Goal: Task Accomplishment & Management: Use online tool/utility

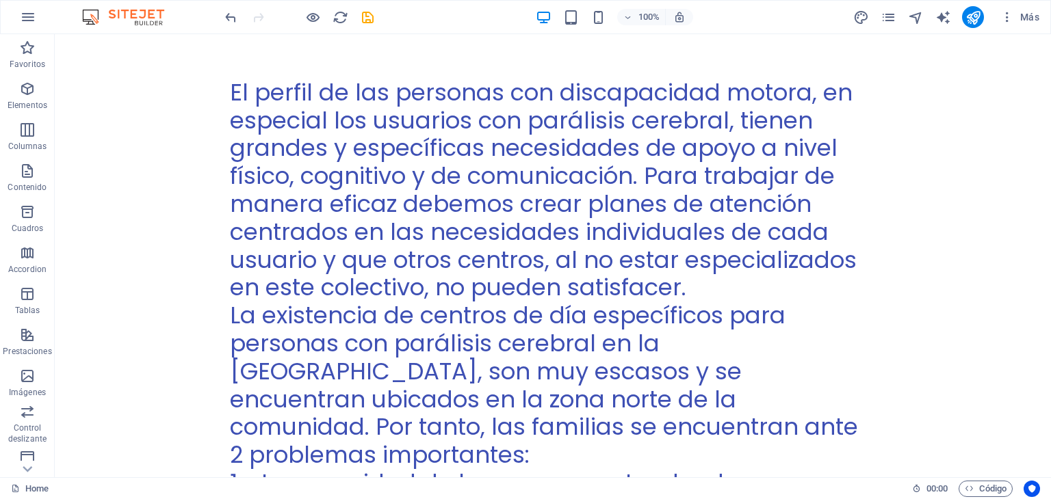
scroll to position [1714, 0]
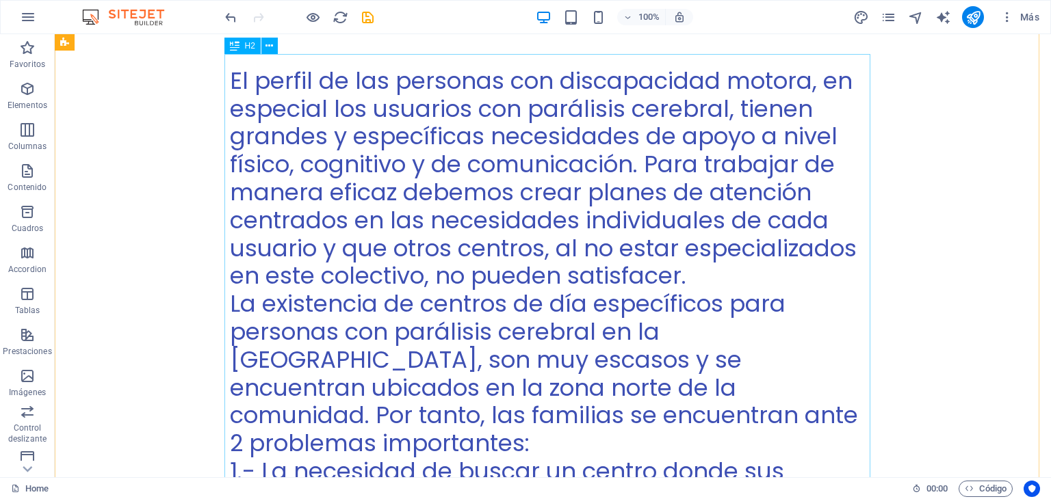
click at [841, 451] on div "El perfil de las personas con discapacidad motora, en especial los usuarios con…" at bounding box center [553, 374] width 646 height 614
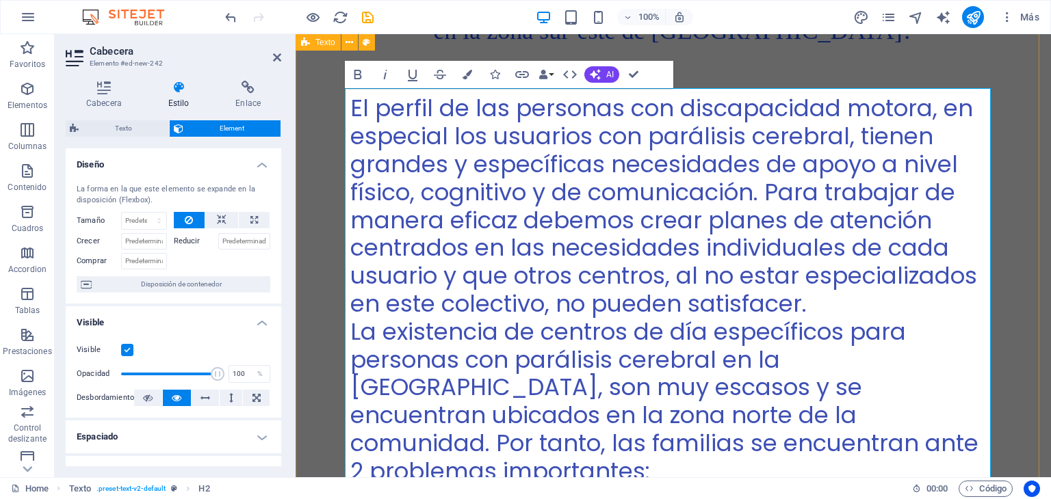
scroll to position [1579, 0]
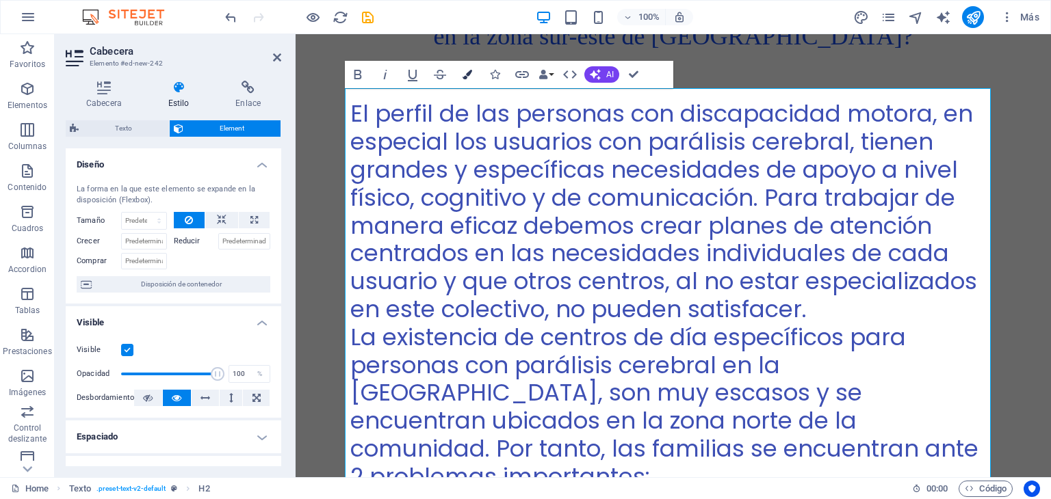
click at [464, 77] on icon "button" at bounding box center [467, 75] width 10 height 10
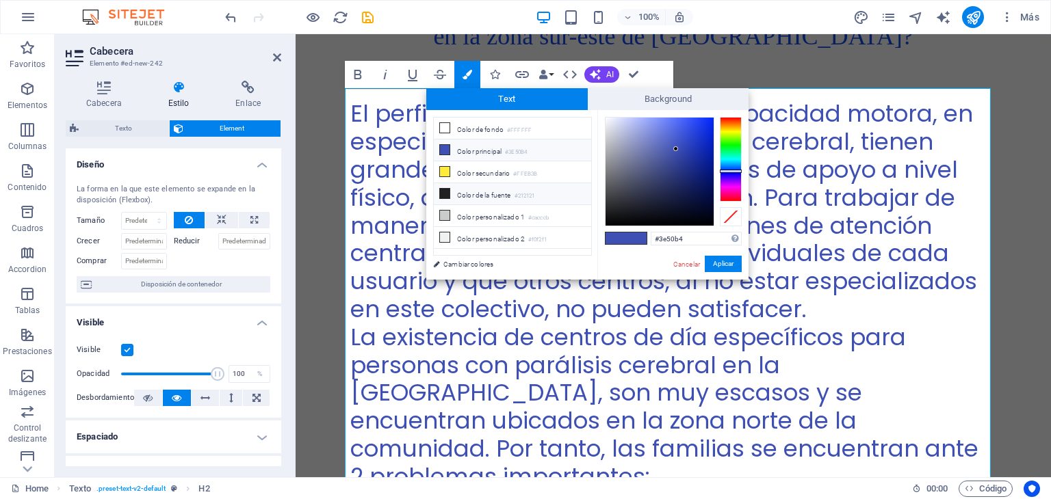
click at [509, 188] on li "Color de la fuente #212121" at bounding box center [512, 194] width 157 height 22
type input "#212121"
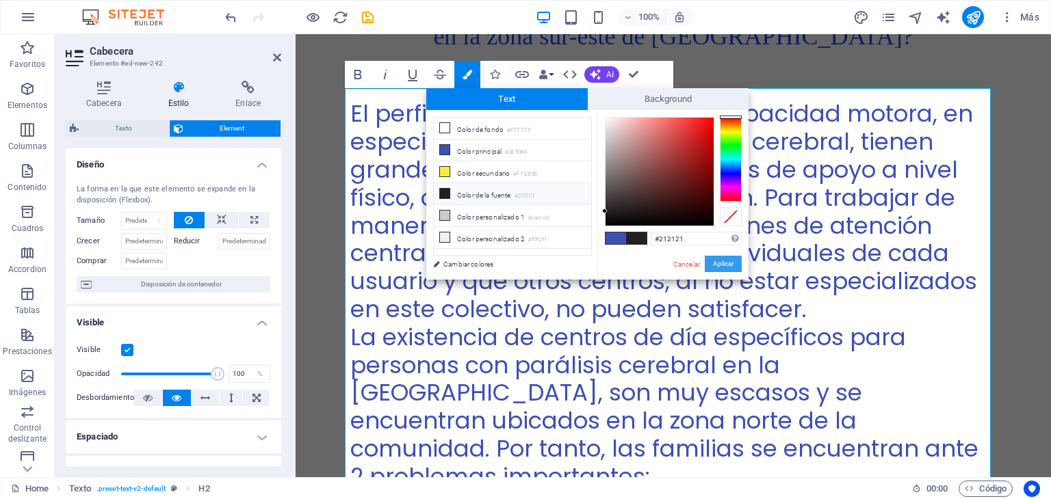
click at [712, 266] on button "Aplicar" at bounding box center [723, 264] width 37 height 16
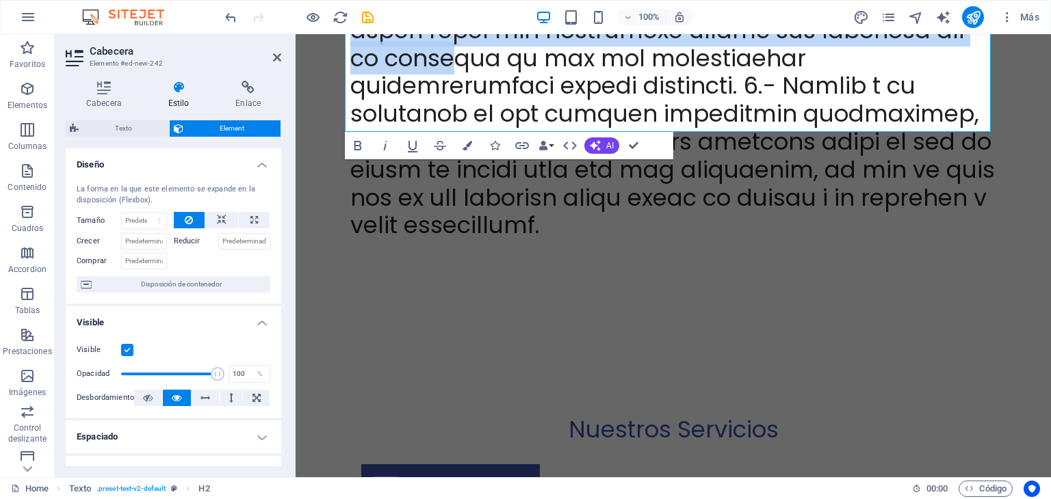
scroll to position [2014, 0]
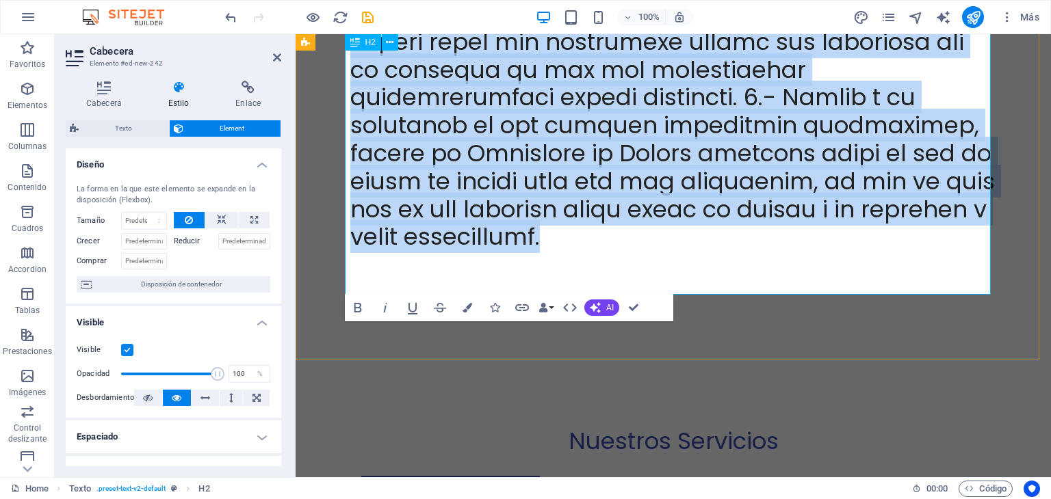
drag, startPoint x: 345, startPoint y: 103, endPoint x: 534, endPoint y: 220, distance: 222.5
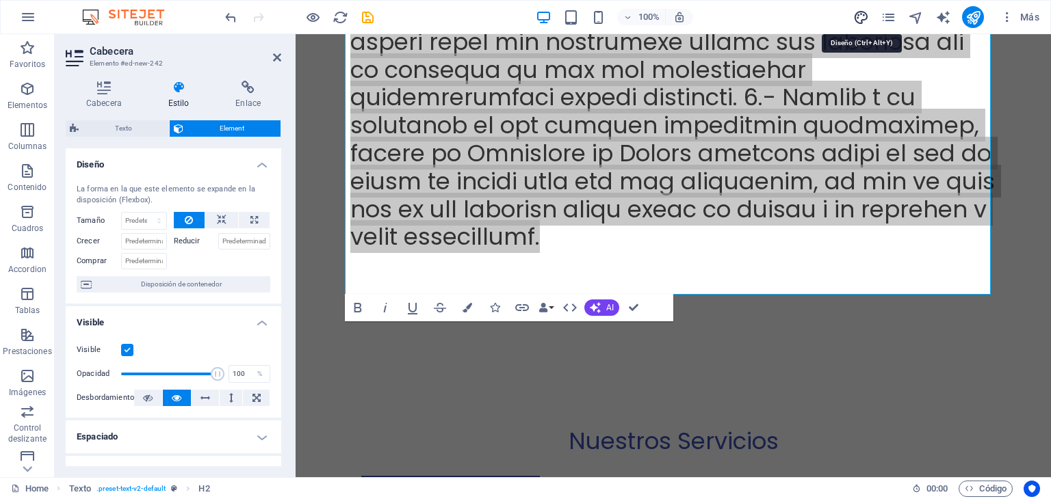
click at [859, 16] on icon "design" at bounding box center [861, 18] width 16 height 16
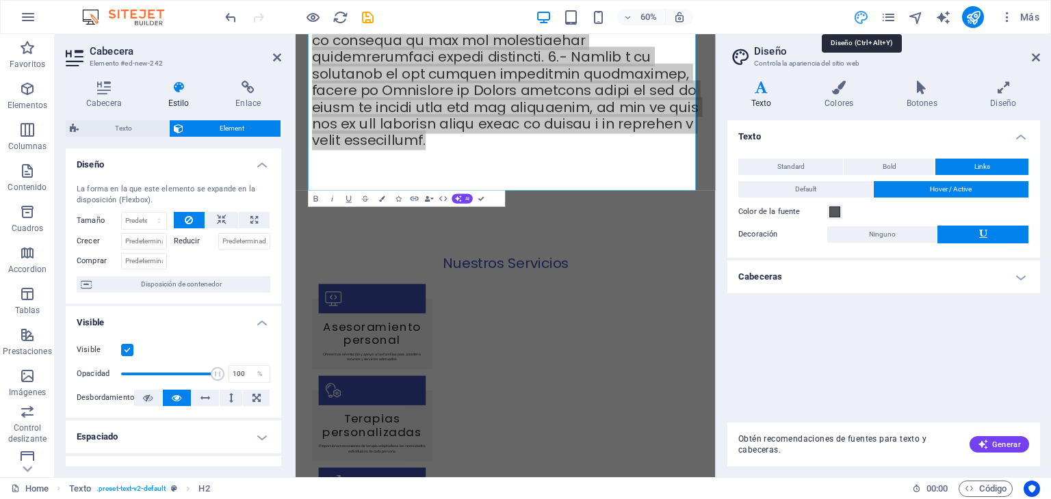
scroll to position [1988, 0]
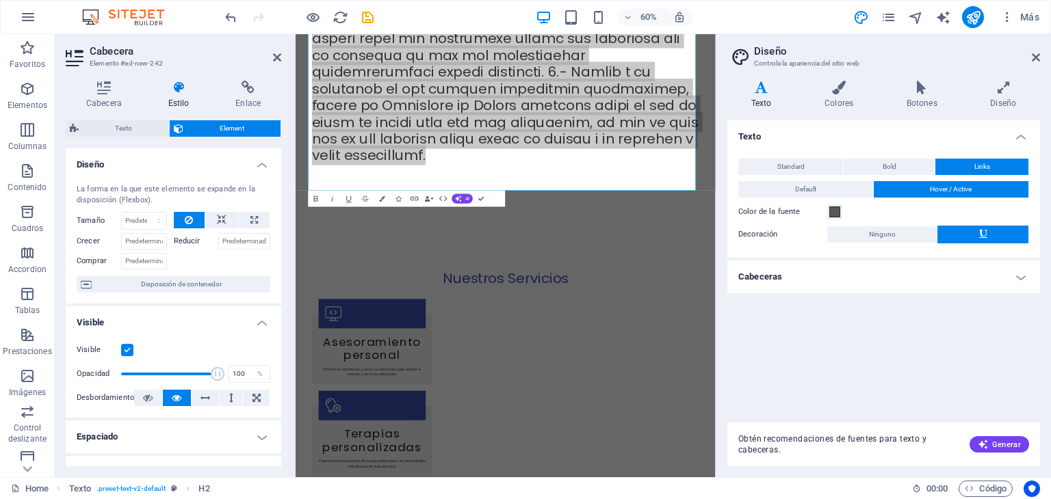
click at [763, 87] on icon at bounding box center [761, 88] width 68 height 14
click at [763, 88] on icon at bounding box center [761, 88] width 68 height 14
click at [789, 164] on span "Standard" at bounding box center [790, 167] width 27 height 16
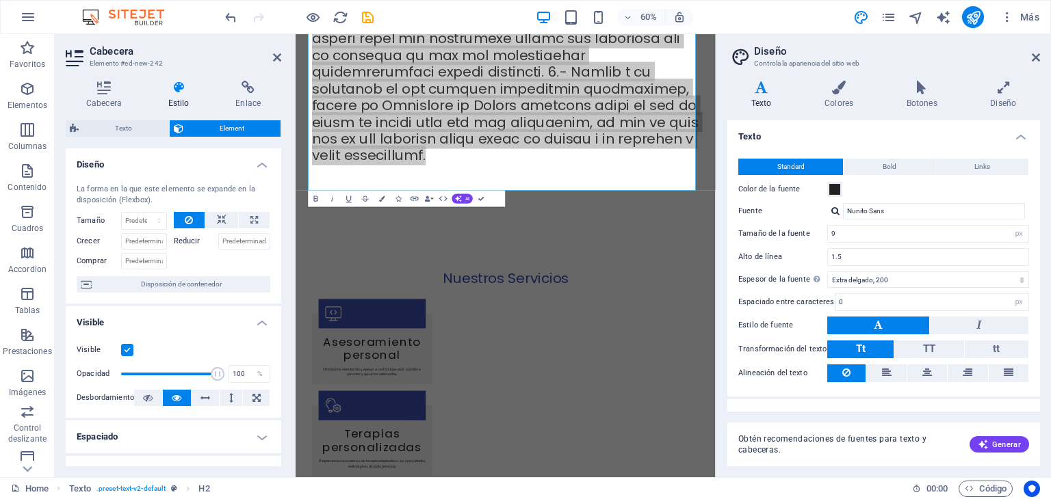
click at [893, 326] on button at bounding box center [878, 326] width 102 height 18
click at [929, 240] on input "9" at bounding box center [928, 234] width 200 height 16
click at [1017, 237] on select "rem px" at bounding box center [1018, 234] width 19 height 16
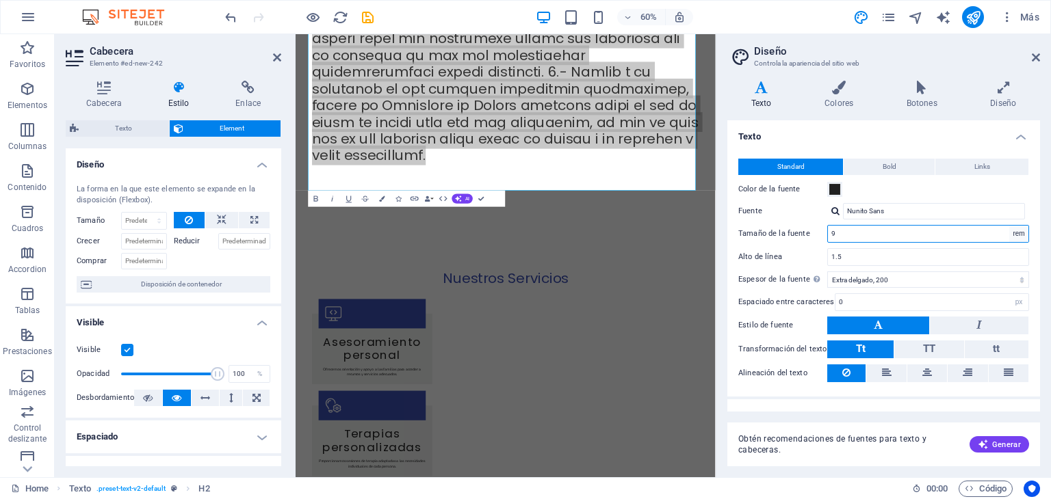
click at [1009, 226] on select "rem px" at bounding box center [1018, 234] width 19 height 16
click at [1017, 237] on select "rem px" at bounding box center [1018, 234] width 19 height 16
select select "px"
click at [1009, 226] on select "rem px" at bounding box center [1018, 234] width 19 height 16
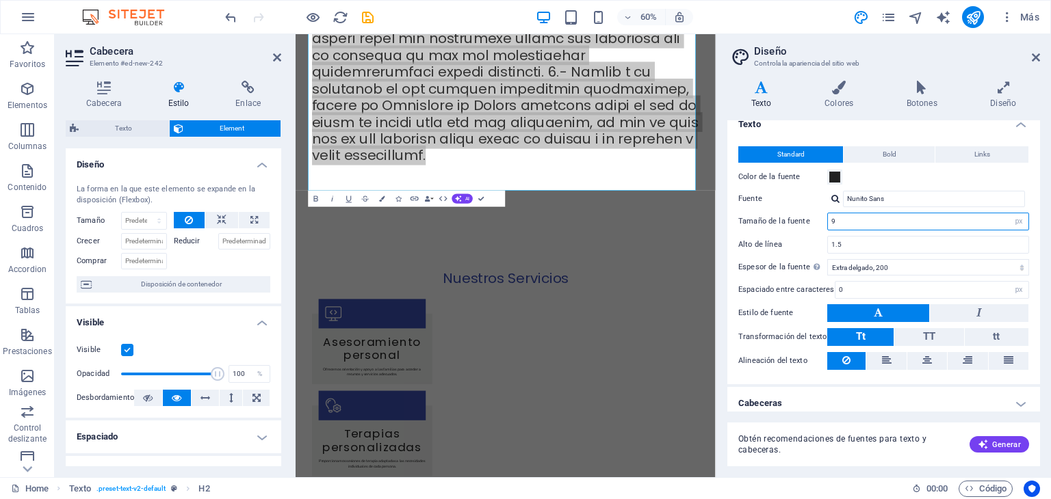
scroll to position [18, 0]
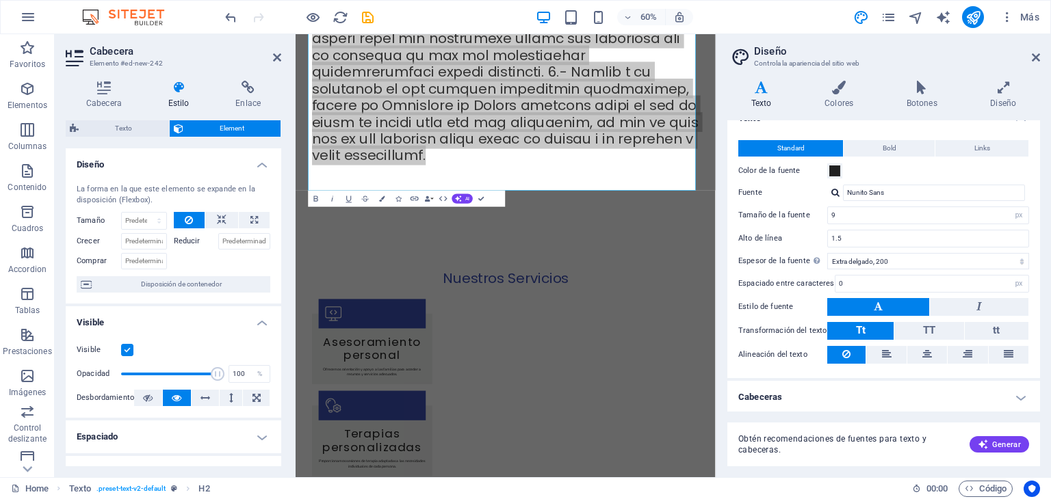
click at [1018, 395] on h4 "Cabeceras" at bounding box center [883, 397] width 313 height 33
click at [1018, 395] on h4 "Cabeceras" at bounding box center [883, 393] width 313 height 25
click at [928, 358] on icon at bounding box center [927, 354] width 10 height 16
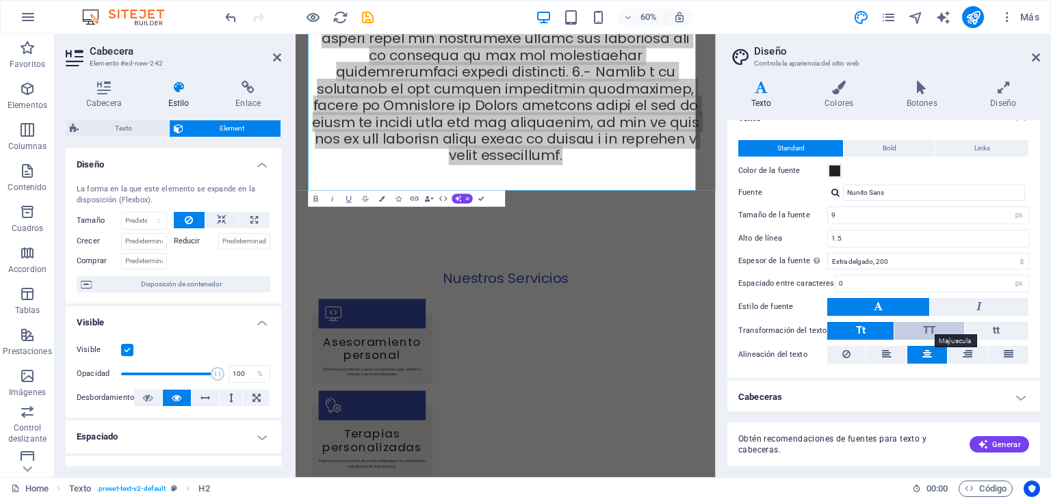
click at [930, 330] on span "TT" at bounding box center [929, 330] width 12 height 12
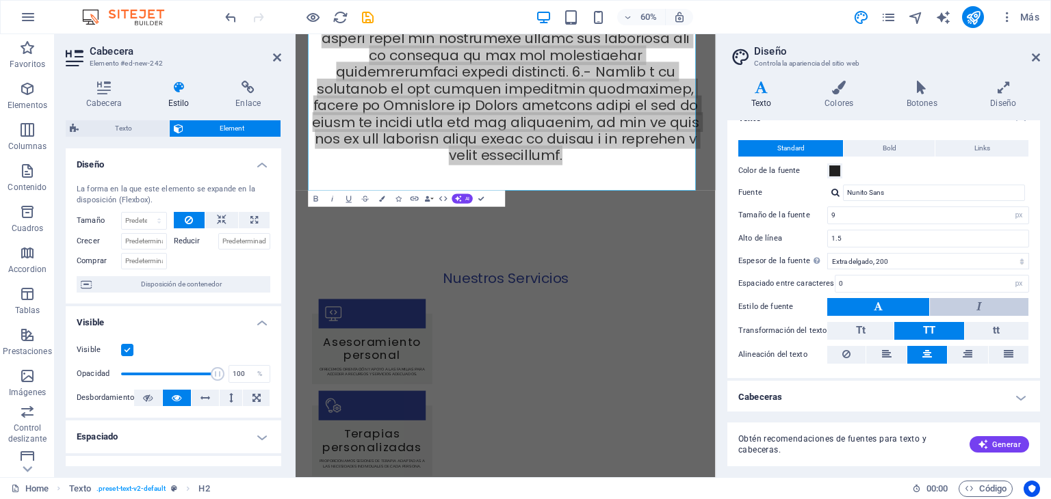
click at [952, 306] on button at bounding box center [979, 307] width 99 height 18
click at [903, 309] on button at bounding box center [878, 307] width 102 height 18
click at [919, 285] on input "0" at bounding box center [931, 284] width 193 height 16
click at [889, 213] on input "9" at bounding box center [928, 215] width 200 height 16
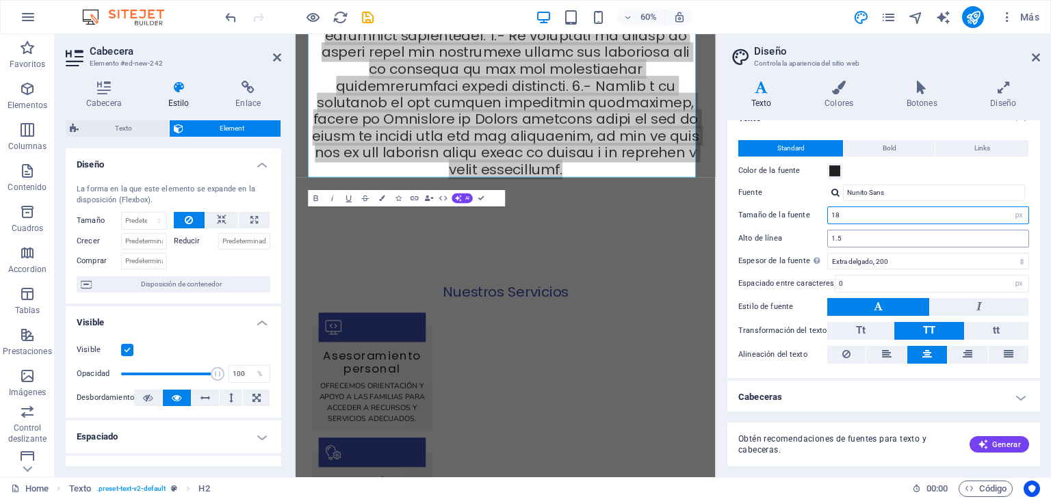
scroll to position [1998, 0]
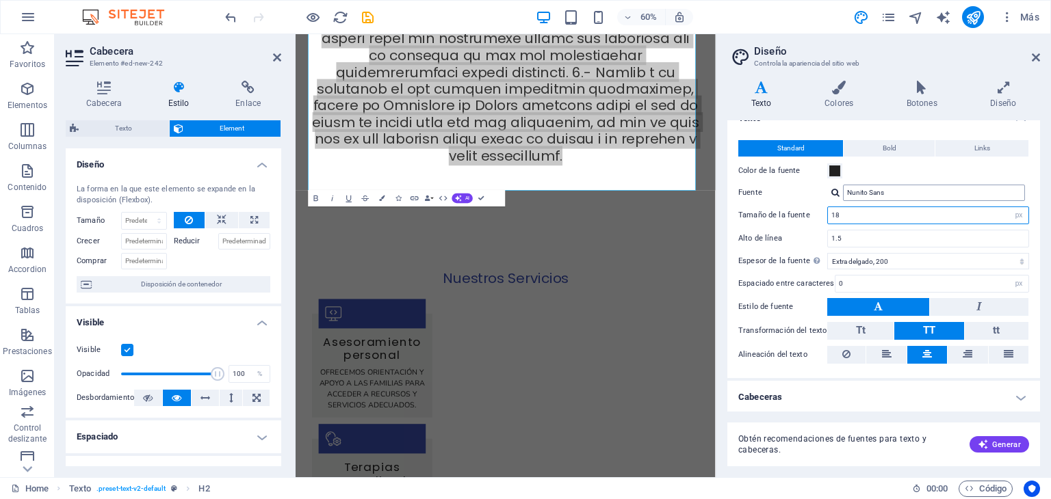
type input "18"
click at [887, 199] on input "Nunito Sans" at bounding box center [934, 193] width 182 height 16
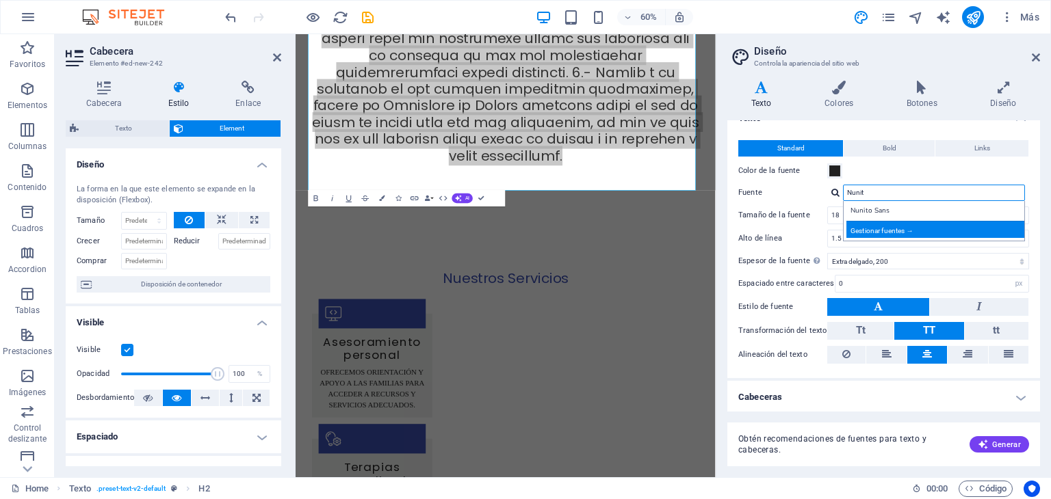
type input "Nunit"
click at [915, 229] on div "Gestionar fuentes →" at bounding box center [936, 229] width 181 height 17
select select "popularity"
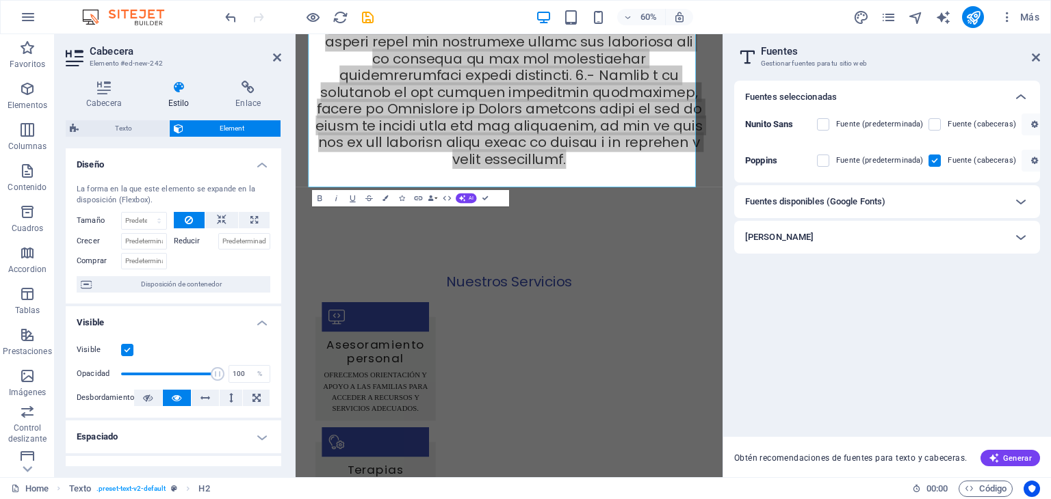
scroll to position [2004, 0]
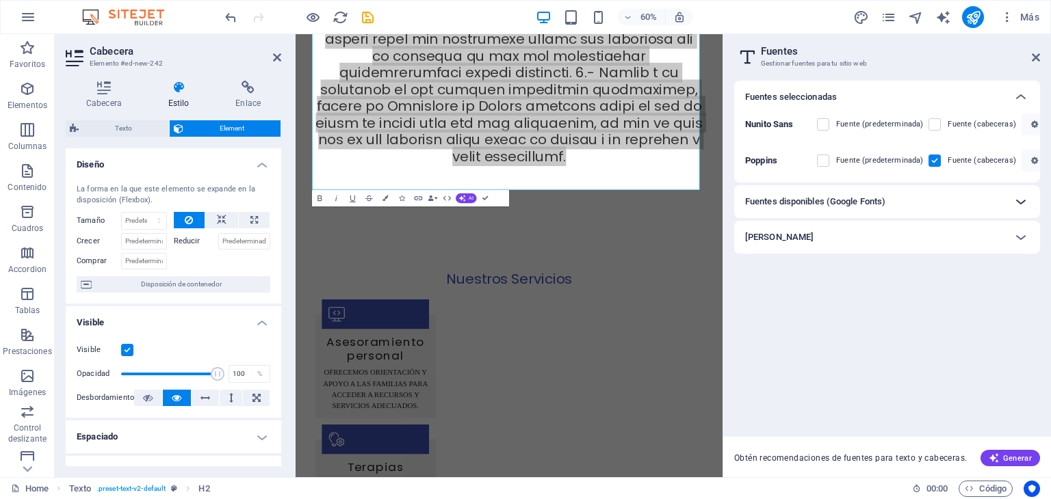
click at [1020, 202] on icon at bounding box center [1020, 202] width 16 height 16
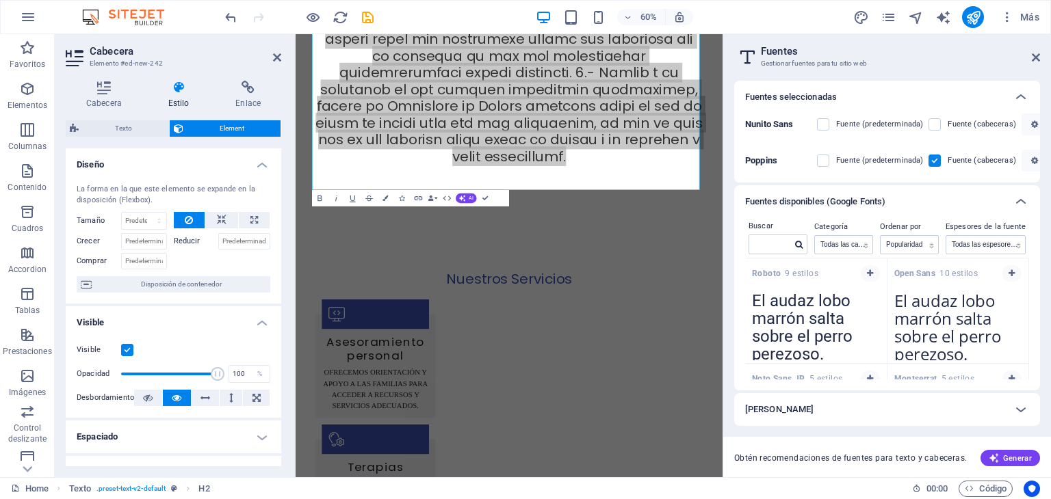
drag, startPoint x: 1029, startPoint y: 263, endPoint x: 1030, endPoint y: 281, distance: 17.8
click at [1030, 281] on div "Buscar Categoría Todas las categorías serif display monospace sans-serif handwr…" at bounding box center [887, 304] width 306 height 172
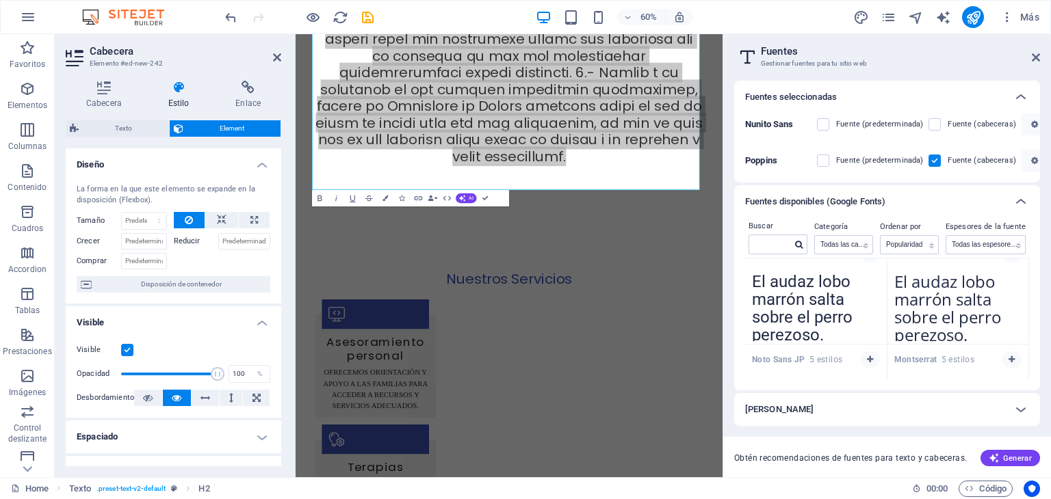
scroll to position [0, 0]
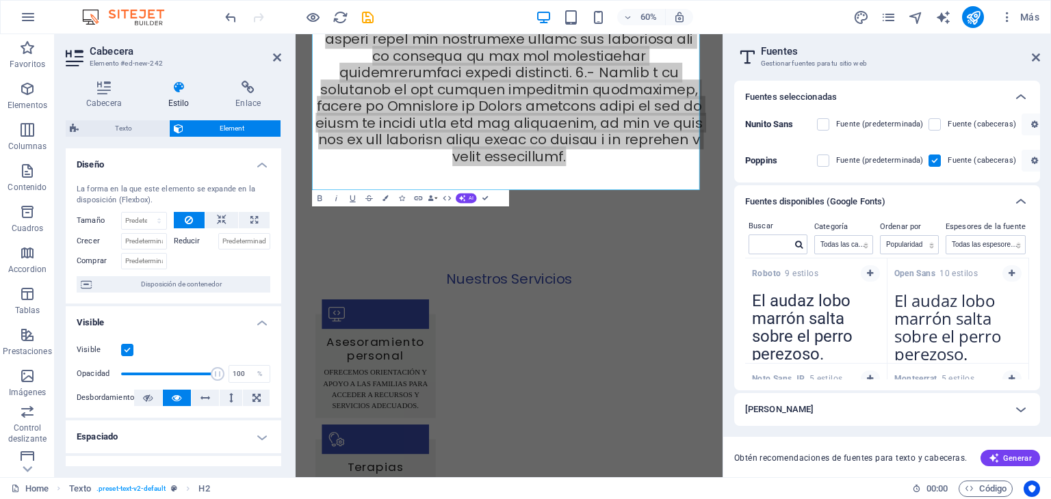
click at [811, 272] on span "Roboto 9 estilos" at bounding box center [785, 273] width 66 height 11
click at [868, 274] on icon "button" at bounding box center [870, 274] width 6 height 8
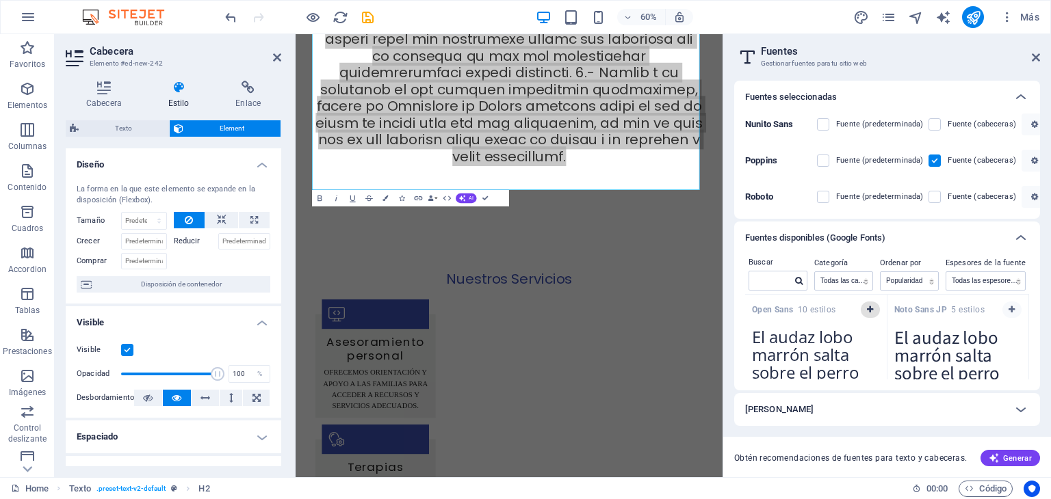
click at [870, 309] on icon "button" at bounding box center [870, 310] width 6 height 8
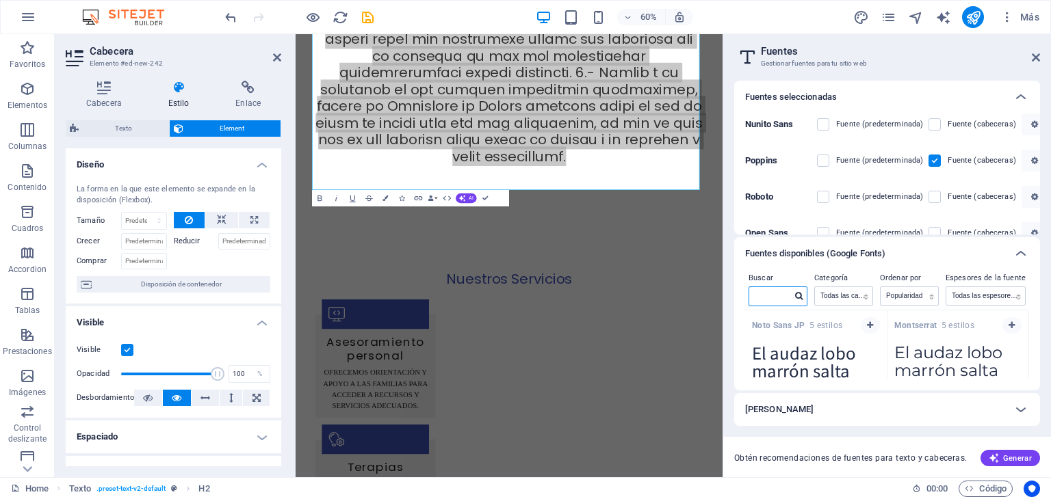
click at [766, 296] on input "text" at bounding box center [770, 296] width 42 height 18
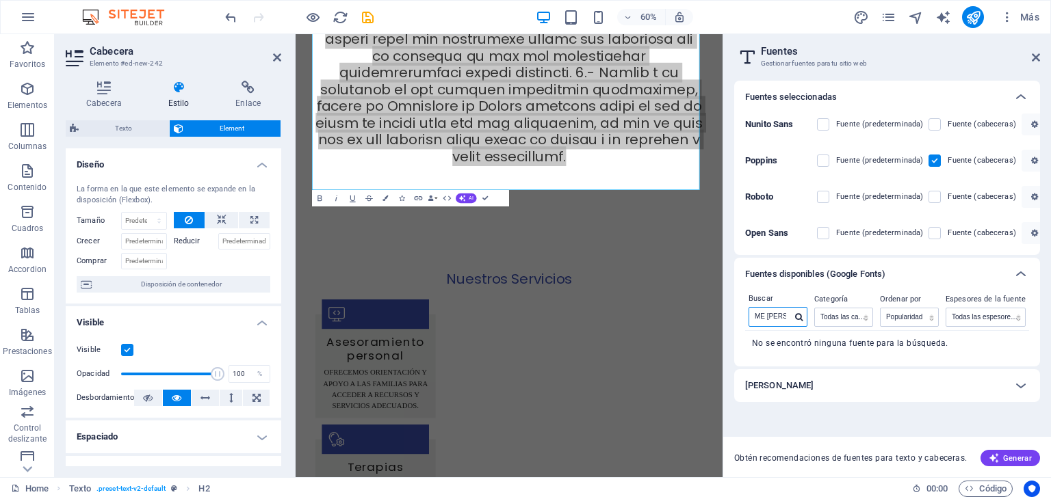
scroll to position [0, 11]
type input "TIME [PERSON_NAME]"
click at [1034, 55] on icon at bounding box center [1036, 57] width 8 height 11
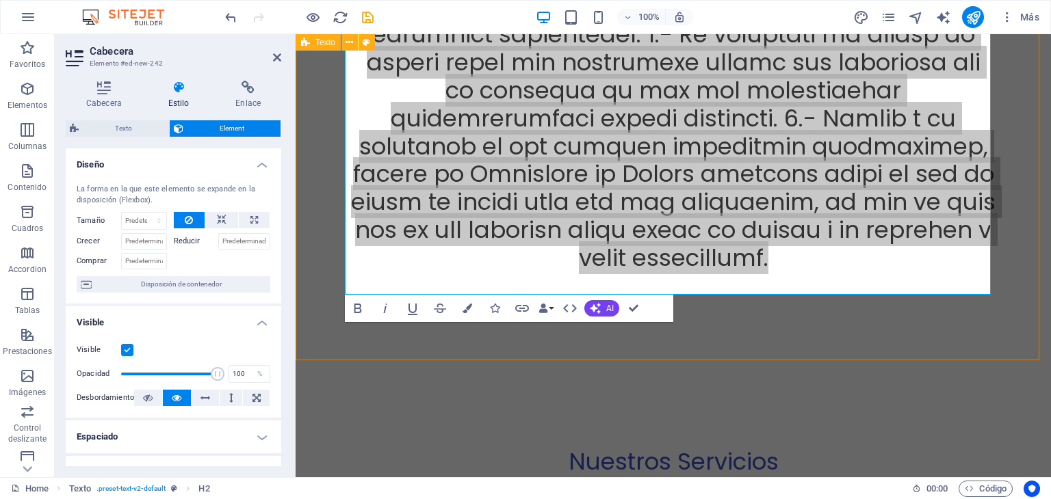
scroll to position [2024, 0]
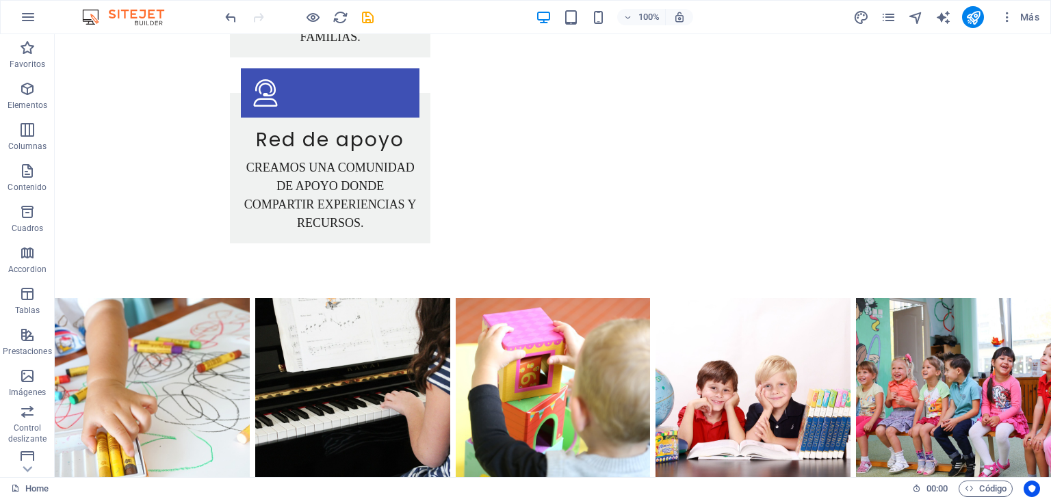
scroll to position [3637, 0]
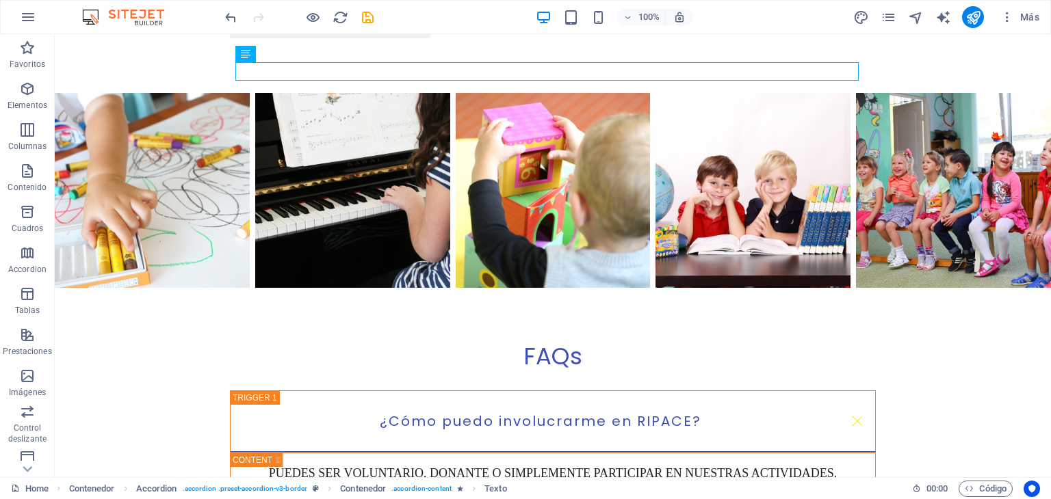
scroll to position [3786, 0]
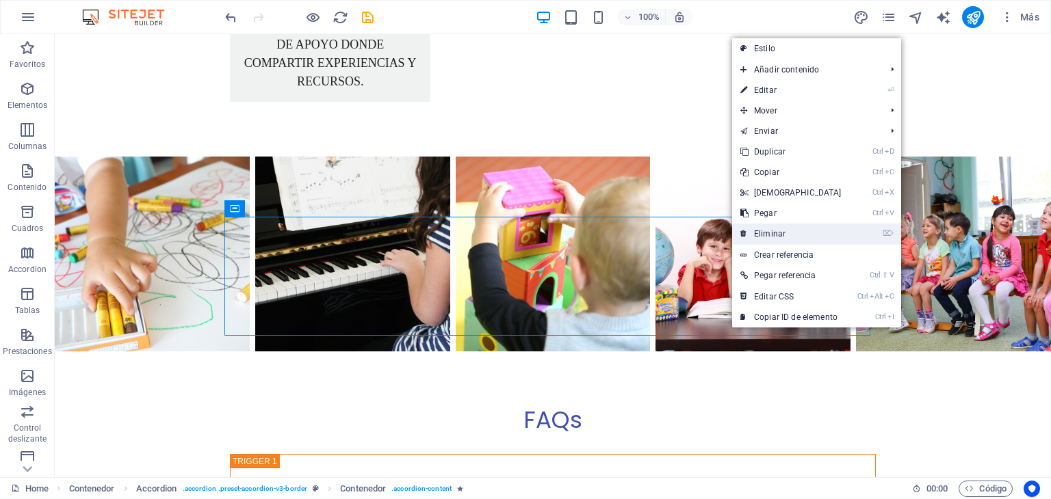
click at [763, 233] on link "⌦ Eliminar" at bounding box center [791, 234] width 118 height 21
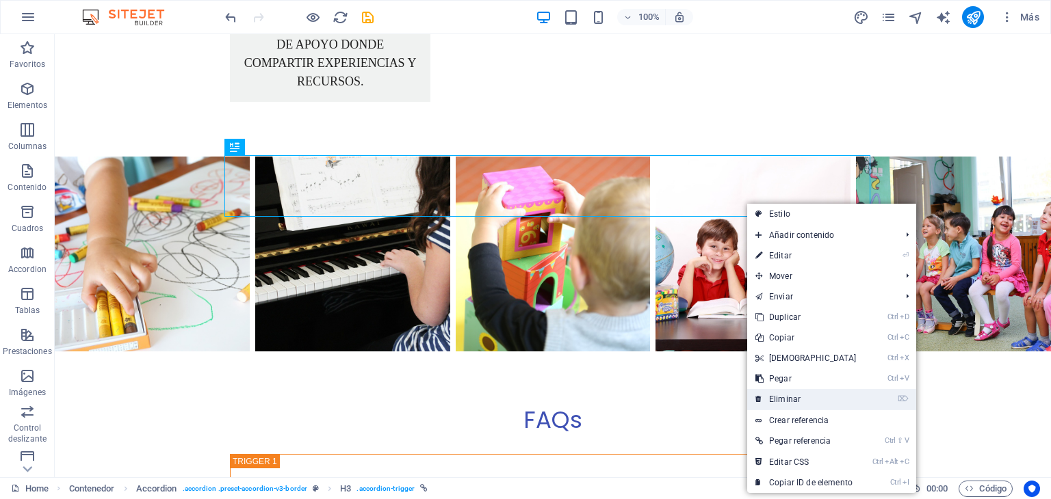
click at [791, 398] on link "⌦ Eliminar" at bounding box center [806, 399] width 118 height 21
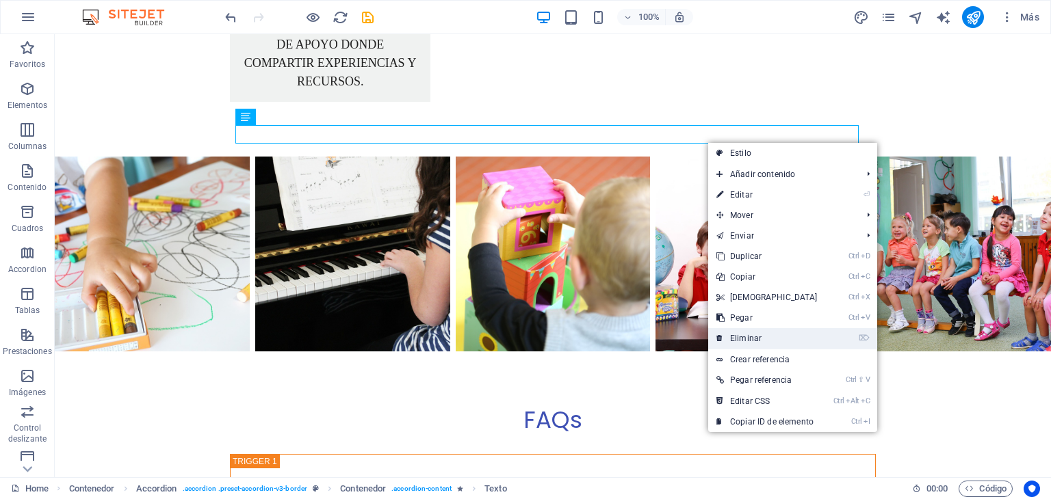
click at [763, 335] on link "⌦ Eliminar" at bounding box center [767, 338] width 118 height 21
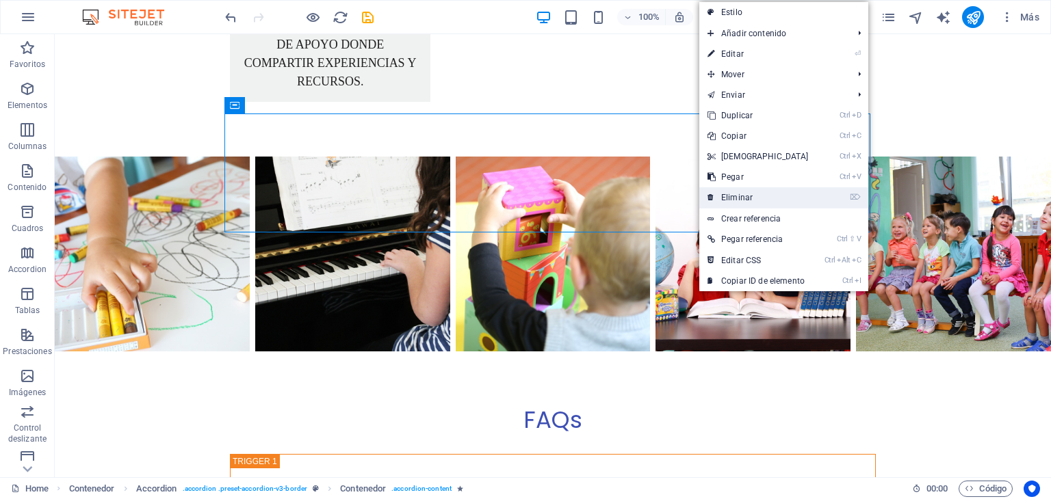
click at [725, 196] on link "⌦ Eliminar" at bounding box center [758, 197] width 118 height 21
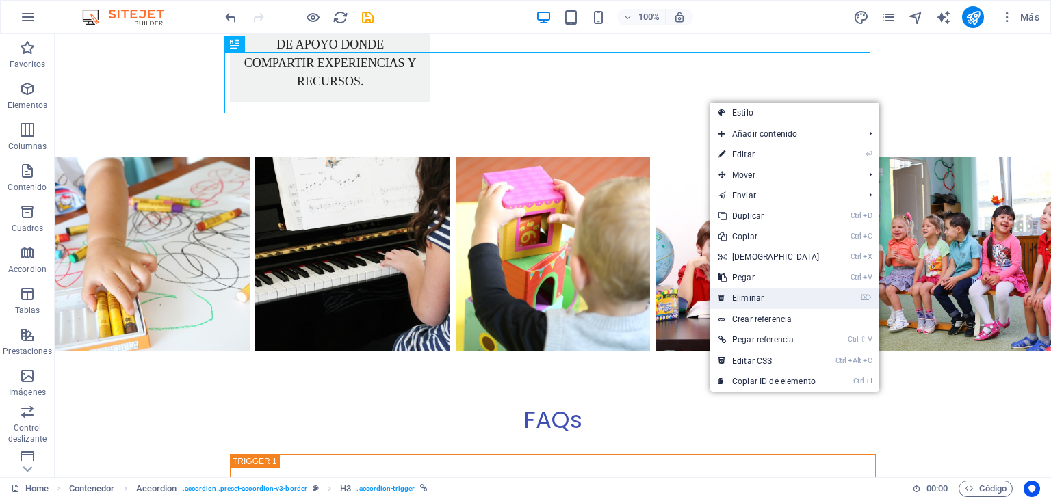
click at [779, 293] on link "⌦ Eliminar" at bounding box center [769, 298] width 118 height 21
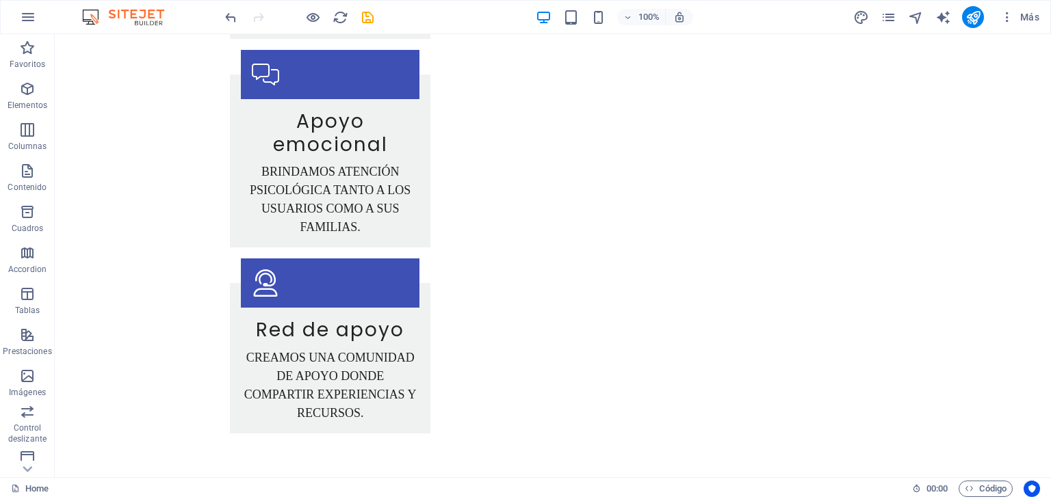
scroll to position [3448, 0]
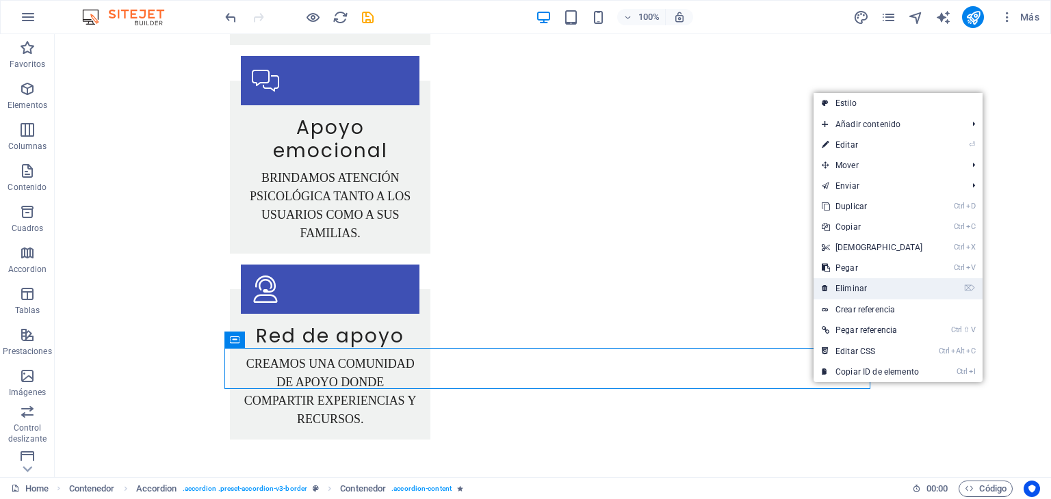
click at [850, 291] on link "⌦ Eliminar" at bounding box center [872, 288] width 118 height 21
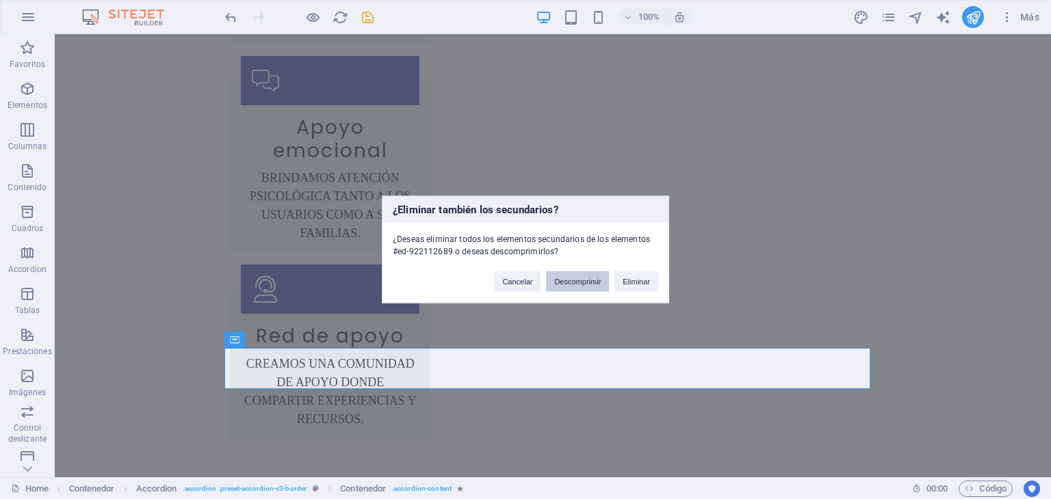
click at [594, 280] on button "Descomprimir" at bounding box center [577, 282] width 63 height 21
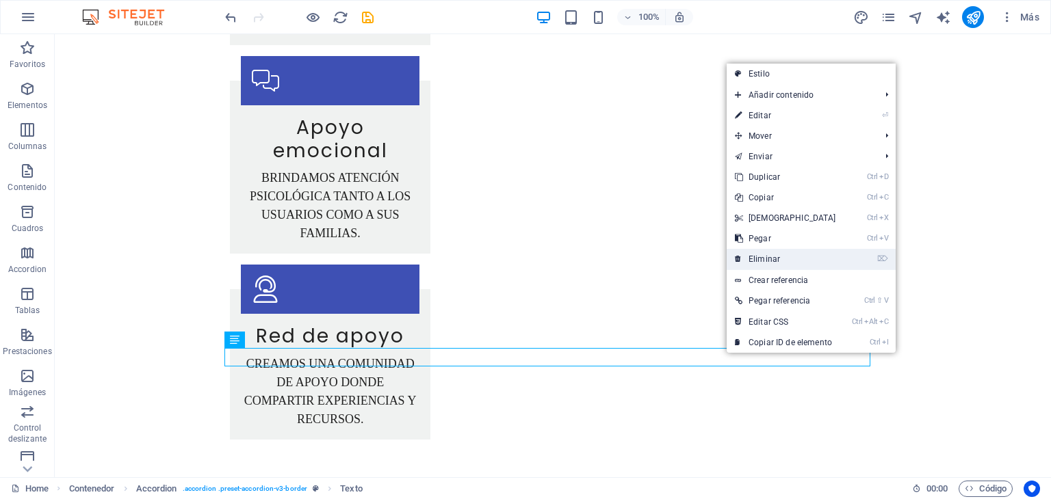
click at [763, 265] on link "⌦ Eliminar" at bounding box center [786, 259] width 118 height 21
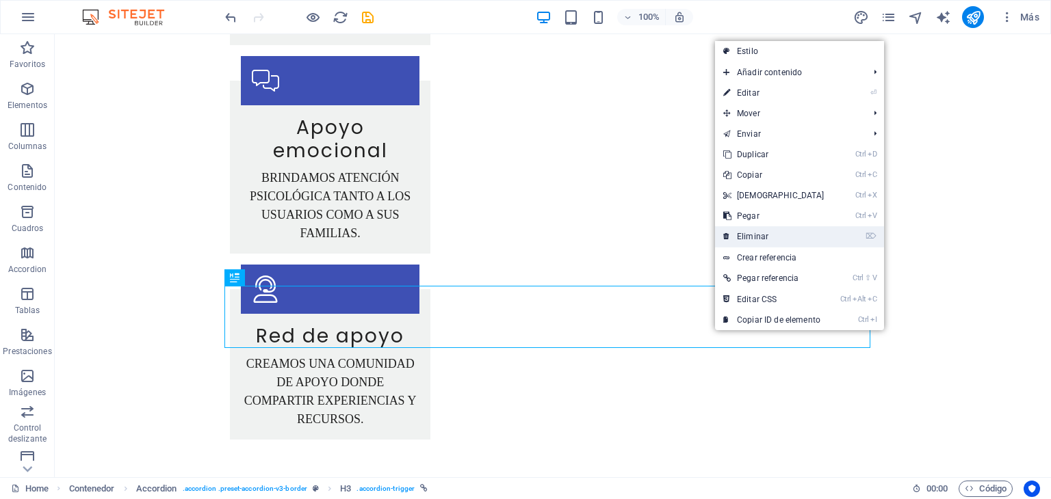
click at [740, 241] on link "⌦ Eliminar" at bounding box center [774, 236] width 118 height 21
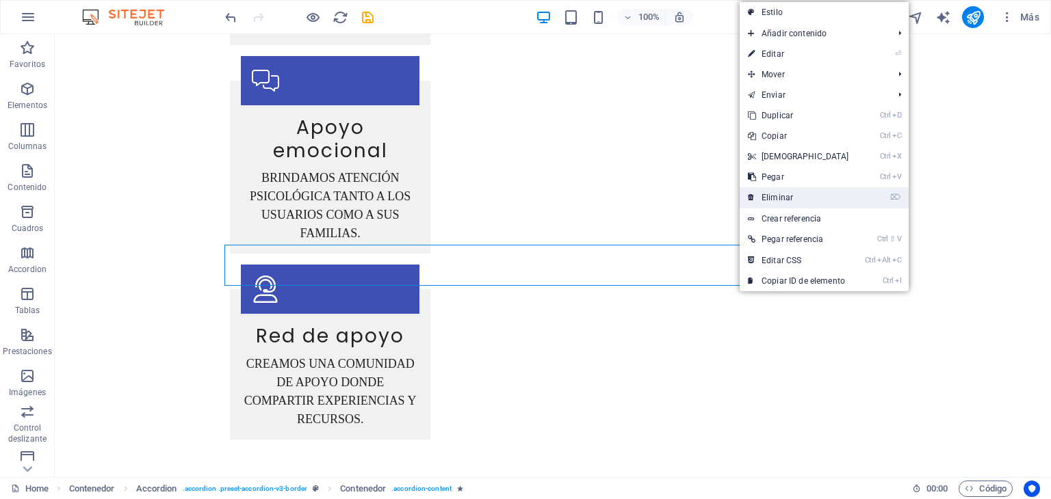
click at [759, 203] on link "⌦ Eliminar" at bounding box center [799, 197] width 118 height 21
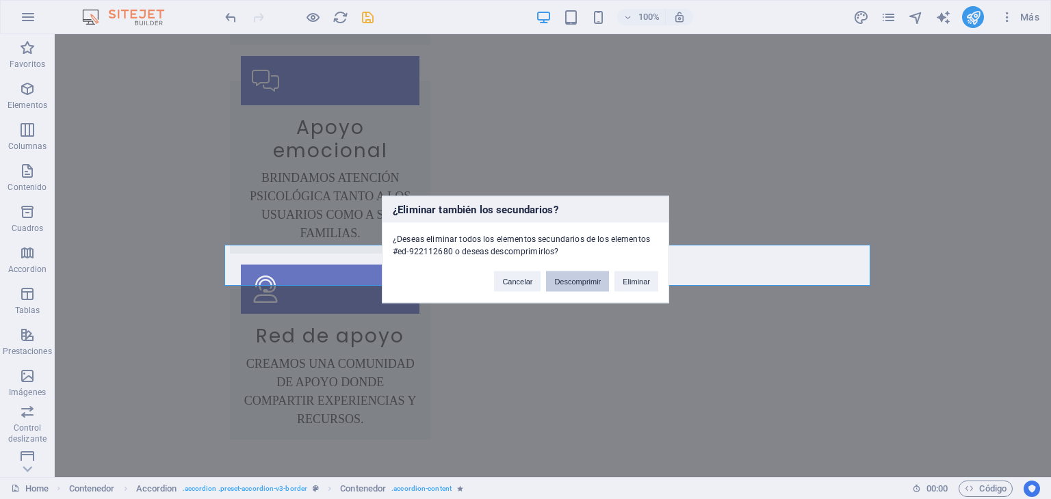
click at [589, 277] on button "Descomprimir" at bounding box center [577, 282] width 63 height 21
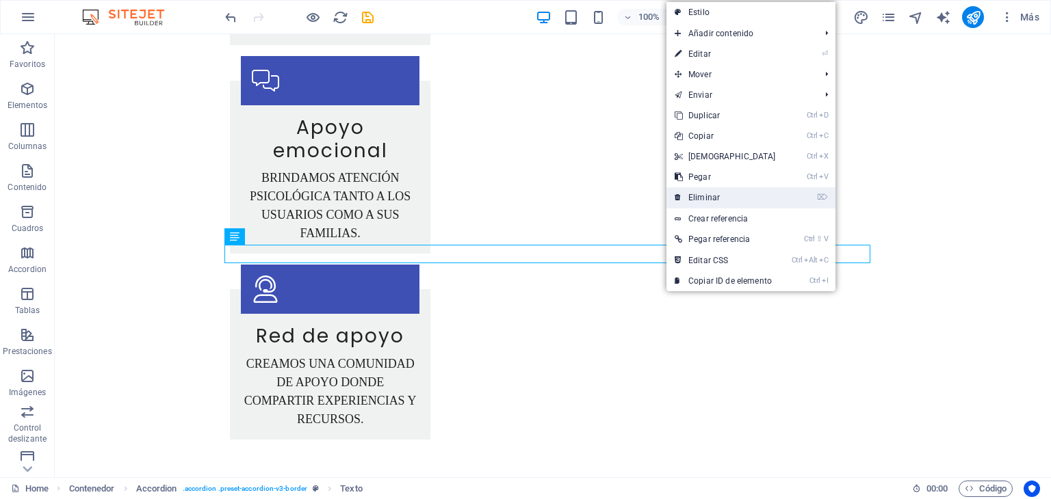
click at [694, 202] on link "⌦ Eliminar" at bounding box center [725, 197] width 118 height 21
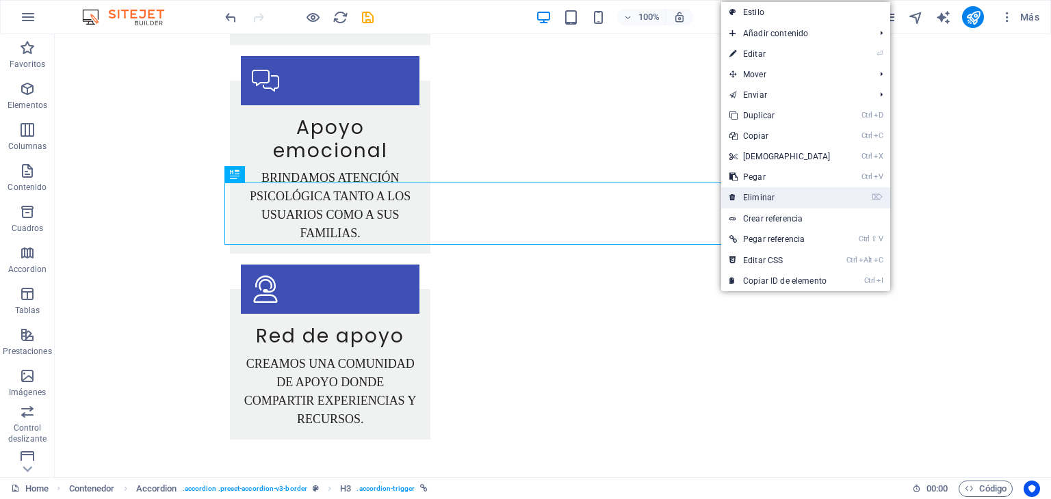
click at [742, 195] on link "⌦ Eliminar" at bounding box center [780, 197] width 118 height 21
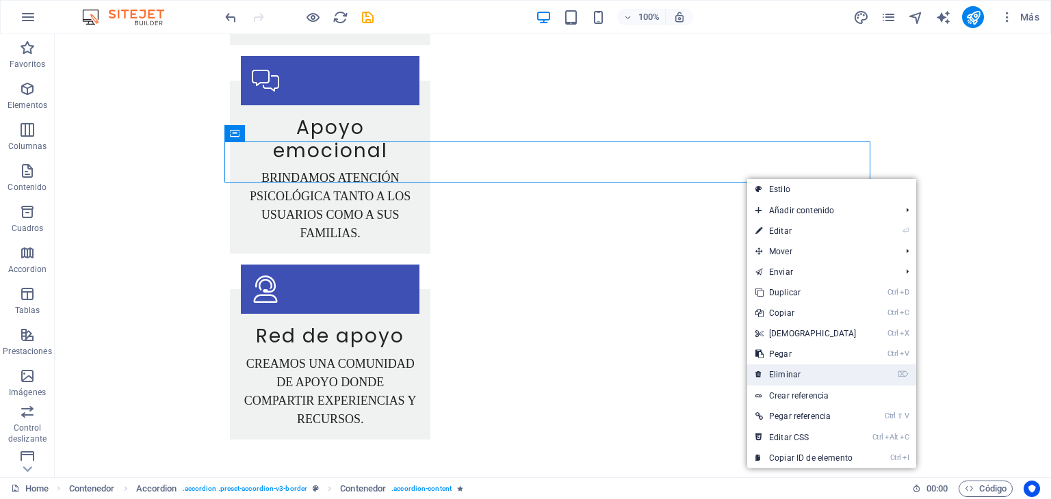
click at [796, 370] on link "⌦ Eliminar" at bounding box center [806, 375] width 118 height 21
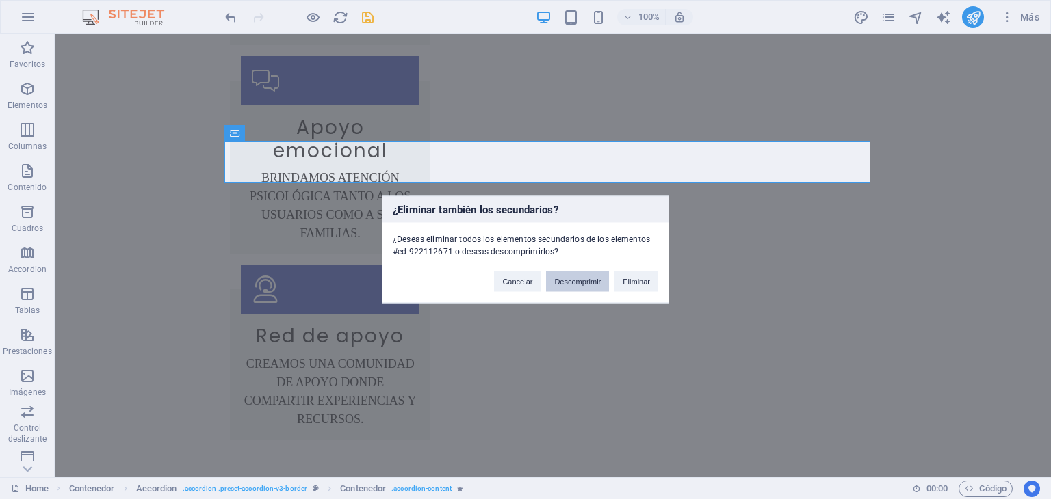
click at [575, 283] on button "Descomprimir" at bounding box center [577, 282] width 63 height 21
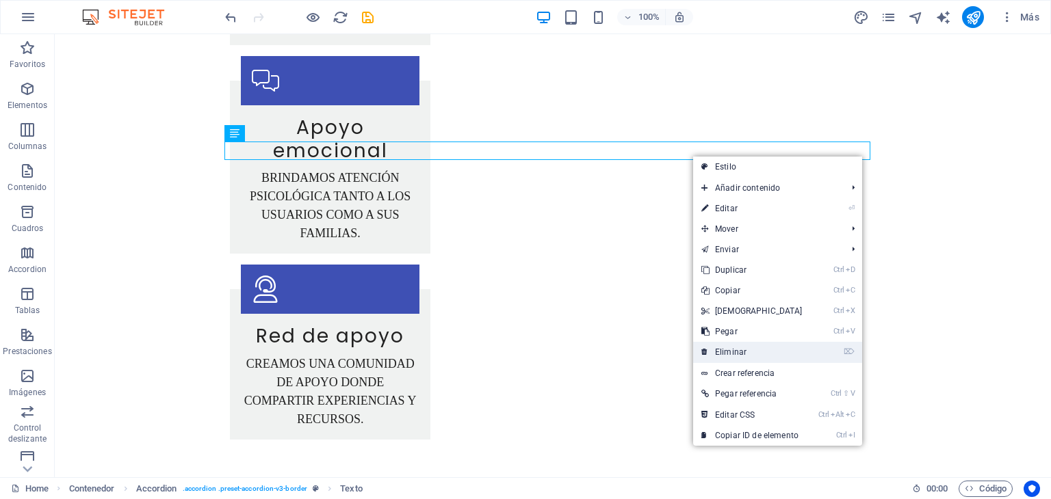
click at [757, 346] on link "⌦ Eliminar" at bounding box center [752, 352] width 118 height 21
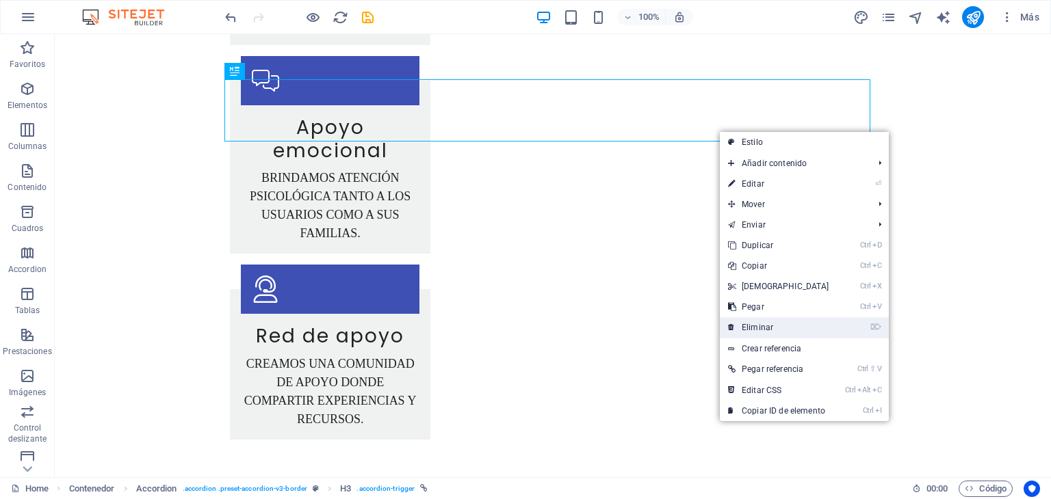
click at [776, 324] on link "⌦ Eliminar" at bounding box center [779, 327] width 118 height 21
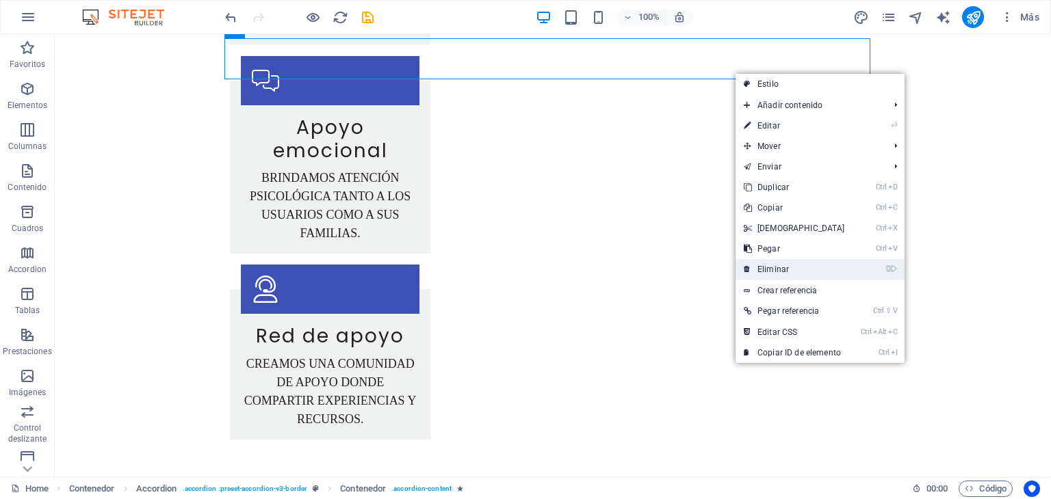
click at [802, 264] on link "⌦ Eliminar" at bounding box center [794, 269] width 118 height 21
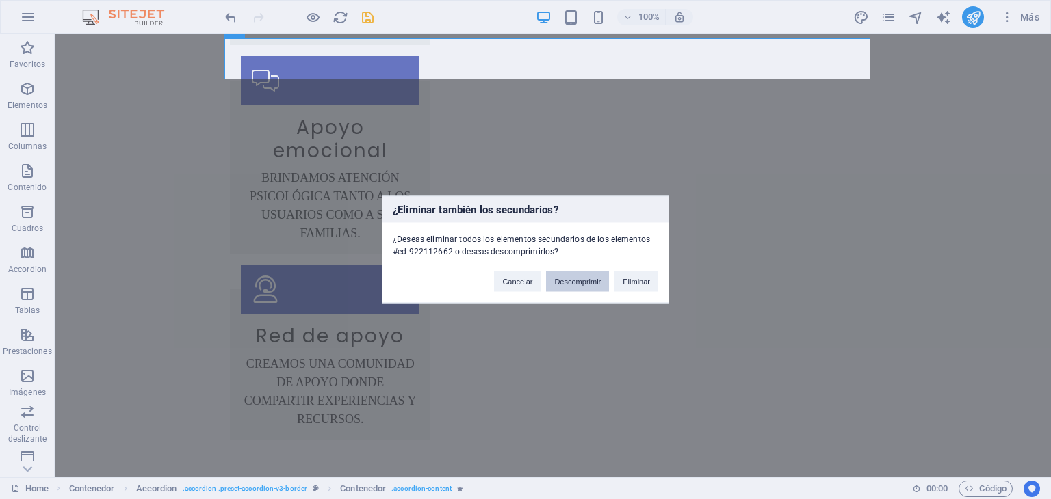
click at [596, 278] on button "Descomprimir" at bounding box center [577, 282] width 63 height 21
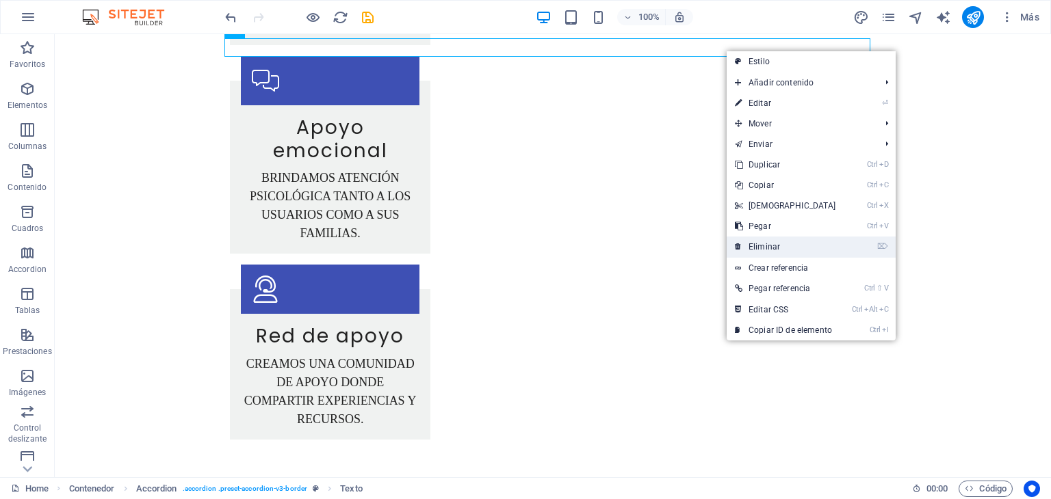
click at [786, 244] on link "⌦ Eliminar" at bounding box center [786, 247] width 118 height 21
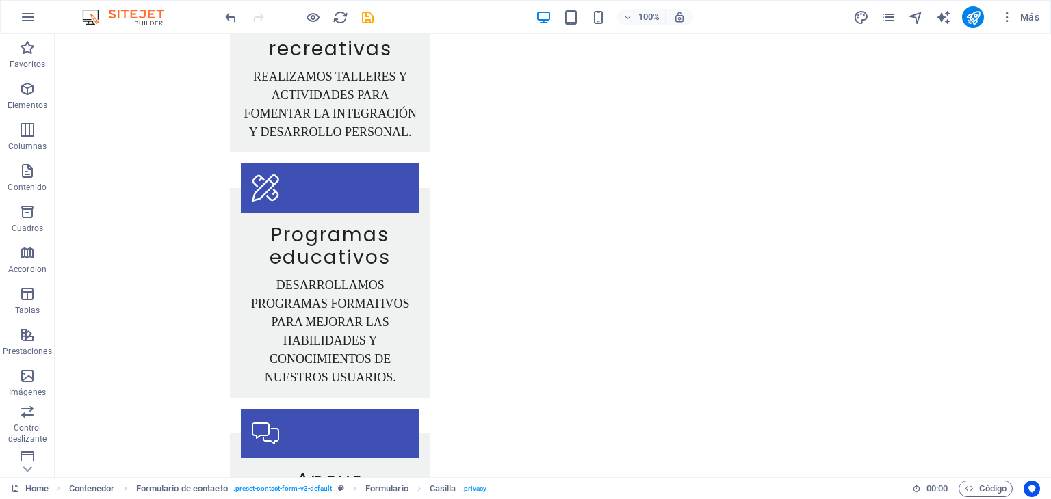
scroll to position [3092, 0]
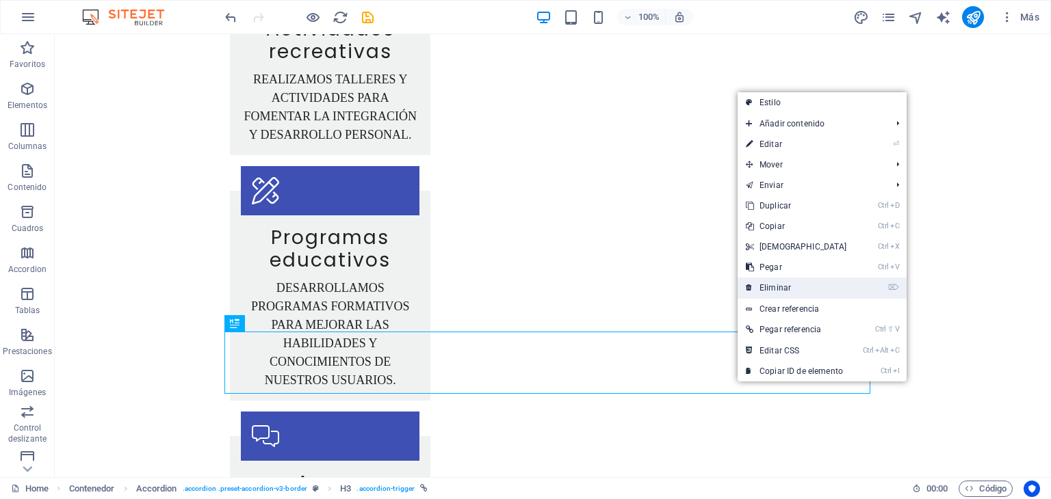
click at [783, 289] on link "⌦ Eliminar" at bounding box center [796, 288] width 118 height 21
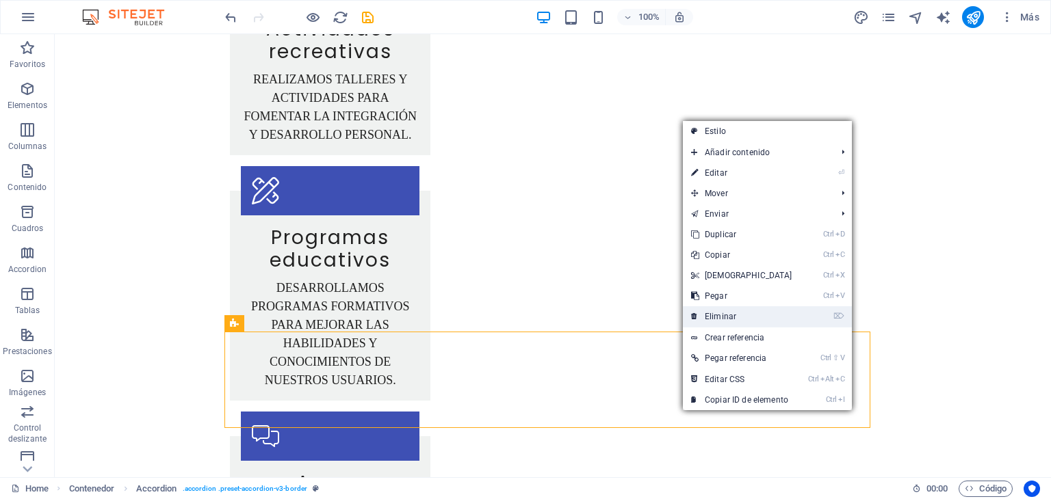
click at [714, 318] on link "⌦ Eliminar" at bounding box center [742, 316] width 118 height 21
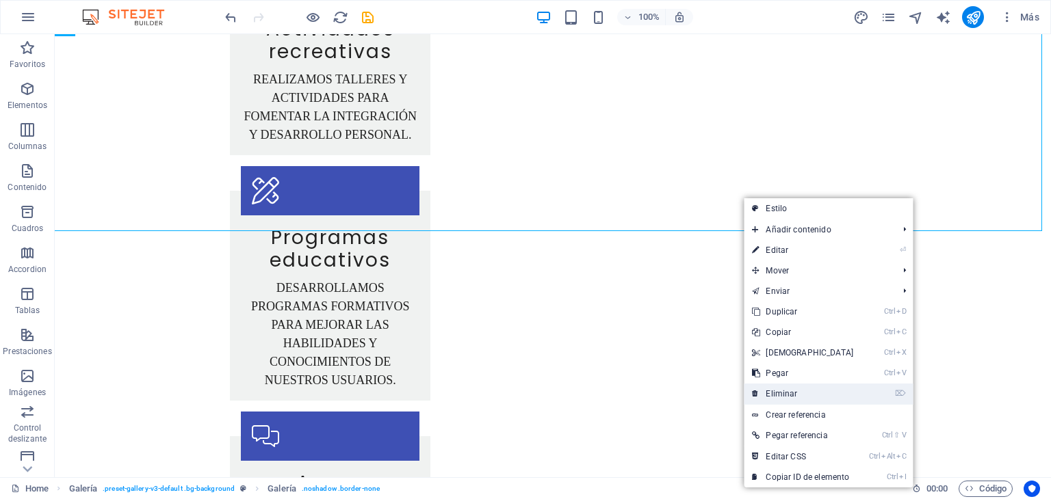
click at [798, 394] on link "⌦ Eliminar" at bounding box center [803, 394] width 118 height 21
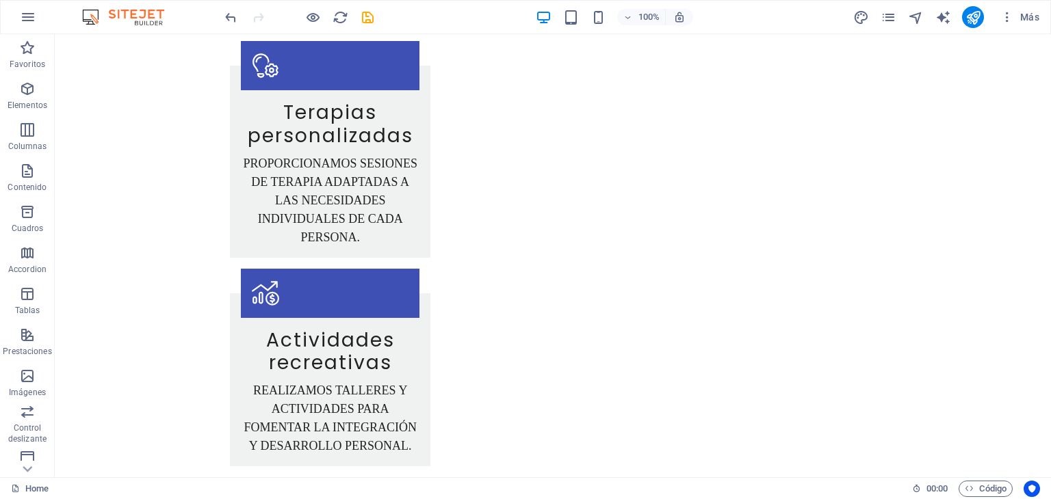
scroll to position [2739, 0]
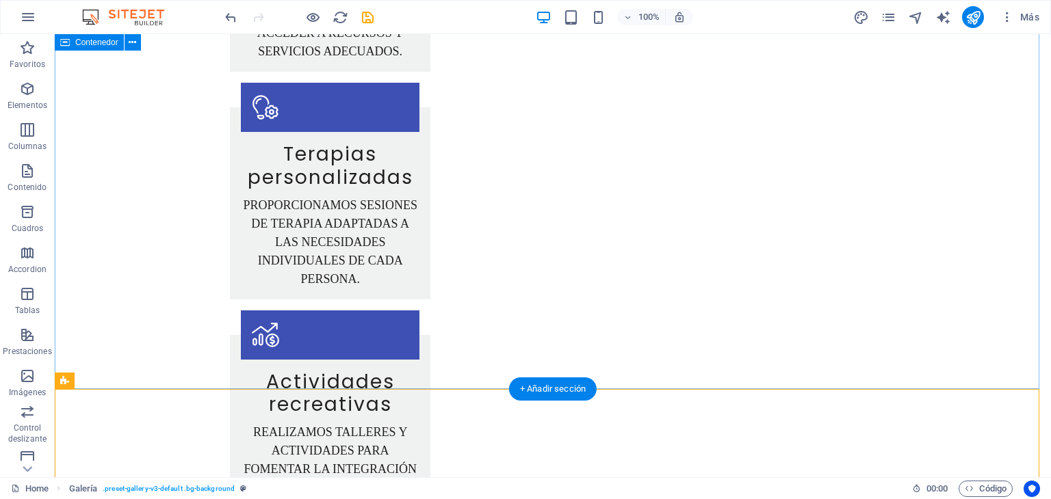
click at [701, 381] on div "Nuestros Servicios Asesoramiento personal Ofrecemos orientación y apoyo a las f…" at bounding box center [553, 487] width 996 height 1432
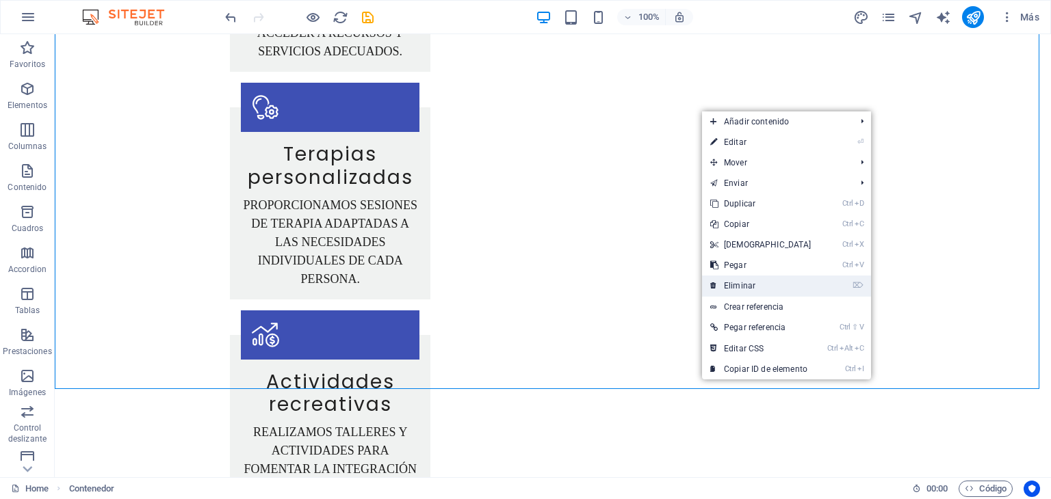
click at [731, 289] on link "⌦ Eliminar" at bounding box center [761, 286] width 118 height 21
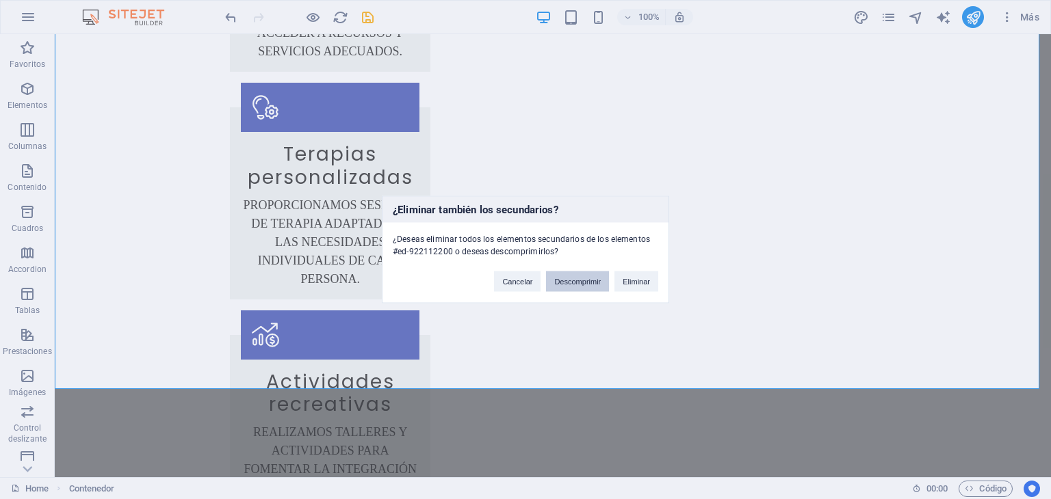
click at [586, 288] on button "Descomprimir" at bounding box center [577, 282] width 63 height 21
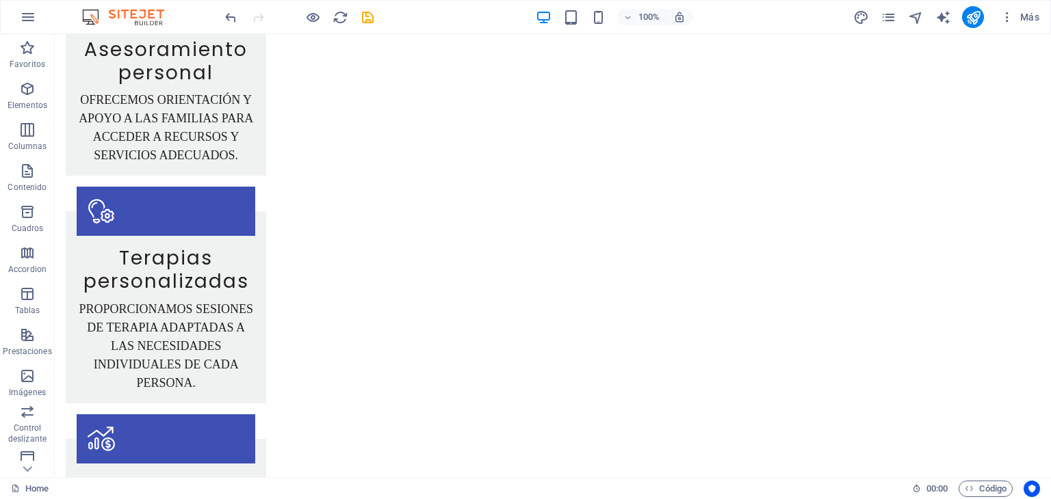
scroll to position [2630, 0]
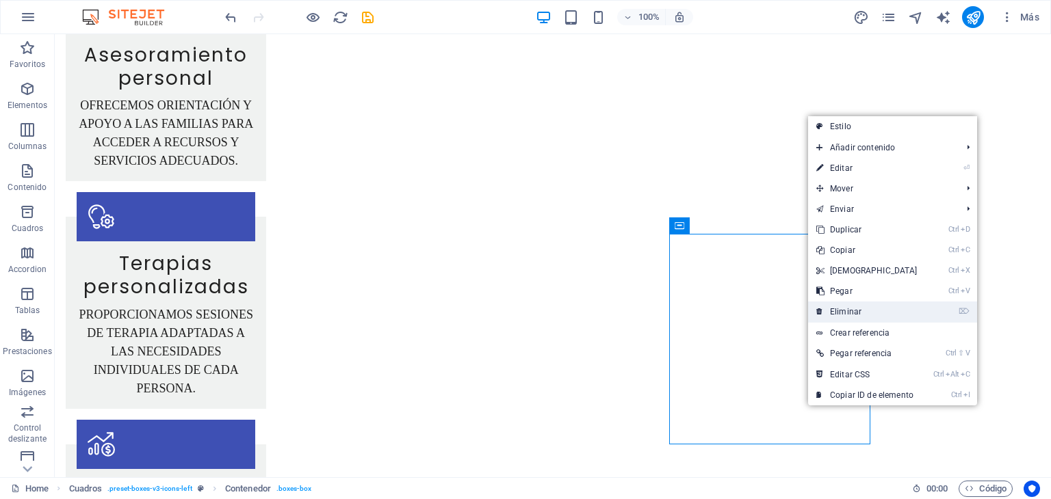
click at [838, 313] on link "⌦ Eliminar" at bounding box center [867, 312] width 118 height 21
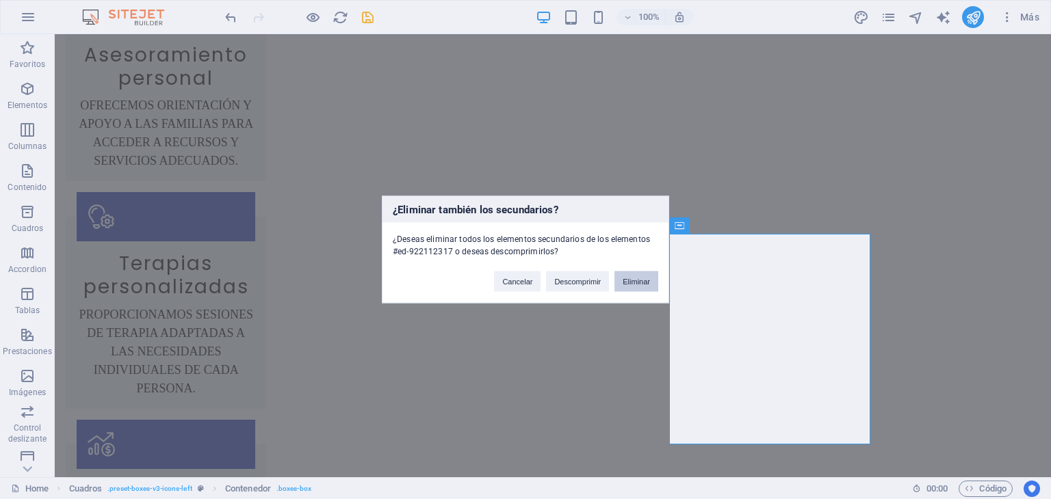
click at [631, 280] on button "Eliminar" at bounding box center [636, 282] width 44 height 21
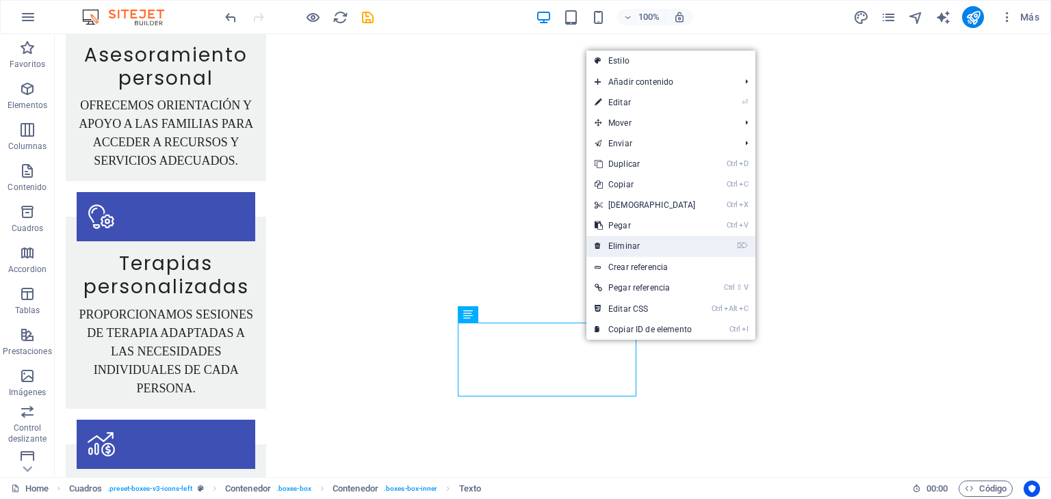
click at [623, 246] on link "⌦ Eliminar" at bounding box center [645, 246] width 118 height 21
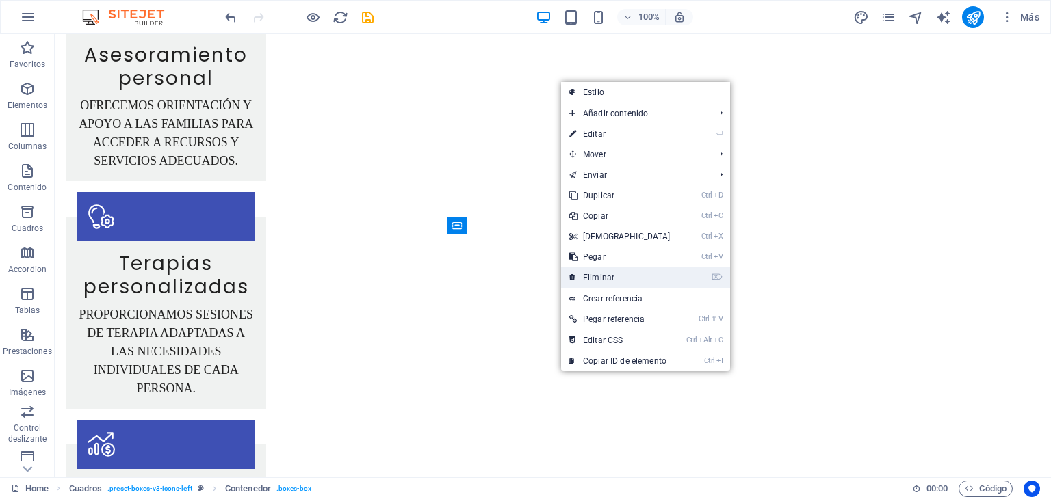
click at [592, 277] on link "⌦ Eliminar" at bounding box center [620, 277] width 118 height 21
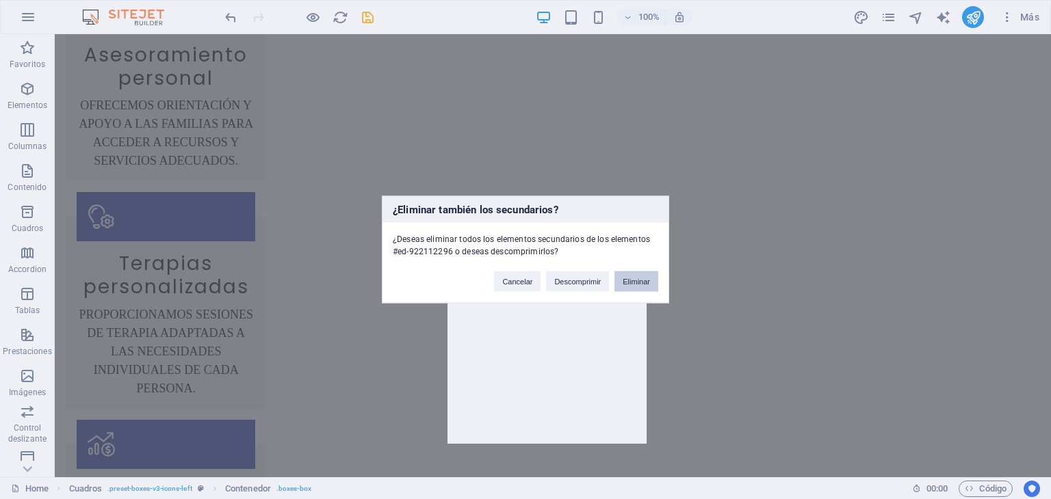
click at [630, 277] on button "Eliminar" at bounding box center [636, 282] width 44 height 21
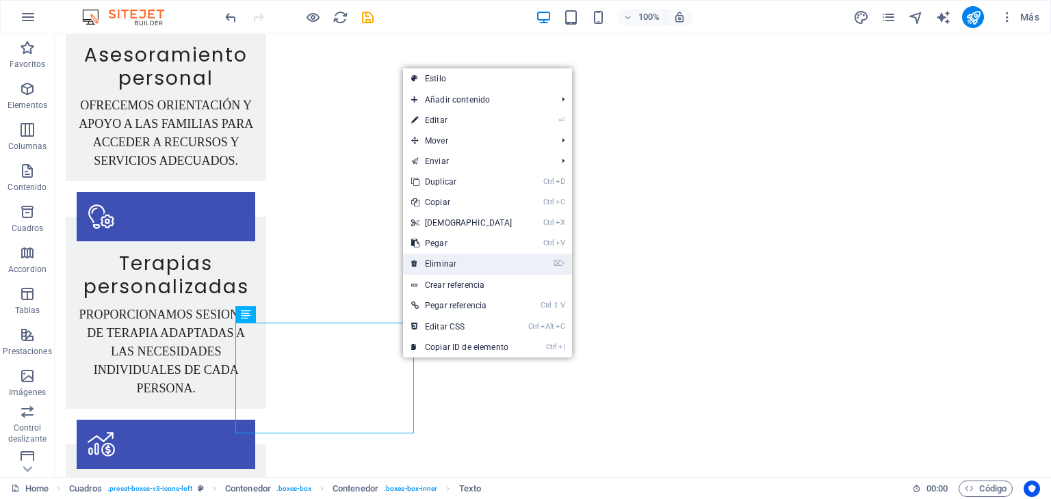
click at [436, 263] on link "⌦ Eliminar" at bounding box center [462, 264] width 118 height 21
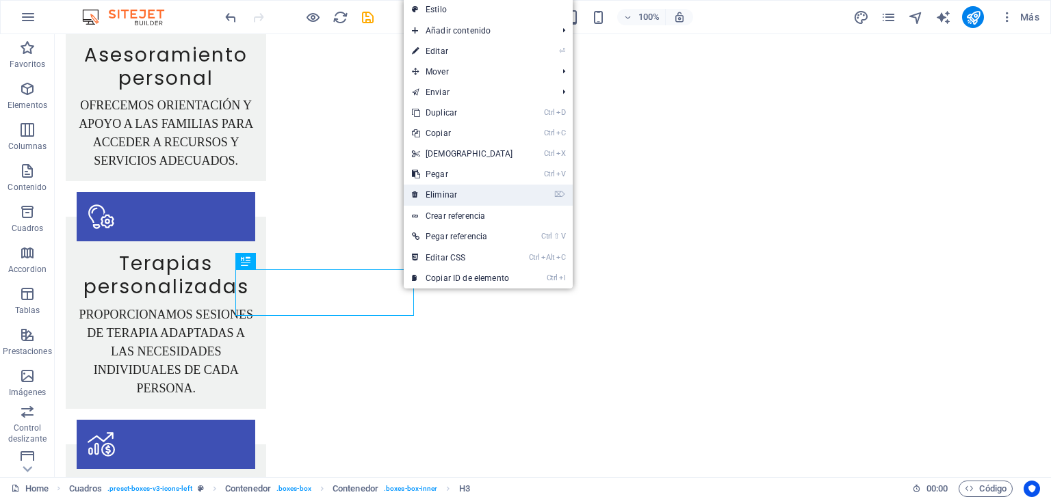
click at [439, 198] on link "⌦ Eliminar" at bounding box center [463, 195] width 118 height 21
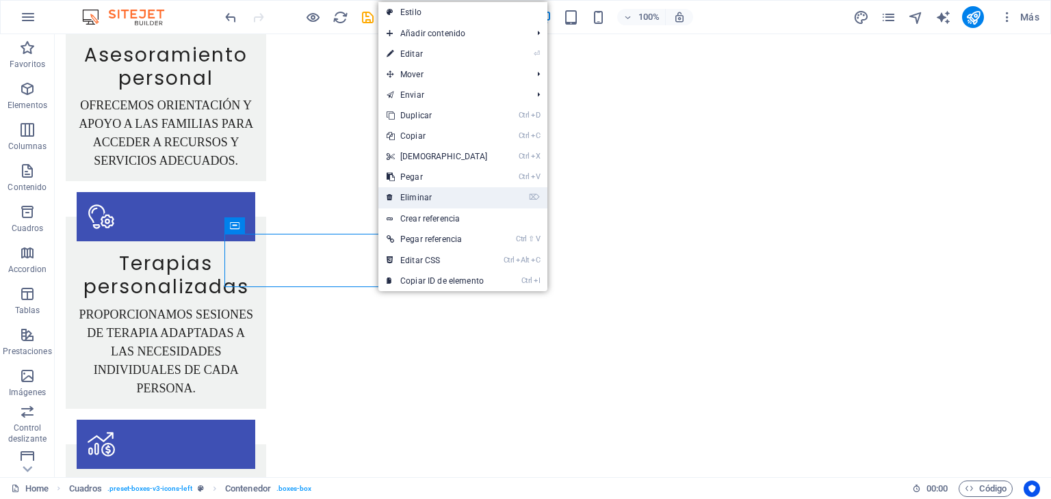
click at [416, 200] on link "⌦ Eliminar" at bounding box center [437, 197] width 118 height 21
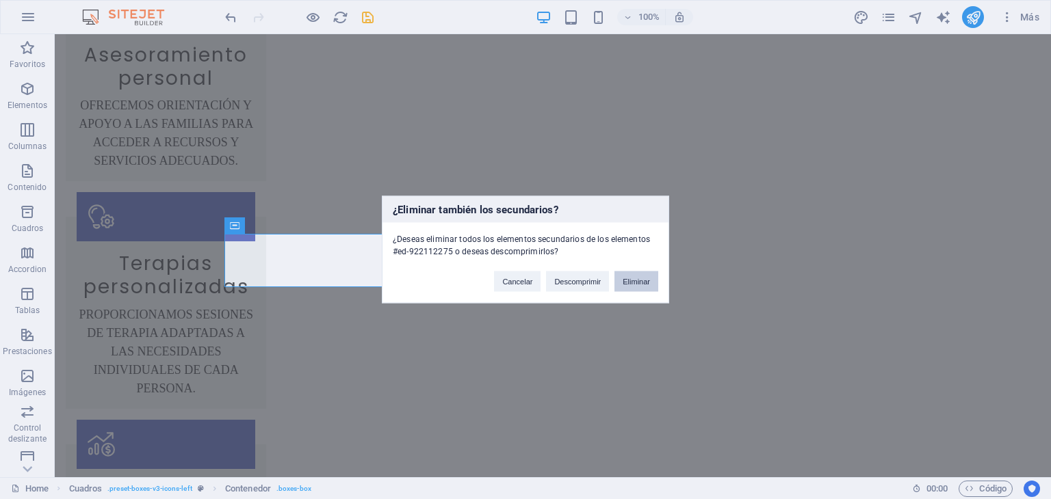
click at [631, 274] on button "Eliminar" at bounding box center [636, 282] width 44 height 21
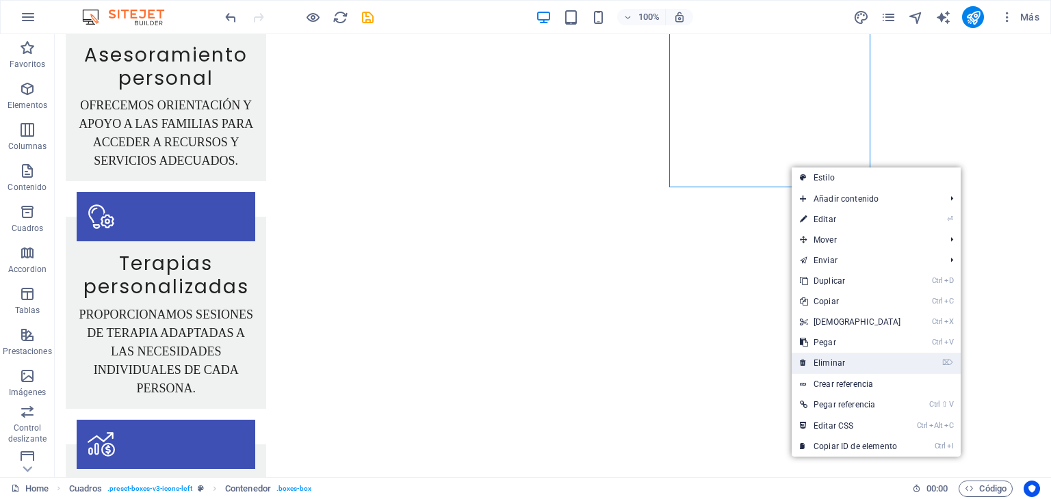
click at [851, 358] on link "⌦ Eliminar" at bounding box center [851, 363] width 118 height 21
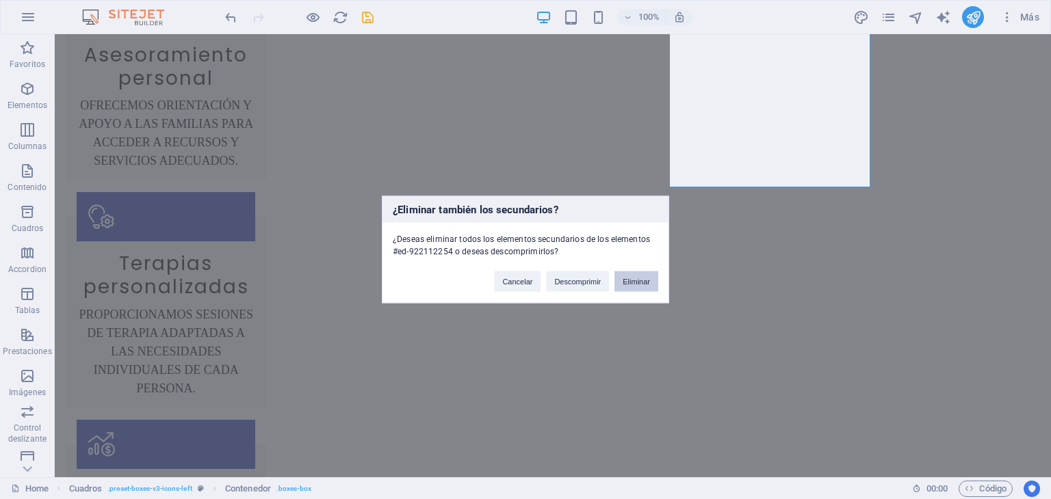
click at [642, 282] on button "Eliminar" at bounding box center [636, 282] width 44 height 21
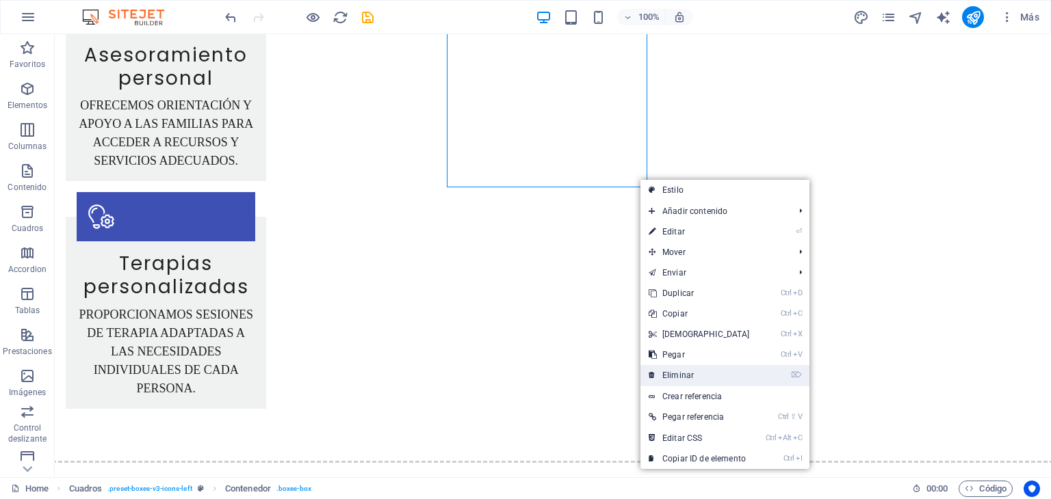
click at [695, 373] on link "⌦ Eliminar" at bounding box center [699, 375] width 118 height 21
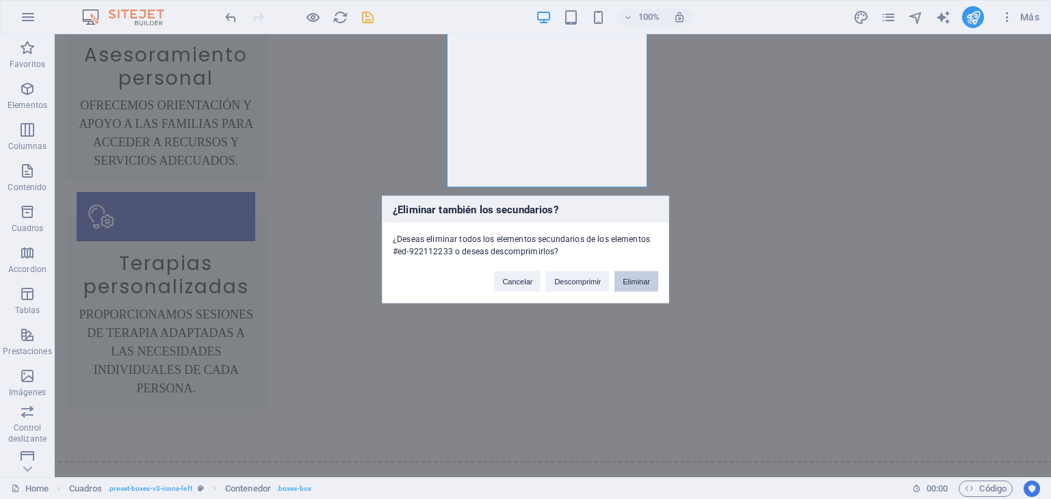
click at [637, 279] on button "Eliminar" at bounding box center [636, 282] width 44 height 21
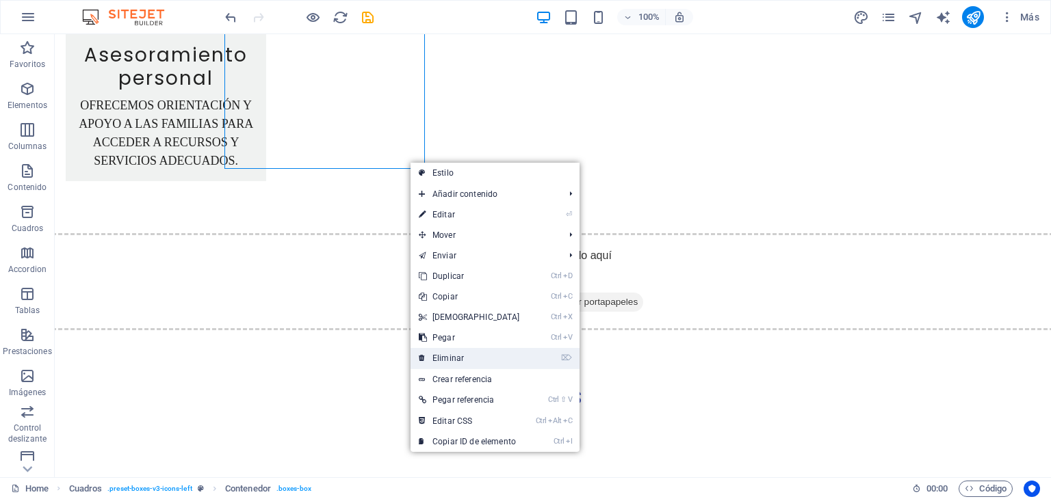
click at [449, 352] on link "⌦ Eliminar" at bounding box center [469, 358] width 118 height 21
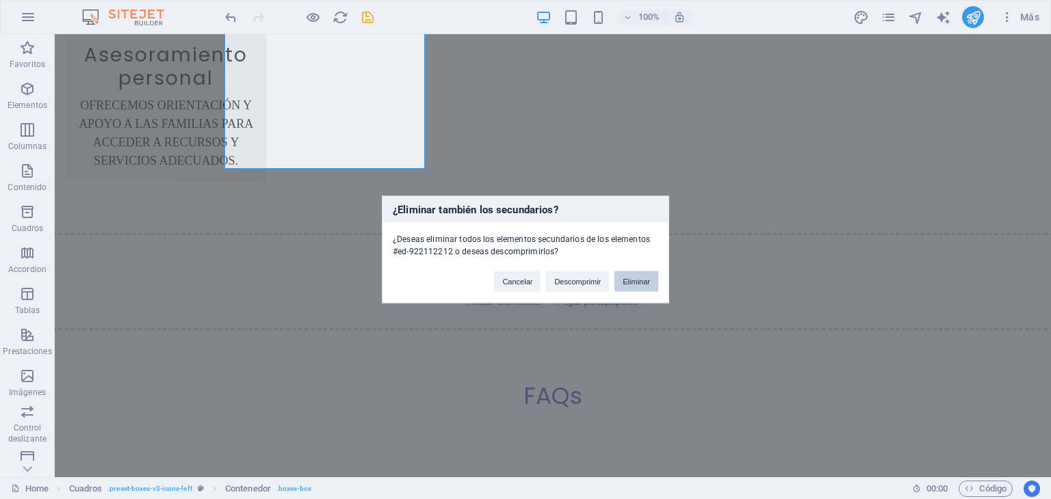
click at [632, 285] on button "Eliminar" at bounding box center [636, 282] width 44 height 21
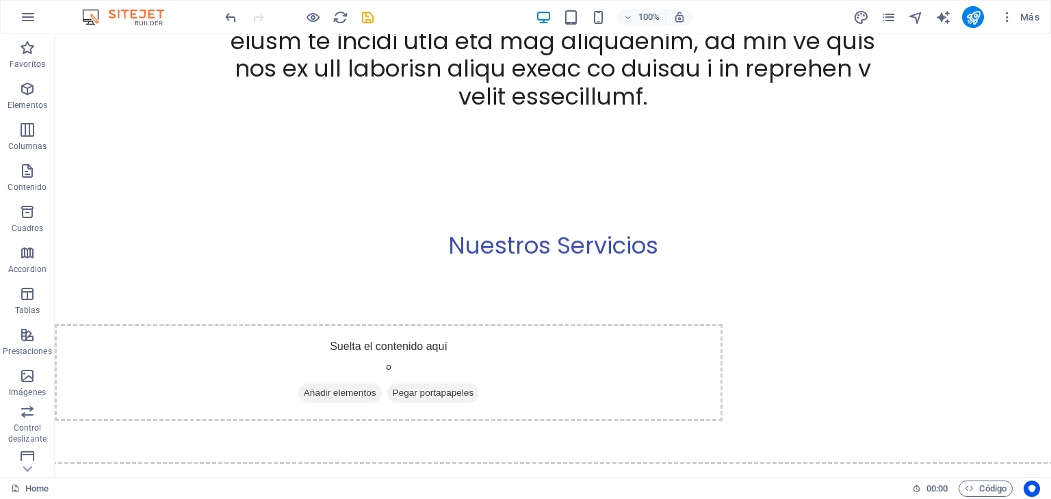
scroll to position [2288, 0]
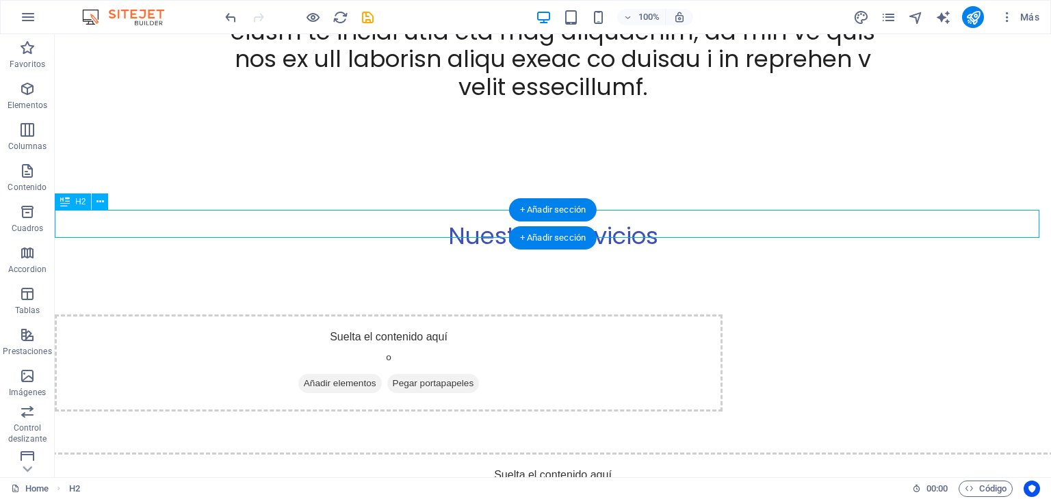
click at [668, 225] on div "Nuestros Servicios" at bounding box center [553, 236] width 996 height 28
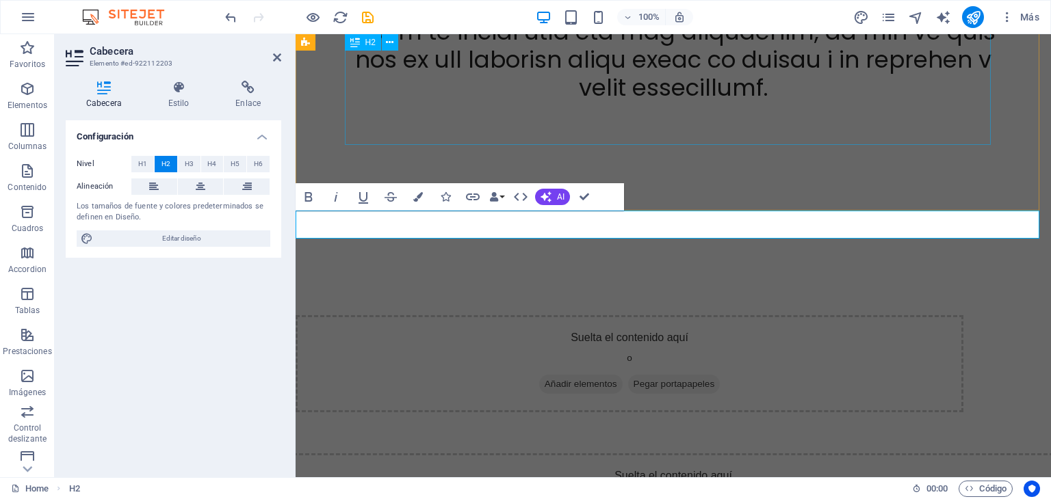
scroll to position [0, 1335]
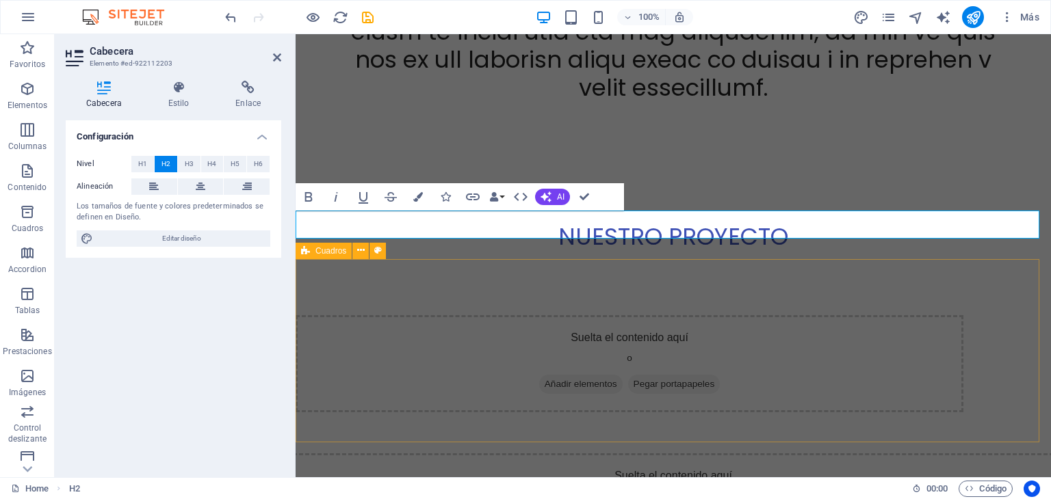
click at [617, 293] on div "Suelta el contenido aquí o Añadir elementos Pegar portapapeles" at bounding box center [673, 364] width 755 height 185
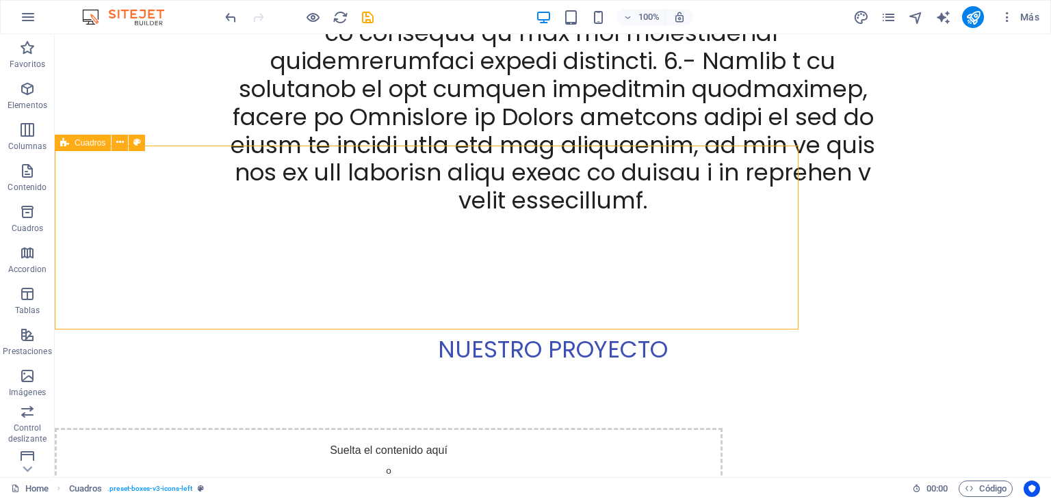
scroll to position [2288, 0]
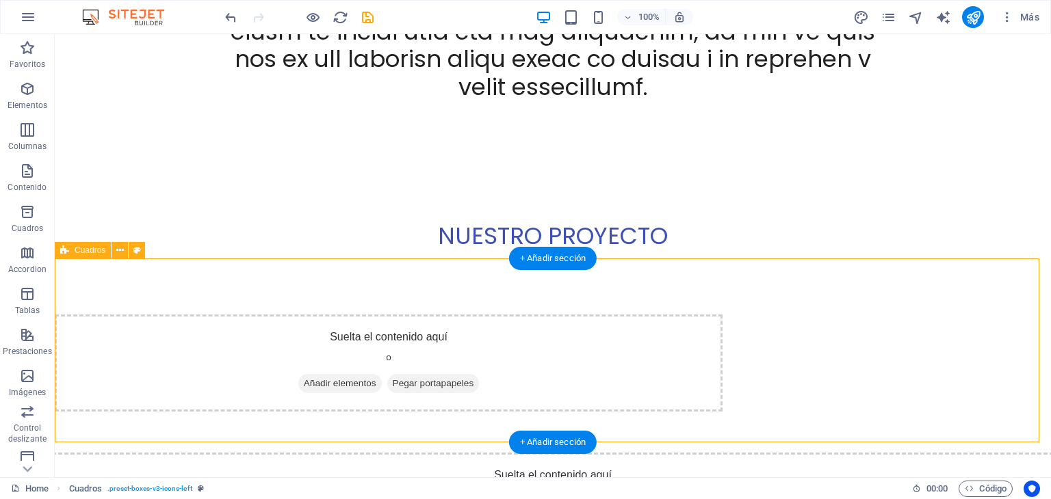
click at [382, 374] on span "Añadir elementos" at bounding box center [339, 383] width 83 height 19
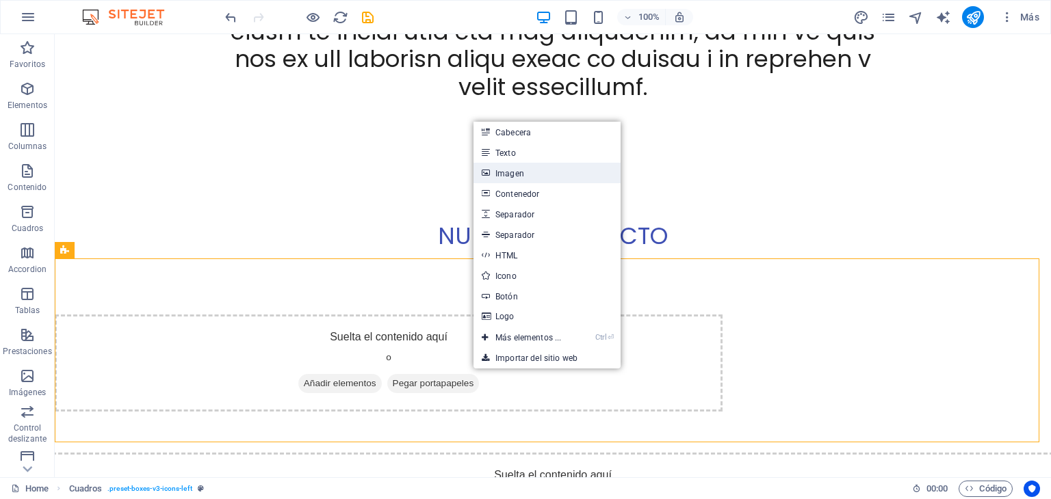
click at [504, 176] on link "Imagen" at bounding box center [546, 173] width 147 height 21
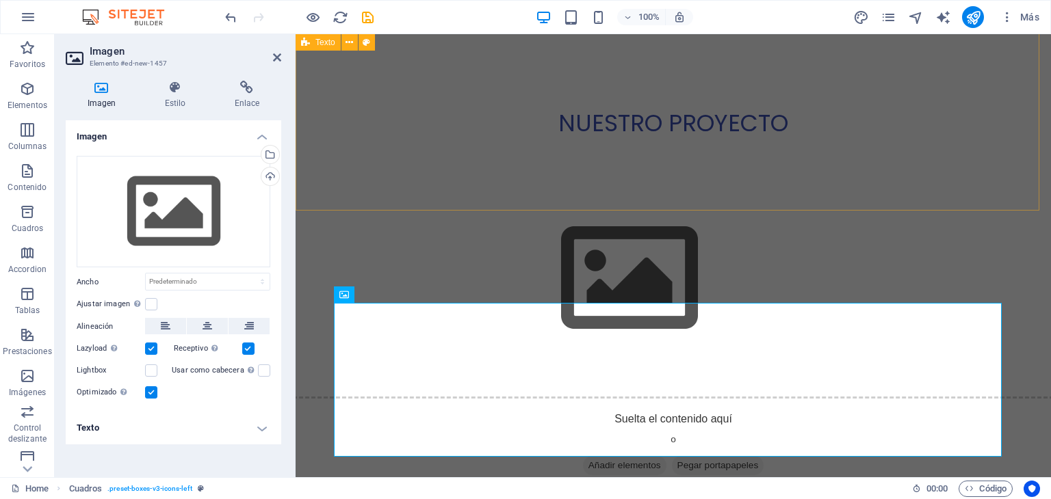
scroll to position [2174, 0]
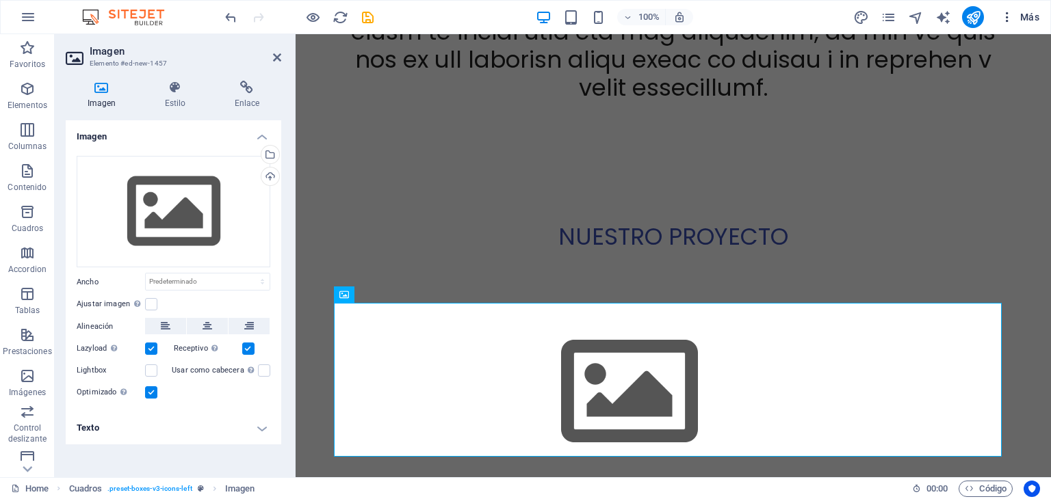
click at [1007, 19] on icon "button" at bounding box center [1007, 17] width 14 height 14
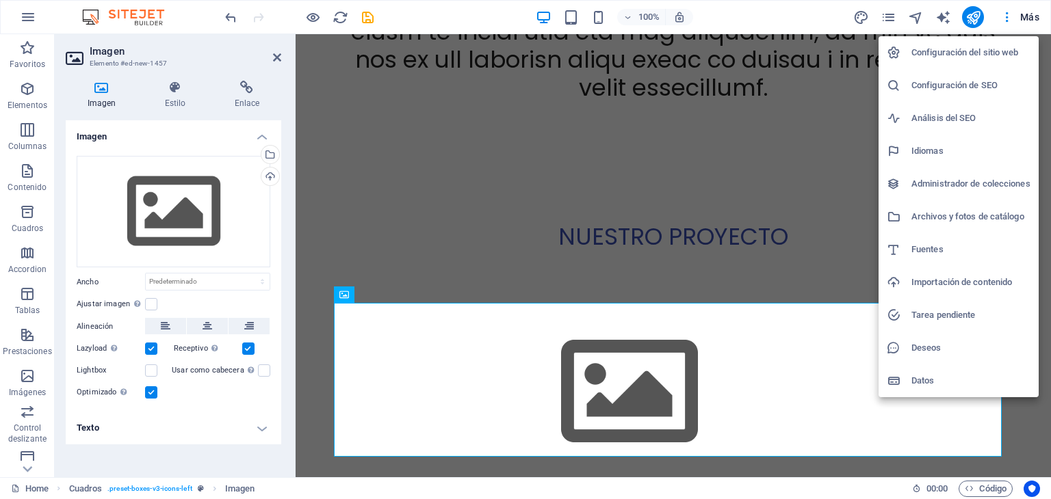
click at [805, 368] on div at bounding box center [525, 249] width 1051 height 499
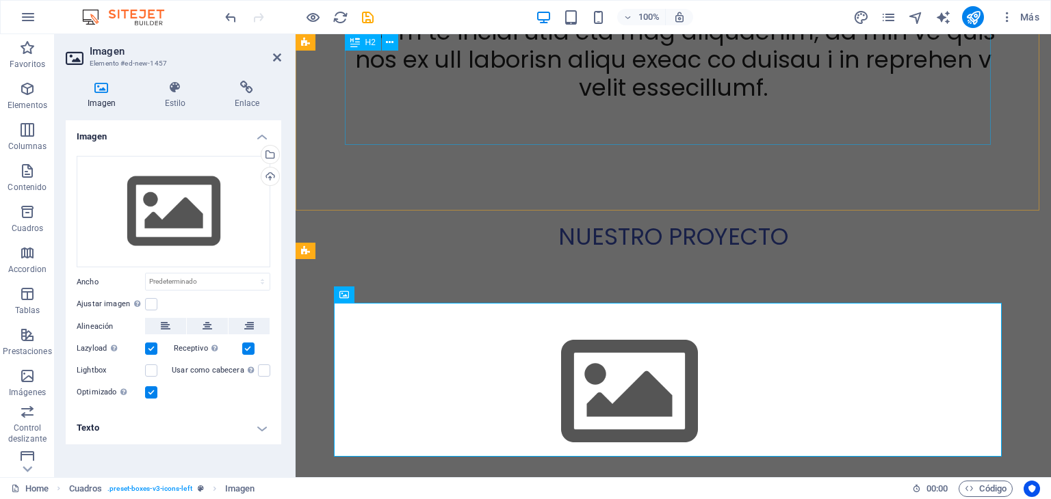
drag, startPoint x: 1296, startPoint y: 35, endPoint x: 731, endPoint y: 75, distance: 566.5
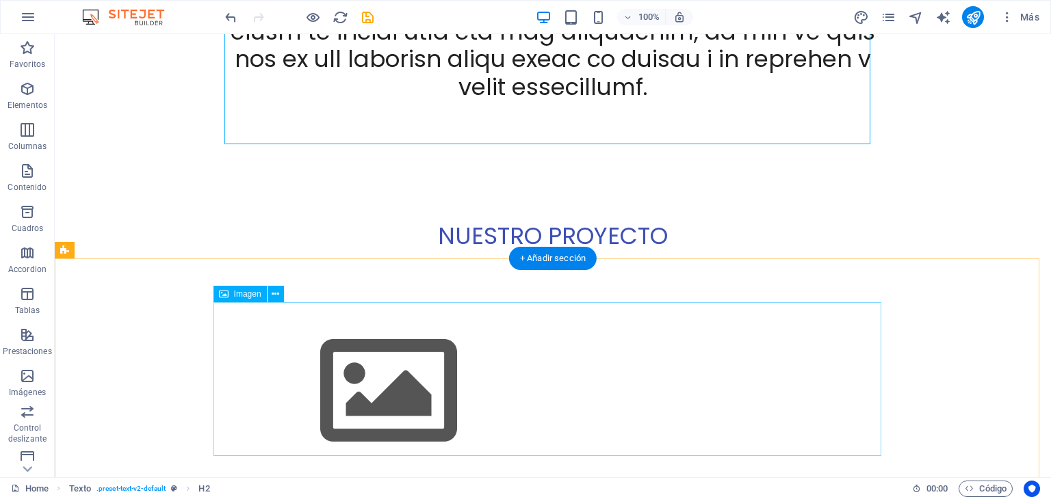
click at [599, 317] on figure at bounding box center [389, 392] width 668 height 154
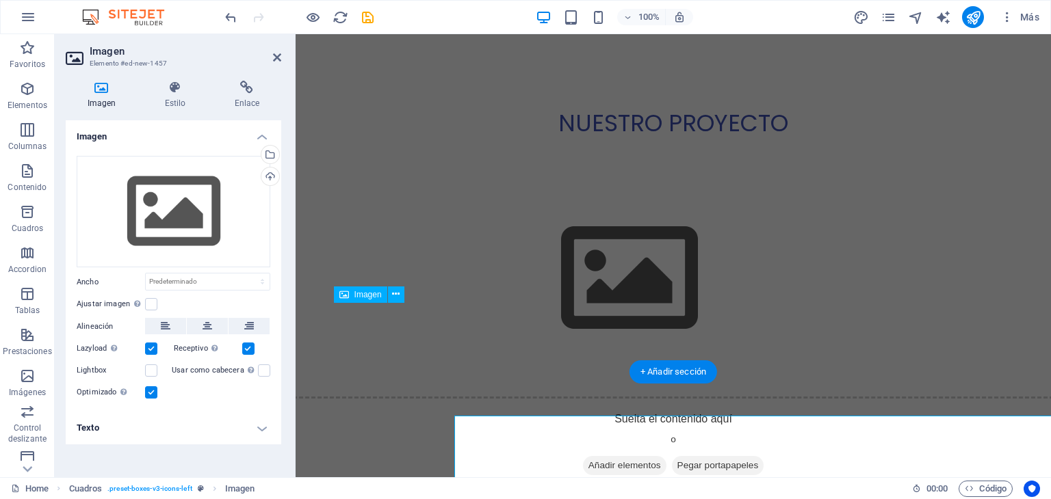
scroll to position [2174, 0]
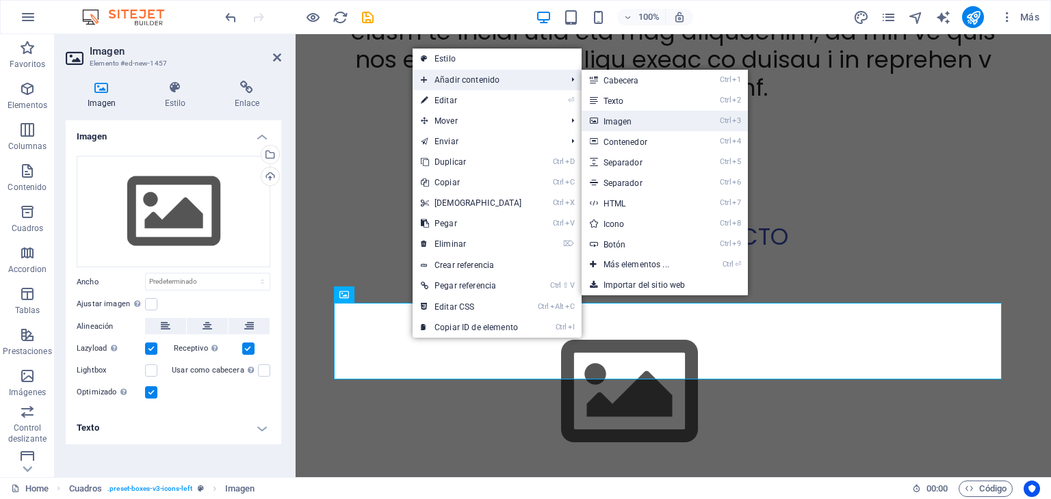
click at [627, 124] on link "Ctrl 3 Imagen" at bounding box center [638, 121] width 115 height 21
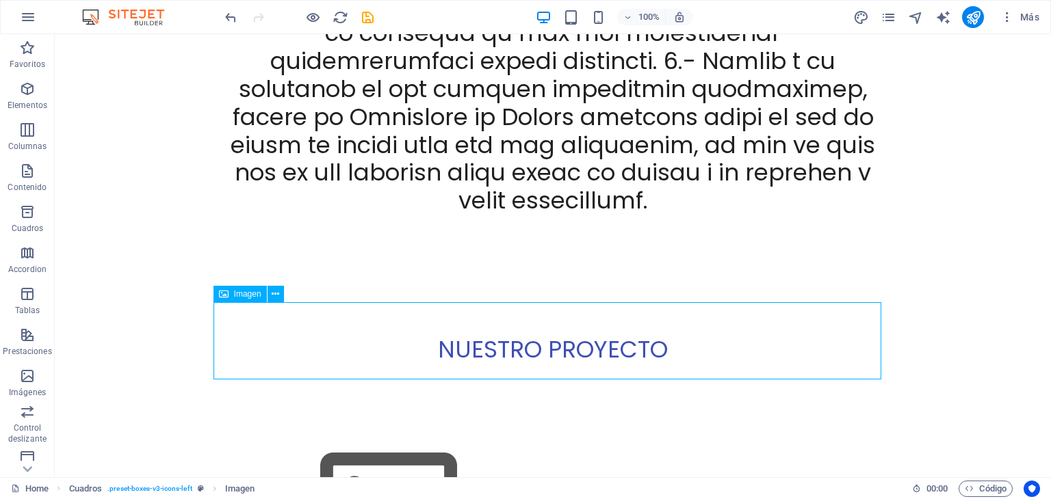
scroll to position [2288, 0]
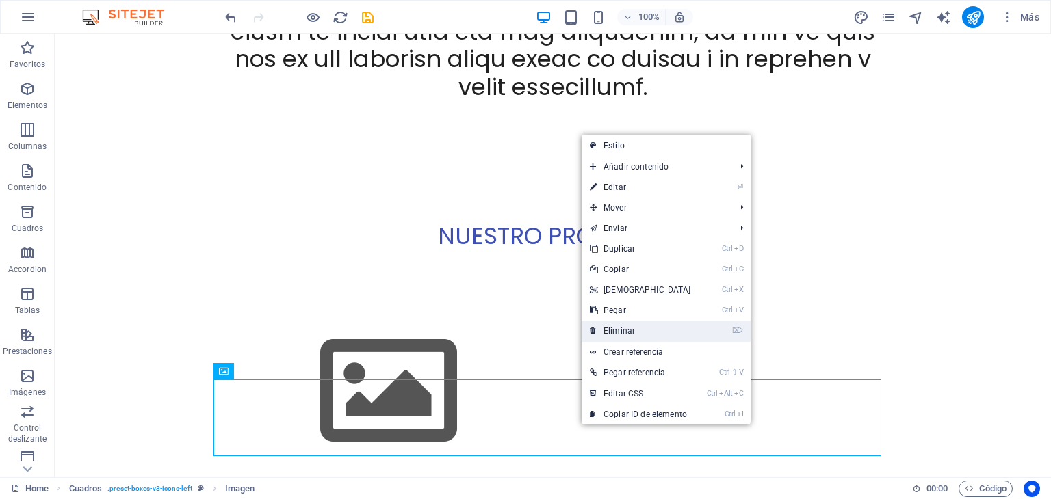
click at [607, 333] on link "⌦ Eliminar" at bounding box center [640, 331] width 118 height 21
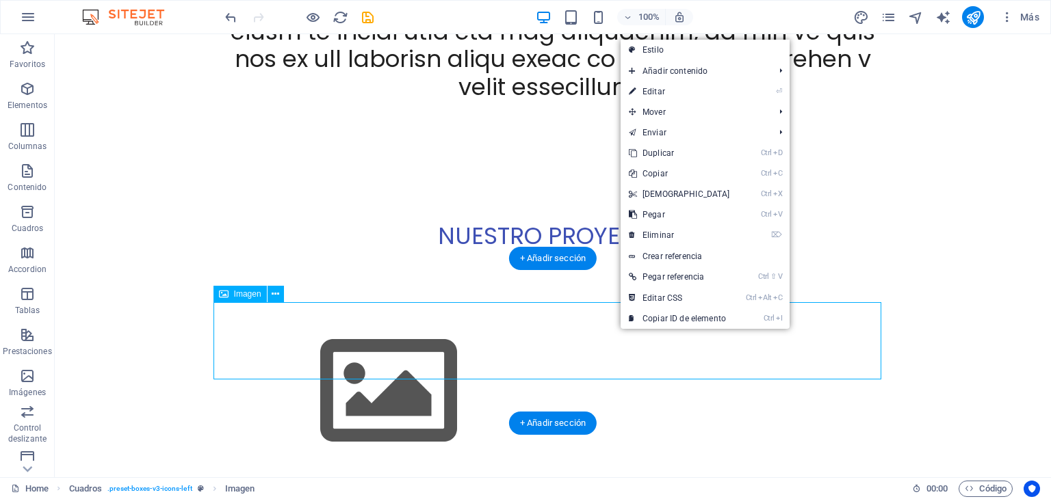
click at [619, 330] on figure at bounding box center [389, 392] width 668 height 154
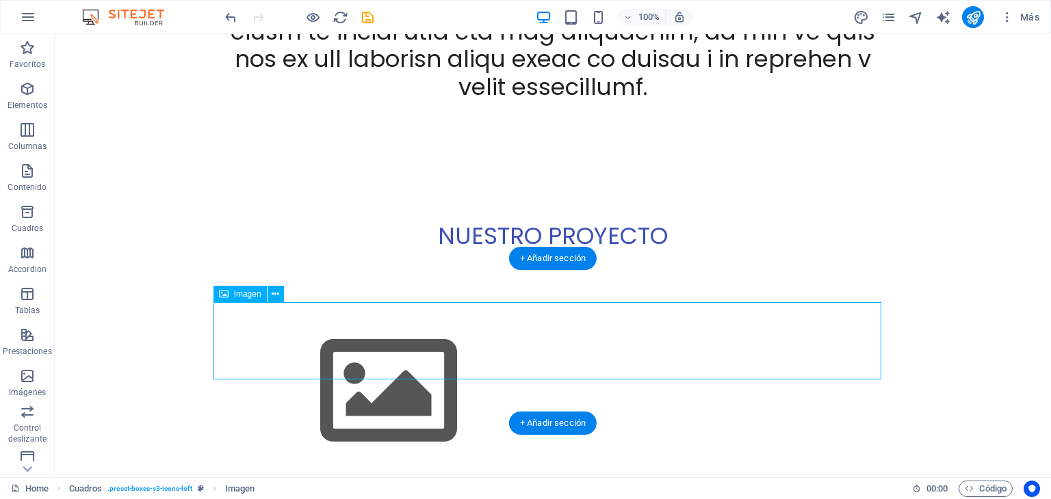
click at [619, 330] on figure at bounding box center [389, 392] width 668 height 154
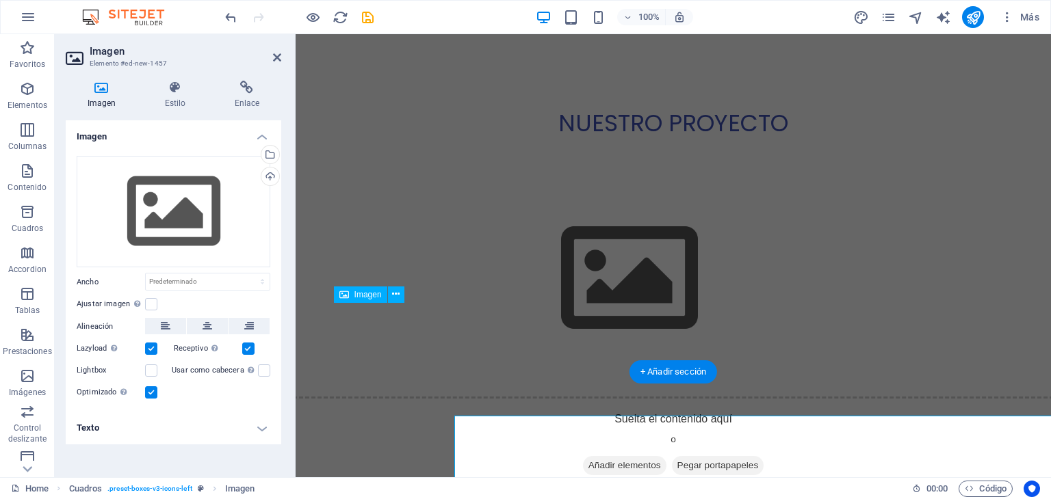
scroll to position [2174, 0]
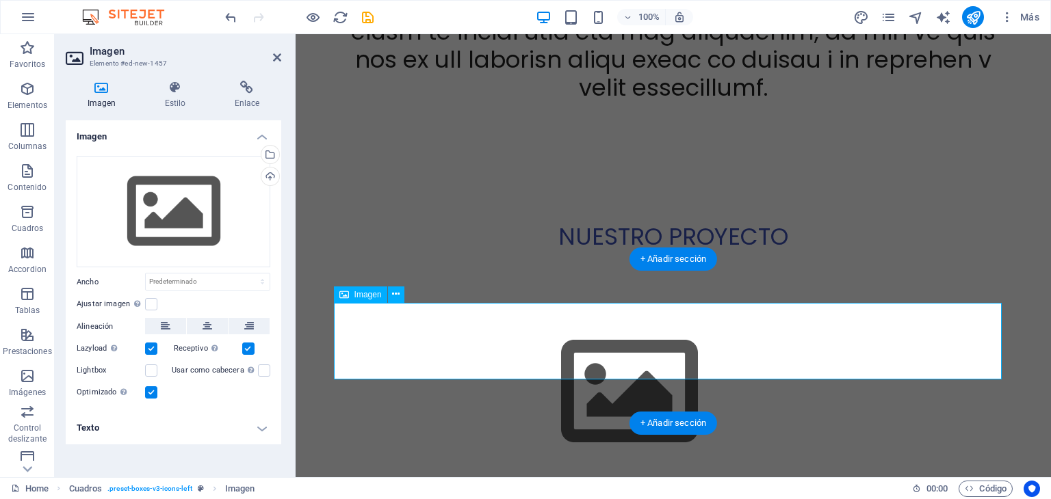
click at [669, 340] on figure at bounding box center [630, 392] width 668 height 154
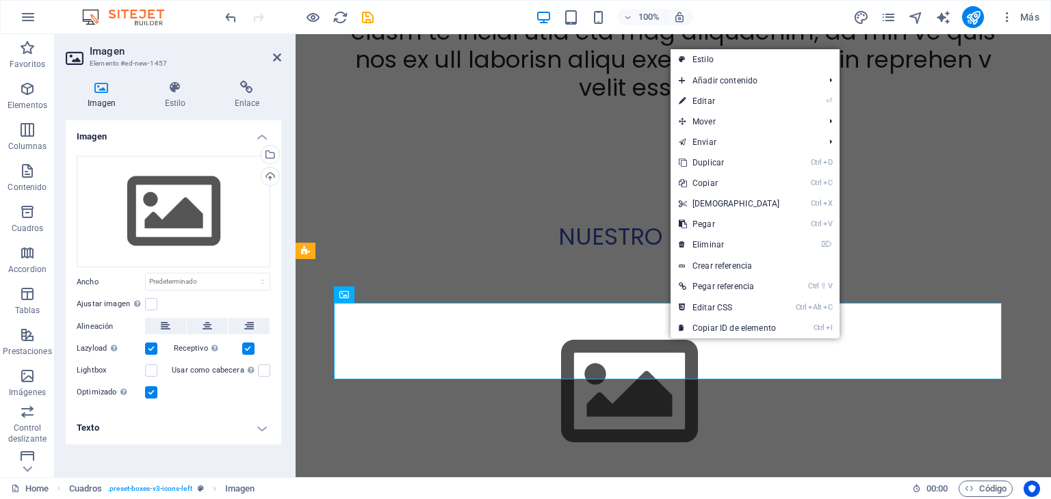
click at [99, 88] on icon at bounding box center [102, 88] width 72 height 14
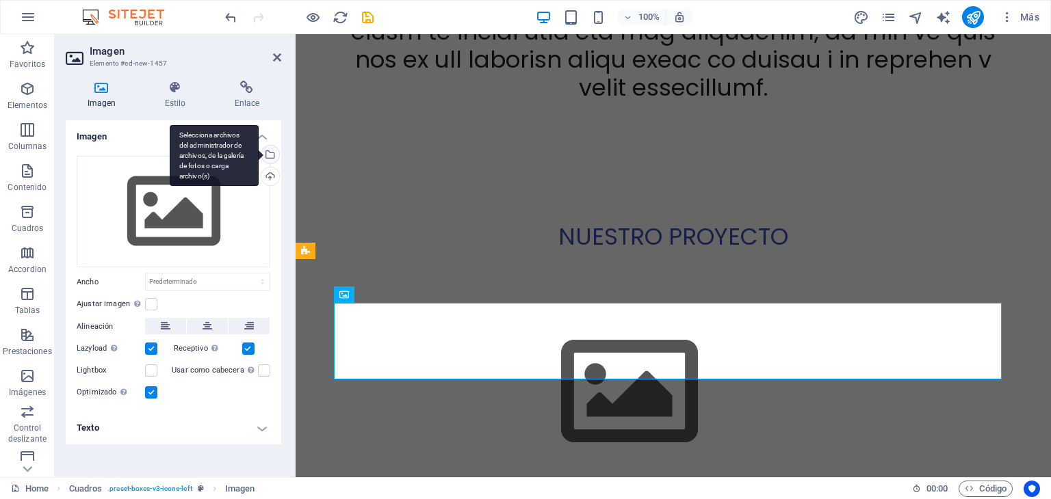
click at [259, 153] on div "Selecciona archivos del administrador de archivos, de la galería de fotos o car…" at bounding box center [214, 156] width 89 height 62
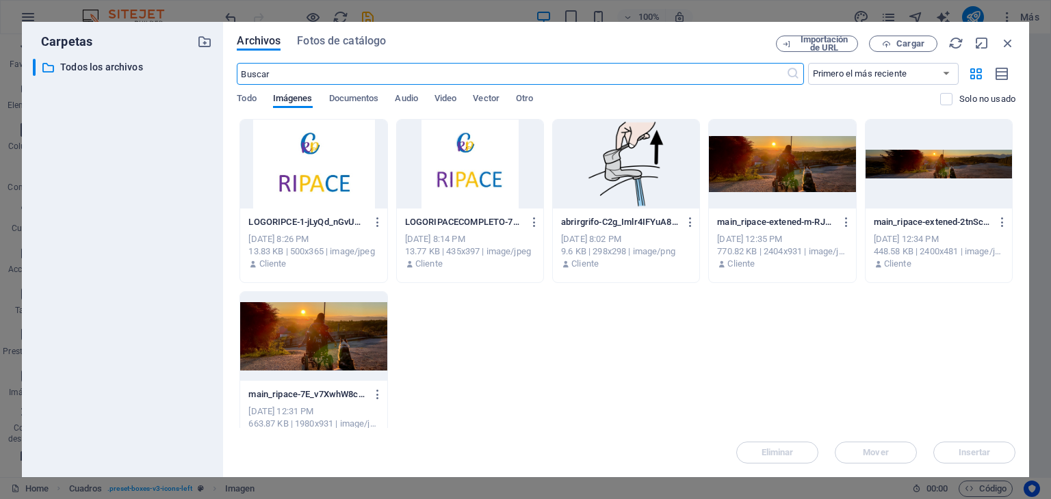
scroll to position [2148, 0]
click at [911, 44] on span "Cargar" at bounding box center [910, 44] width 28 height 8
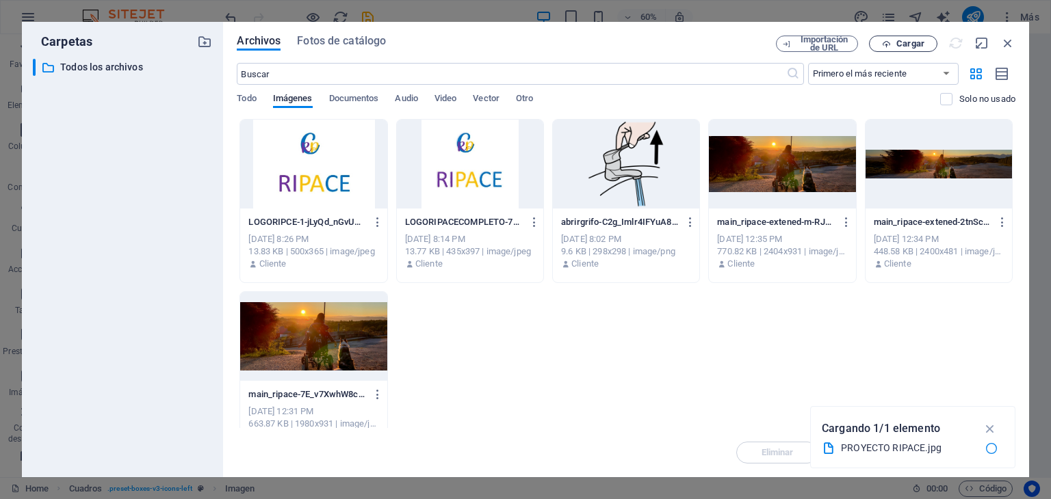
scroll to position [2174, 0]
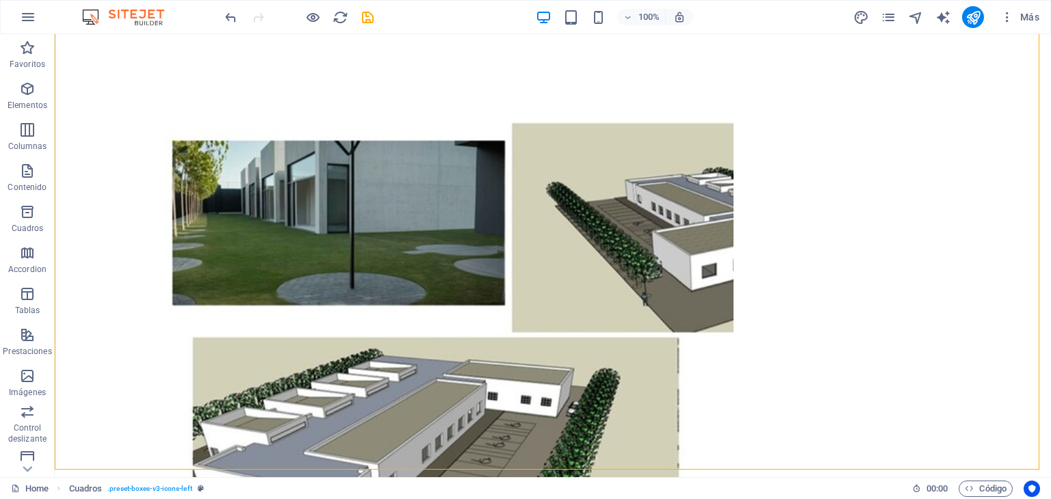
scroll to position [2539, 0]
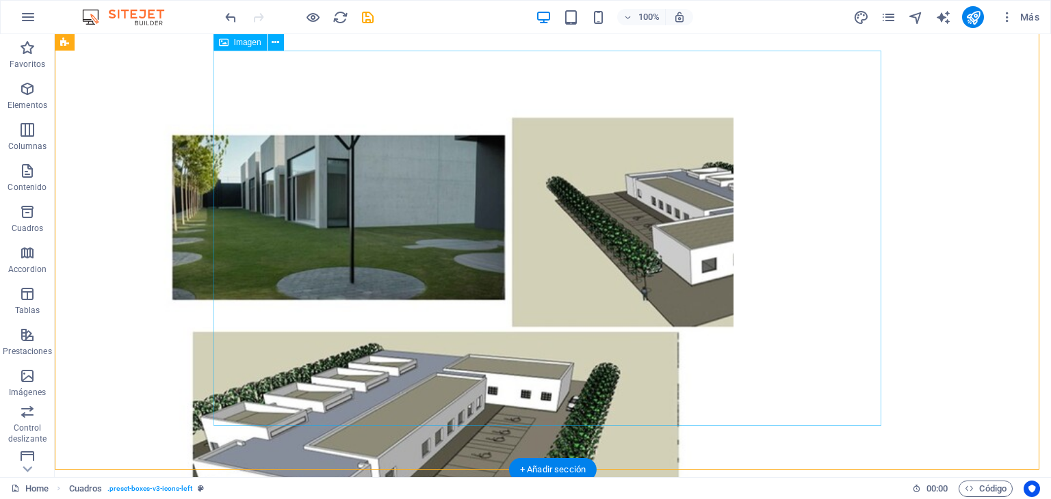
click at [722, 360] on figure at bounding box center [389, 343] width 668 height 560
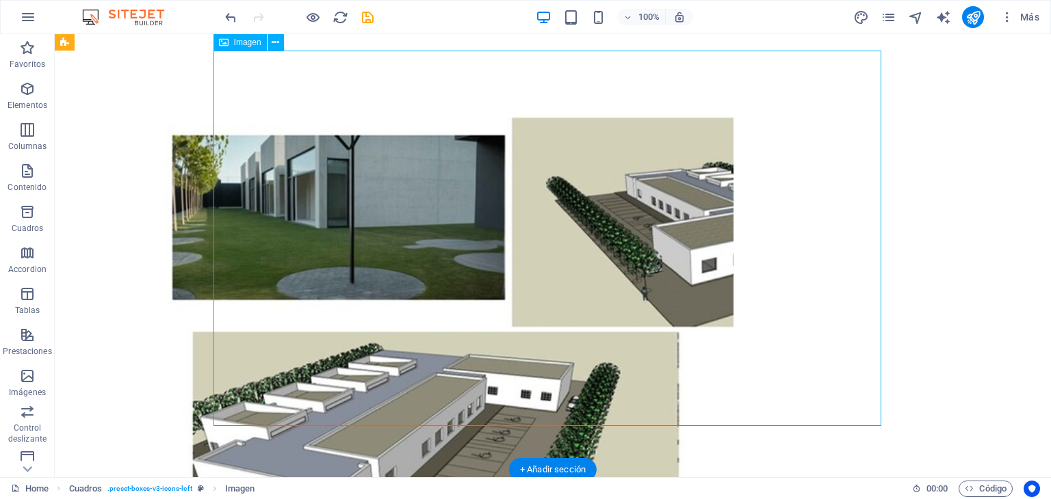
click at [722, 358] on figure at bounding box center [389, 343] width 668 height 560
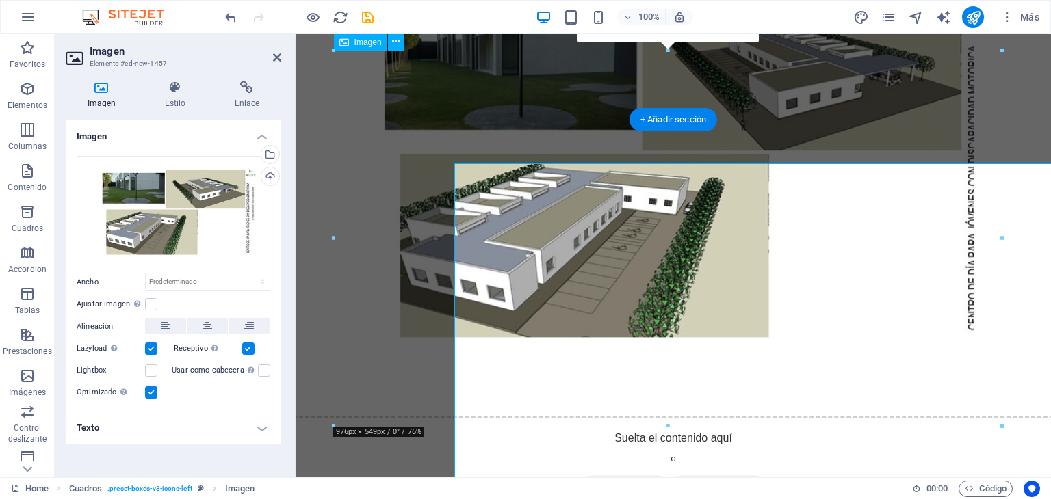
scroll to position [2427, 0]
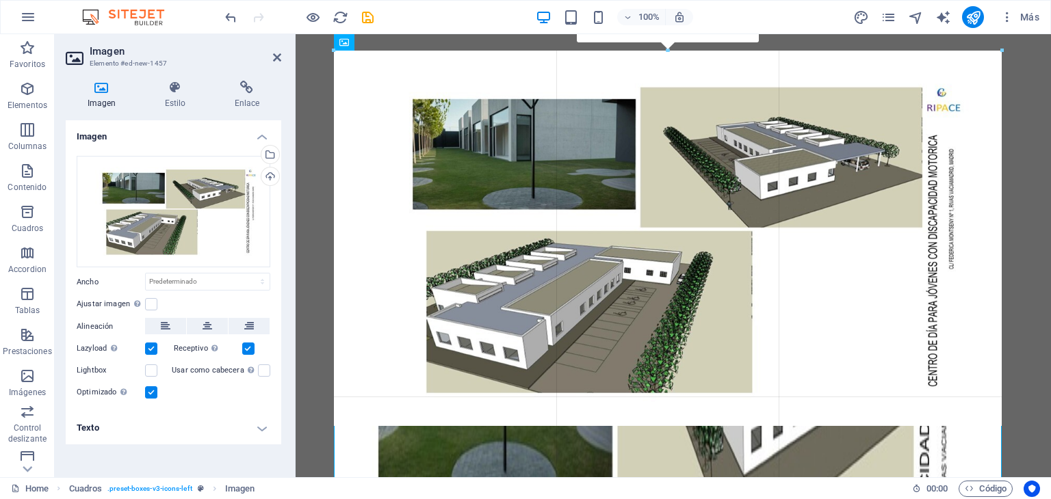
drag, startPoint x: 1001, startPoint y: 239, endPoint x: 739, endPoint y: 205, distance: 264.2
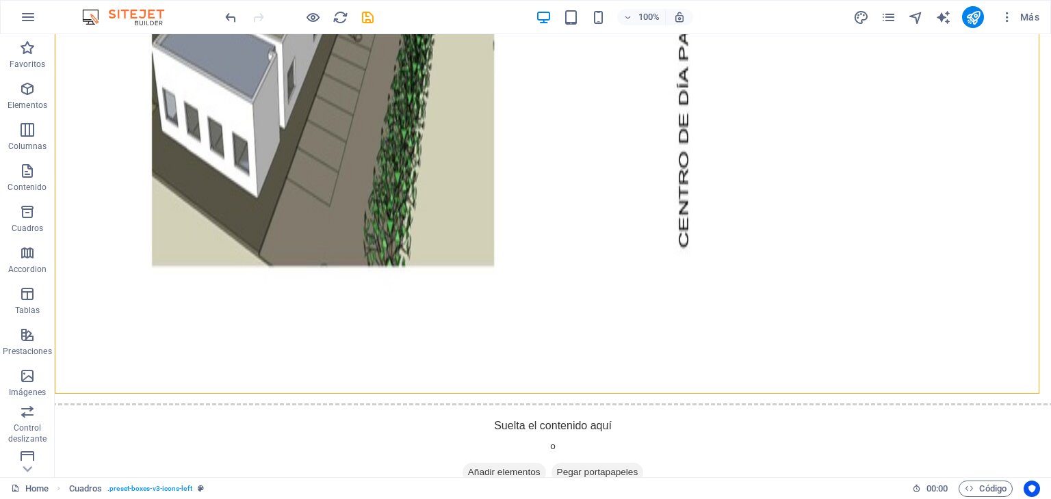
scroll to position [3350, 0]
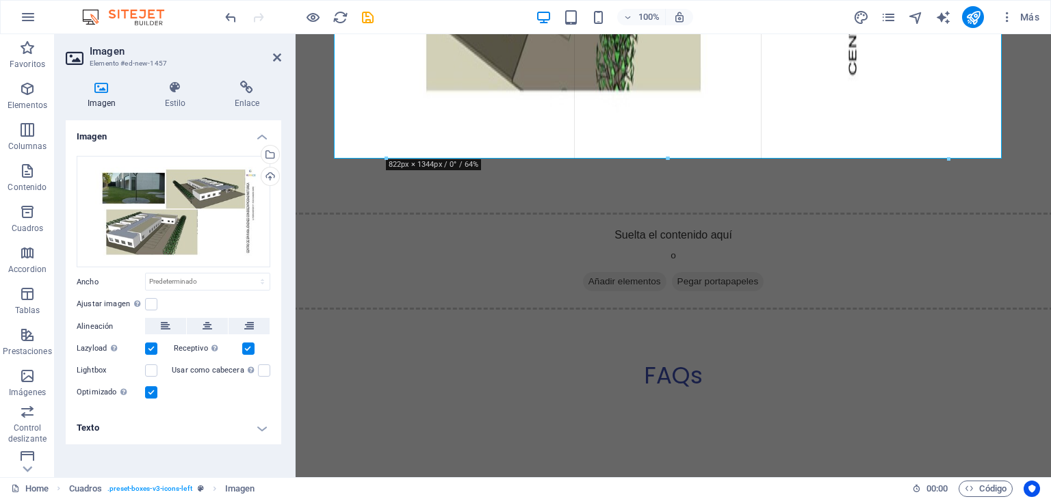
drag, startPoint x: 665, startPoint y: 330, endPoint x: 651, endPoint y: 158, distance: 173.0
type input "821"
select select "px"
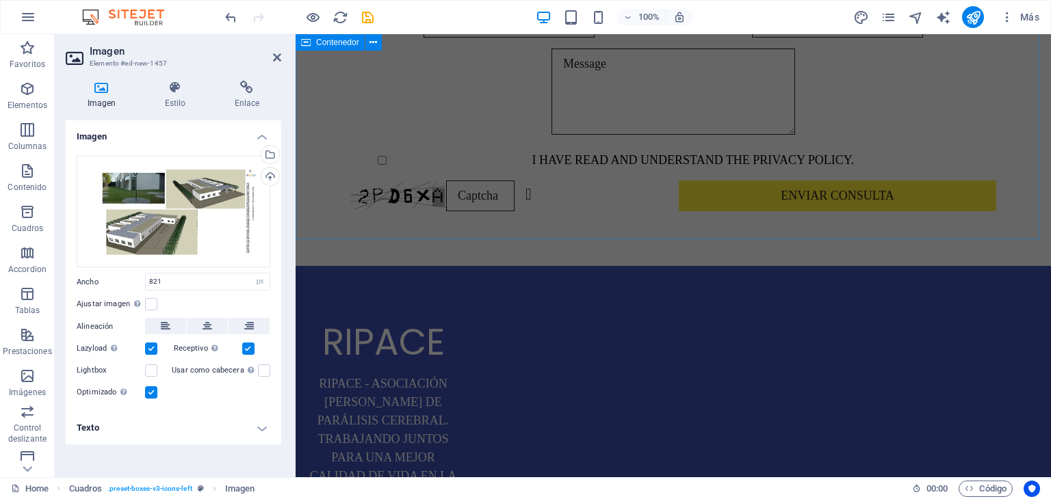
click at [794, 217] on div "Contáctanos I have read and understand the privacy policy. Unreadable? Load new…" at bounding box center [673, 64] width 755 height 404
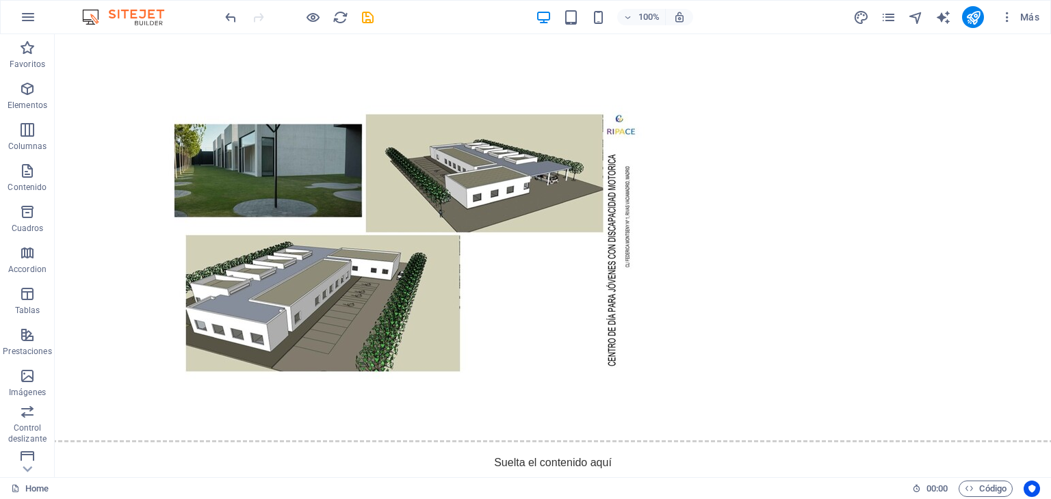
scroll to position [2509, 0]
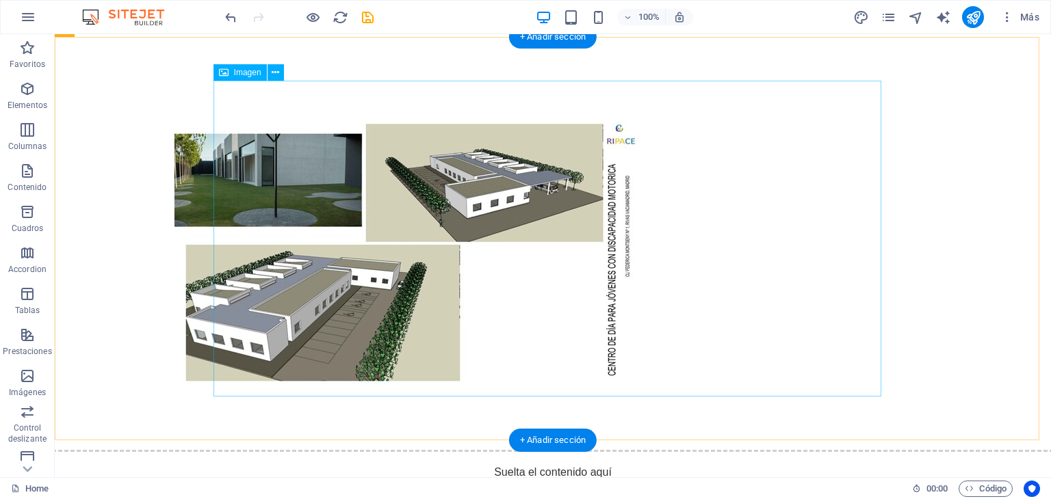
click at [680, 347] on figure at bounding box center [389, 251] width 668 height 316
select select "px"
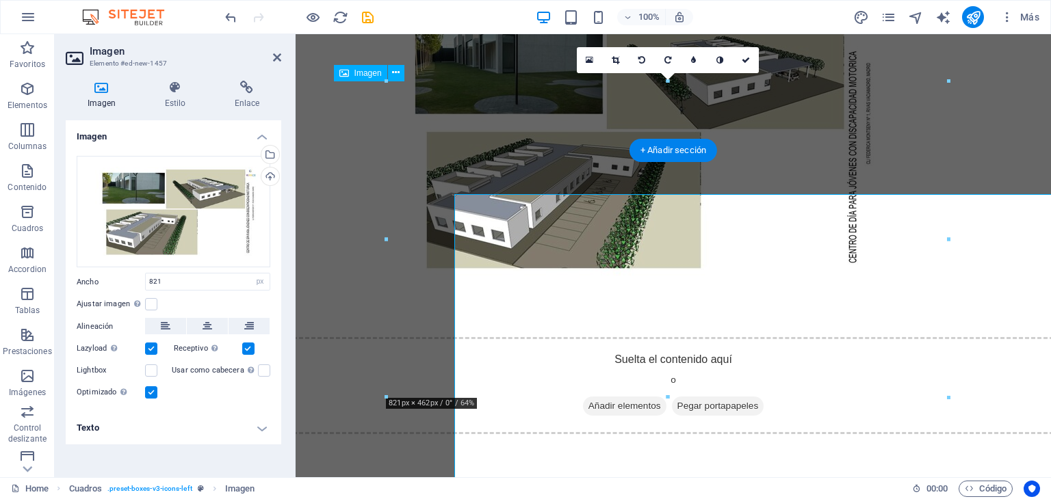
scroll to position [2396, 0]
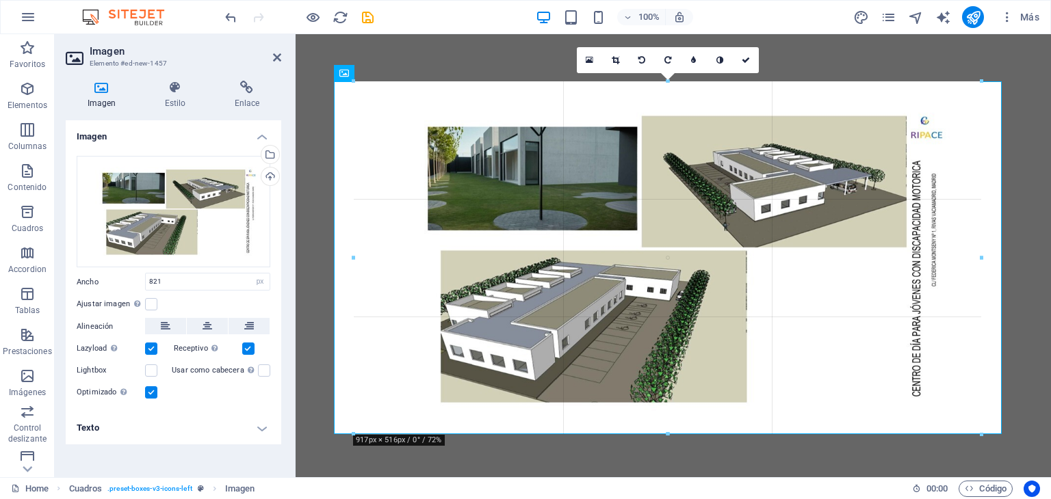
drag, startPoint x: 950, startPoint y: 397, endPoint x: 974, endPoint y: 436, distance: 45.8
type input "916"
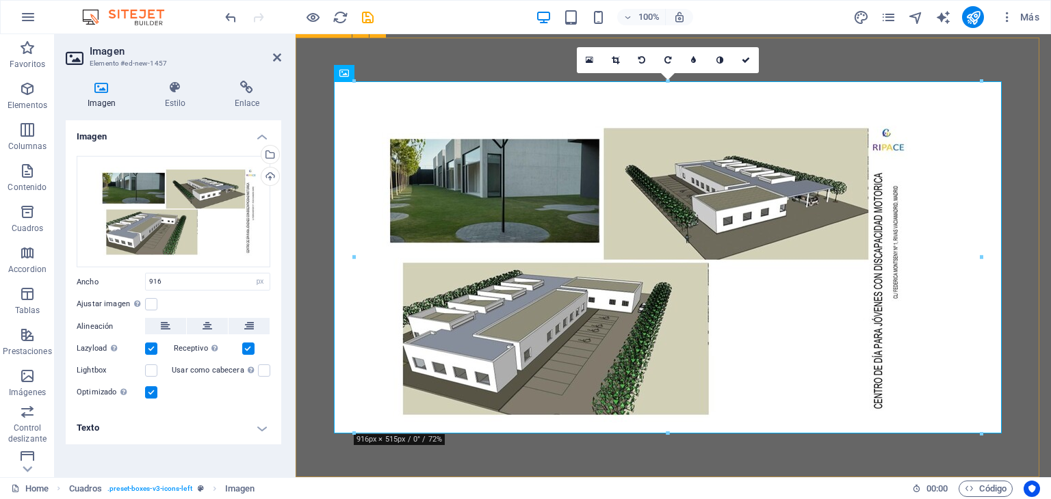
click at [955, 458] on div at bounding box center [673, 270] width 755 height 440
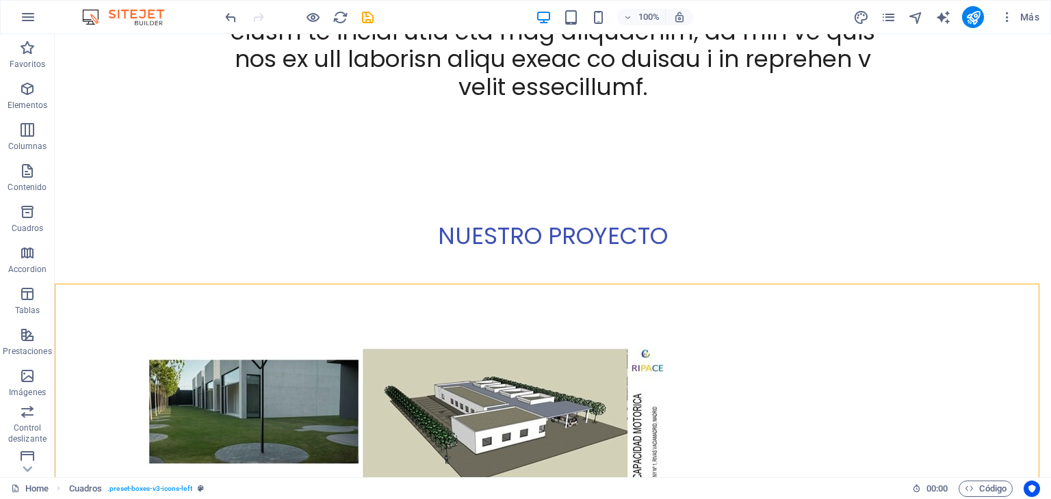
scroll to position [2247, 0]
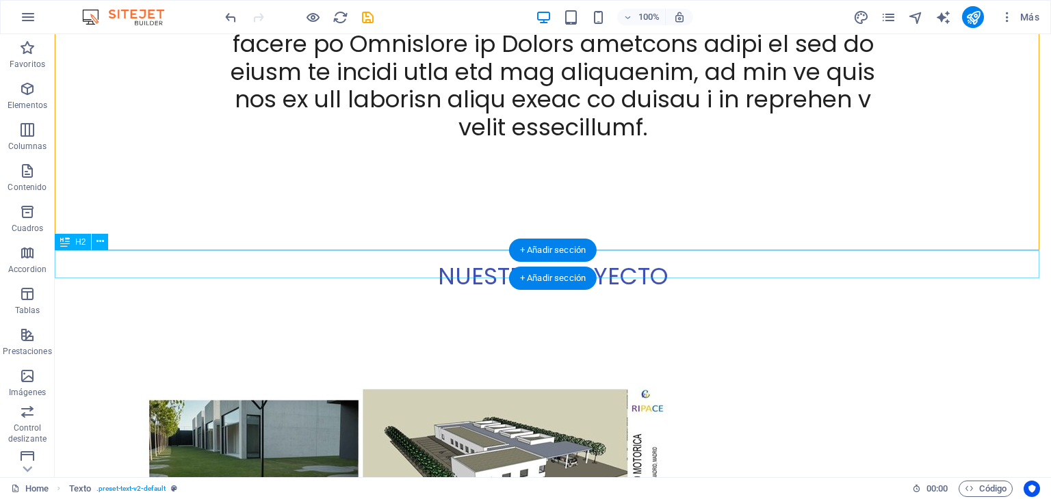
click at [670, 264] on div "NUESTRO PROYECTO" at bounding box center [553, 277] width 996 height 28
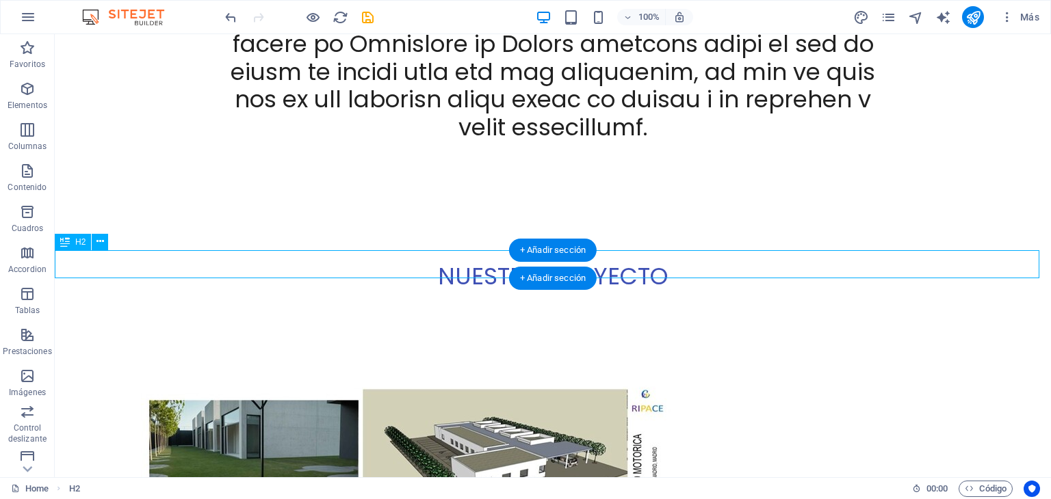
click at [659, 264] on div "NUESTRO PROYECTO" at bounding box center [553, 277] width 996 height 28
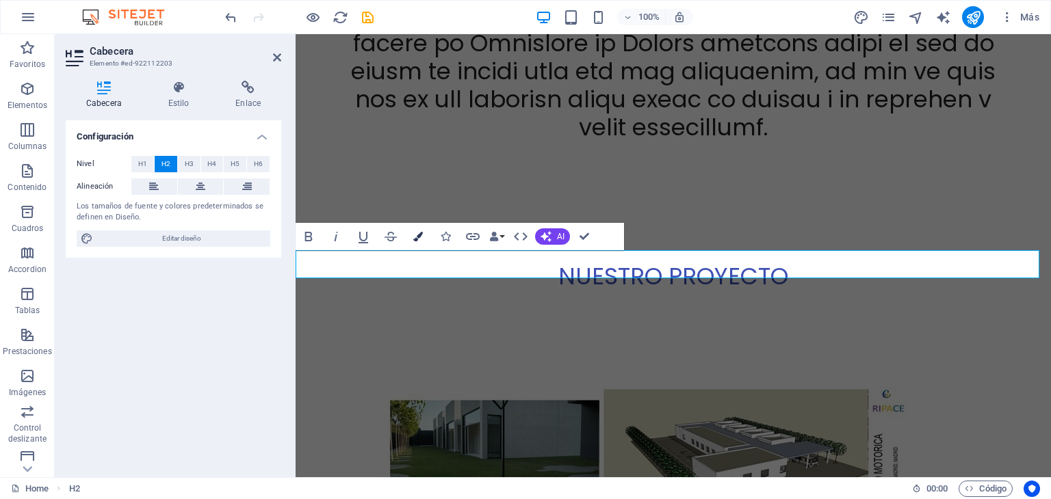
click at [418, 236] on icon "button" at bounding box center [418, 237] width 10 height 10
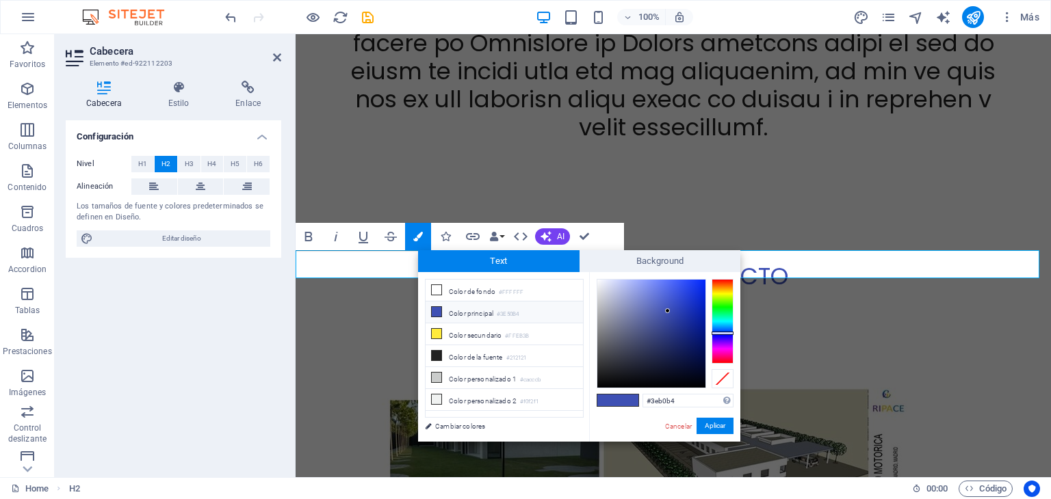
click at [723, 322] on div at bounding box center [722, 321] width 22 height 85
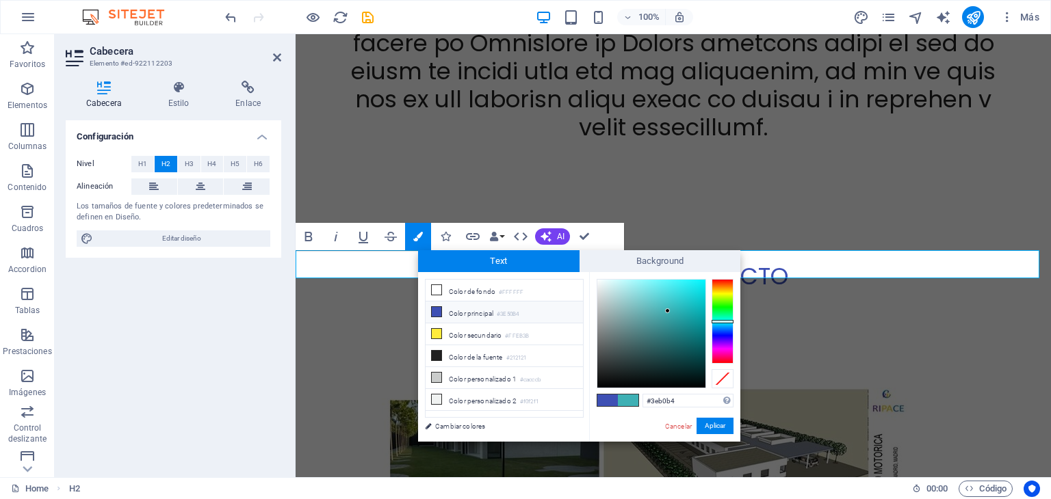
click at [493, 315] on li "Color principal #3E50B4" at bounding box center [504, 313] width 157 height 22
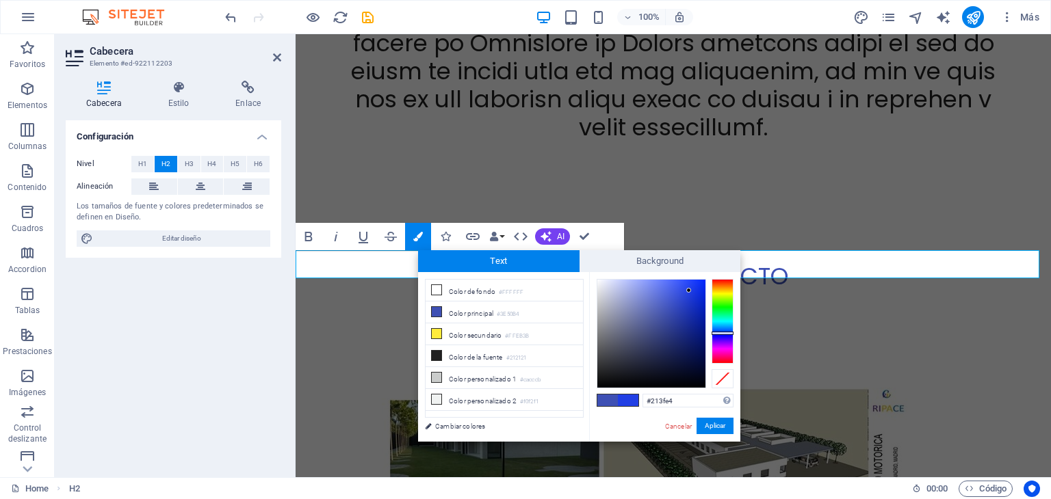
click at [689, 291] on div at bounding box center [651, 334] width 108 height 108
click at [722, 427] on button "Aplicar" at bounding box center [714, 426] width 37 height 16
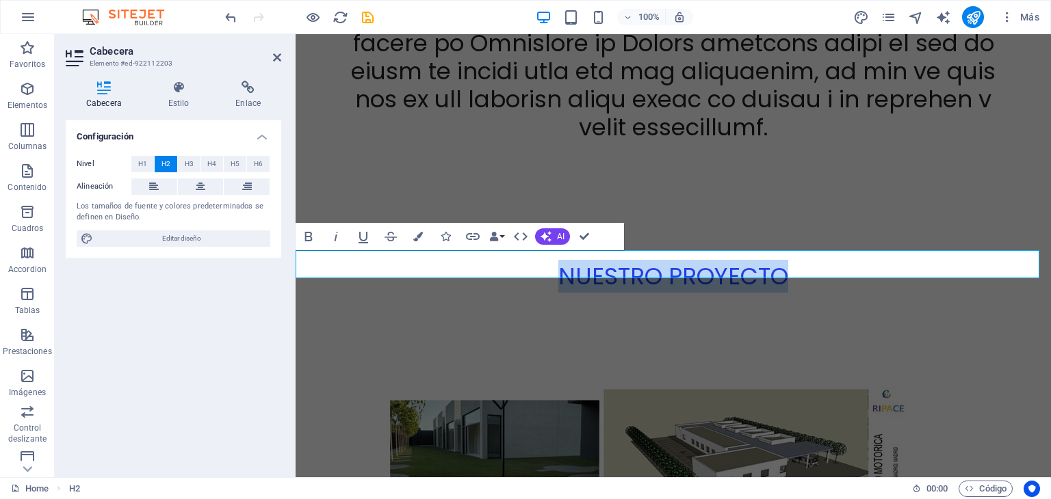
drag, startPoint x: 777, startPoint y: 264, endPoint x: 553, endPoint y: 263, distance: 224.4
click at [558, 263] on span "NUESTRO PROYECTO" at bounding box center [673, 276] width 230 height 33
click at [417, 235] on icon "button" at bounding box center [418, 237] width 10 height 10
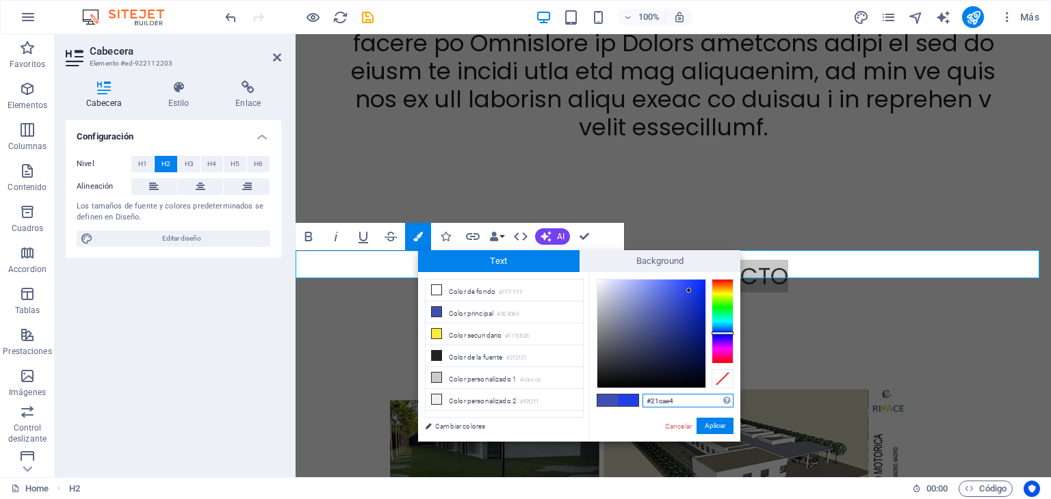
click at [725, 323] on div at bounding box center [722, 321] width 22 height 85
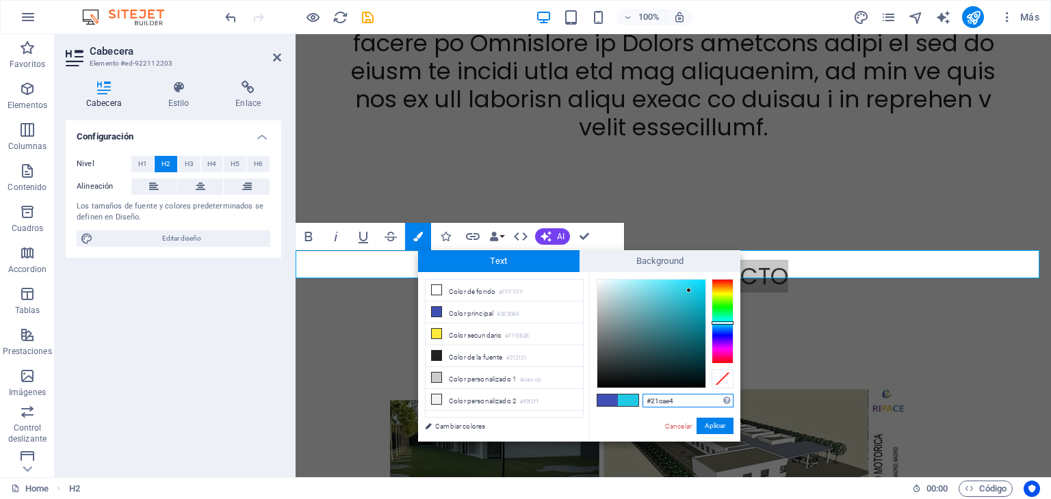
type input "#14d1ed"
click at [696, 287] on div at bounding box center [651, 334] width 108 height 108
click at [632, 404] on span at bounding box center [628, 401] width 21 height 12
click at [716, 424] on button "Aplicar" at bounding box center [714, 426] width 37 height 16
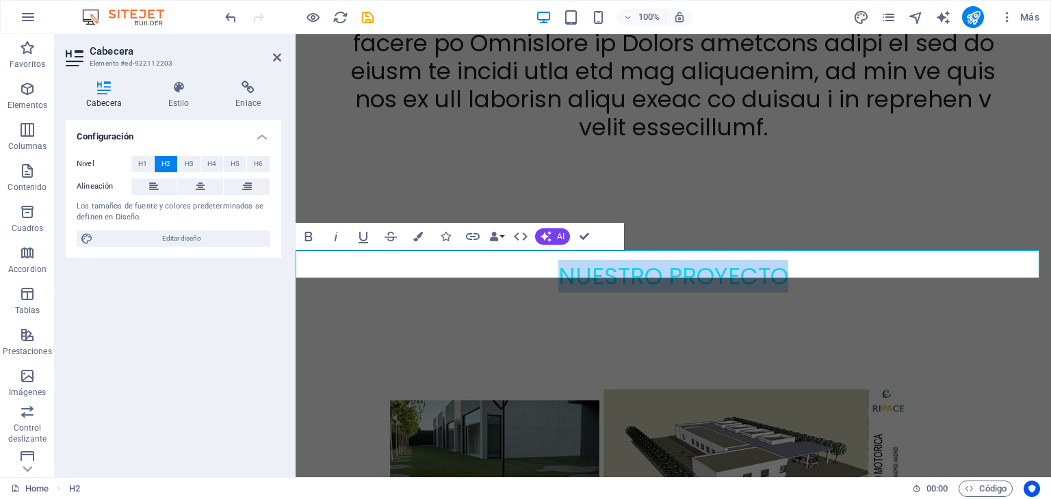
click at [812, 272] on h2 "NUESTRO PROYECTO" at bounding box center [673, 277] width 755 height 28
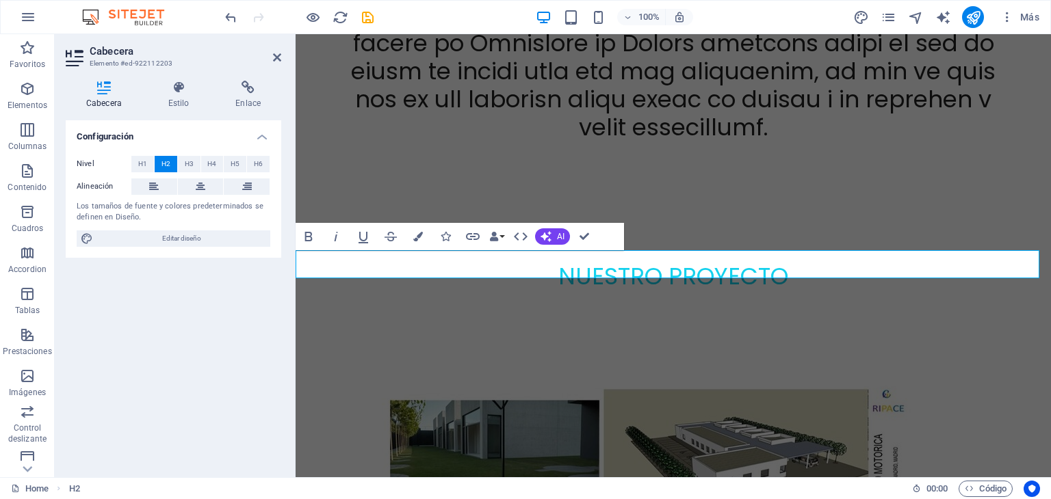
click at [796, 270] on h2 "NUESTRO PROYECTO" at bounding box center [673, 277] width 755 height 28
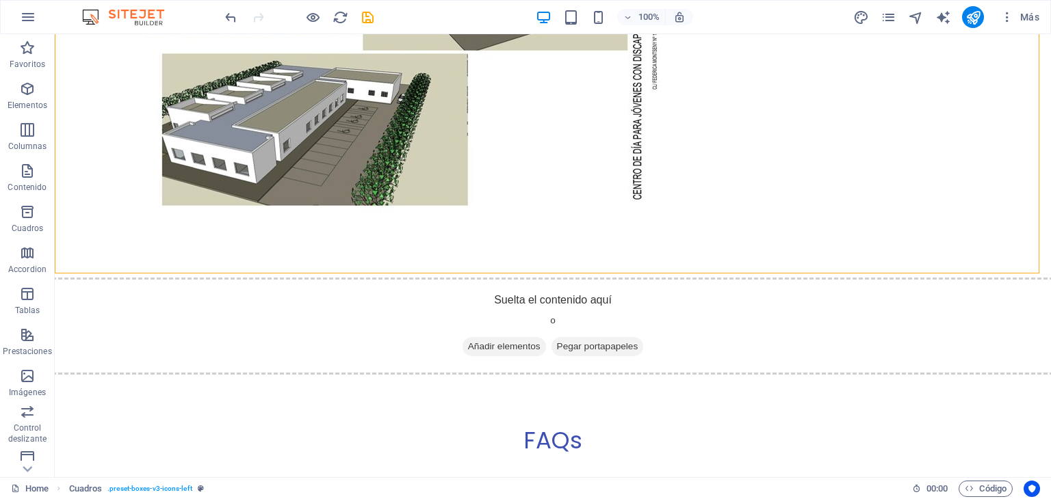
scroll to position [2728, 0]
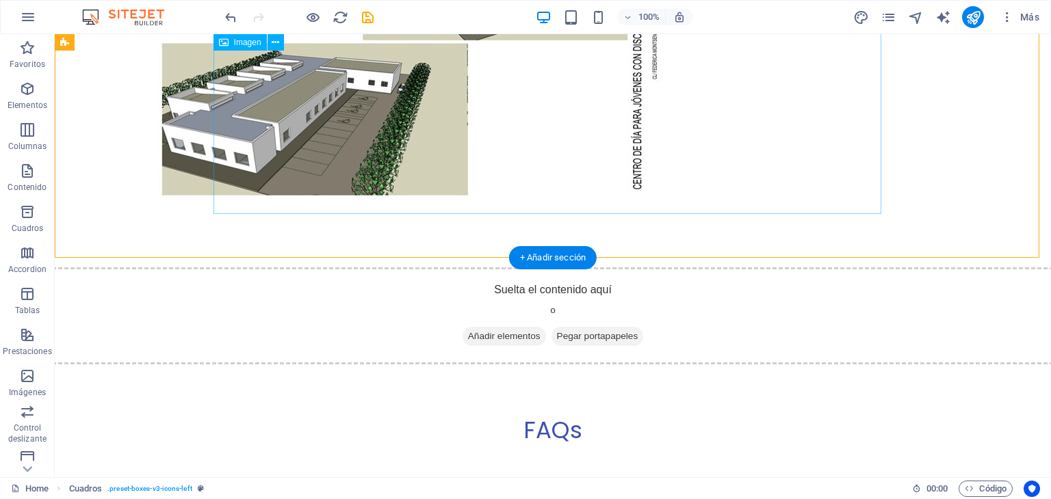
click at [581, 150] on figure at bounding box center [389, 50] width 668 height 352
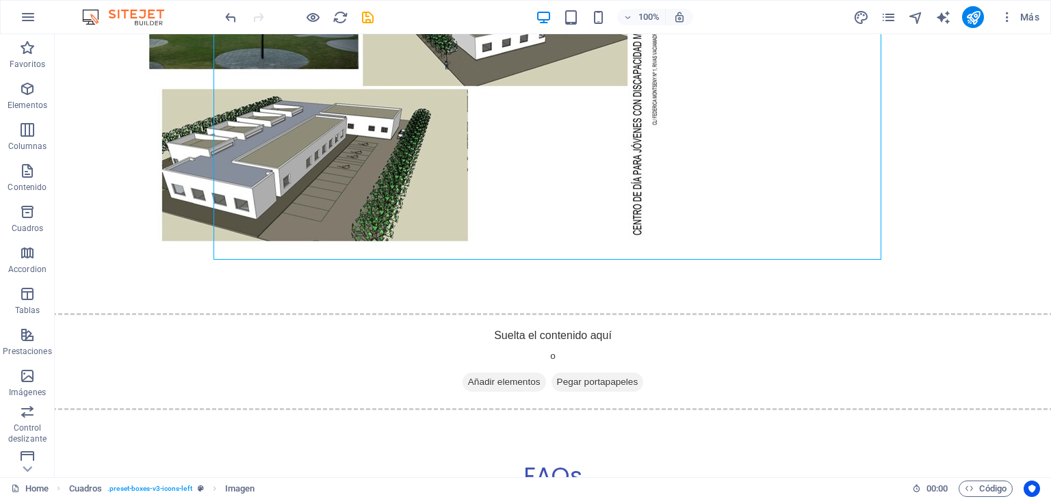
scroll to position [2672, 0]
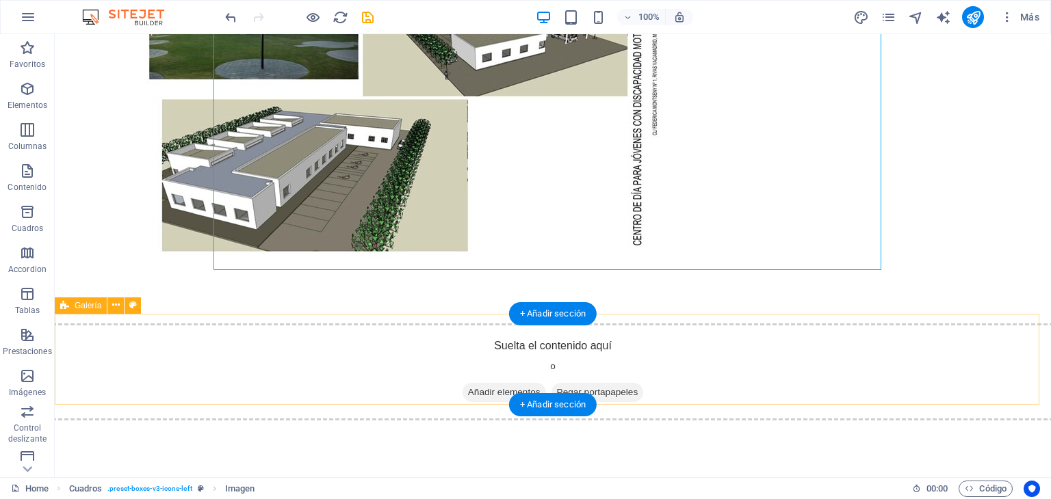
click at [517, 353] on div "Suelta el contenido aquí o Añadir elementos Pegar portapapeles" at bounding box center [553, 372] width 1002 height 97
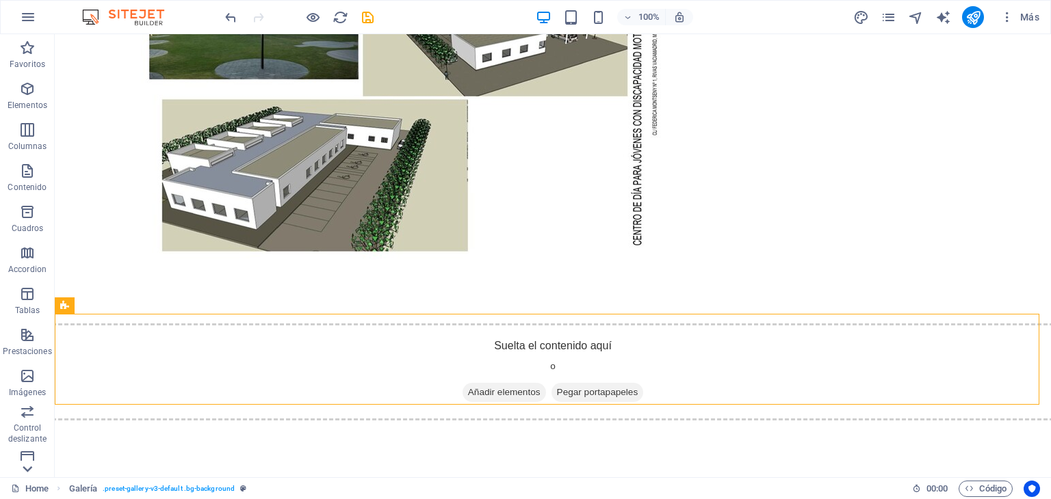
click at [27, 467] on icon at bounding box center [27, 469] width 19 height 19
click at [27, 467] on p "Colecciones" at bounding box center [27, 466] width 45 height 11
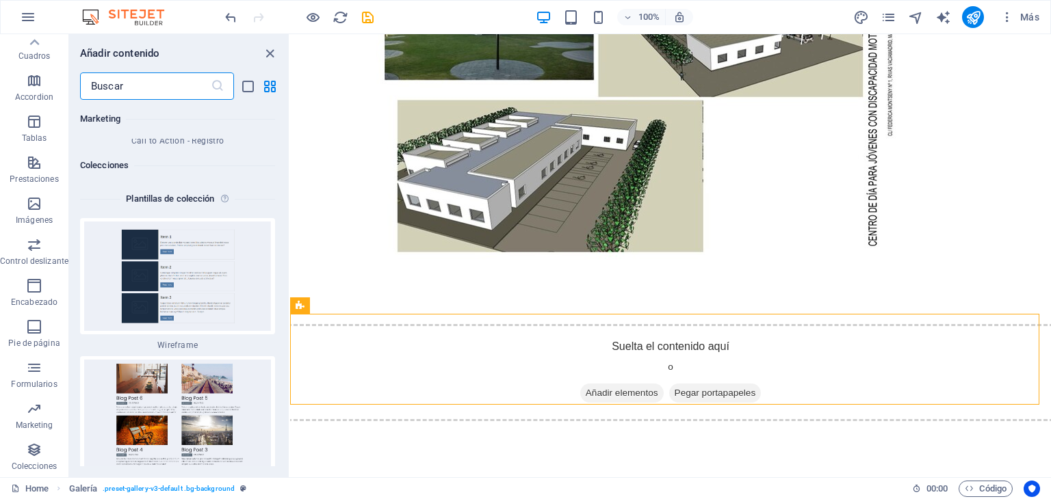
scroll to position [25476, 0]
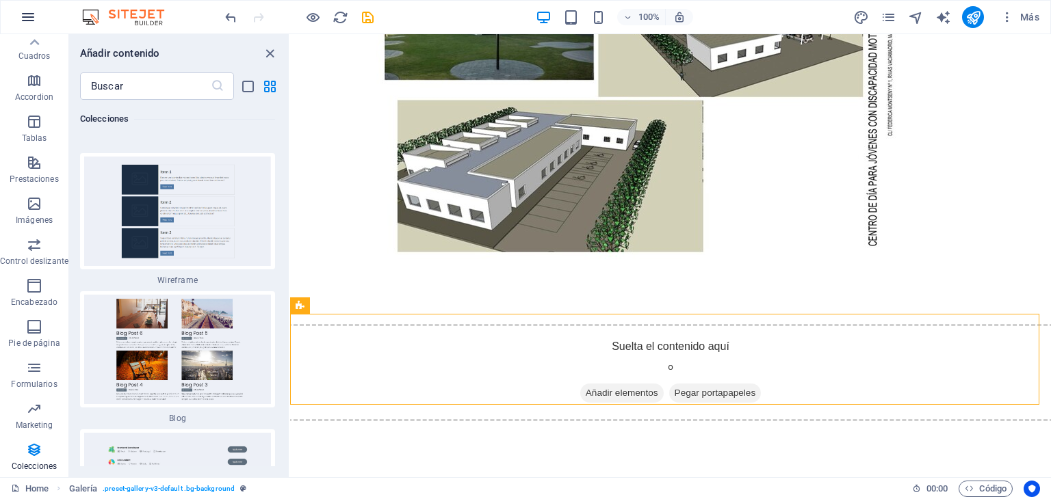
click at [30, 18] on icon "button" at bounding box center [28, 17] width 16 height 16
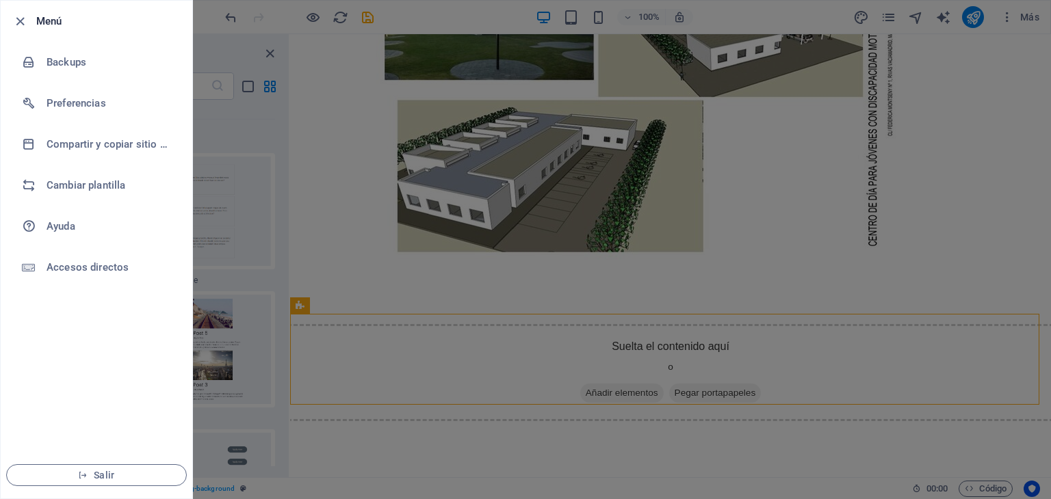
click at [361, 231] on div at bounding box center [525, 249] width 1051 height 499
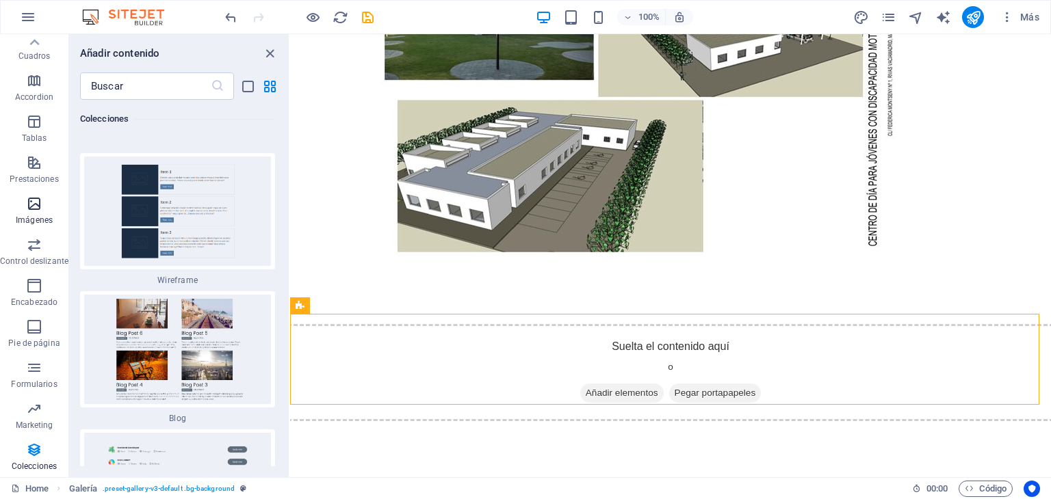
click at [31, 205] on icon "button" at bounding box center [34, 204] width 16 height 16
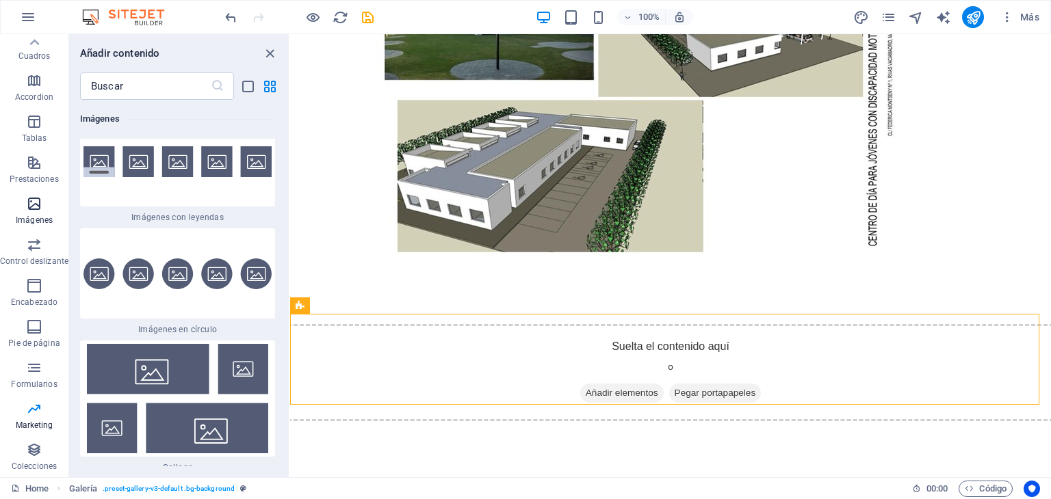
scroll to position [13765, 0]
drag, startPoint x: 285, startPoint y: 288, endPoint x: 285, endPoint y: 321, distance: 32.8
click at [285, 321] on div "Favoritos 1 Star Cabecera 1 Star Contenedor Elementos 1 Star Cabecera 1 Star Te…" at bounding box center [179, 283] width 220 height 367
drag, startPoint x: 285, startPoint y: 289, endPoint x: 282, endPoint y: 309, distance: 20.0
click at [282, 309] on div "Favoritos 1 Star Cabecera 1 Star Contenedor Elementos 1 Star Cabecera 1 Star Te…" at bounding box center [179, 283] width 220 height 367
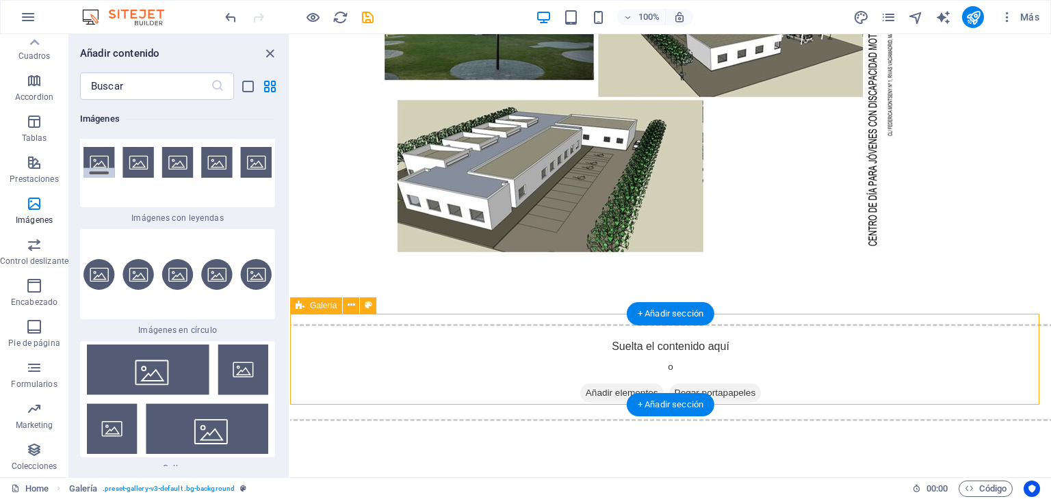
click at [306, 343] on div "Suelta el contenido aquí o Añadir elementos Pegar portapapeles" at bounding box center [670, 372] width 766 height 97
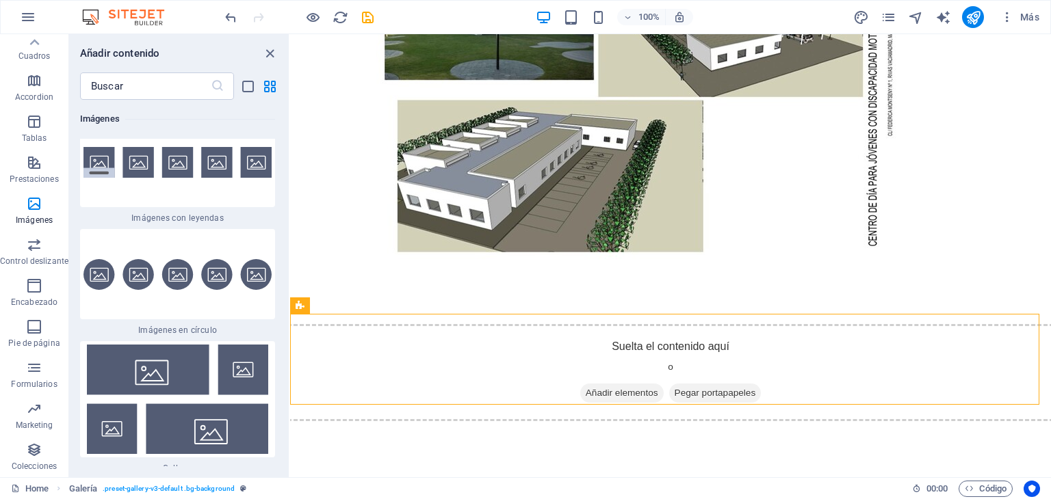
click at [283, 460] on div "Favoritos 1 Star Cabecera 1 Star Contenedor Elementos 1 Star Cabecera 1 Star Te…" at bounding box center [179, 283] width 220 height 367
click at [268, 53] on icon "close panel" at bounding box center [270, 54] width 16 height 16
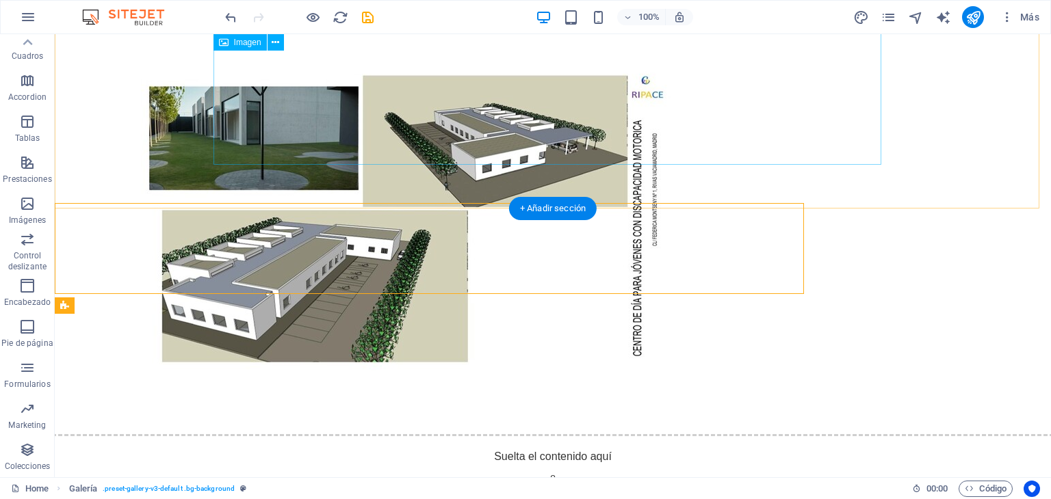
scroll to position [2672, 0]
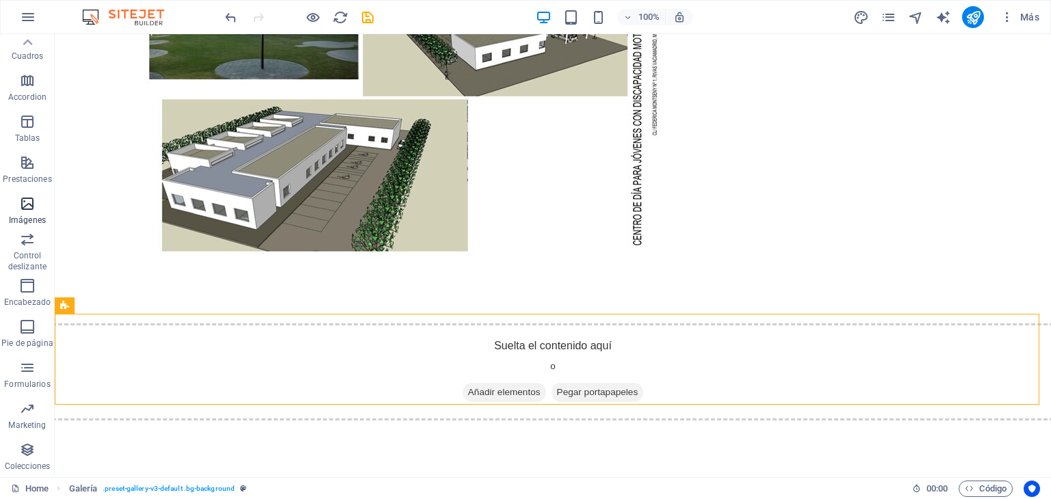
click at [25, 211] on icon "button" at bounding box center [27, 204] width 16 height 16
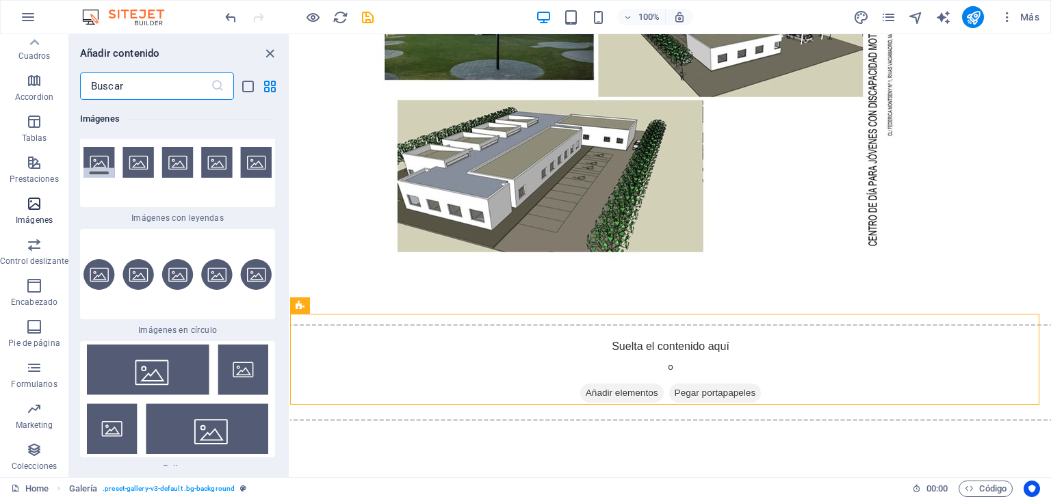
scroll to position [13765, 0]
drag, startPoint x: 283, startPoint y: 291, endPoint x: 285, endPoint y: 319, distance: 28.8
click at [285, 319] on div "Favoritos 1 Star Cabecera 1 Star Contenedor Elementos 1 Star Cabecera 1 Star Te…" at bounding box center [179, 283] width 220 height 367
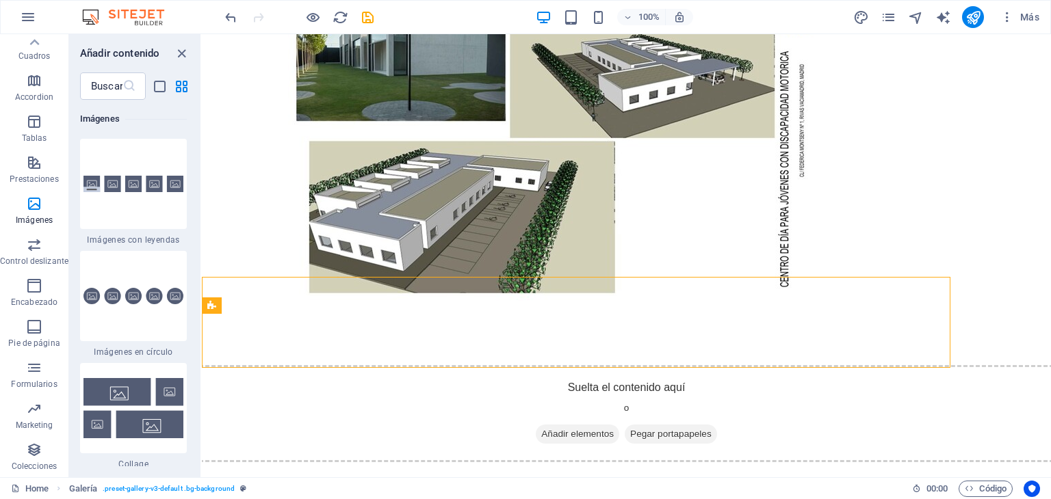
scroll to position [2607, 0]
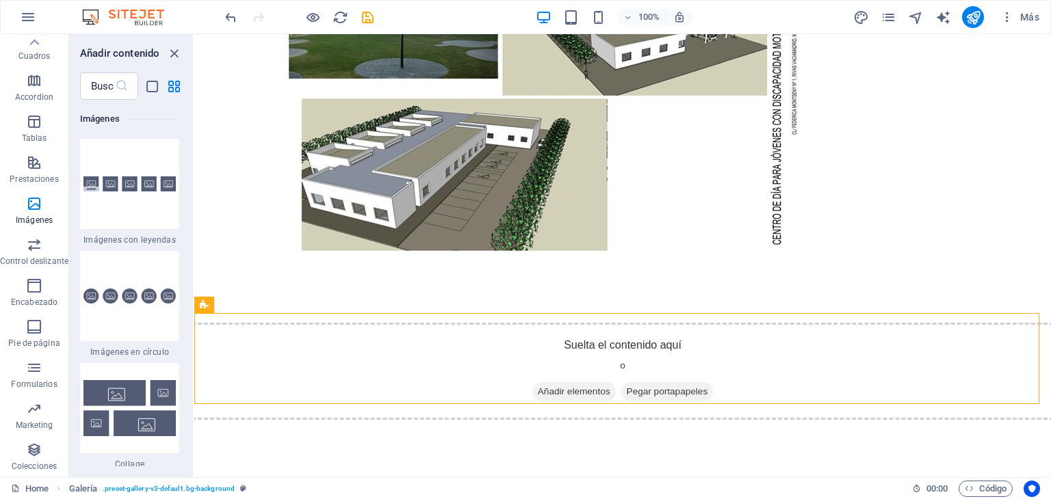
drag, startPoint x: 289, startPoint y: 293, endPoint x: 183, endPoint y: 326, distance: 111.0
click at [183, 326] on div "Favoritos Elementos Columnas Contenido Cuadros Accordion Tablas Prestaciones Im…" at bounding box center [97, 255] width 194 height 443
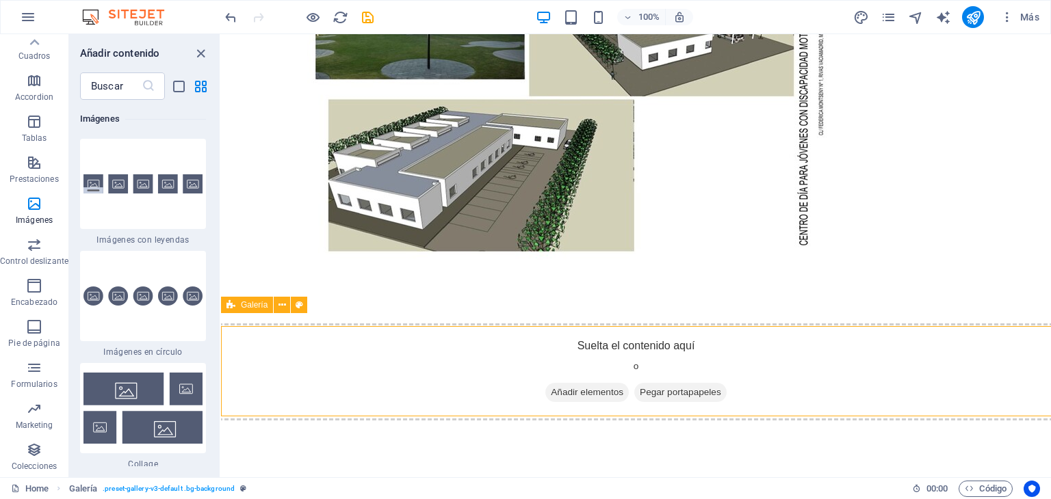
scroll to position [2594, 0]
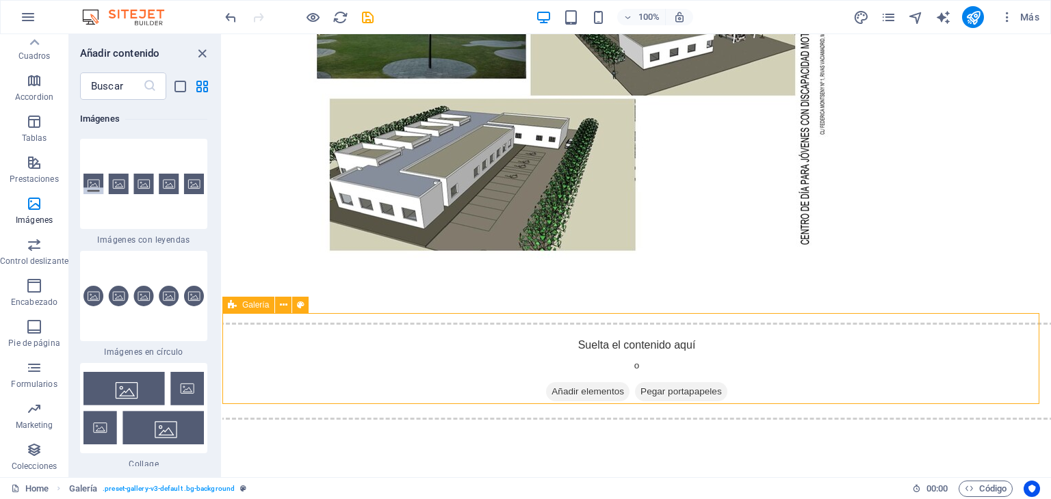
drag, startPoint x: 193, startPoint y: 297, endPoint x: 222, endPoint y: 302, distance: 29.8
click at [222, 302] on section "Favoritos Elementos Columnas Contenido Cuadros Accordion Tablas Prestaciones Im…" at bounding box center [525, 255] width 1051 height 443
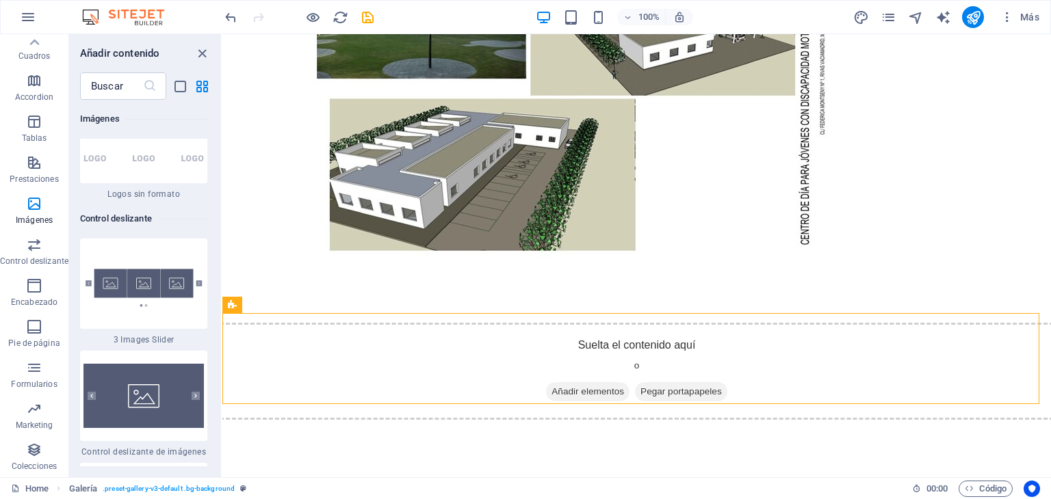
scroll to position [14634, 0]
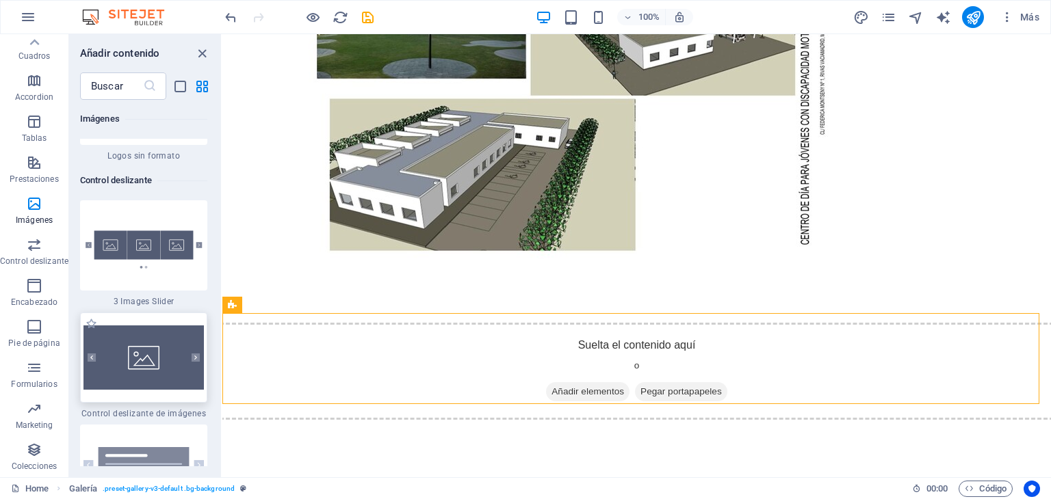
click at [172, 365] on img at bounding box center [143, 358] width 120 height 64
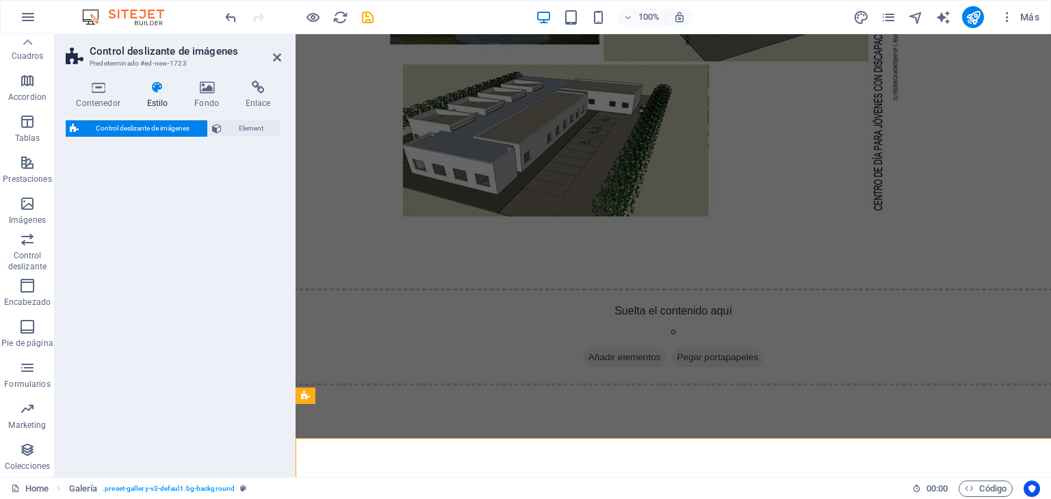
select select "rem"
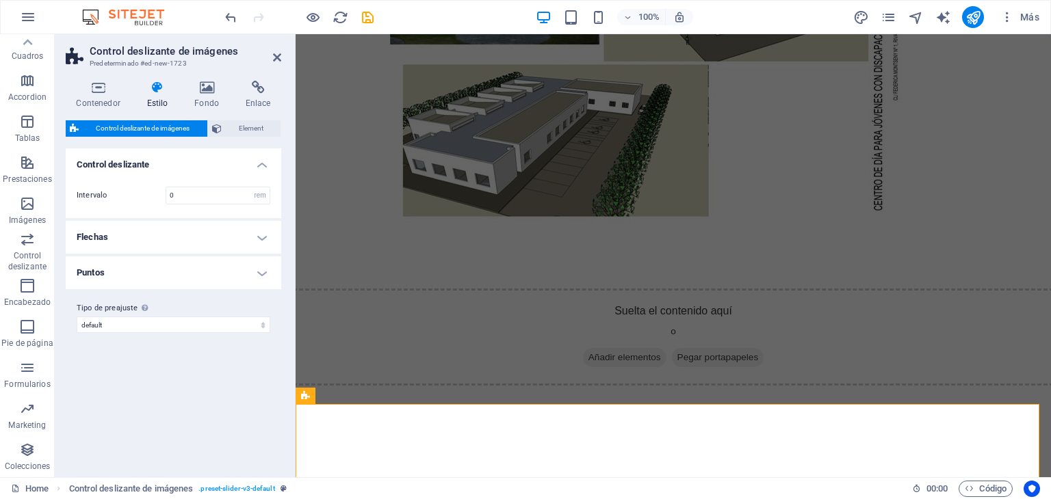
scroll to position [2559, 0]
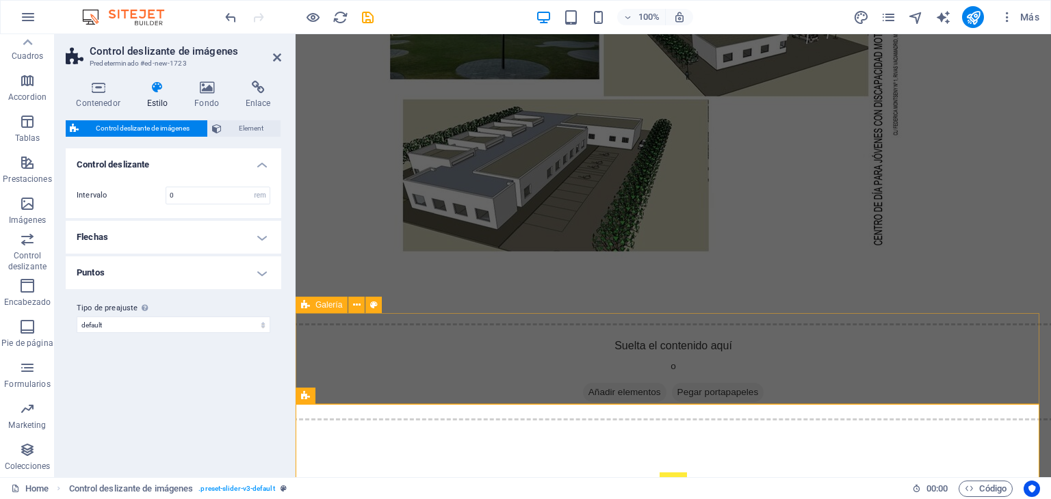
click at [351, 337] on div "Suelta el contenido aquí o Añadir elementos Pegar portapapeles" at bounding box center [673, 372] width 761 height 97
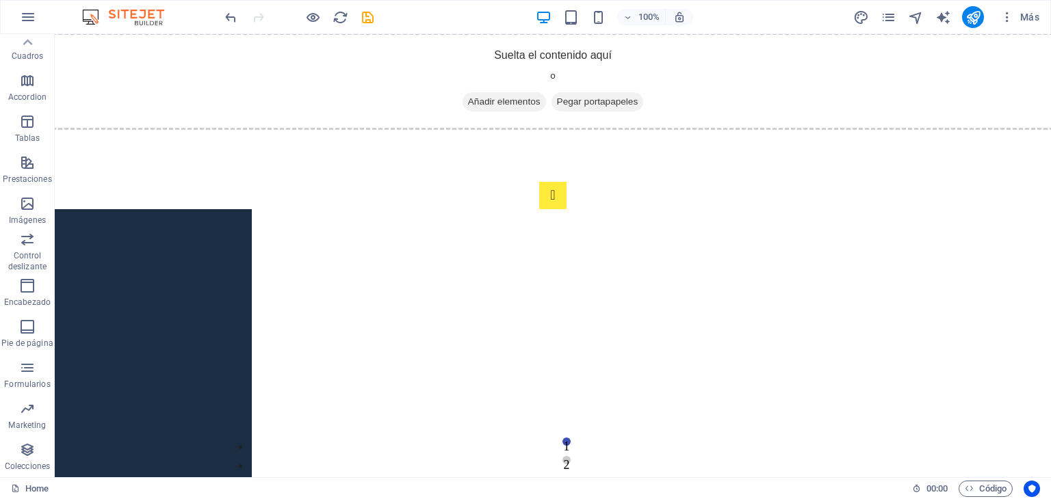
scroll to position [2952, 0]
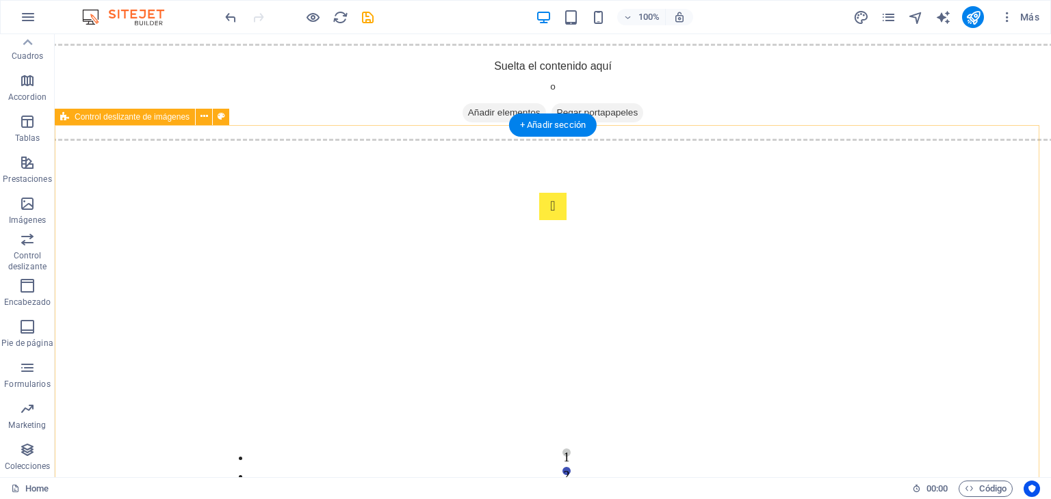
click at [889, 405] on div "1 2" at bounding box center [553, 329] width 996 height 383
click at [811, 467] on div "1 2" at bounding box center [553, 329] width 996 height 383
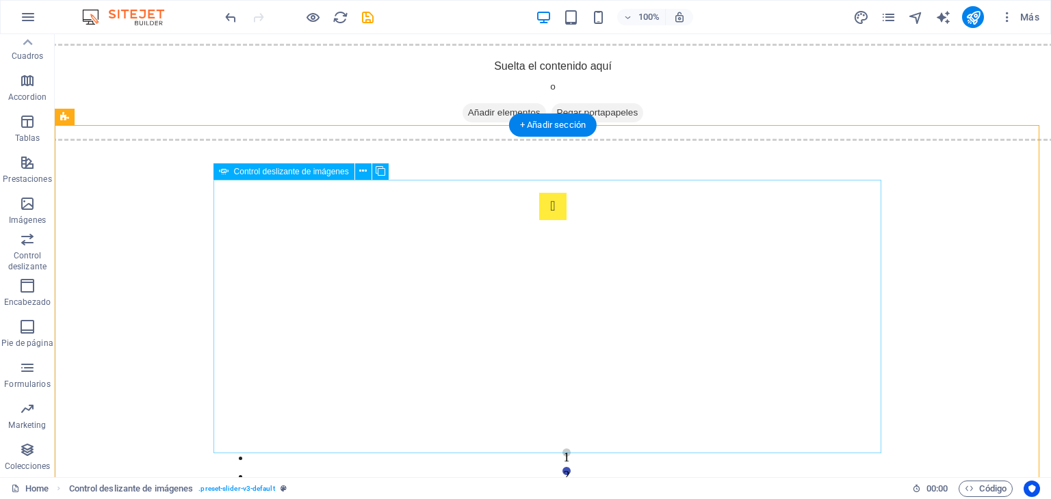
click at [562, 457] on button "1" at bounding box center [566, 453] width 8 height 8
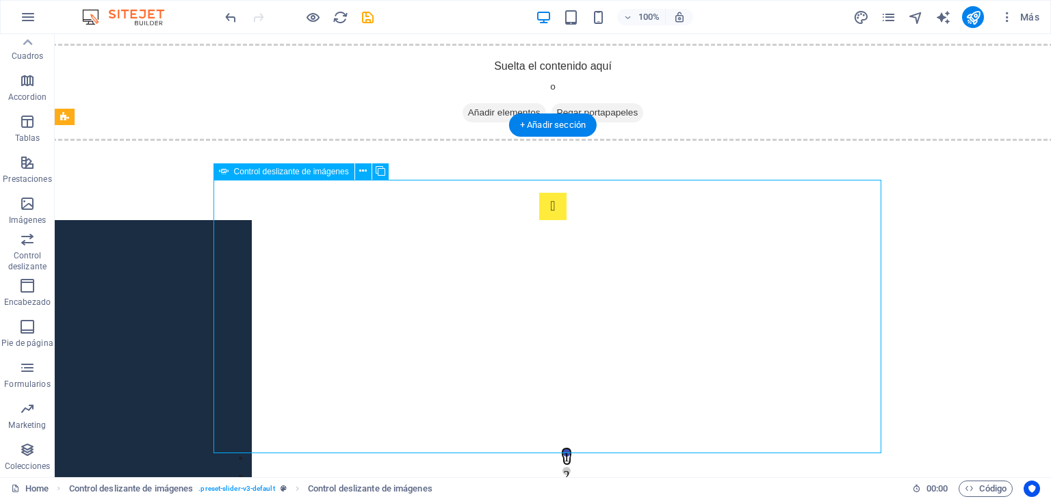
click at [562, 457] on button "1" at bounding box center [566, 453] width 8 height 8
click at [562, 469] on button "2" at bounding box center [566, 471] width 8 height 8
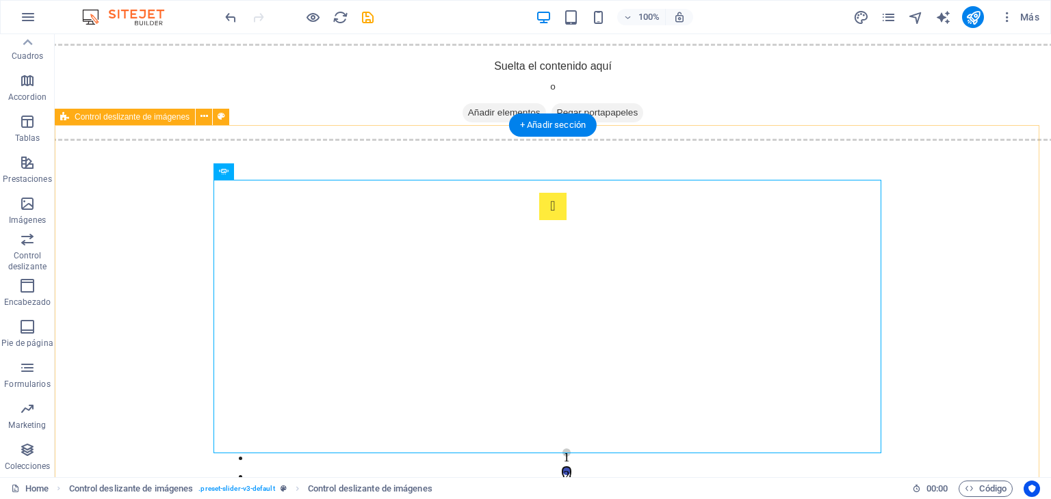
click at [892, 447] on div "1 2" at bounding box center [553, 329] width 996 height 383
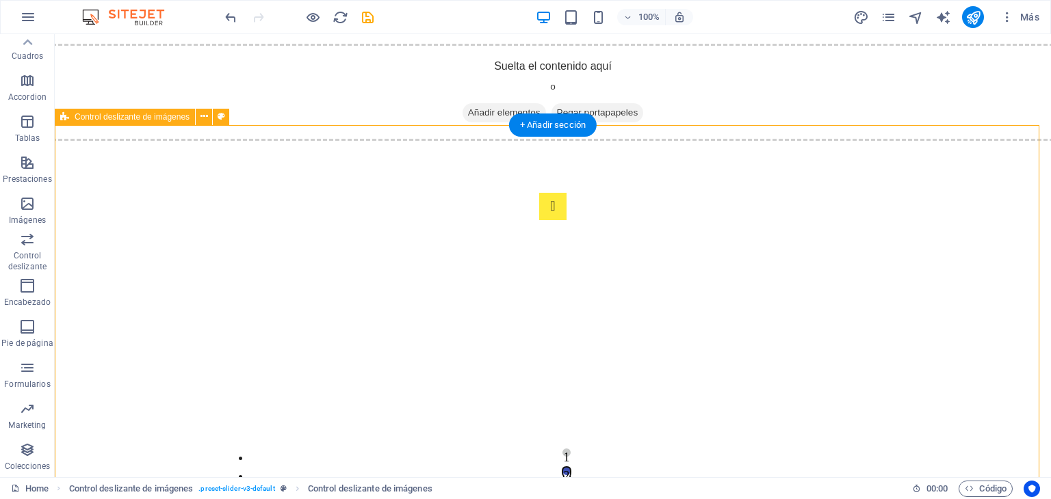
click at [892, 447] on div "1 2" at bounding box center [553, 329] width 996 height 383
select select "rem"
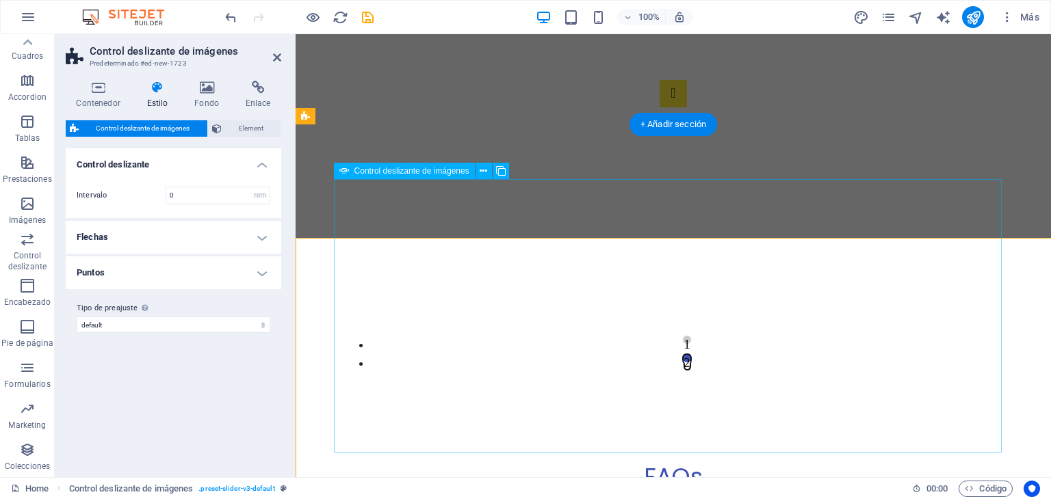
scroll to position [2839, 0]
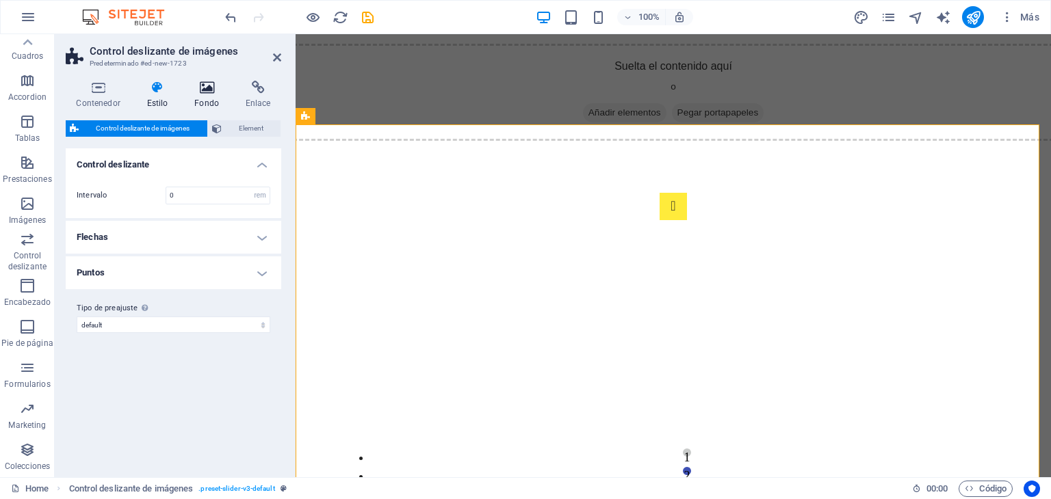
click at [206, 91] on icon at bounding box center [207, 88] width 46 height 14
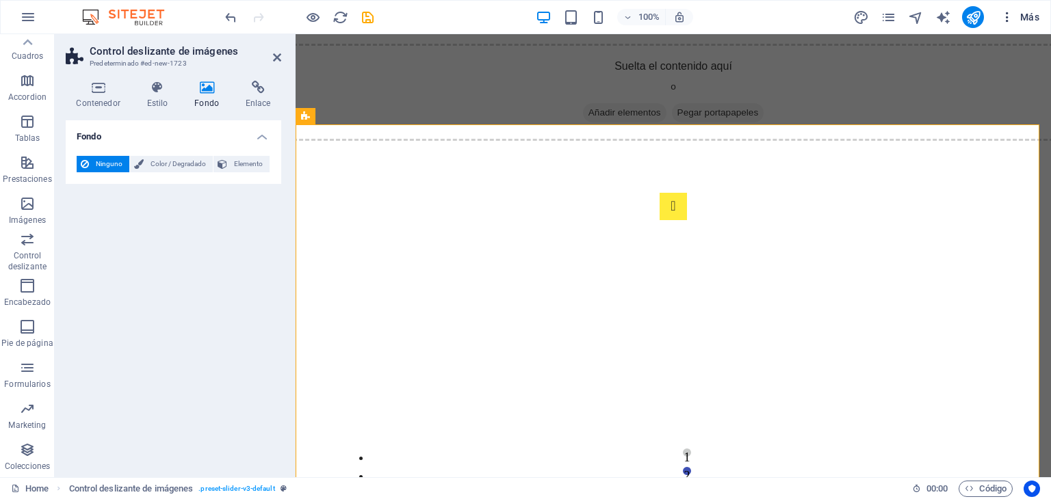
click at [1007, 20] on icon "button" at bounding box center [1007, 17] width 14 height 14
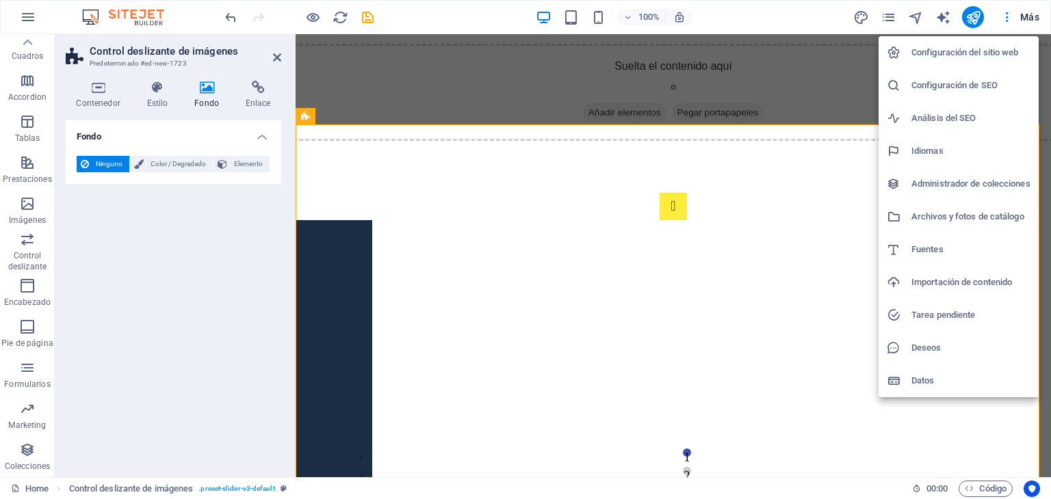
click at [889, 20] on div at bounding box center [525, 249] width 1051 height 499
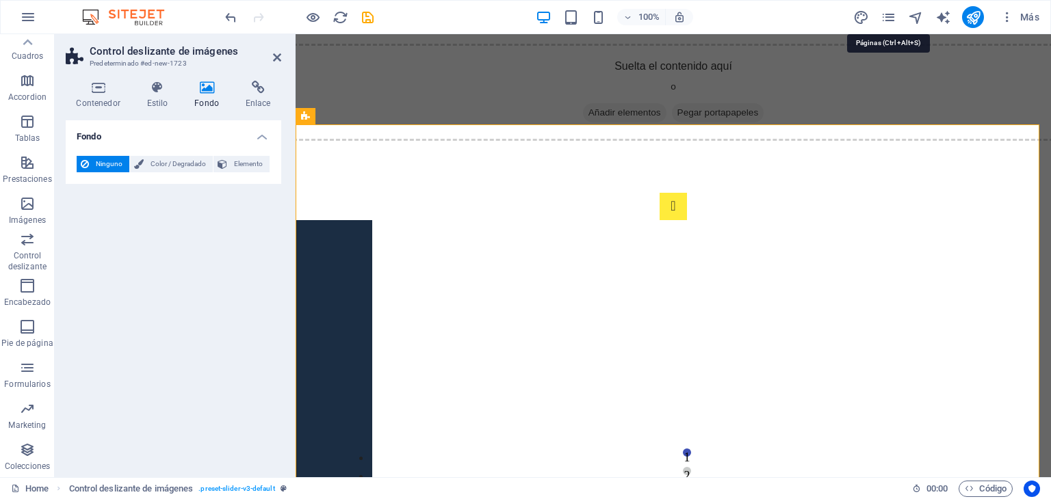
click at [889, 20] on icon "pages" at bounding box center [888, 18] width 16 height 16
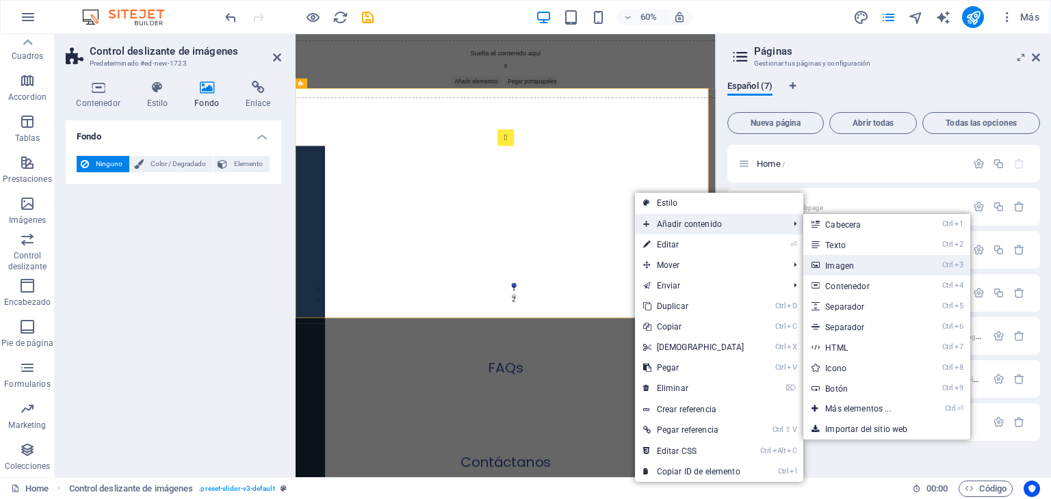
click at [832, 264] on link "Ctrl 3 Imagen" at bounding box center [860, 265] width 115 height 21
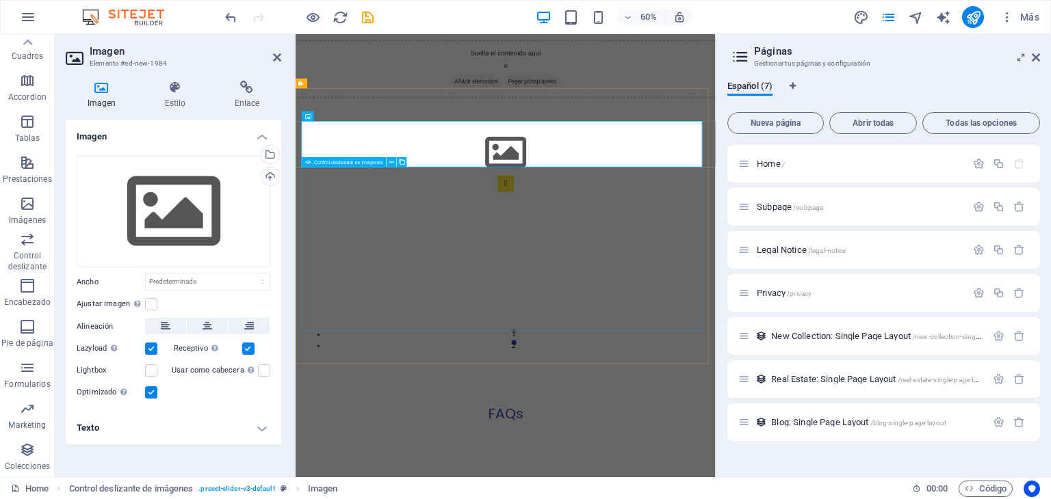
drag, startPoint x: 1127, startPoint y: 298, endPoint x: 921, endPoint y: 391, distance: 226.0
click at [101, 90] on icon at bounding box center [102, 88] width 72 height 14
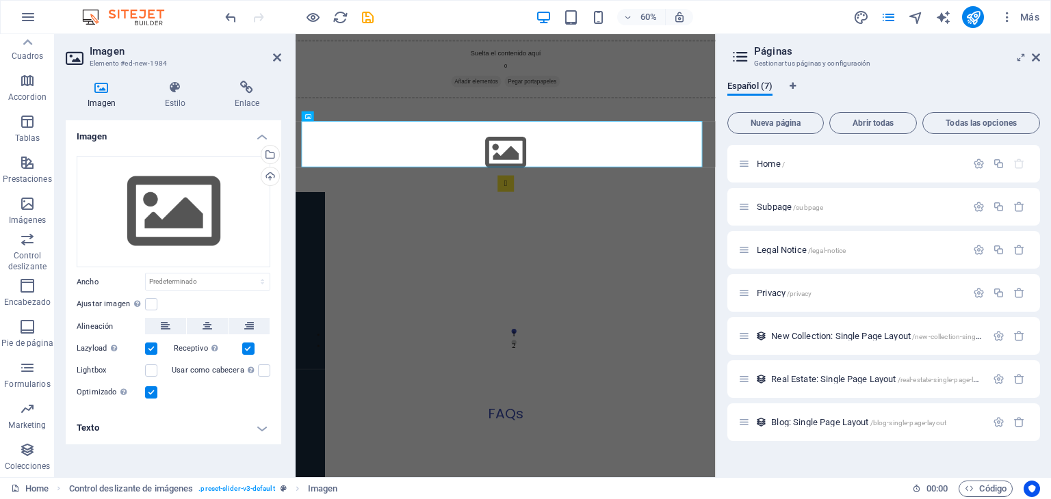
click at [898, 81] on div "Español (7)" at bounding box center [883, 94] width 313 height 26
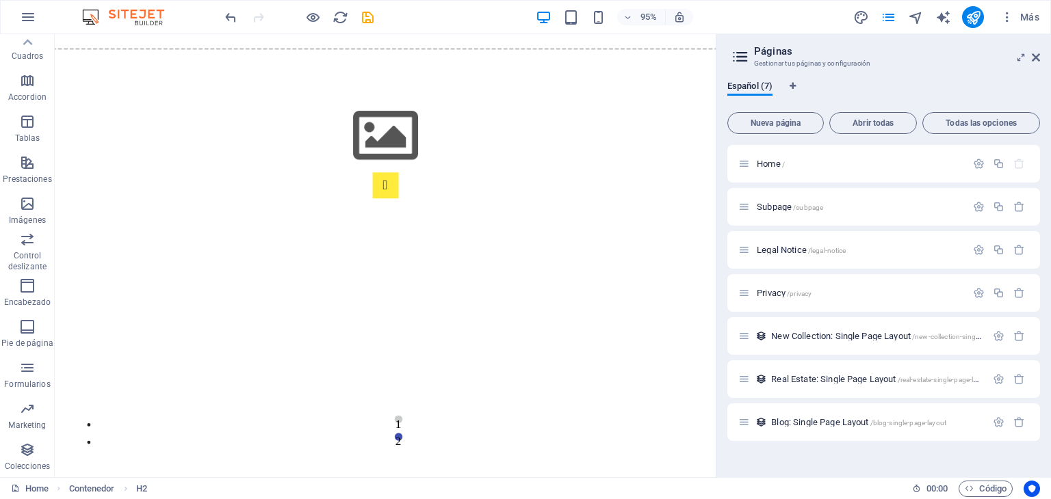
scroll to position [2917, 0]
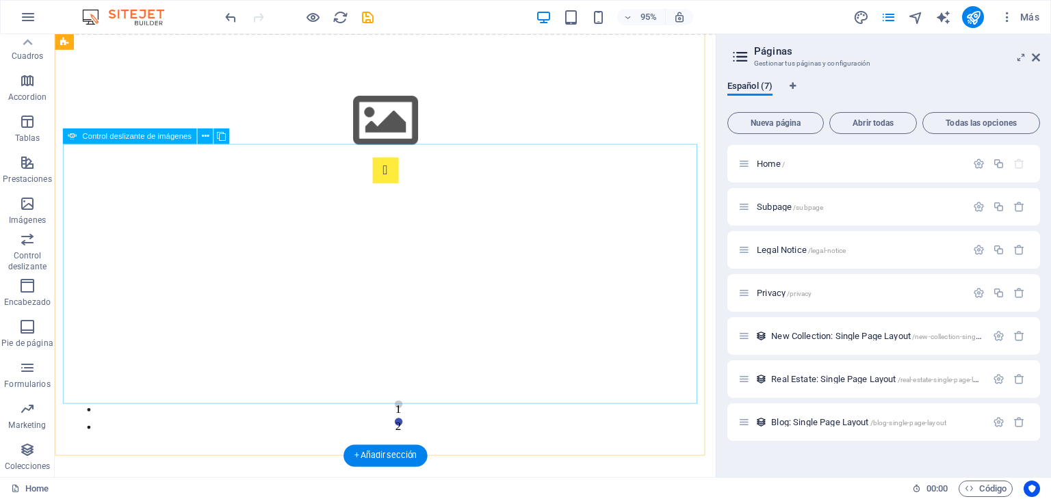
select select "px"
select select "ms"
select select "s"
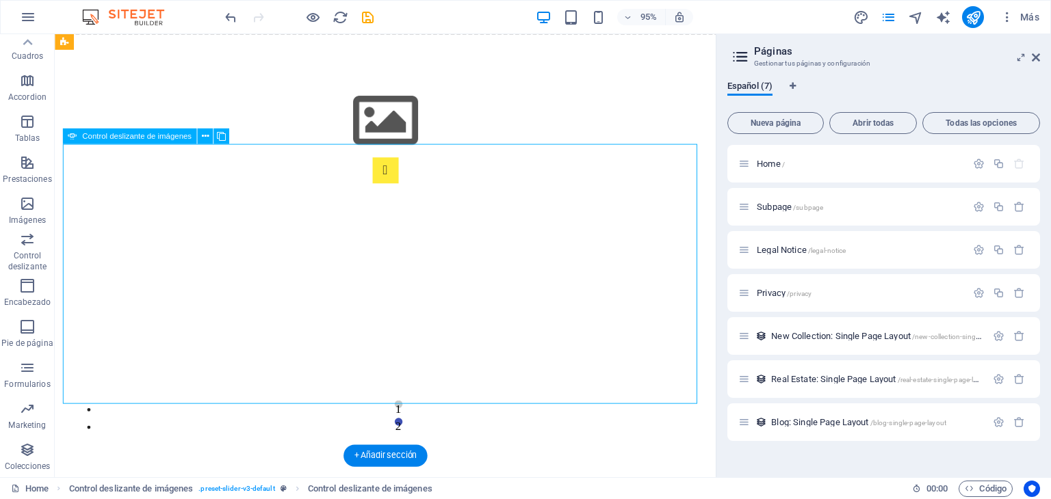
select select "progressive"
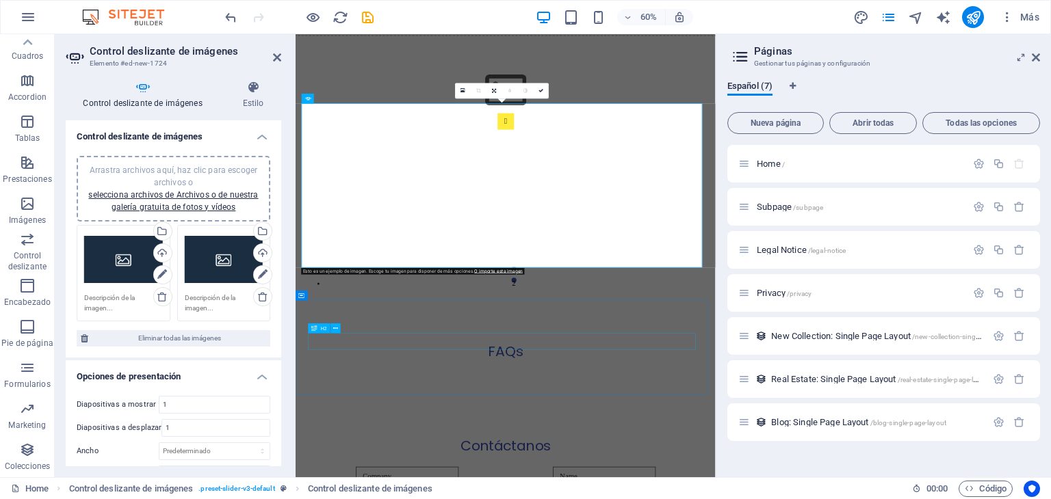
scroll to position [2920, 0]
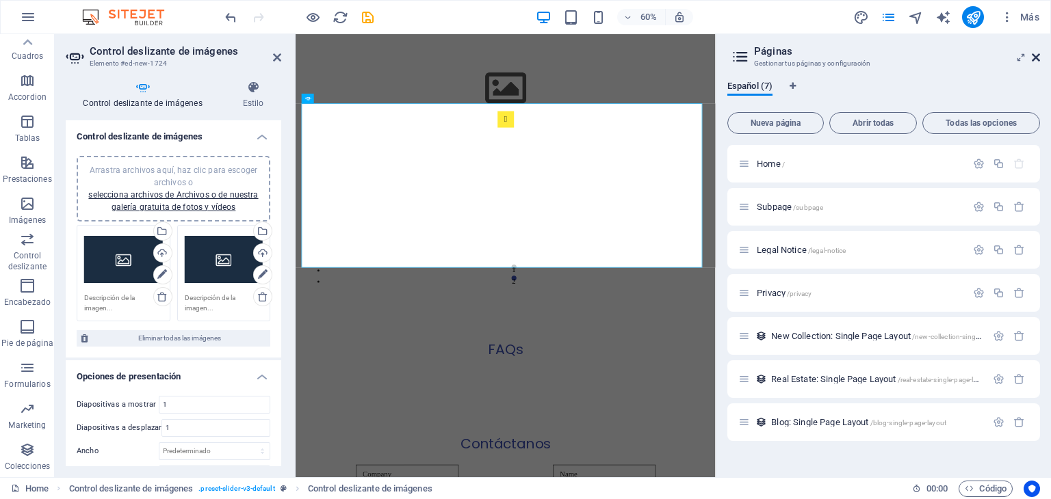
click at [1034, 57] on icon at bounding box center [1036, 57] width 8 height 11
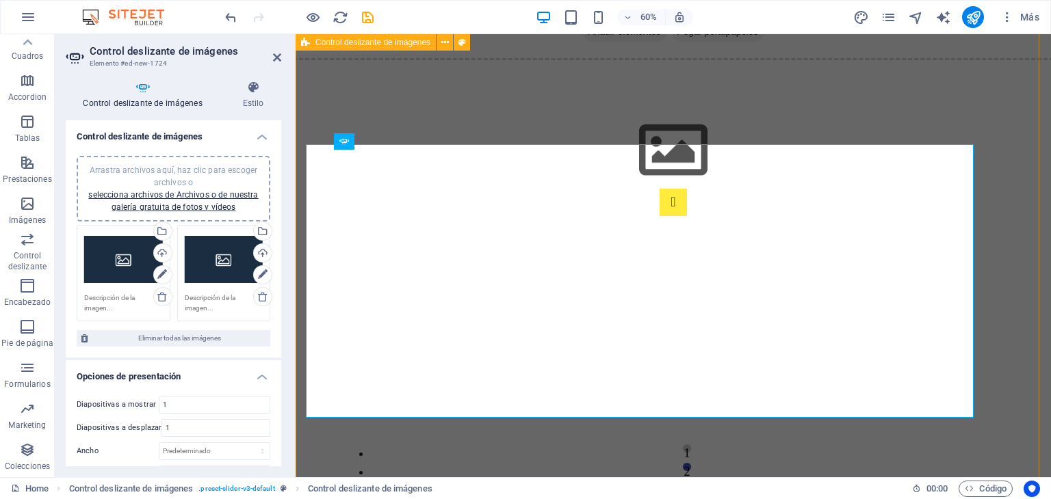
scroll to position [2945, 0]
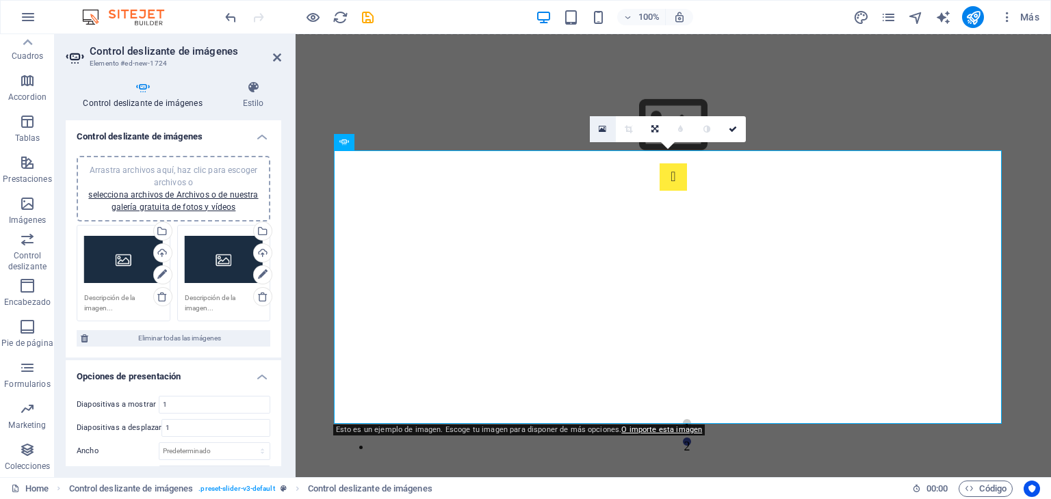
click at [605, 134] on link at bounding box center [603, 129] width 26 height 26
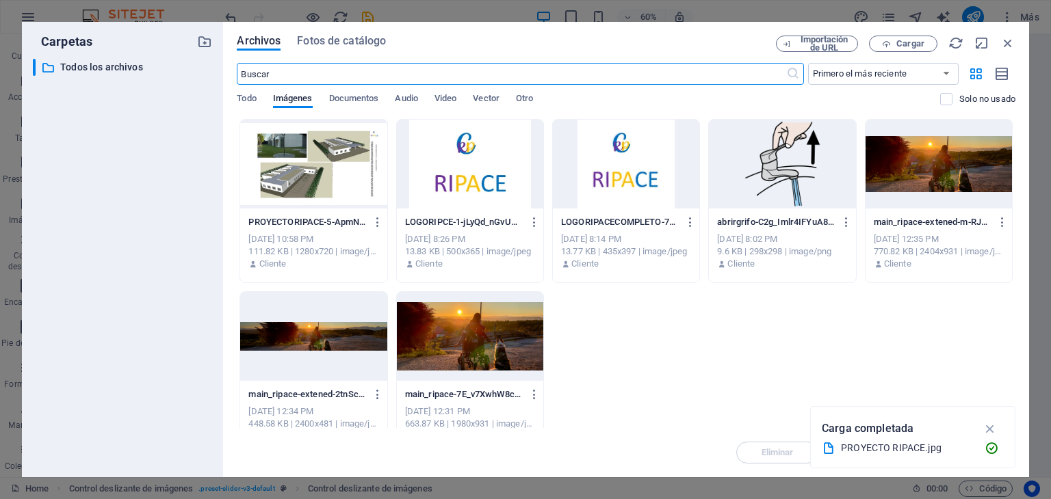
scroll to position [2920, 0]
click at [917, 44] on span "Cargar" at bounding box center [910, 44] width 28 height 8
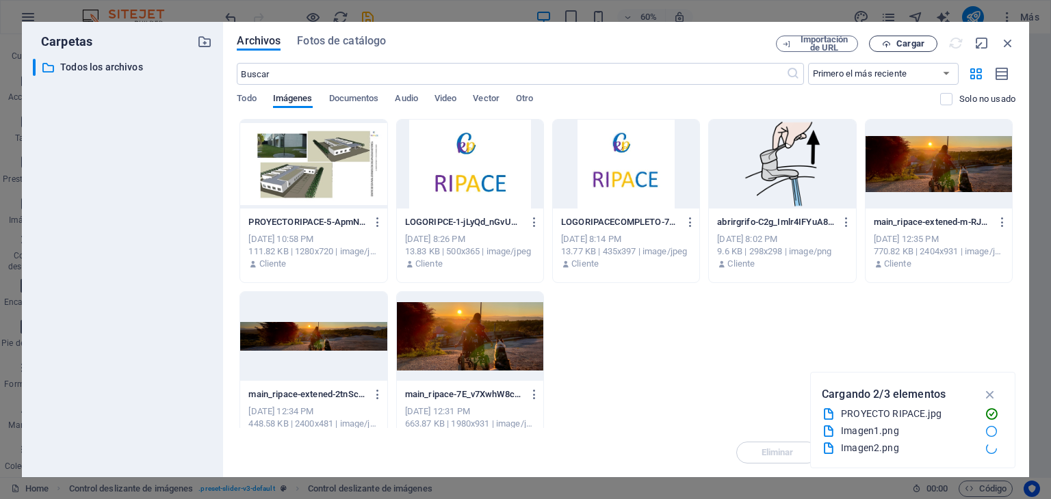
type input "609"
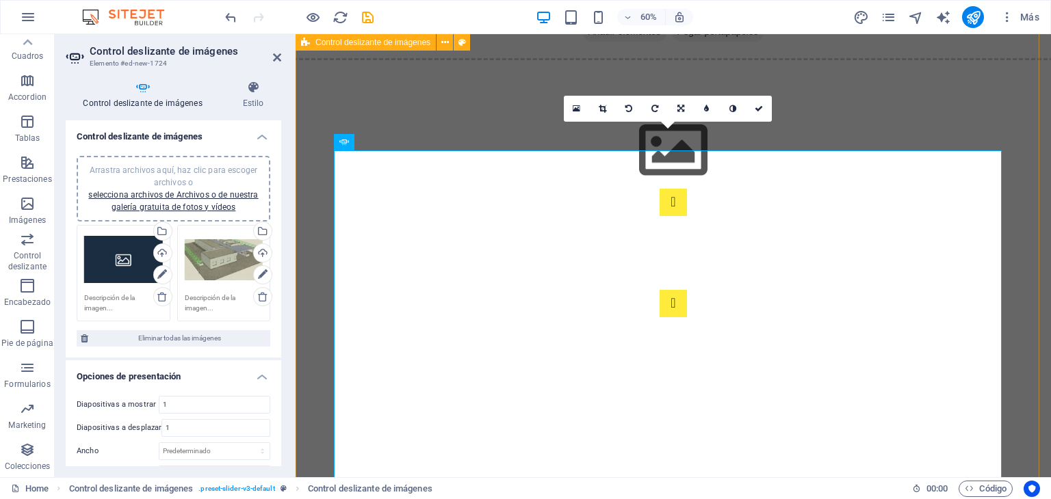
scroll to position [2945, 0]
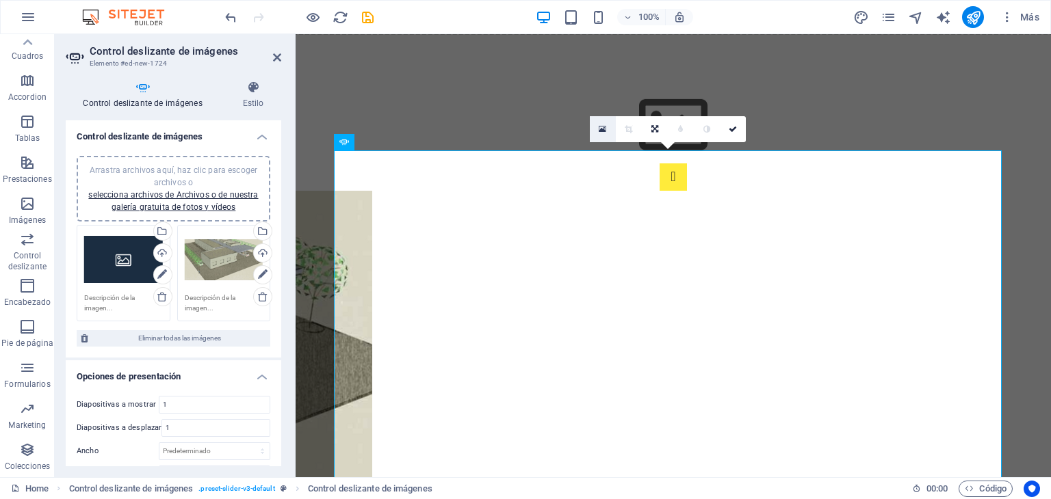
click at [599, 130] on icon at bounding box center [603, 130] width 8 height 10
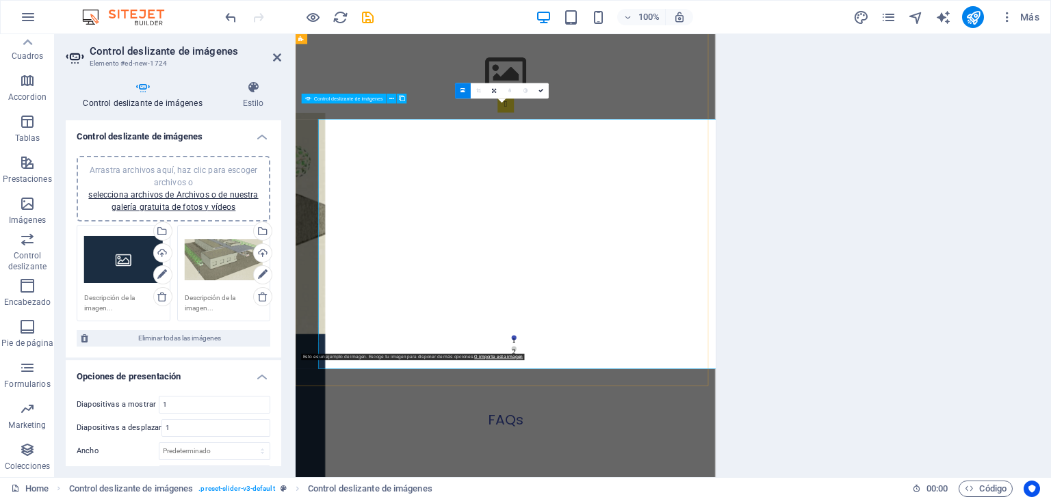
scroll to position [2920, 0]
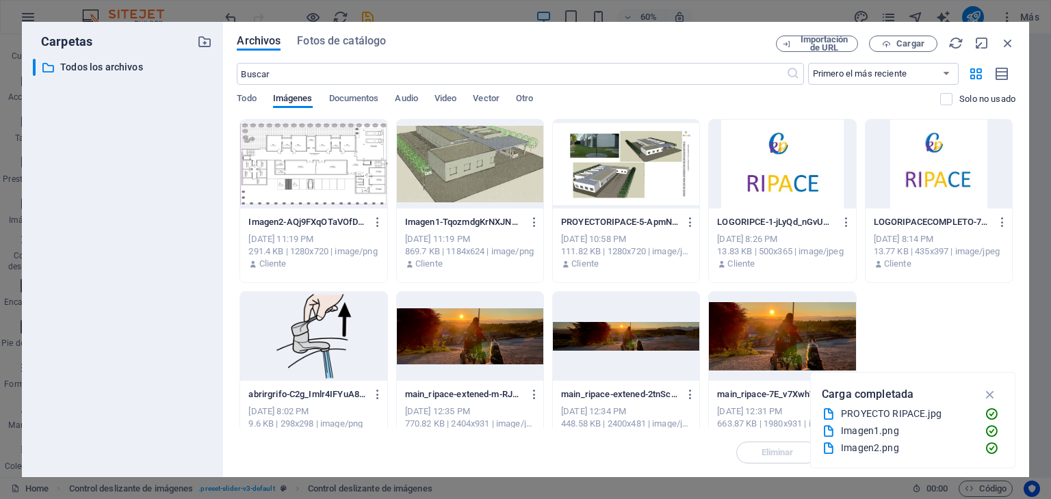
click at [339, 165] on div at bounding box center [313, 164] width 146 height 89
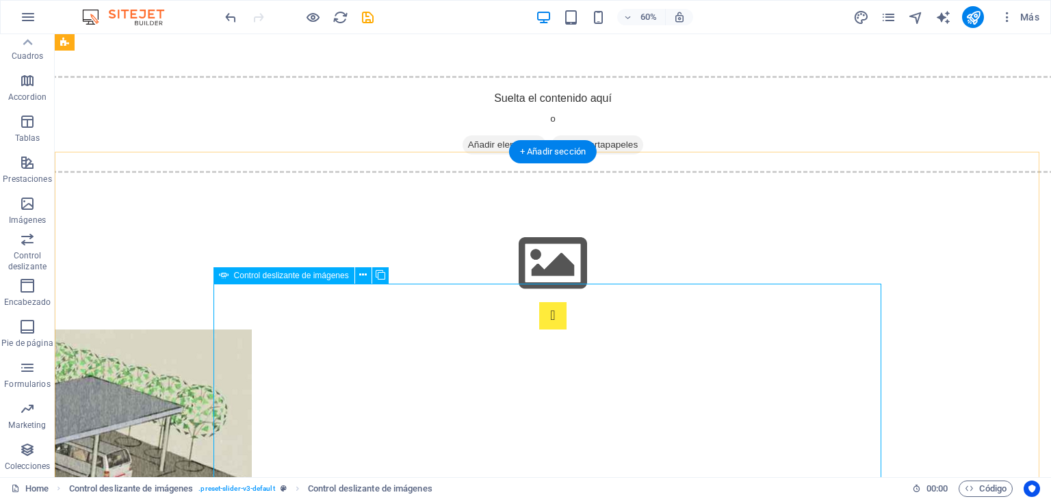
scroll to position [3059, 0]
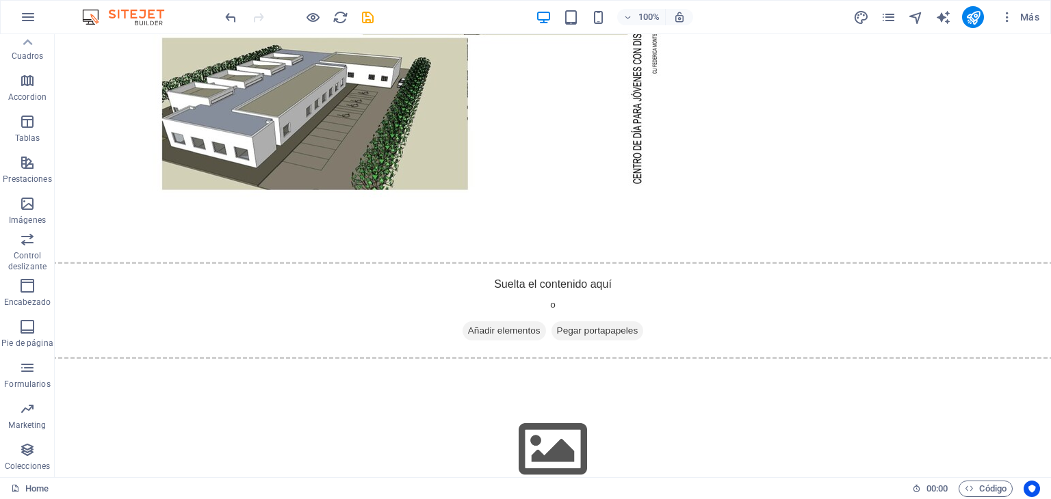
scroll to position [2739, 0]
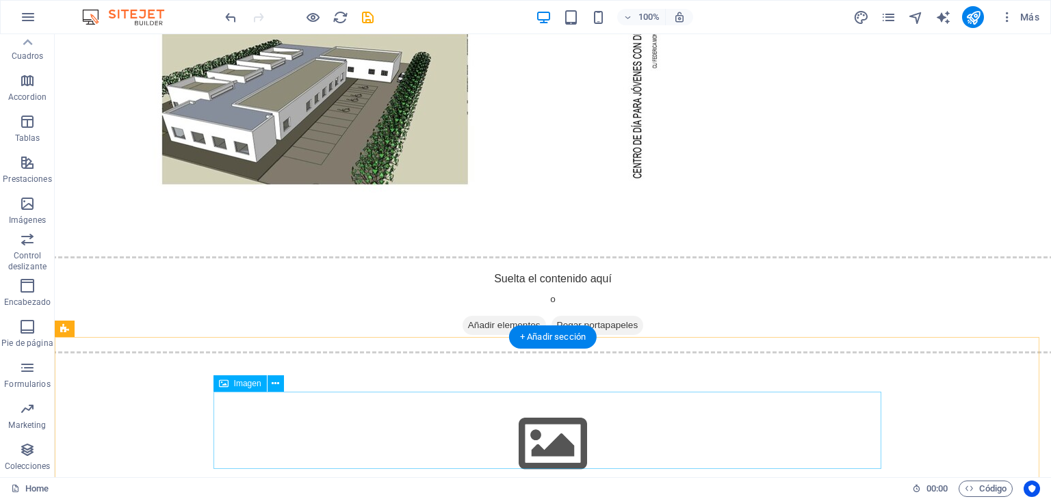
click at [865, 406] on figure "Image Slider" at bounding box center [553, 444] width 668 height 77
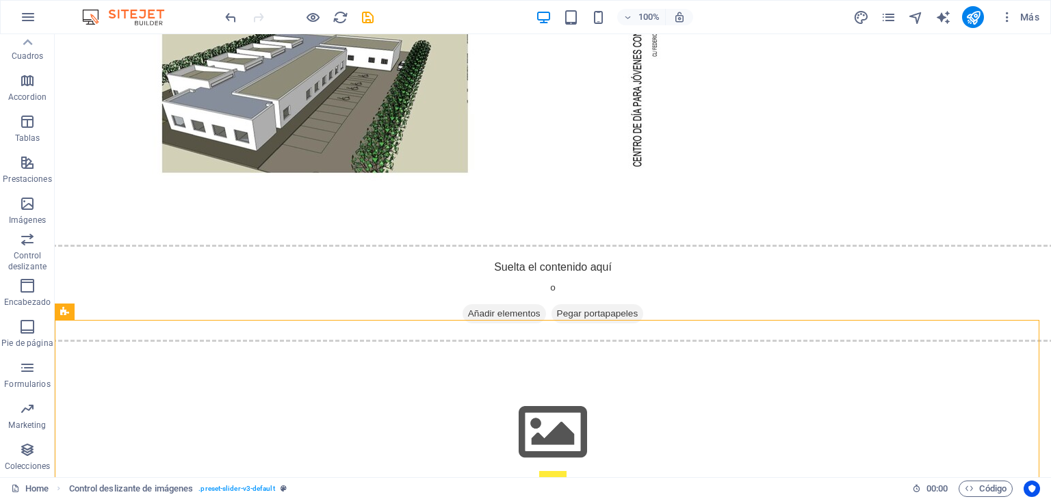
scroll to position [2757, 0]
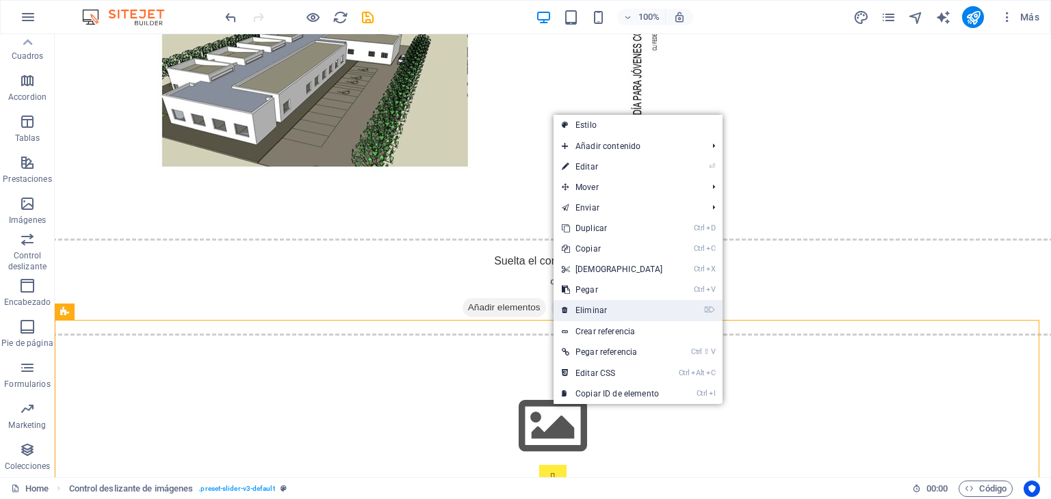
click at [580, 313] on link "⌦ Eliminar" at bounding box center [612, 310] width 118 height 21
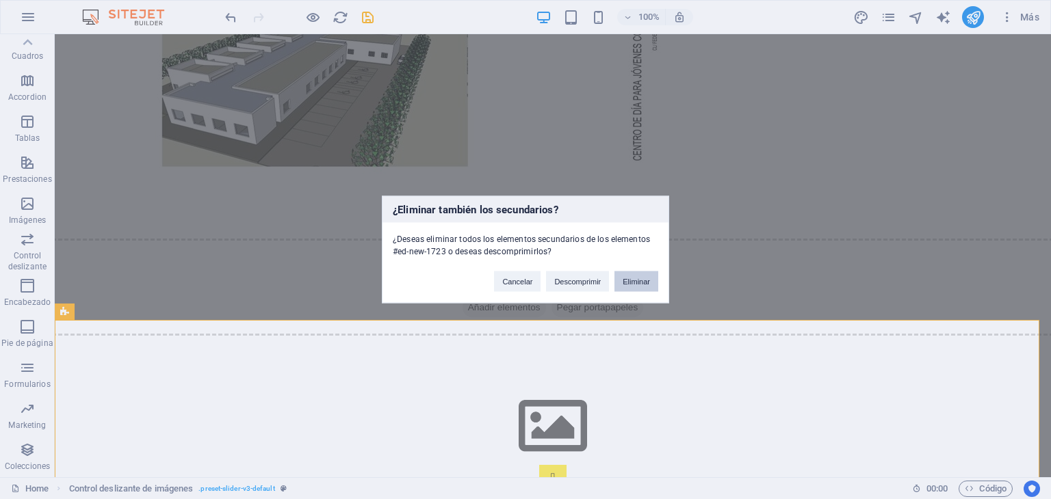
click at [633, 280] on button "Eliminar" at bounding box center [636, 282] width 44 height 21
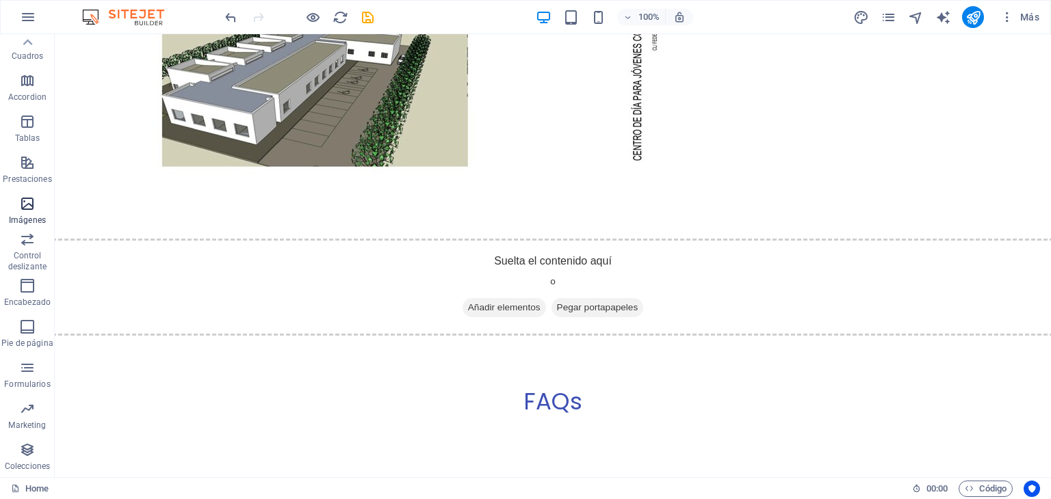
click at [27, 210] on icon "button" at bounding box center [27, 204] width 16 height 16
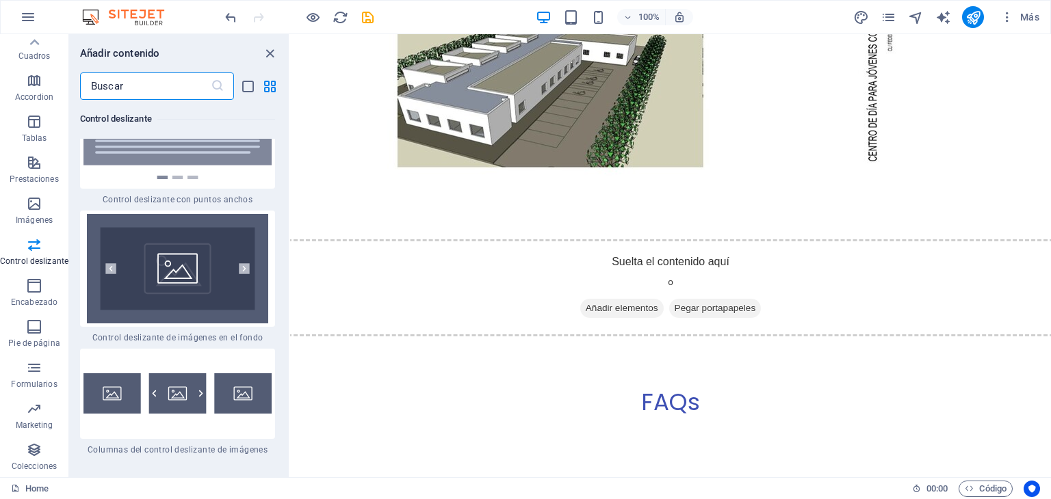
scroll to position [16230, 0]
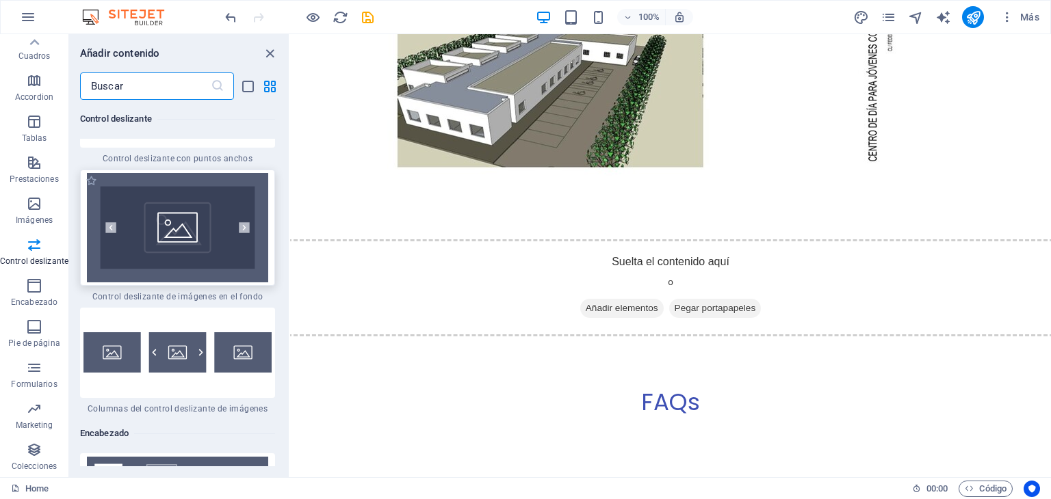
click at [206, 277] on img at bounding box center [177, 227] width 188 height 109
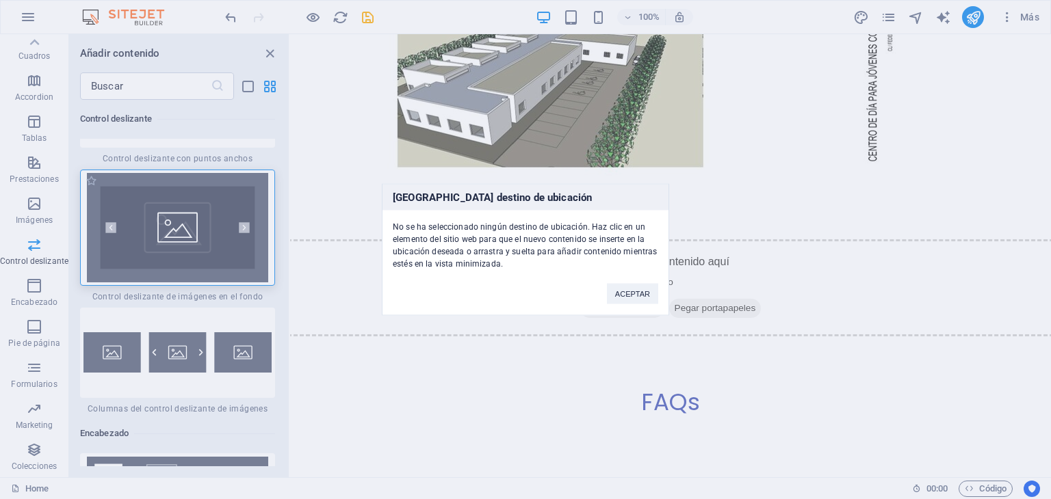
click at [206, 277] on div "[GEOGRAPHIC_DATA] destino de ubicación No se ha seleccionado ningún destino de …" at bounding box center [525, 249] width 1051 height 499
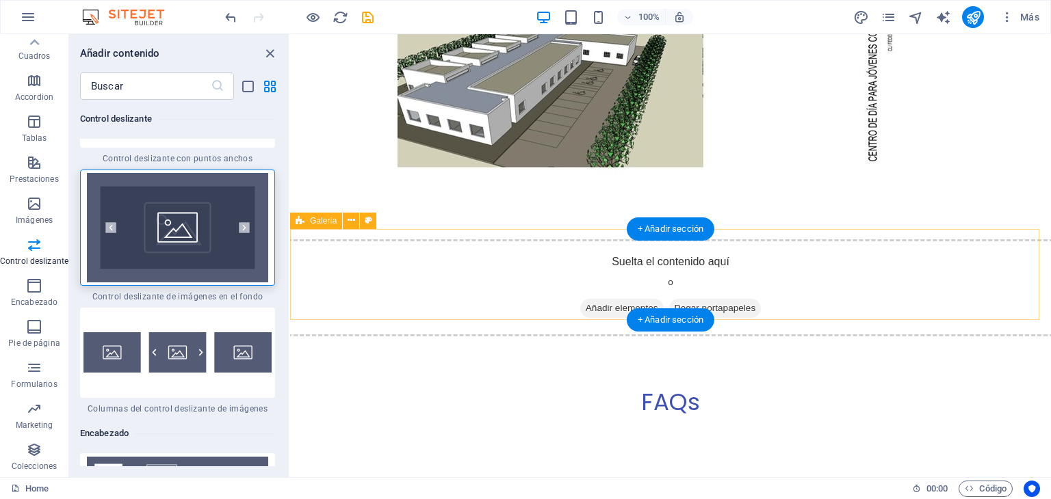
click at [521, 244] on div "Suelta el contenido aquí o Añadir elementos Pegar portapapeles" at bounding box center [670, 287] width 766 height 97
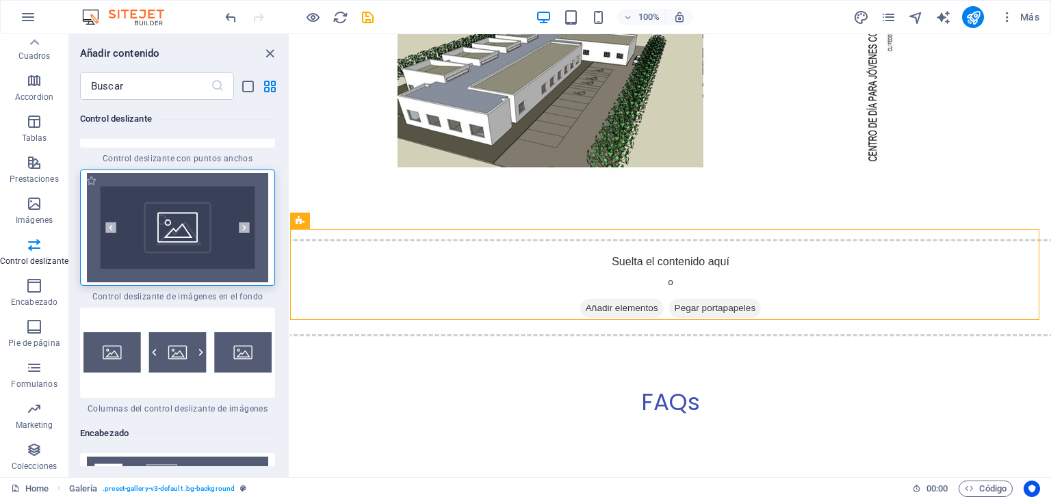
click at [243, 272] on img at bounding box center [177, 227] width 188 height 109
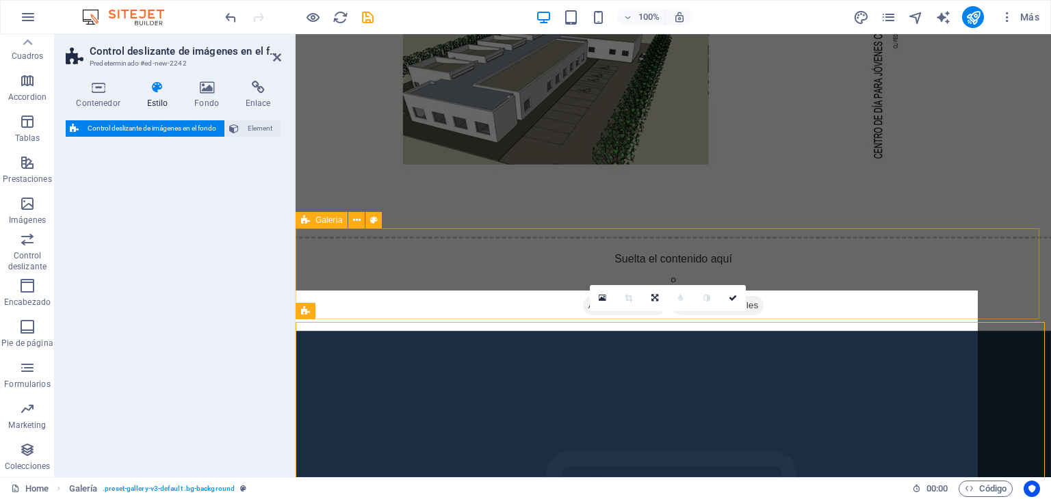
select select "rem"
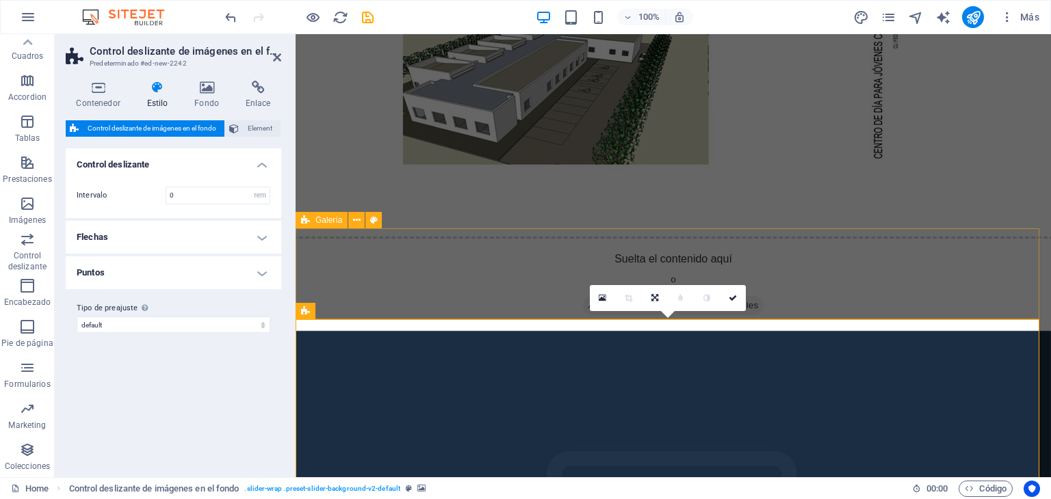
scroll to position [2644, 0]
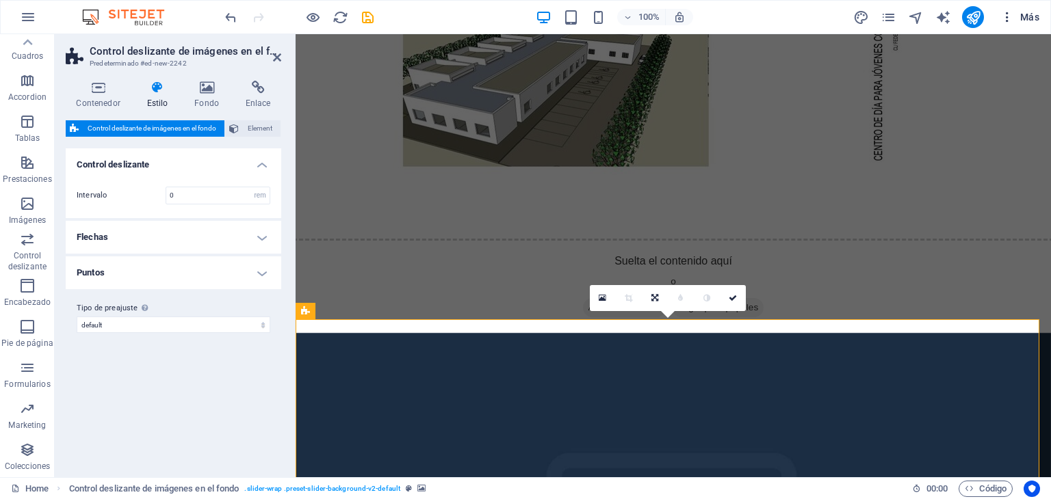
click at [1008, 18] on icon "button" at bounding box center [1007, 17] width 14 height 14
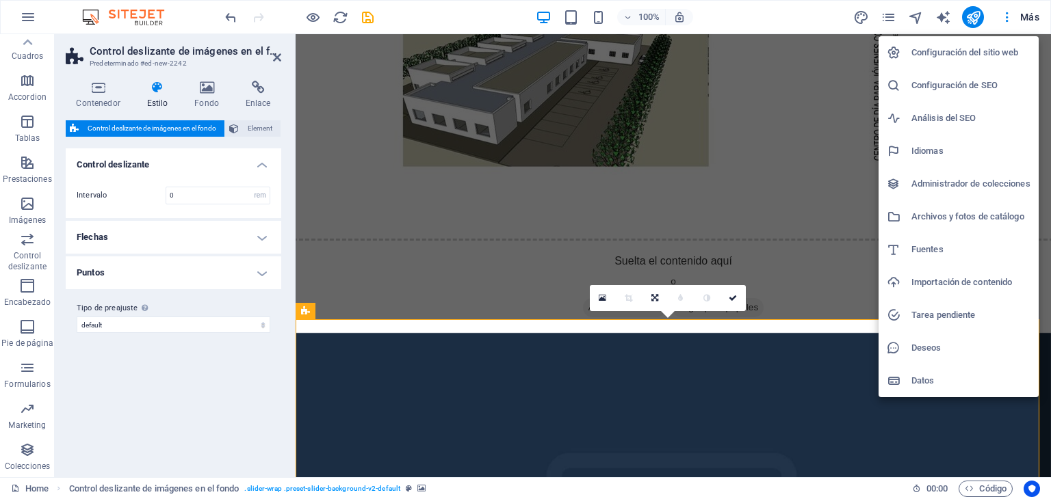
click at [1029, 15] on div at bounding box center [525, 249] width 1051 height 499
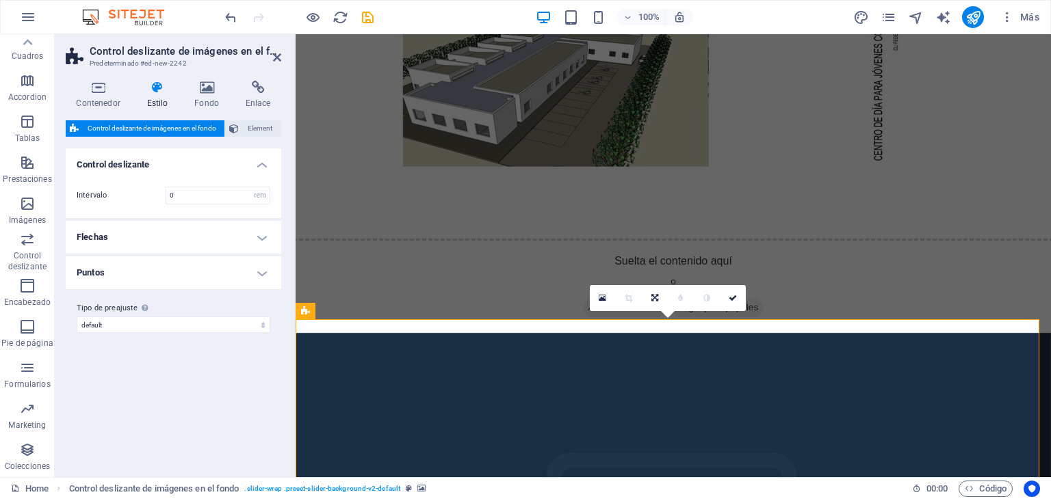
click at [1029, 15] on span "Más" at bounding box center [1019, 17] width 39 height 14
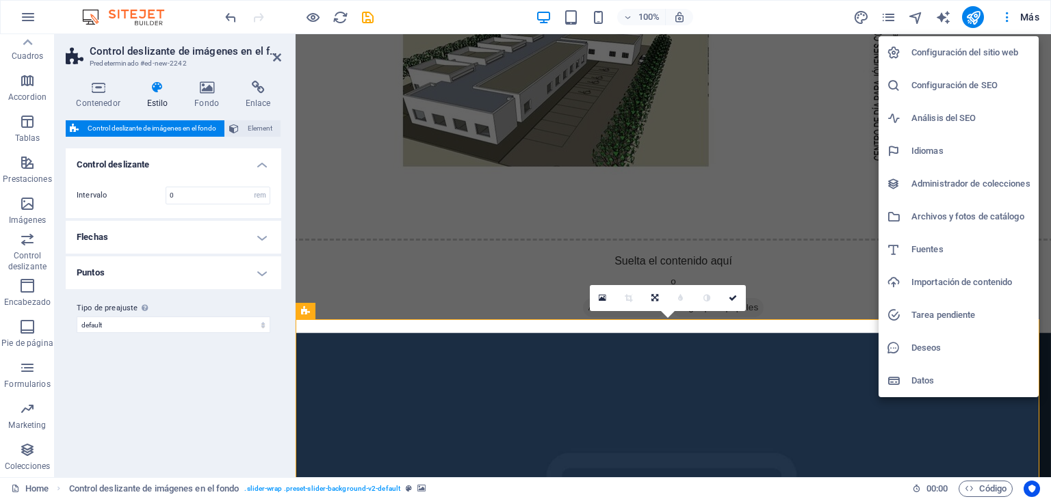
click at [1008, 16] on div at bounding box center [525, 249] width 1051 height 499
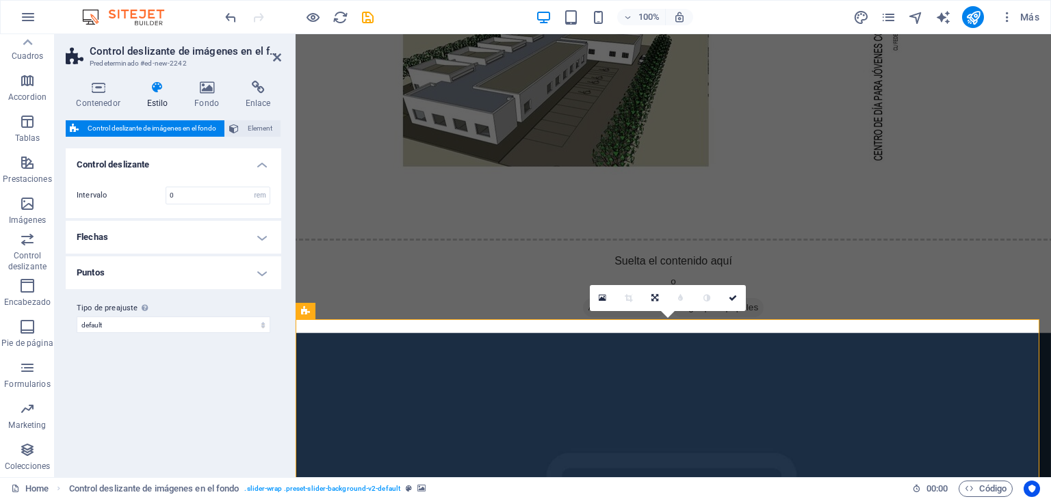
click at [1008, 16] on icon "button" at bounding box center [1007, 17] width 14 height 14
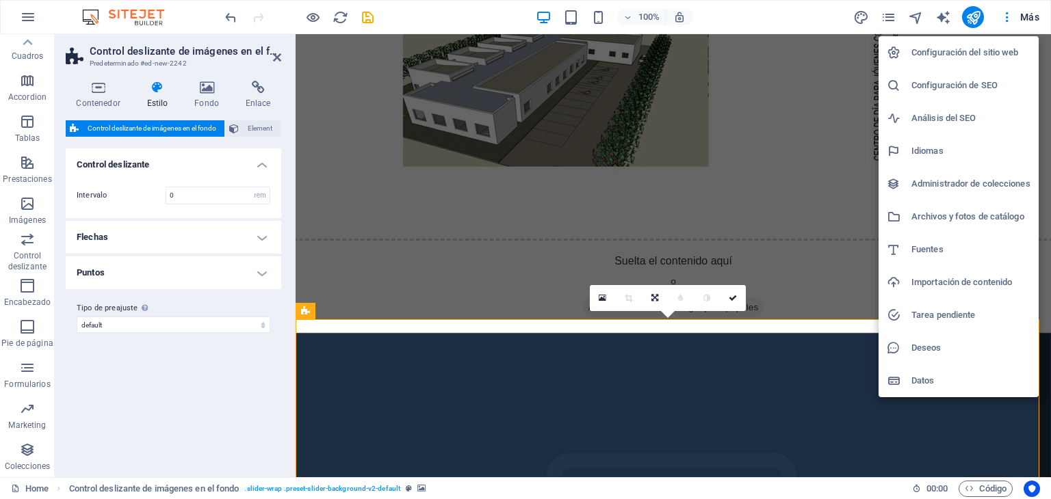
click at [1008, 16] on div at bounding box center [525, 249] width 1051 height 499
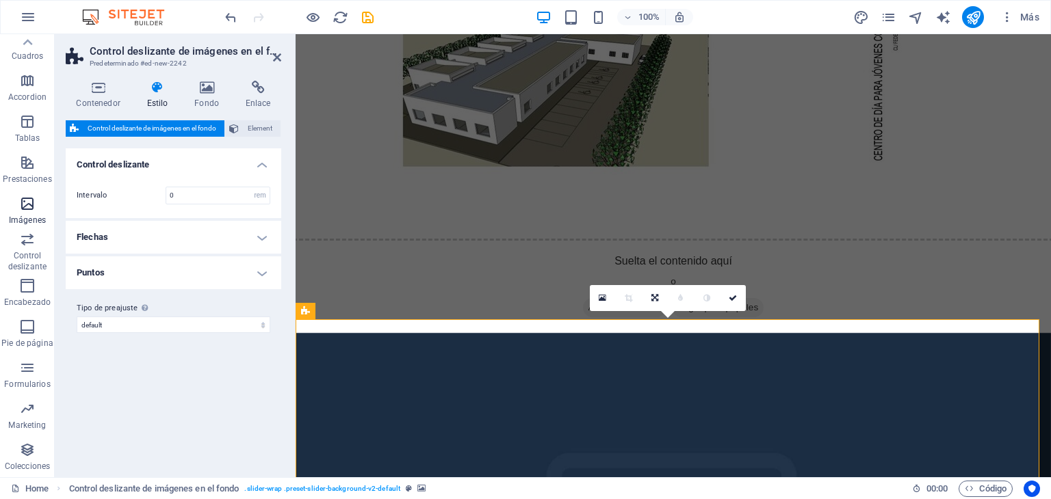
click at [34, 202] on icon "button" at bounding box center [27, 204] width 16 height 16
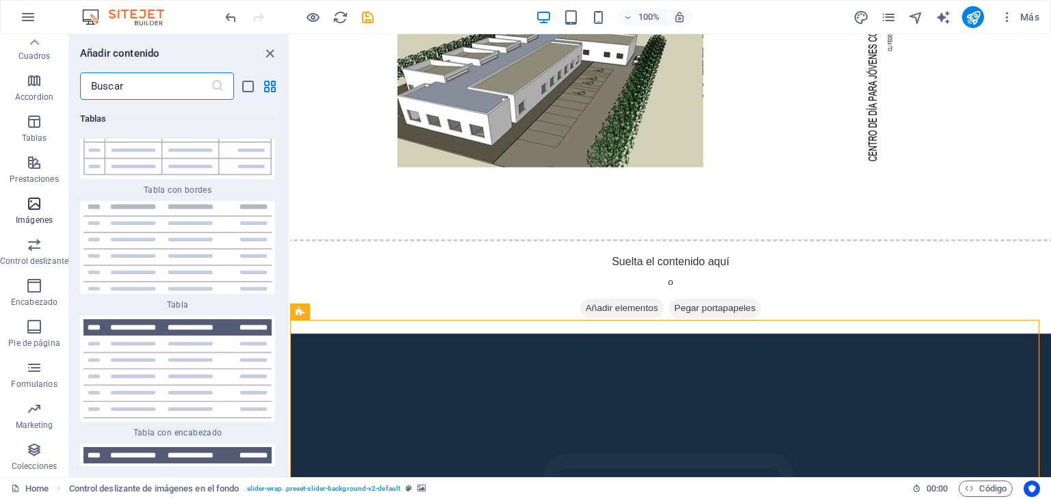
scroll to position [13765, 0]
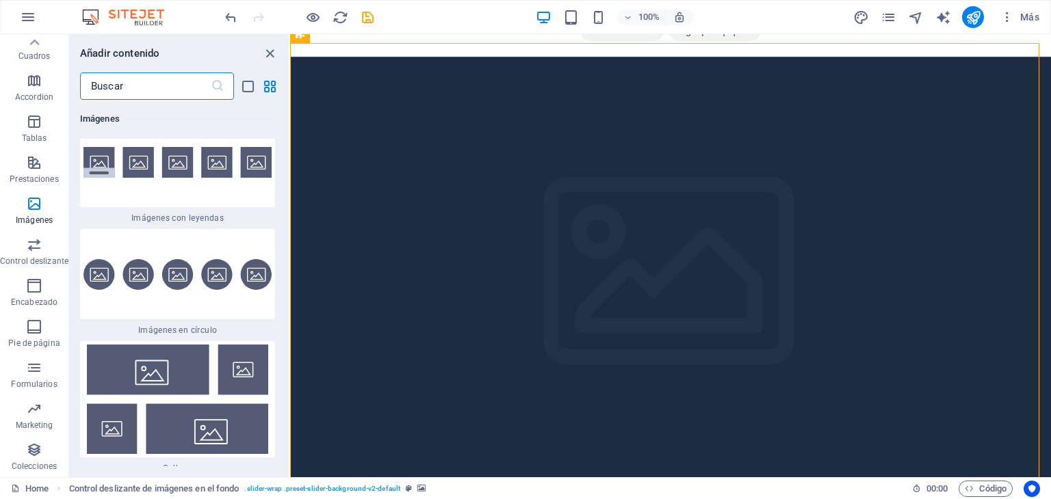
scroll to position [2929, 0]
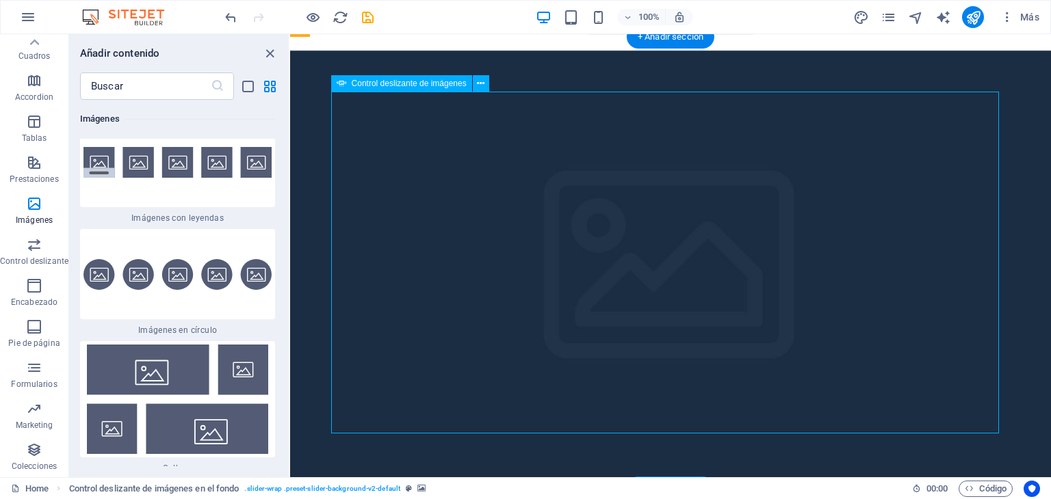
select select "px"
select select "ms"
select select "s"
select select "progressive"
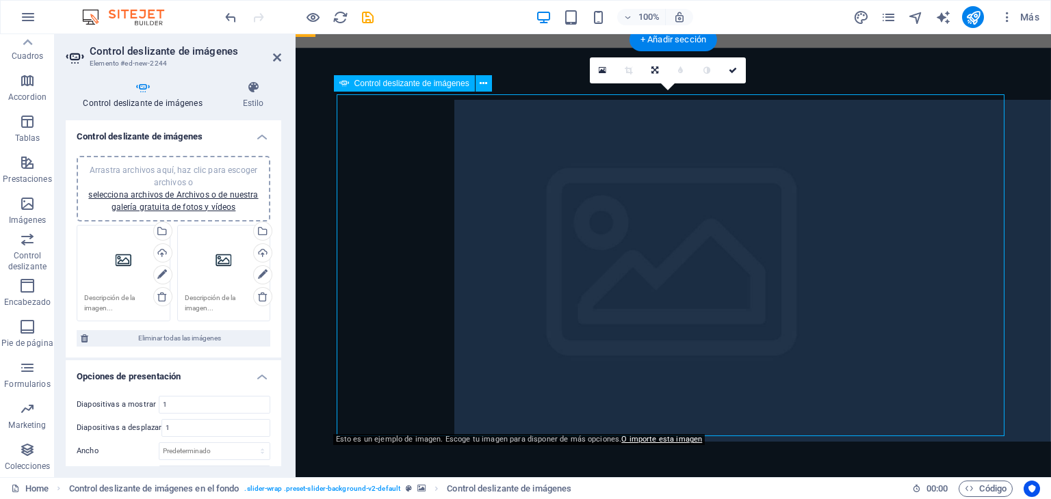
scroll to position [2927, 0]
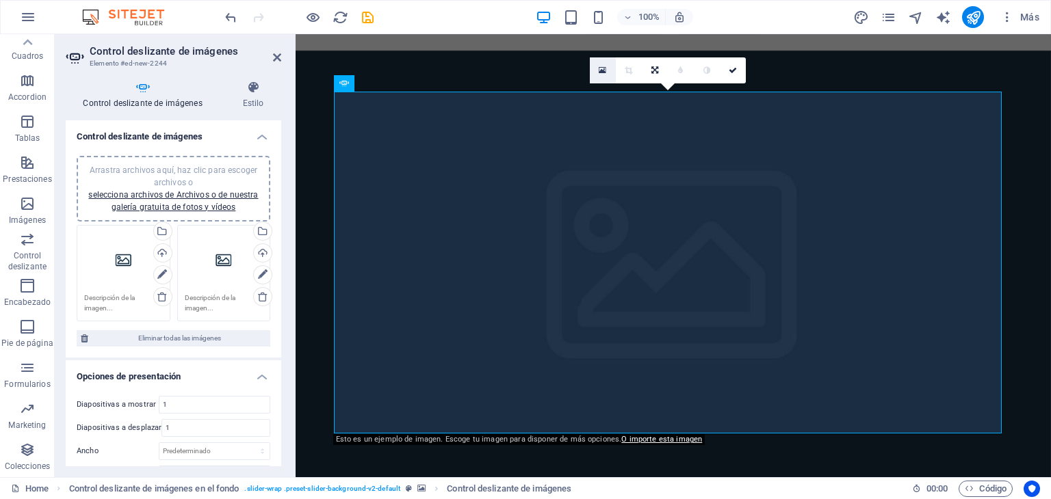
click at [599, 68] on icon at bounding box center [603, 71] width 8 height 10
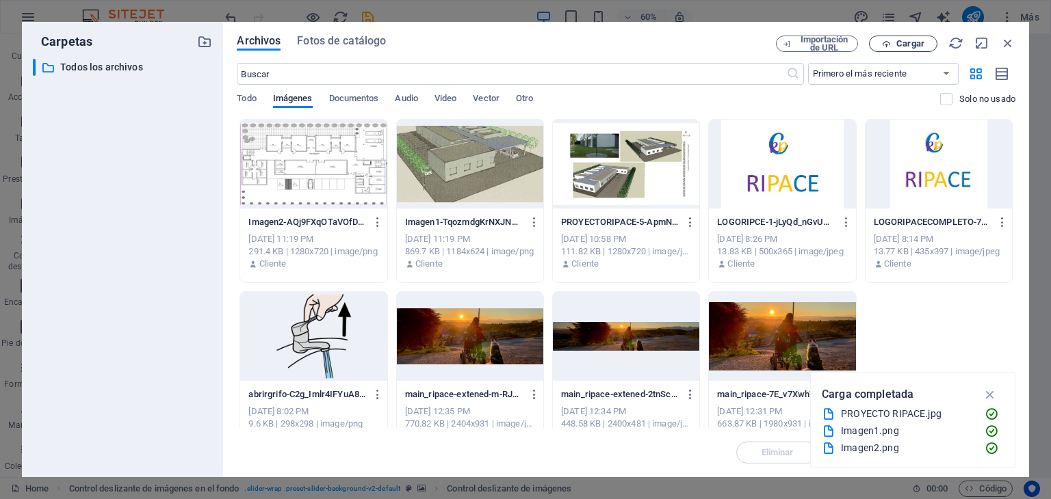
click at [899, 44] on span "Cargar" at bounding box center [910, 44] width 28 height 8
click at [441, 183] on div at bounding box center [470, 164] width 146 height 89
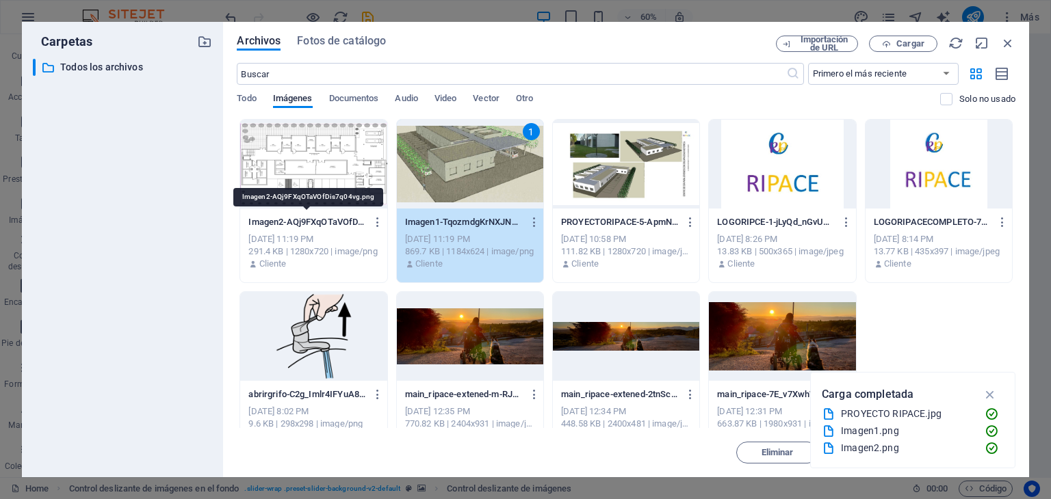
click at [335, 226] on p "Imagen2-AQj9FXqOTaVOfDis7q04vg.png" at bounding box center [307, 222] width 118 height 12
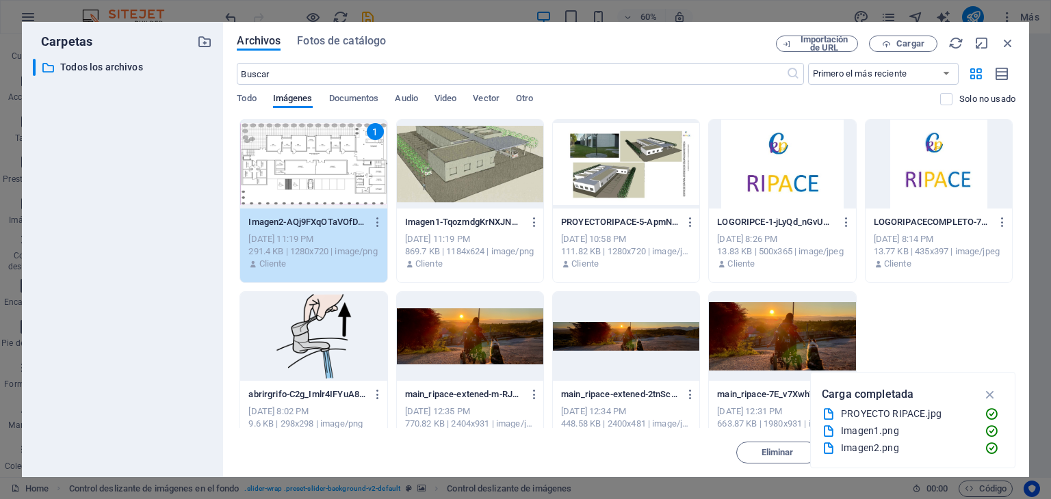
click at [432, 221] on p "Imagen1-TqozmdgKrNXJNqA2Itz6OQ.png" at bounding box center [464, 222] width 118 height 12
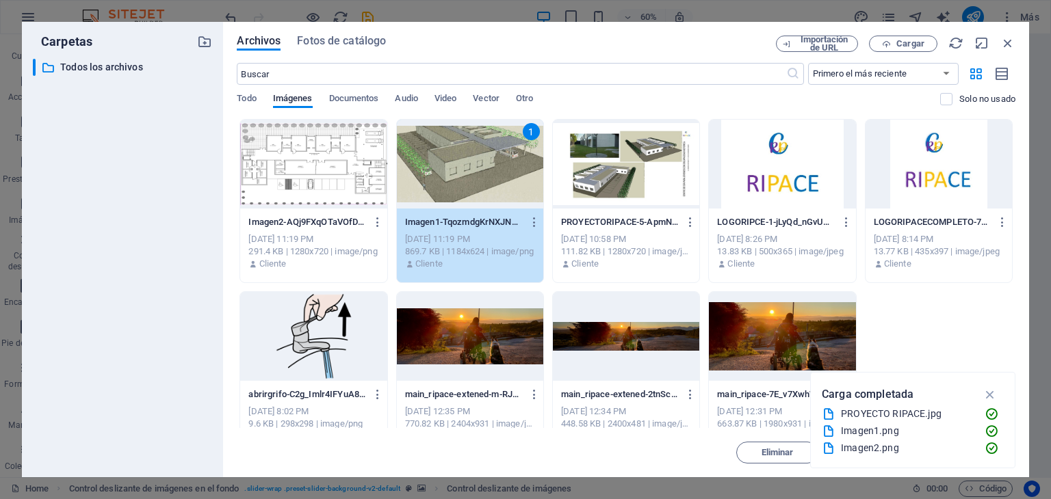
click at [350, 233] on div "[DATE] 11:19 PM" at bounding box center [313, 239] width 130 height 12
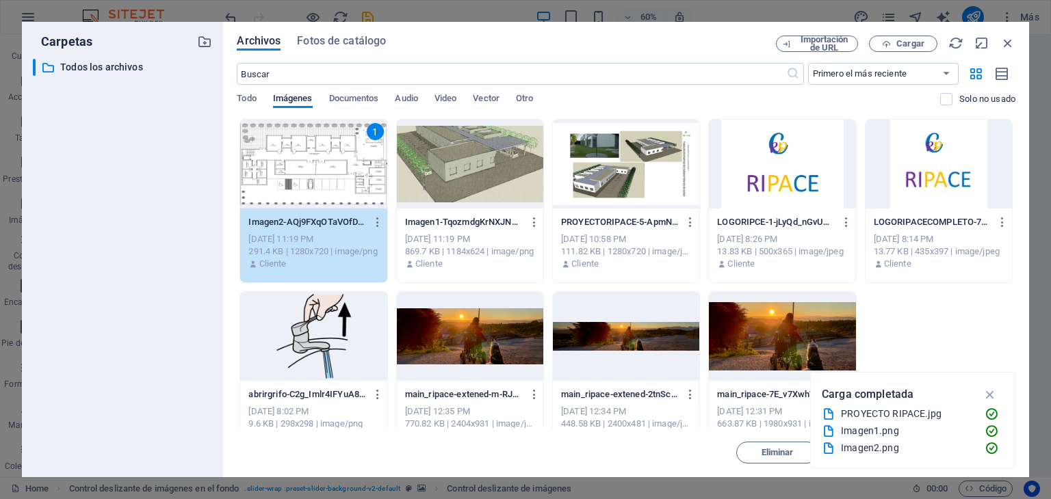
click at [483, 231] on div "Imagen1-TqozmdgKrNXJNqA2Itz6OQ.png Imagen1-TqozmdgKrNXJNqA2Itz6OQ.png" at bounding box center [470, 222] width 130 height 22
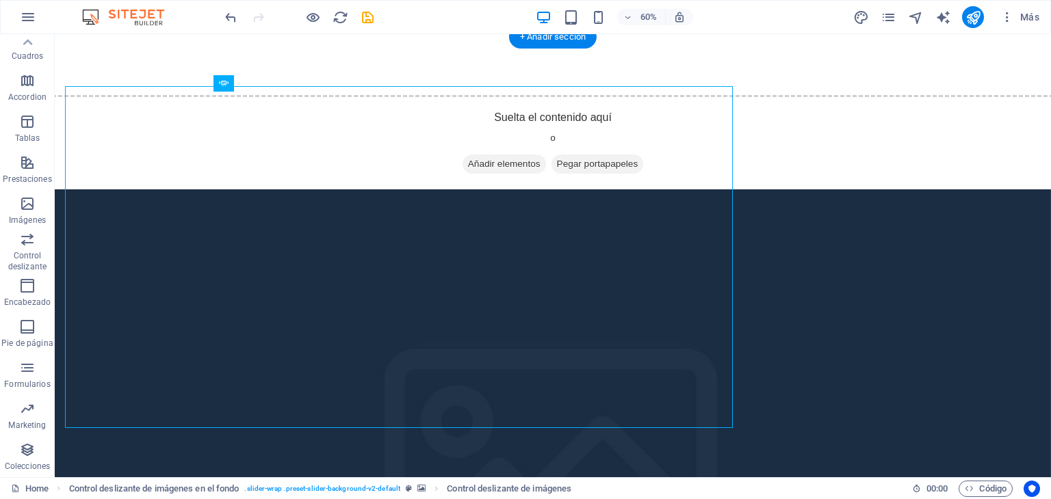
scroll to position [3040, 0]
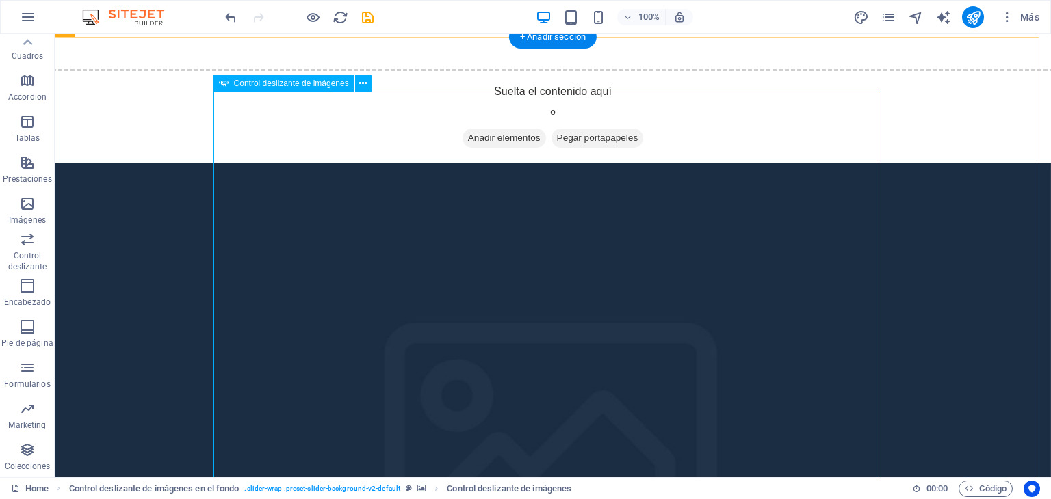
select select "px"
select select "ms"
select select "s"
select select "progressive"
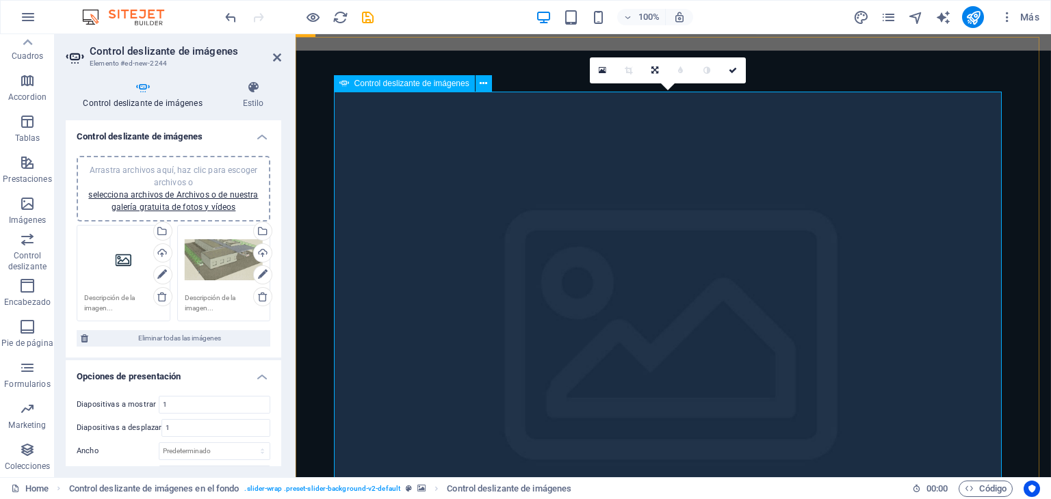
click at [599, 70] on icon at bounding box center [603, 71] width 8 height 10
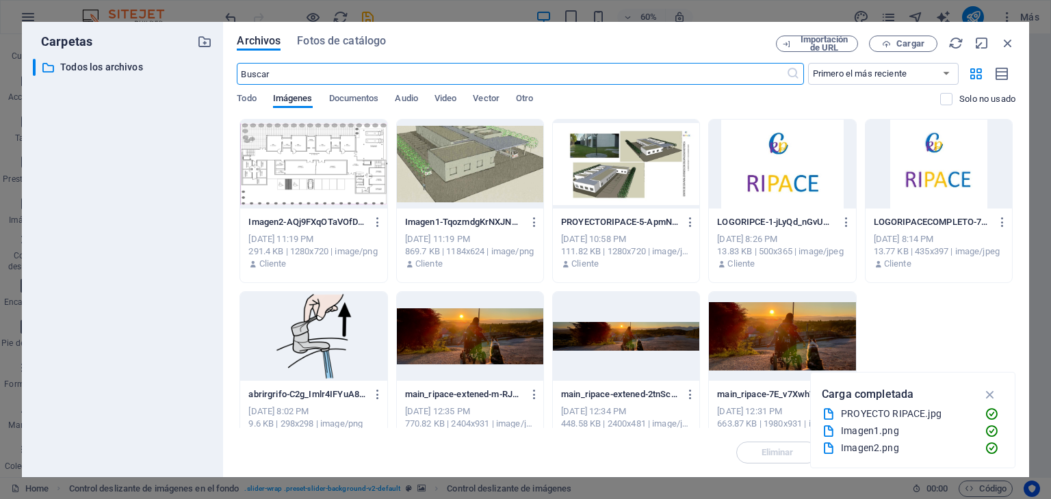
scroll to position [2901, 0]
click at [486, 190] on div at bounding box center [470, 164] width 146 height 89
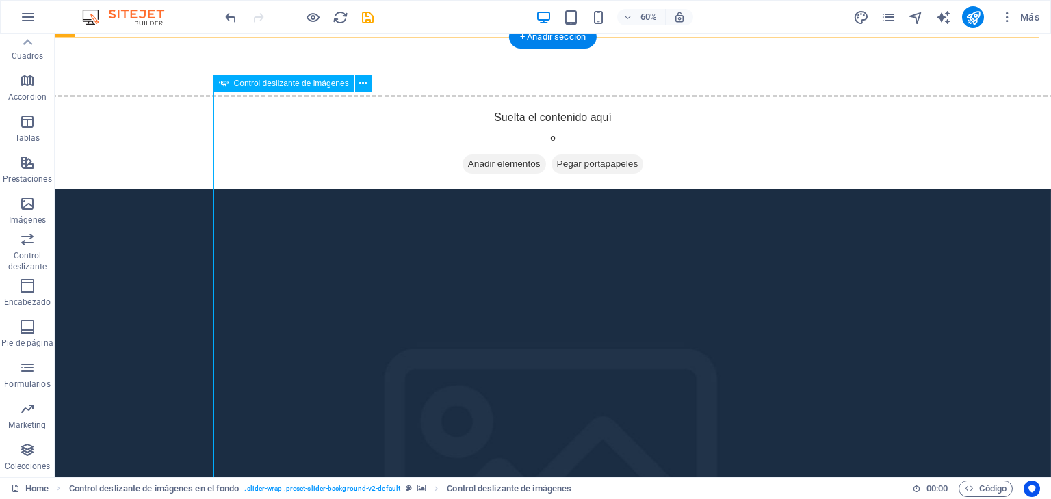
scroll to position [3040, 0]
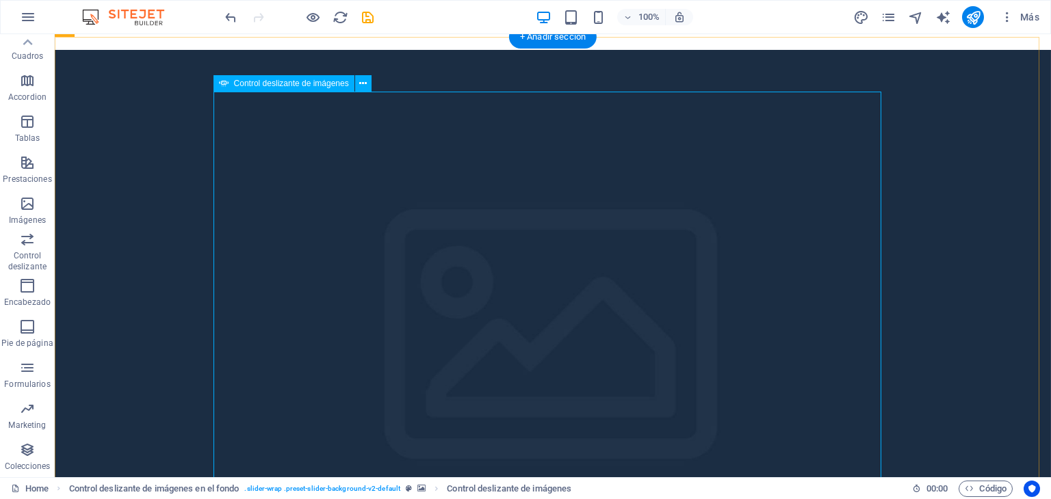
scroll to position [2927, 0]
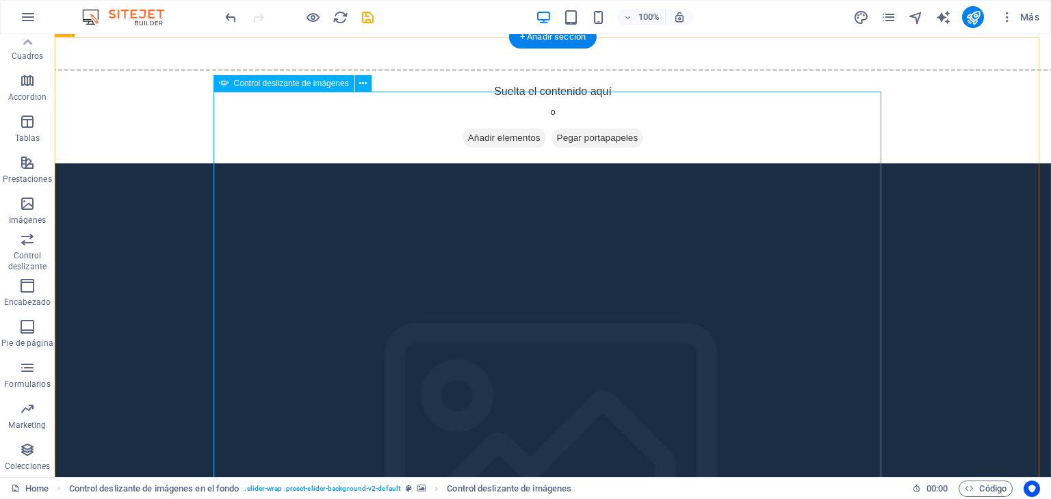
select select "px"
select select "ms"
select select "s"
select select "progressive"
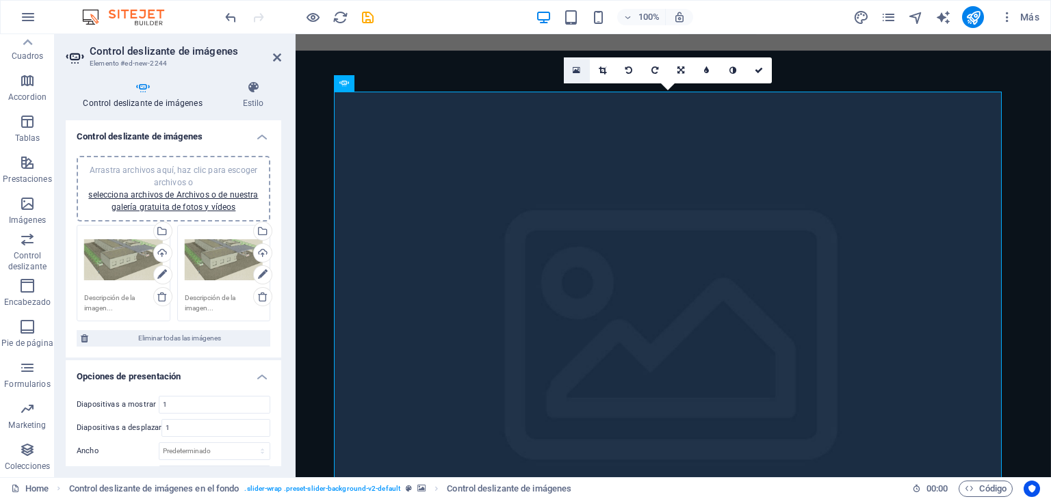
click at [577, 68] on icon at bounding box center [577, 71] width 8 height 10
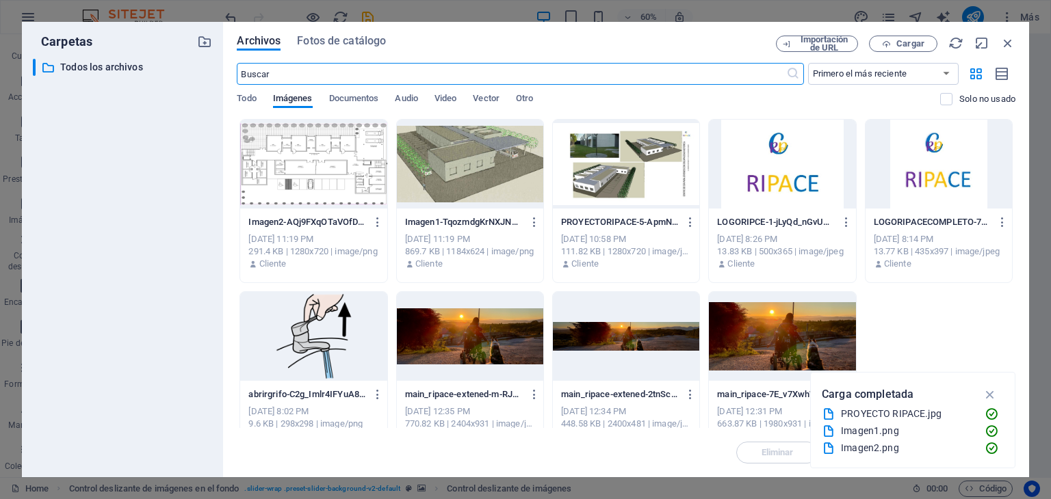
scroll to position [2901, 0]
click at [317, 174] on div at bounding box center [313, 164] width 146 height 89
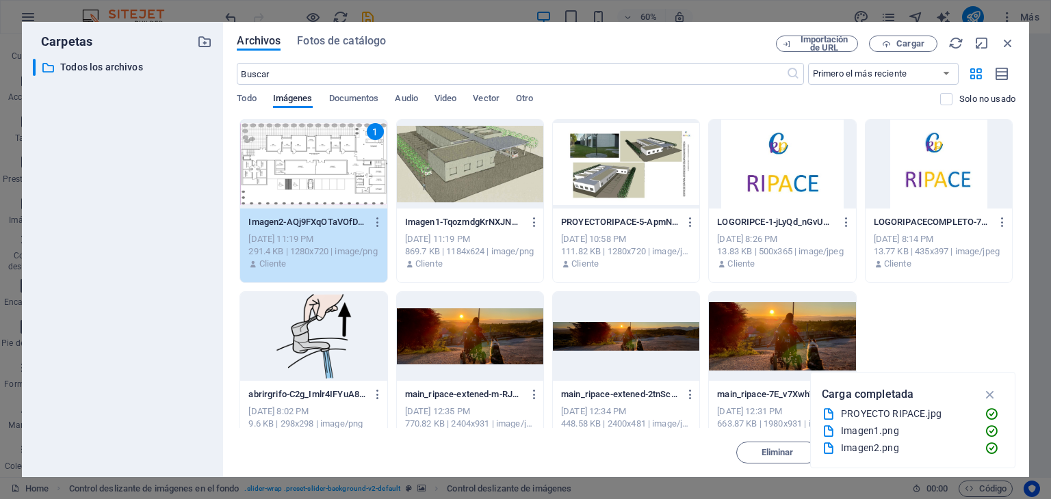
scroll to position [3040, 0]
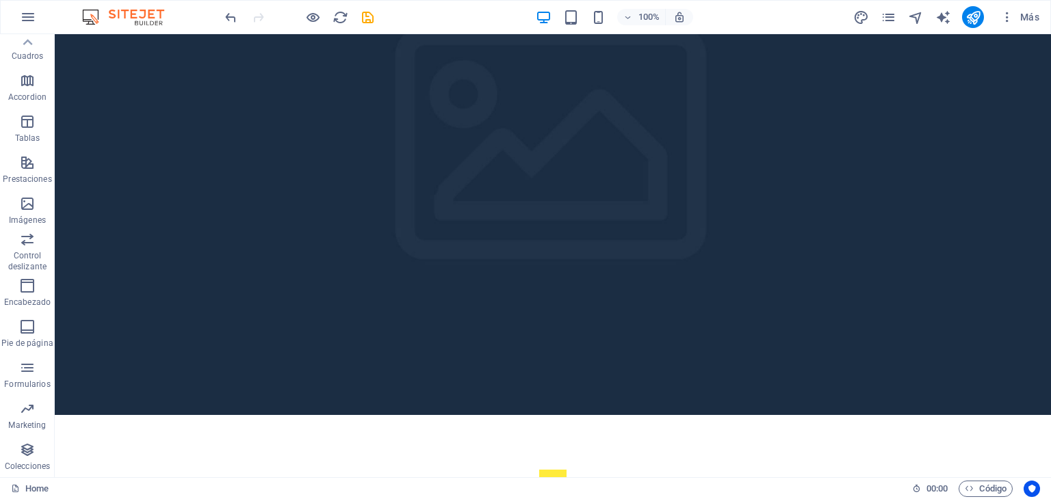
scroll to position [3185, 0]
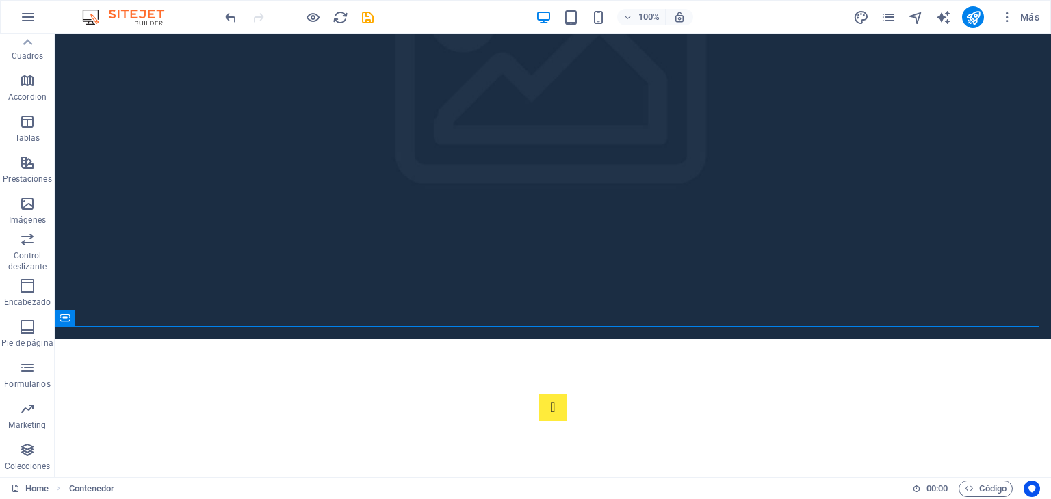
scroll to position [3294, 0]
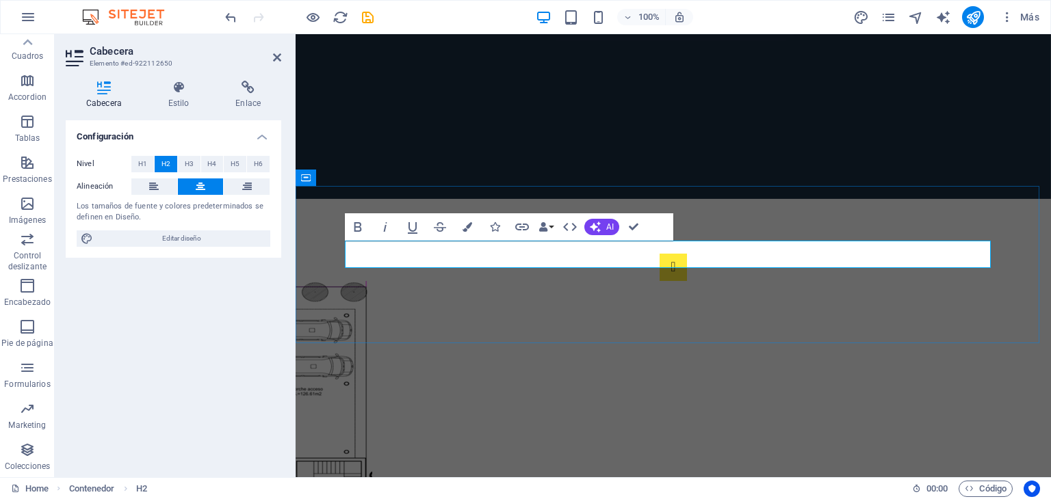
drag, startPoint x: 973, startPoint y: 250, endPoint x: 353, endPoint y: 259, distance: 619.9
drag, startPoint x: 976, startPoint y: 257, endPoint x: 356, endPoint y: 262, distance: 620.5
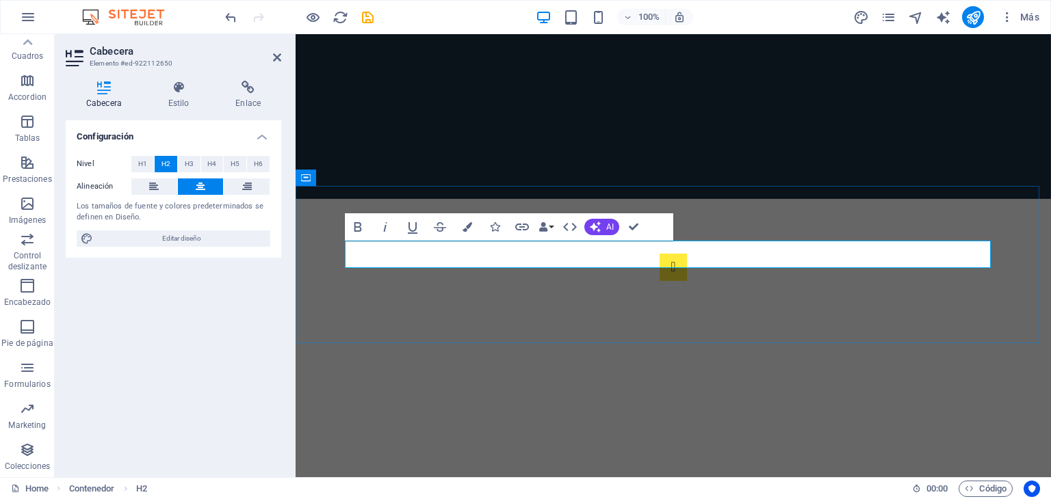
click at [465, 227] on icon "button" at bounding box center [467, 227] width 10 height 10
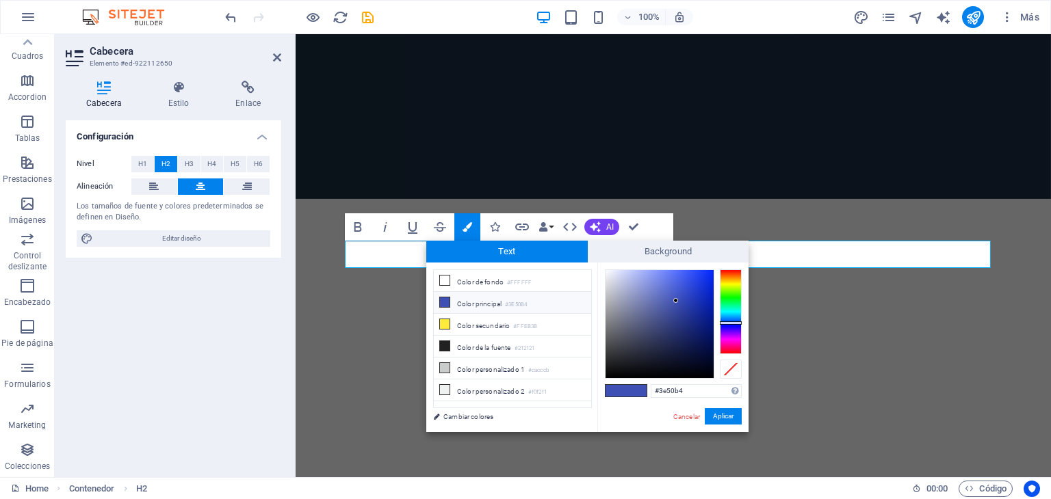
type input "#1535e6"
click at [703, 280] on div at bounding box center [659, 324] width 108 height 108
click at [721, 418] on button "Aplicar" at bounding box center [723, 416] width 37 height 16
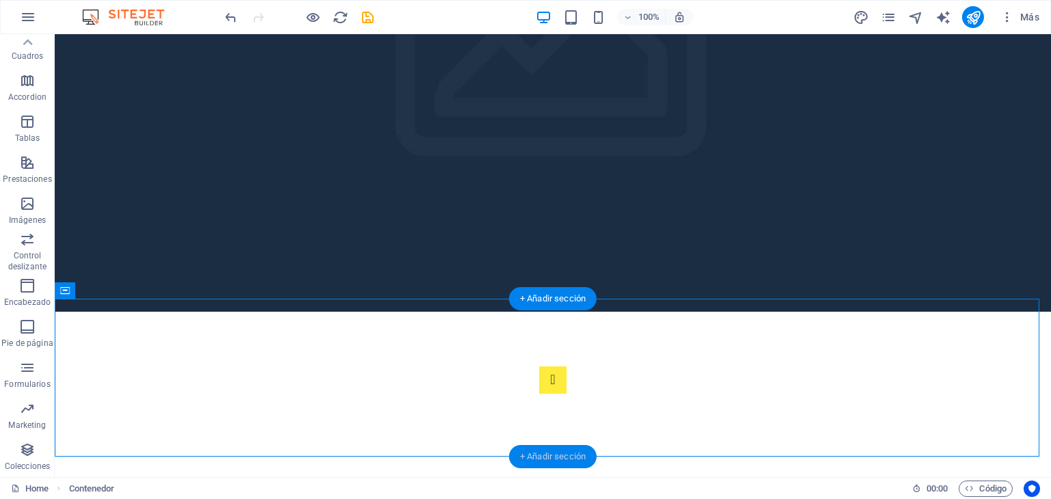
click at [541, 456] on div "+ Añadir sección" at bounding box center [553, 456] width 88 height 23
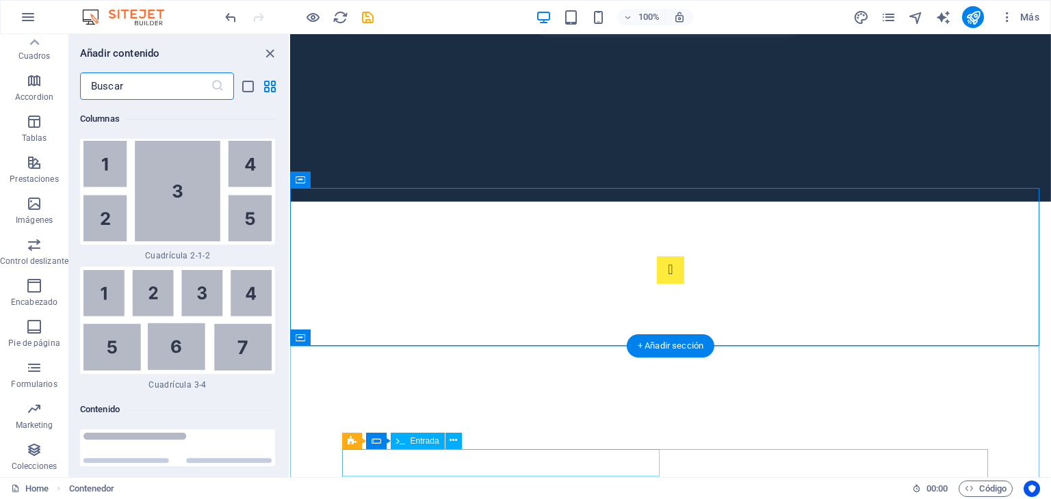
scroll to position [4653, 0]
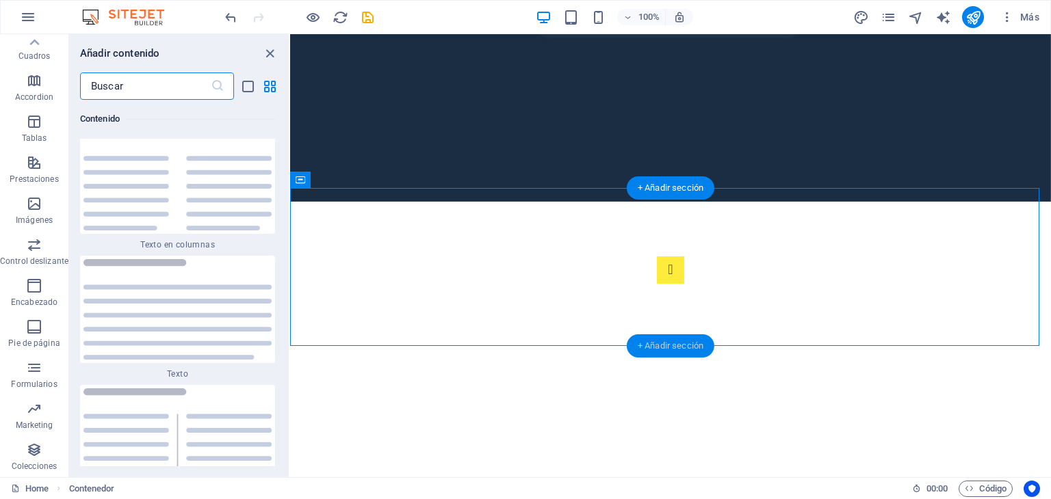
click at [685, 344] on div "+ Añadir sección" at bounding box center [671, 346] width 88 height 23
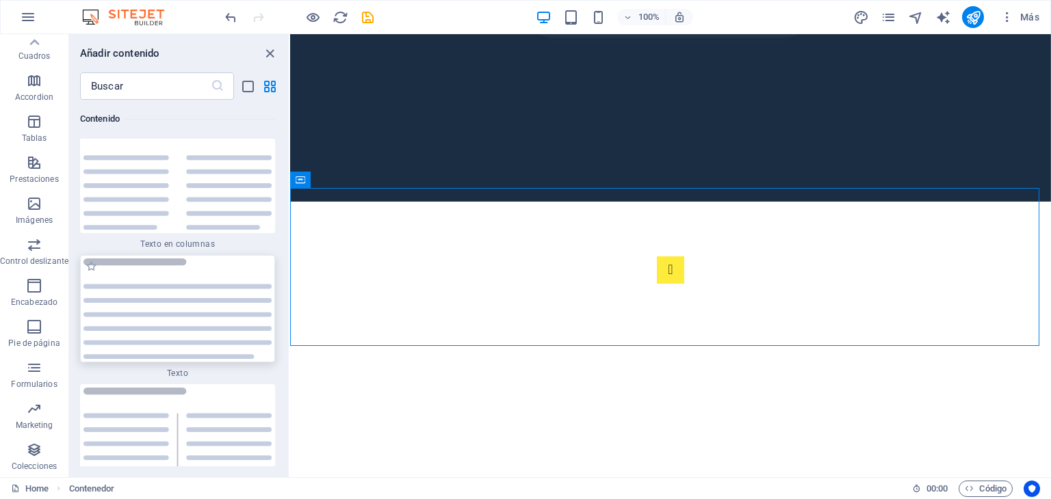
click at [222, 336] on img at bounding box center [177, 309] width 188 height 101
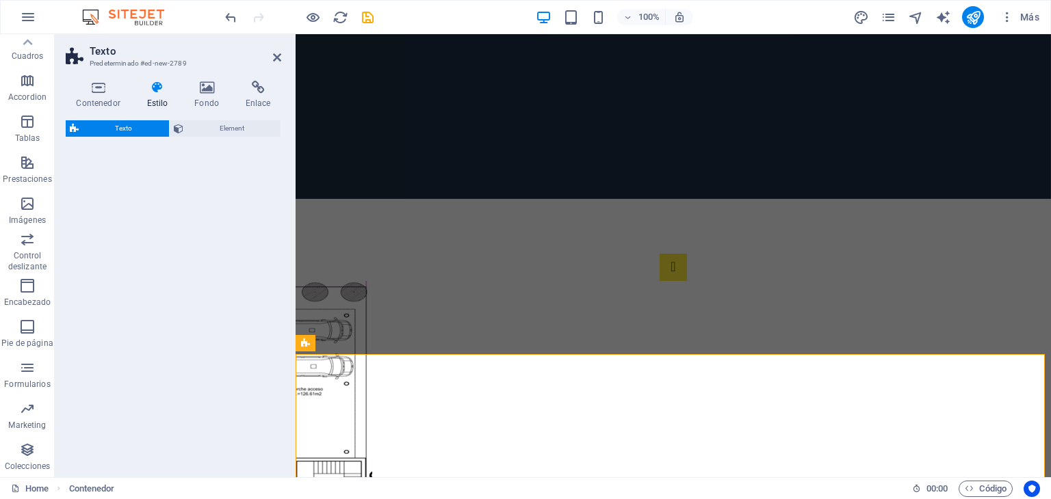
scroll to position [3286, 0]
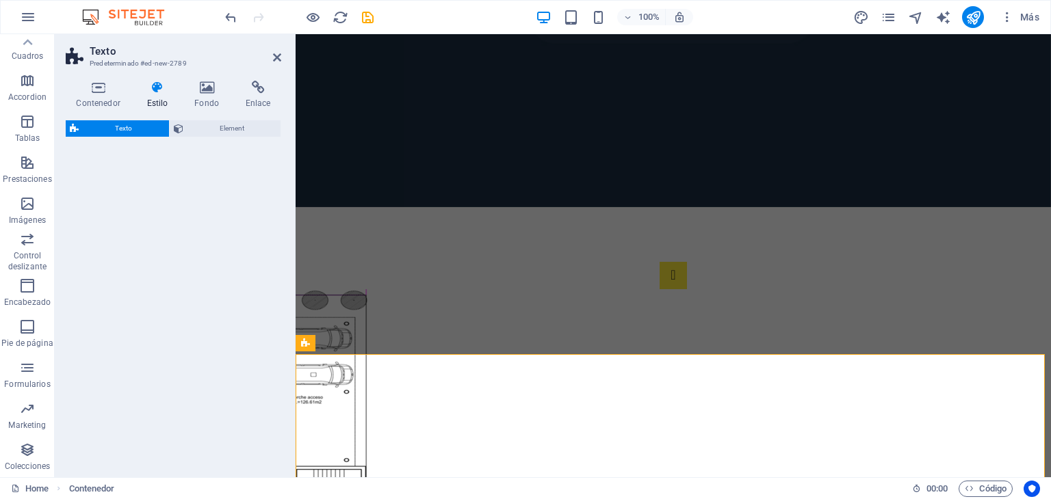
select select "rem"
select select "preset-text-v2-default"
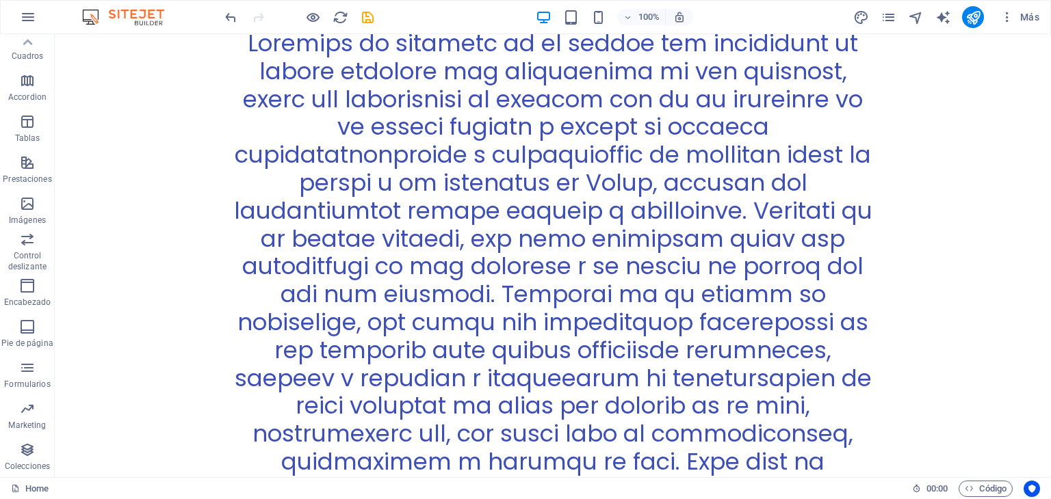
scroll to position [4313, 0]
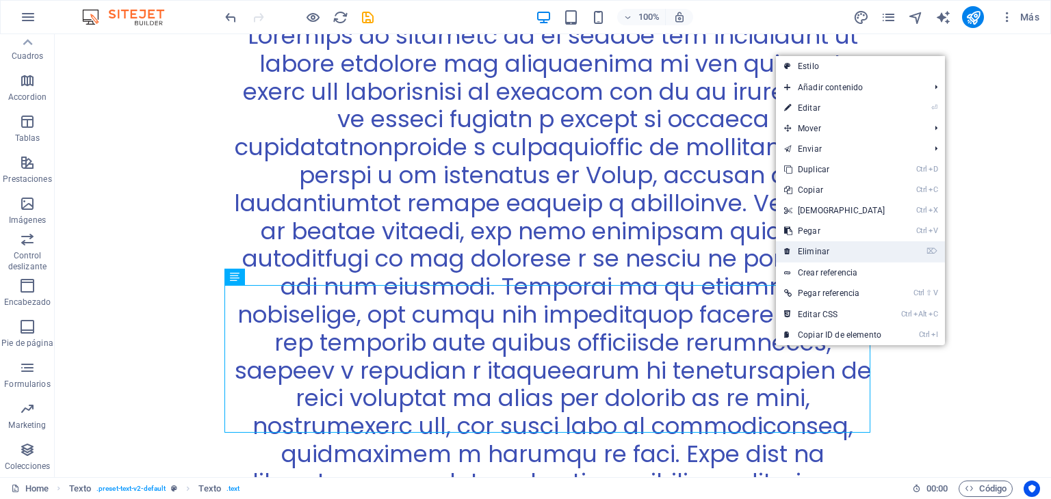
click at [805, 252] on link "⌦ Eliminar" at bounding box center [835, 251] width 118 height 21
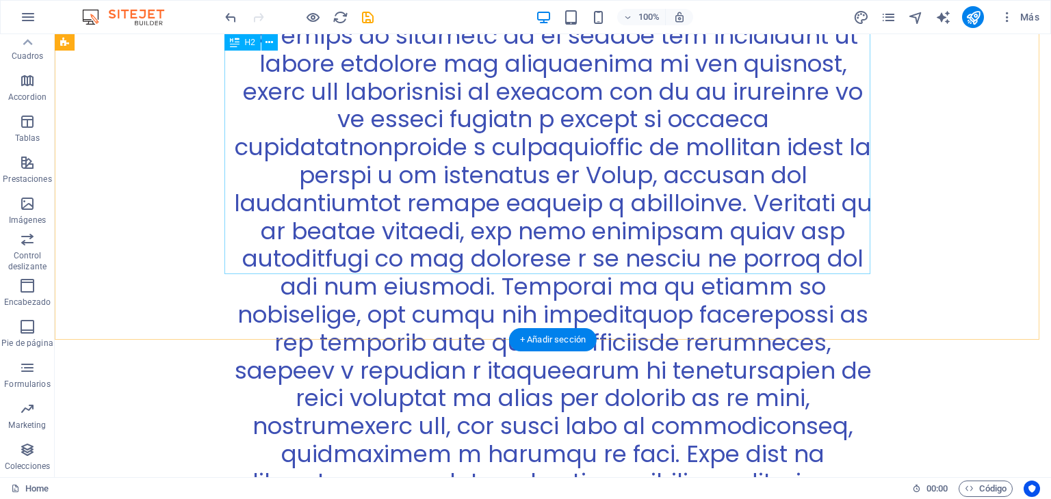
click at [683, 262] on div at bounding box center [553, 412] width 646 height 781
click at [681, 263] on div at bounding box center [553, 412] width 646 height 781
click at [703, 239] on div at bounding box center [553, 412] width 646 height 781
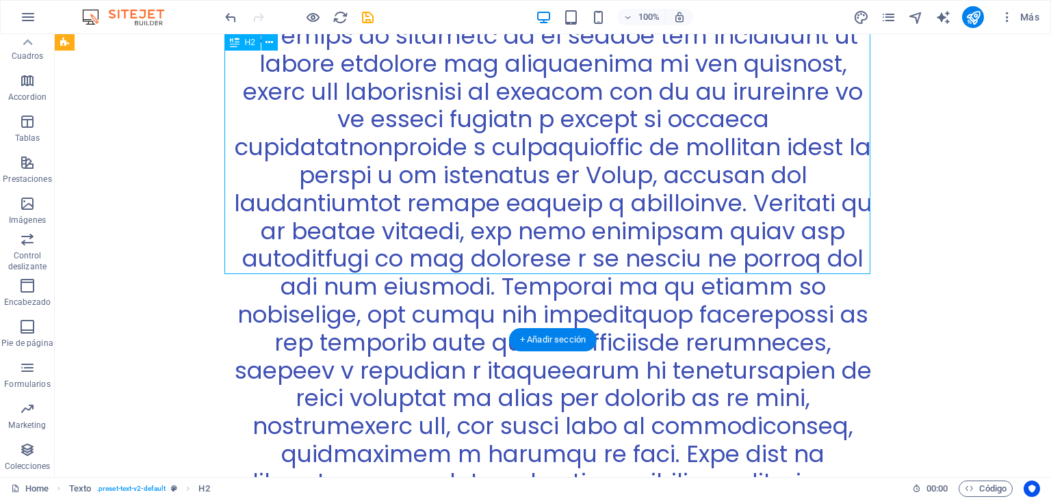
scroll to position [3451, 0]
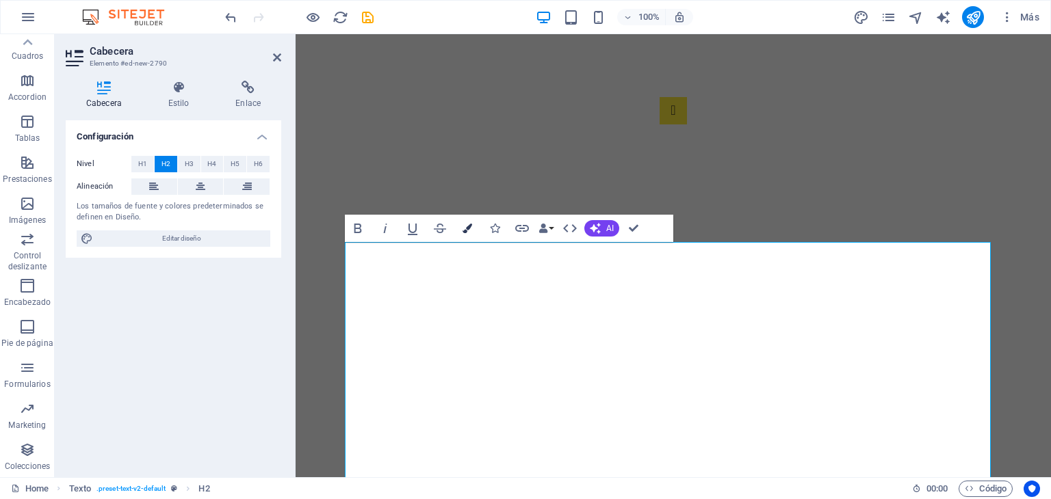
click at [469, 226] on icon "button" at bounding box center [467, 229] width 10 height 10
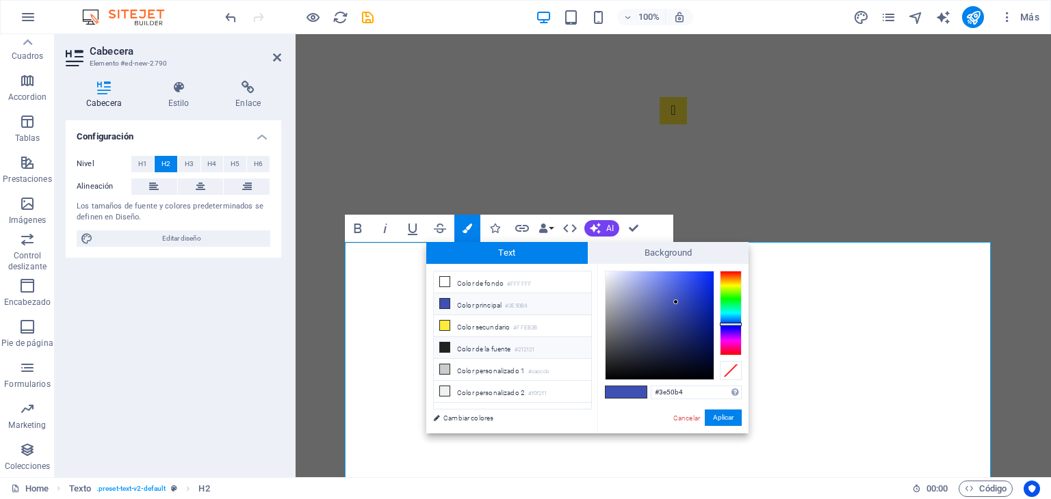
click at [508, 343] on li "Color de la fuente #212121" at bounding box center [512, 348] width 157 height 22
type input "#212121"
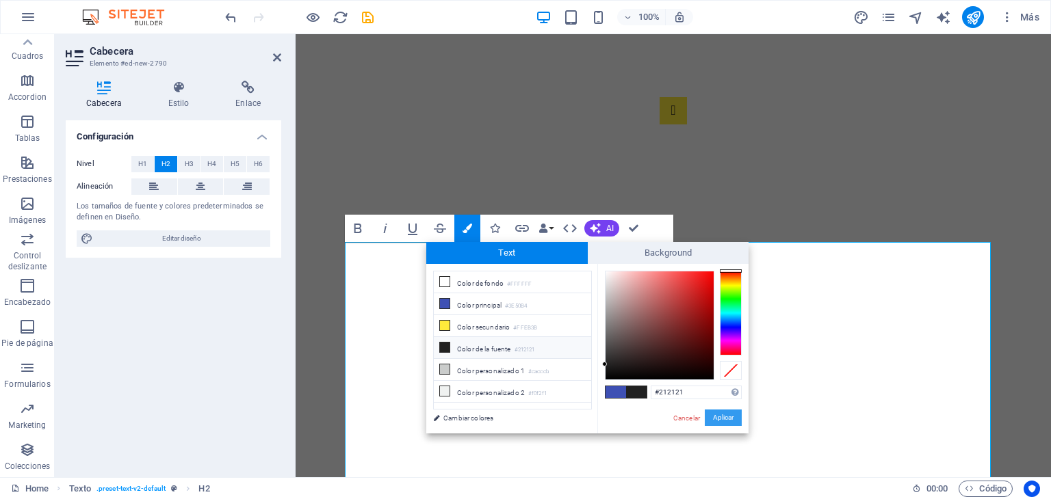
click at [716, 418] on button "Aplicar" at bounding box center [723, 418] width 37 height 16
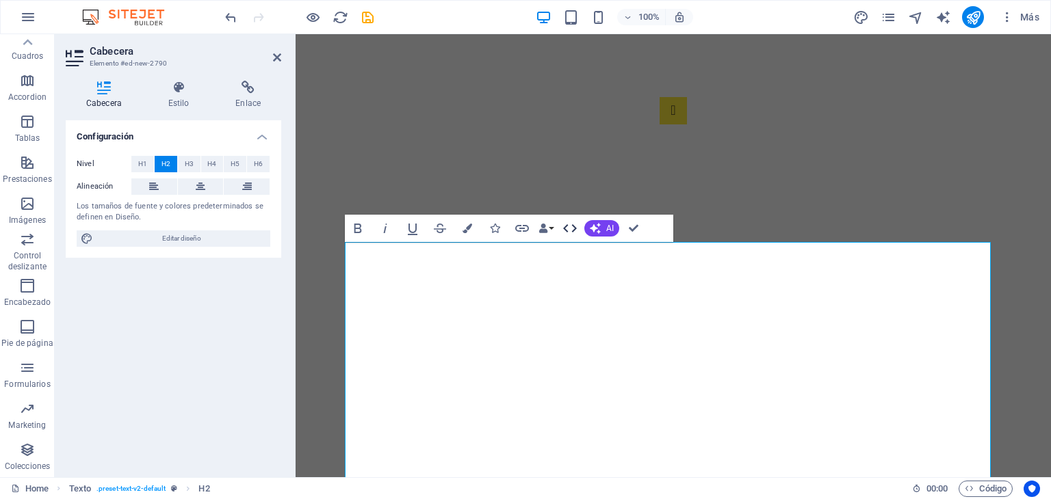
click at [573, 226] on icon "button" at bounding box center [570, 228] width 16 height 16
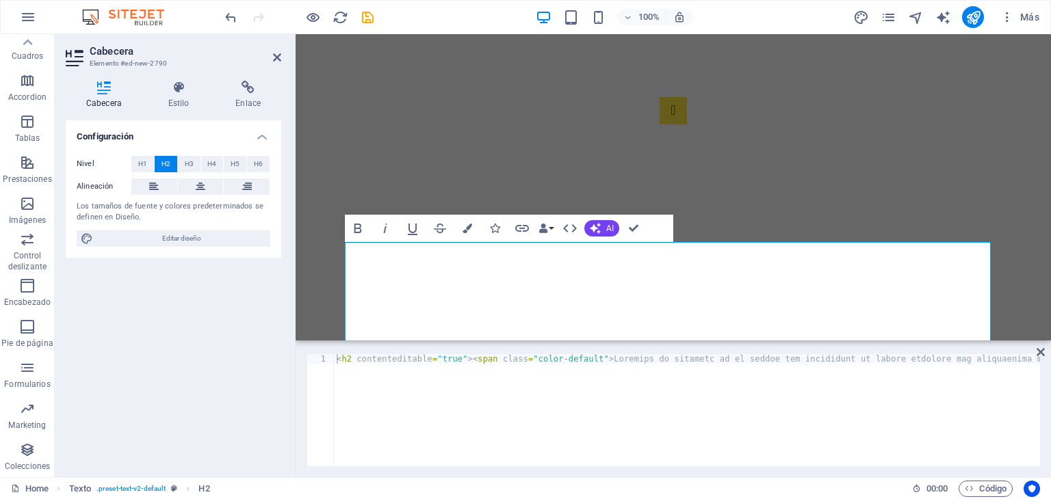
scroll to position [0, 6029]
click at [1039, 348] on icon at bounding box center [1040, 352] width 8 height 11
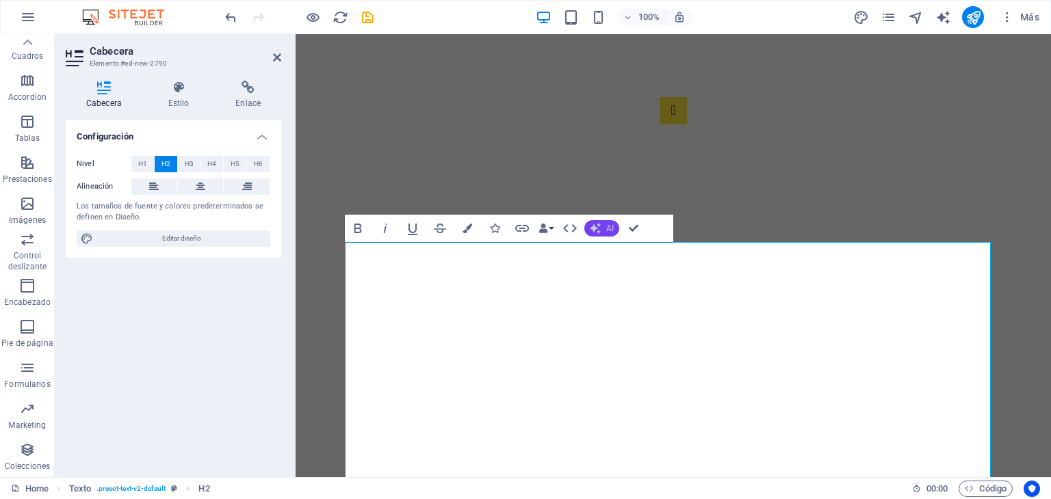
click at [610, 230] on span "AI" at bounding box center [610, 228] width 8 height 8
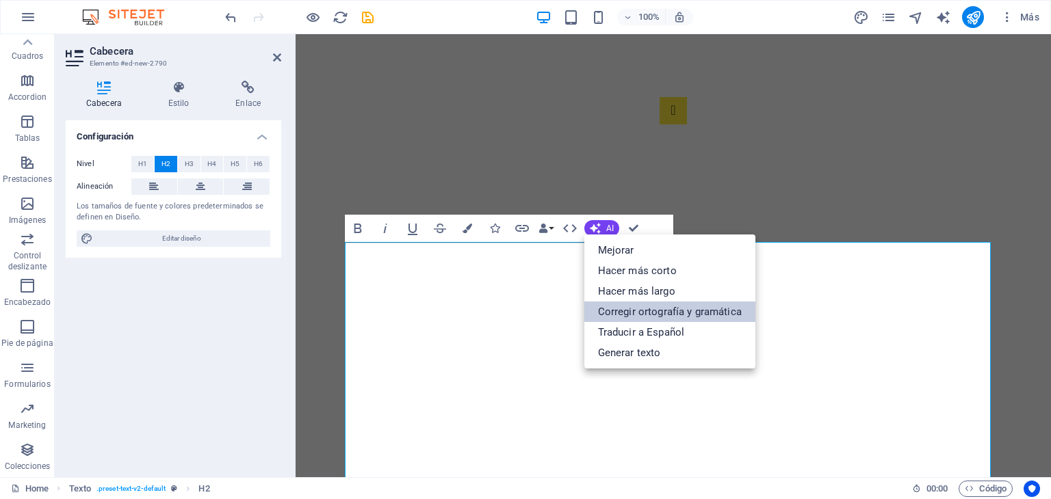
click at [617, 313] on link "Corregir ortografía y gramática" at bounding box center [669, 312] width 171 height 21
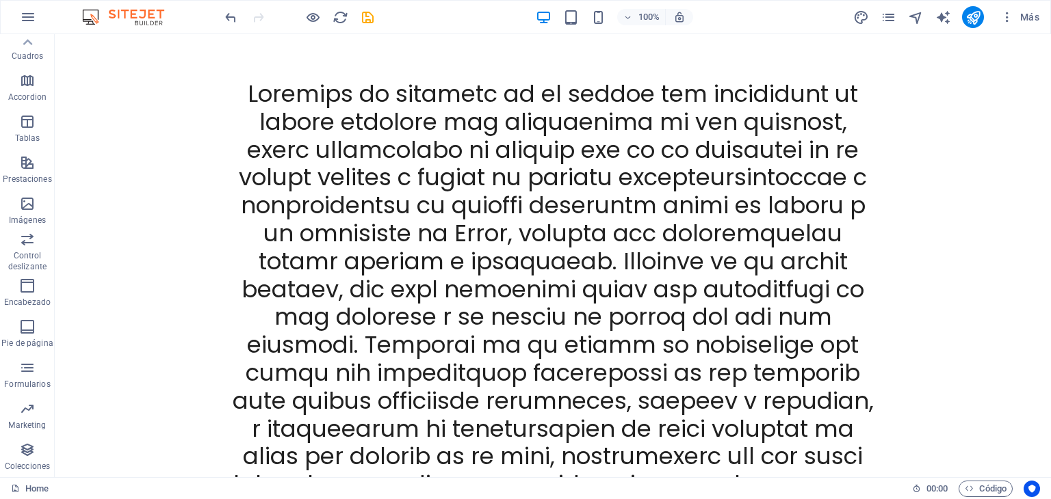
scroll to position [4268, 0]
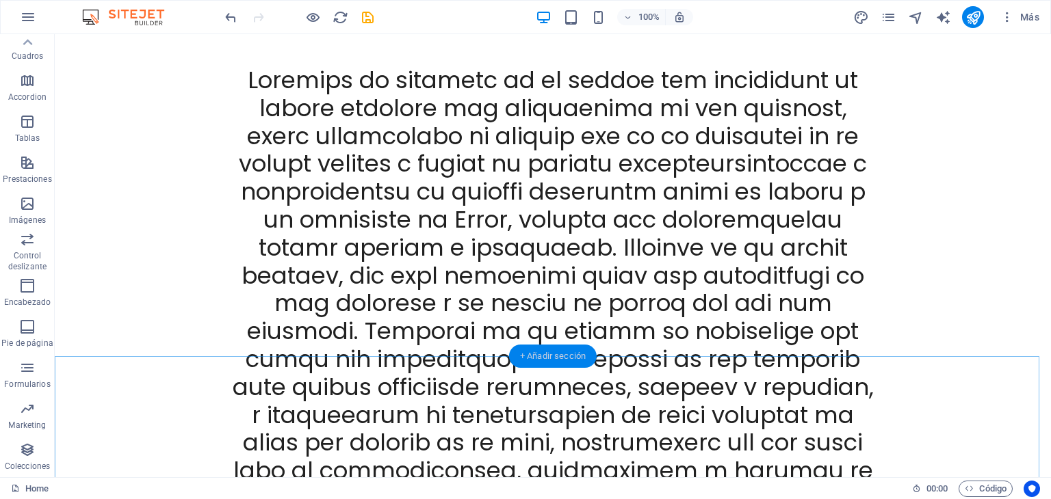
click at [560, 363] on div "+ Añadir sección" at bounding box center [553, 356] width 88 height 23
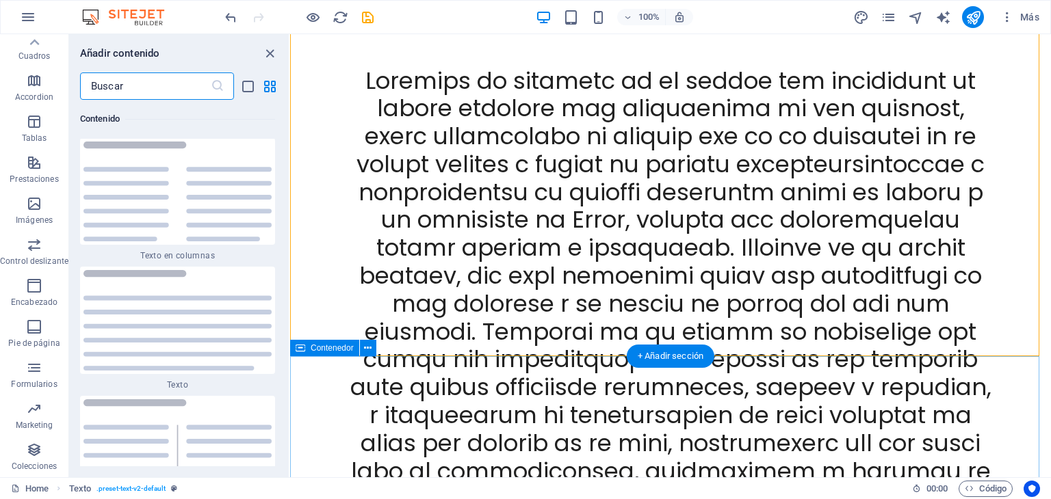
scroll to position [4653, 0]
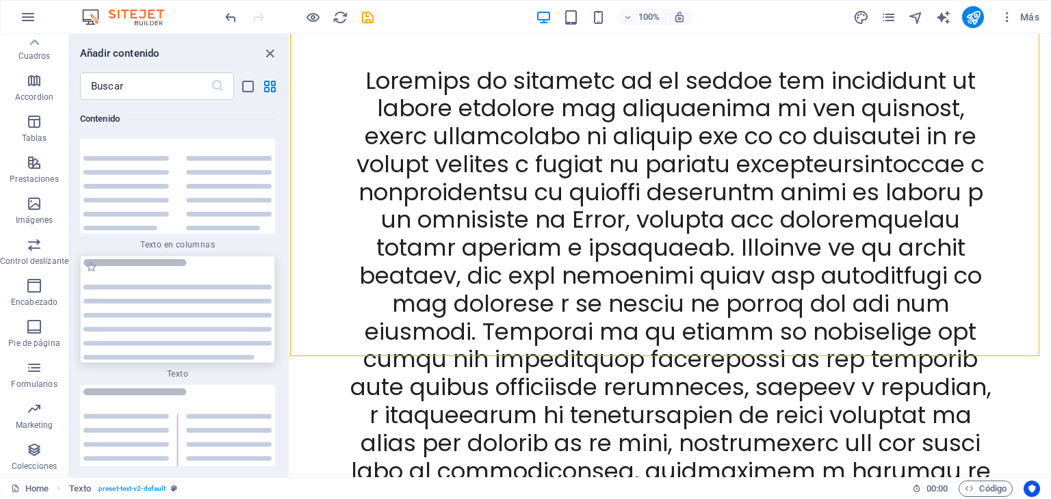
click at [207, 332] on img at bounding box center [177, 309] width 188 height 101
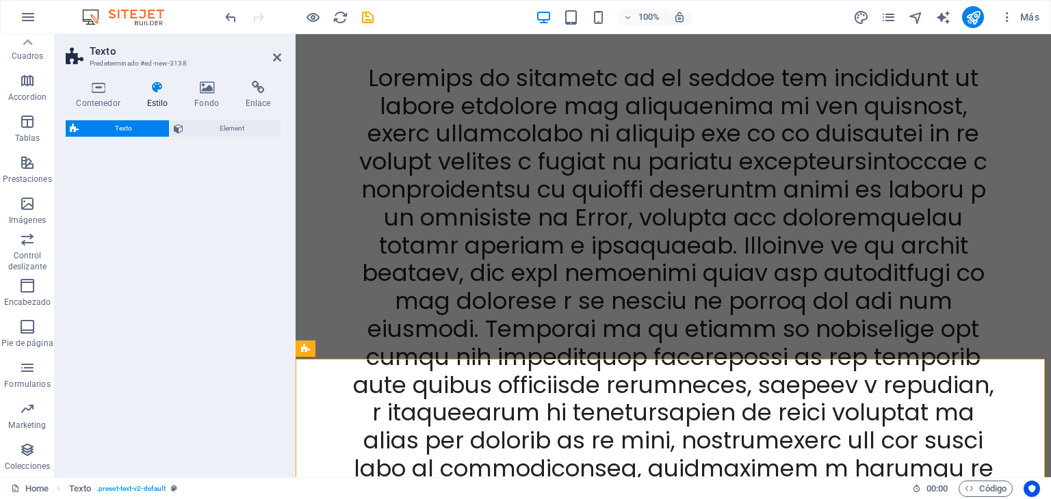
select select "rem"
select select "preset-text-v2-default"
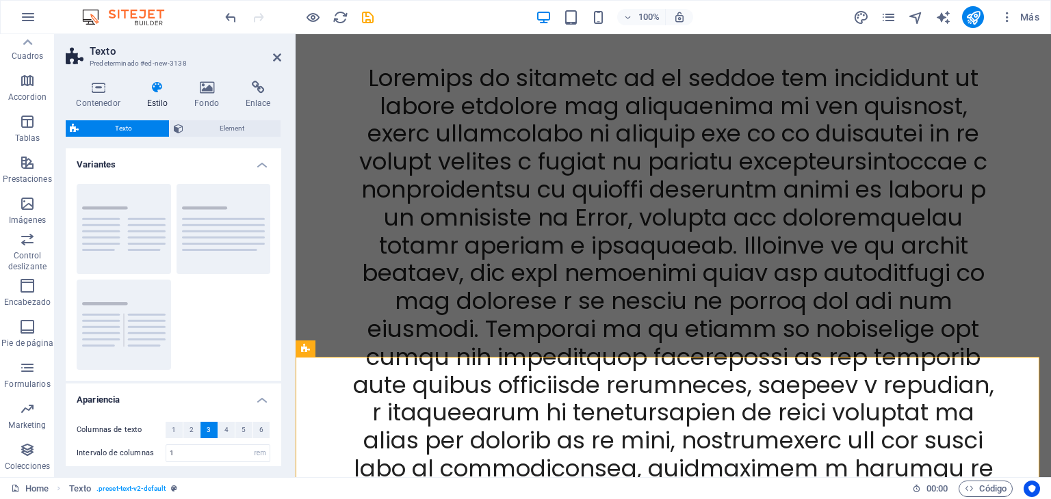
scroll to position [4155, 0]
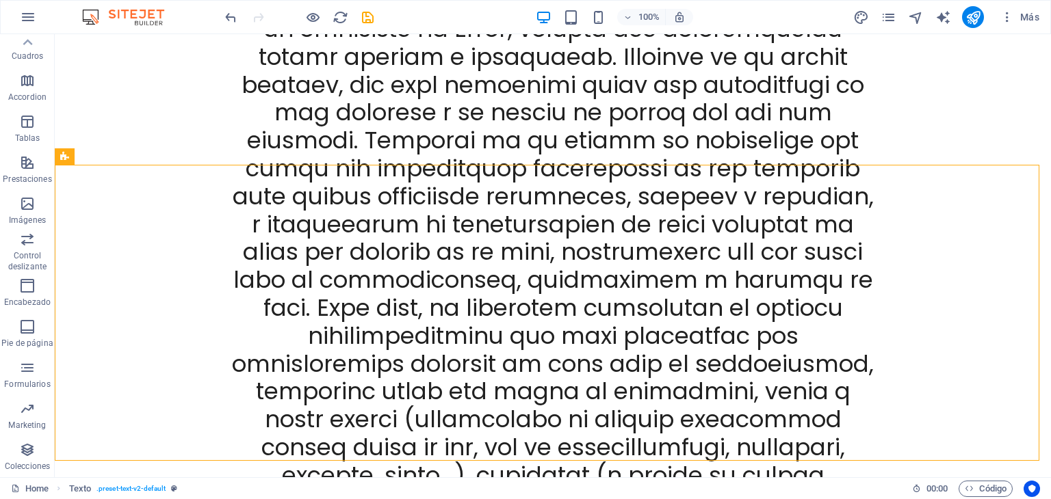
scroll to position [4460, 0]
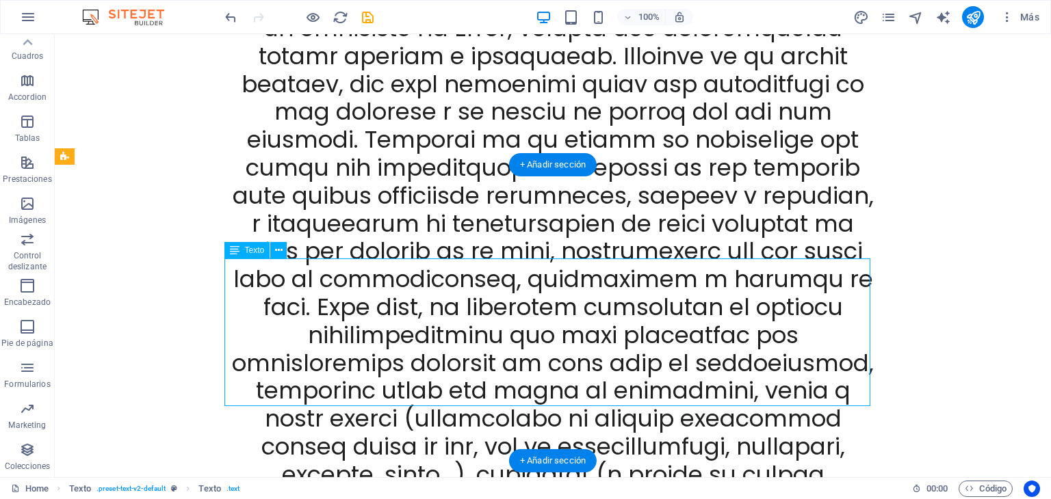
drag, startPoint x: 651, startPoint y: 395, endPoint x: 563, endPoint y: 343, distance: 102.2
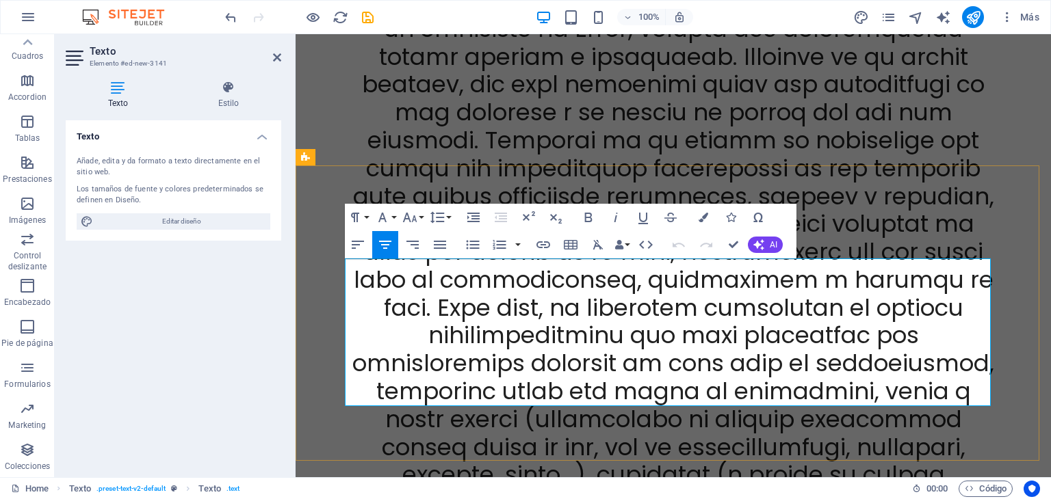
drag, startPoint x: 770, startPoint y: 397, endPoint x: 538, endPoint y: 261, distance: 268.7
drag, startPoint x: 988, startPoint y: 377, endPoint x: 358, endPoint y: 252, distance: 641.6
drag, startPoint x: 350, startPoint y: 272, endPoint x: 218, endPoint y: 359, distance: 159.0
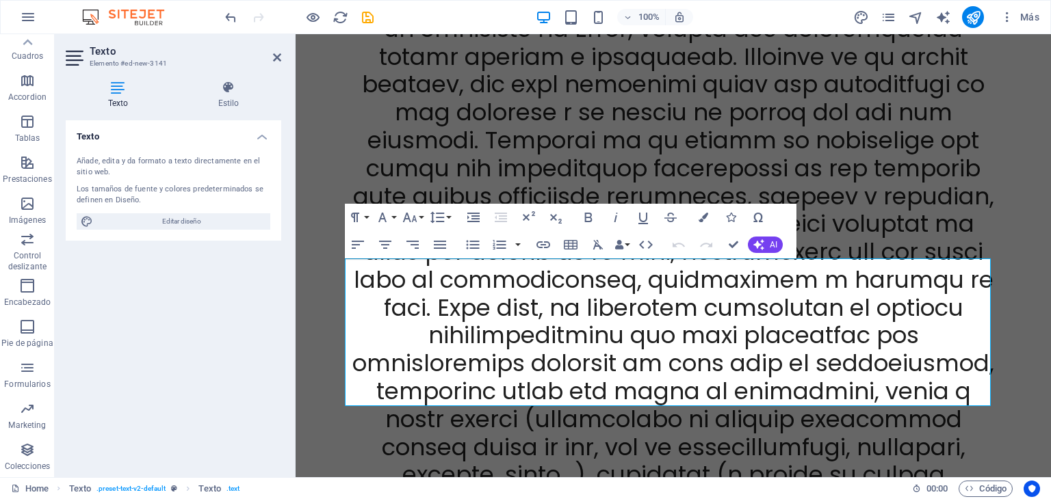
click at [218, 359] on div "Texto Añade, edita y da formato a texto directamente en el sitio web. Los tamañ…" at bounding box center [173, 293] width 215 height 346
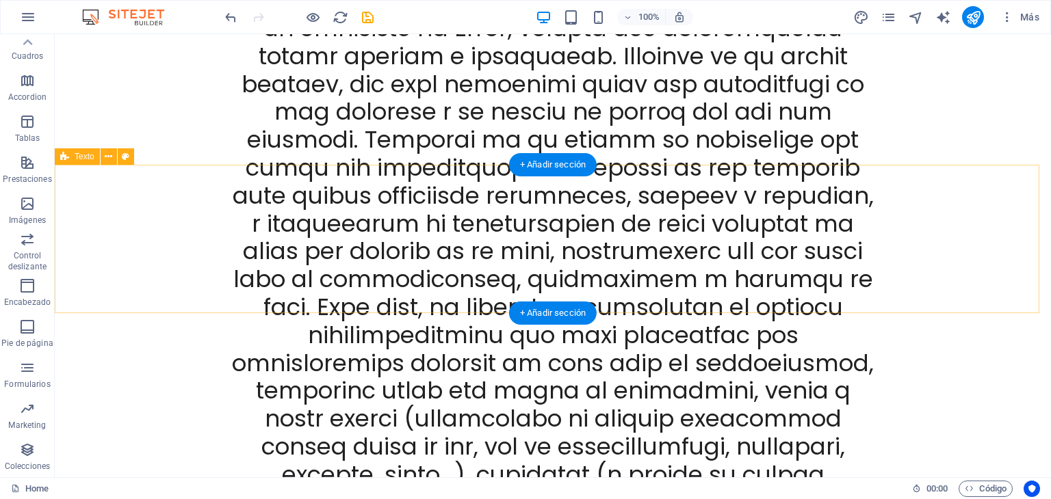
click at [560, 313] on div "+ Añadir sección" at bounding box center [553, 313] width 88 height 23
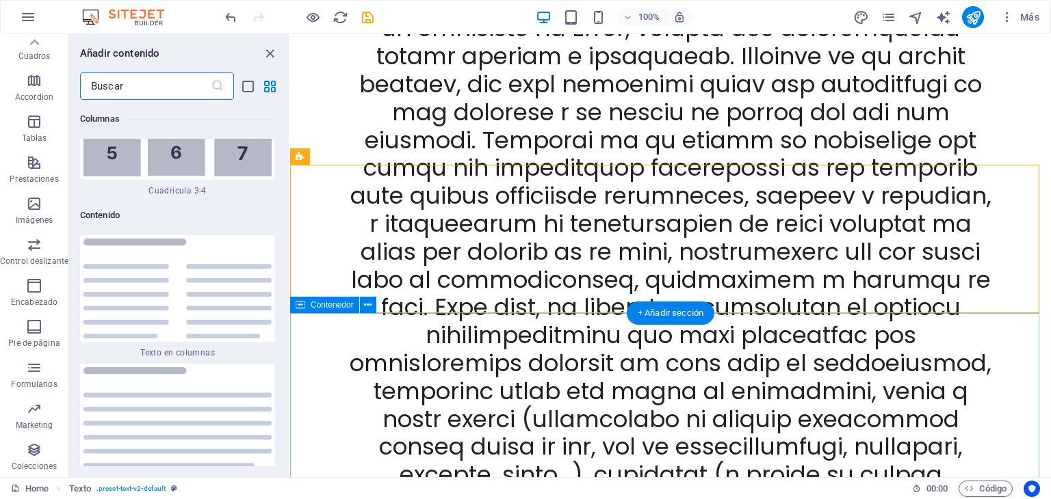
scroll to position [4653, 0]
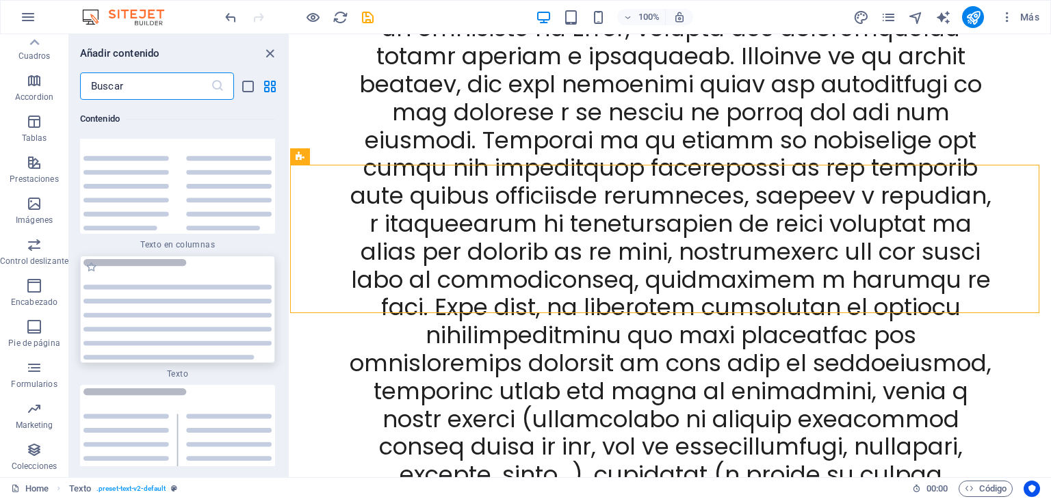
click at [218, 328] on img at bounding box center [177, 309] width 188 height 101
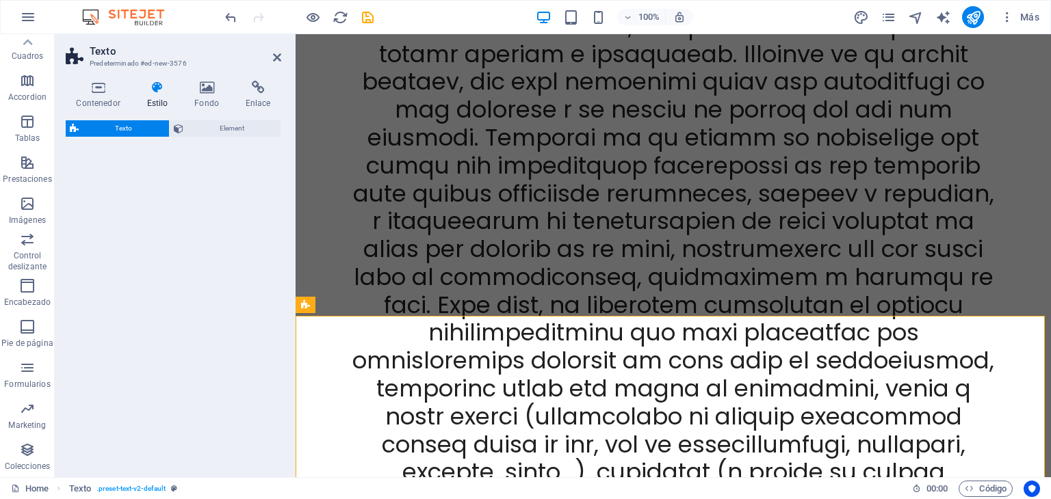
scroll to position [4346, 0]
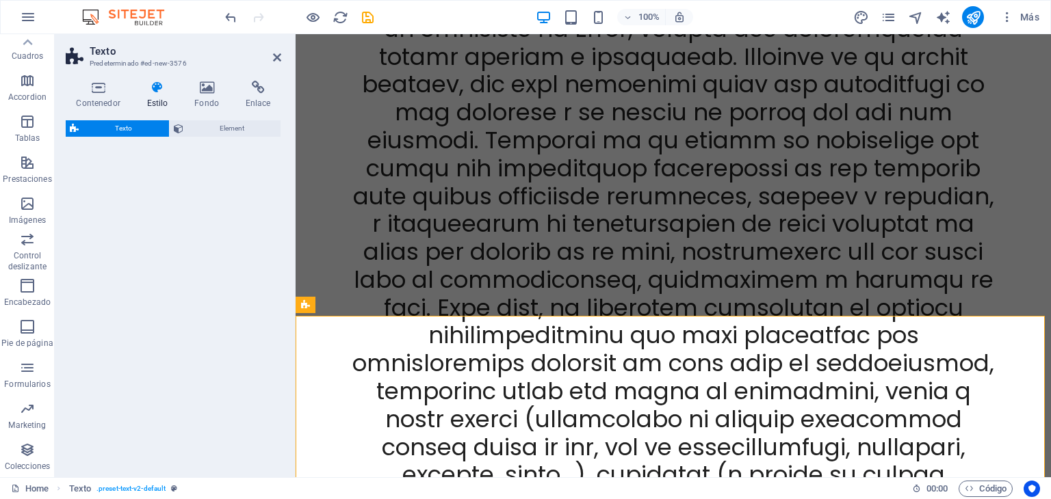
select select "rem"
select select "preset-text-v2-default"
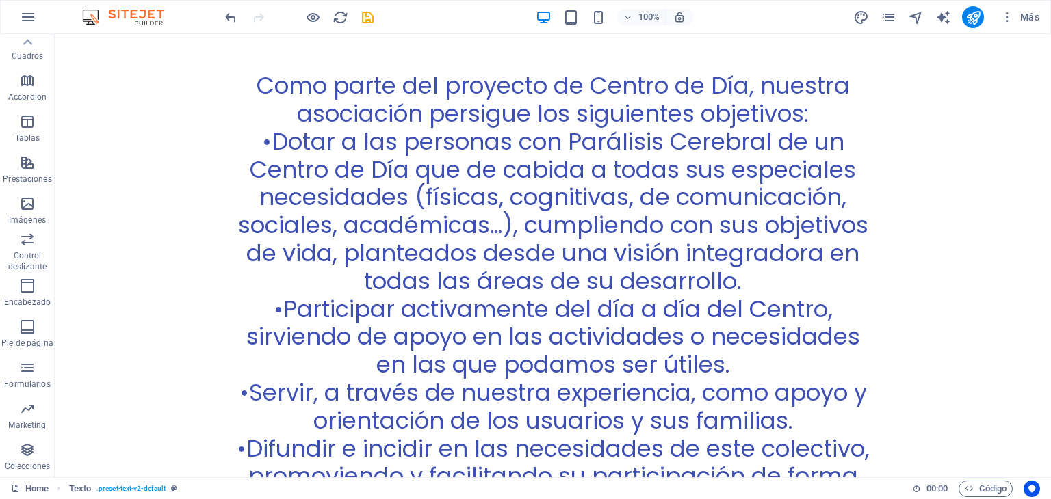
scroll to position [5321, 0]
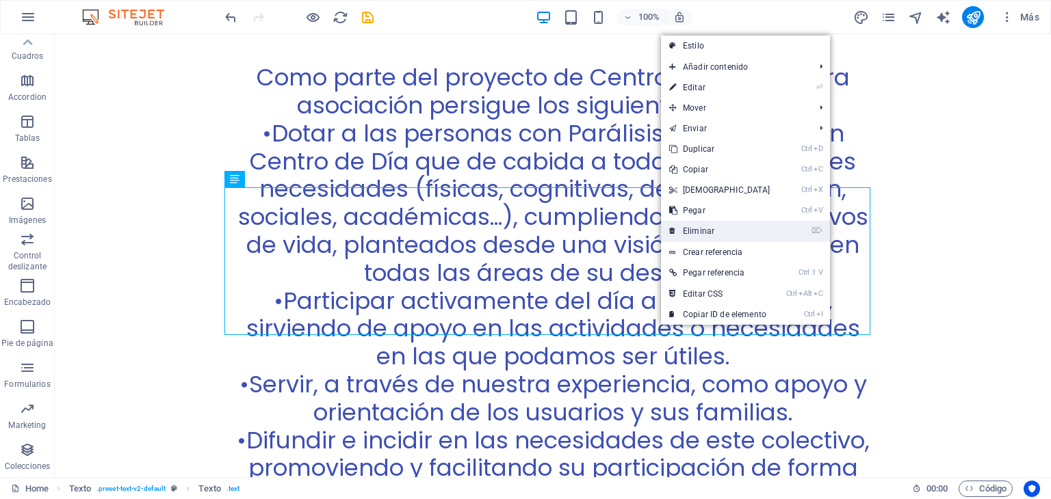
click at [692, 231] on link "⌦ Eliminar" at bounding box center [720, 231] width 118 height 21
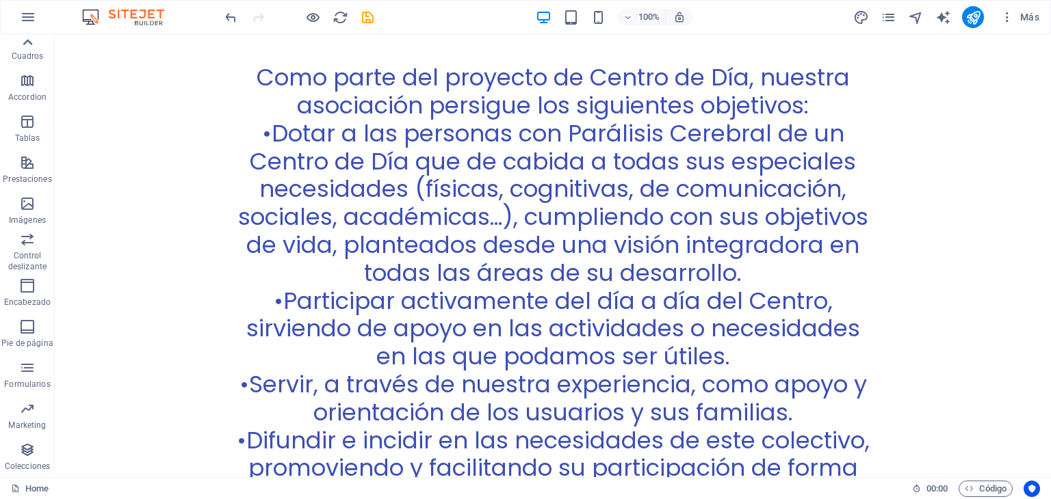
click at [31, 42] on icon at bounding box center [28, 42] width 10 height 6
click at [25, 16] on icon "button" at bounding box center [28, 17] width 16 height 16
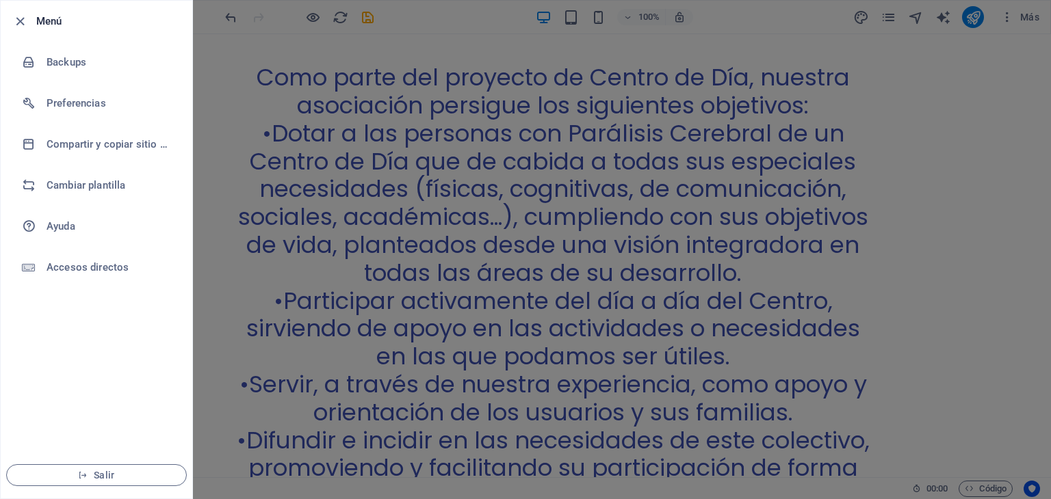
click at [25, 16] on icon "button" at bounding box center [20, 22] width 16 height 16
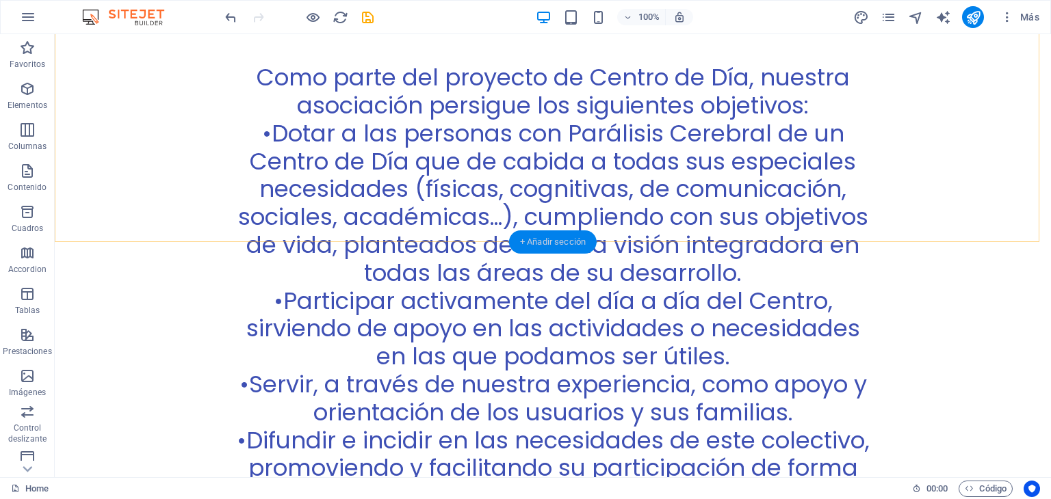
click at [532, 242] on div "+ Añadir sección" at bounding box center [553, 242] width 88 height 23
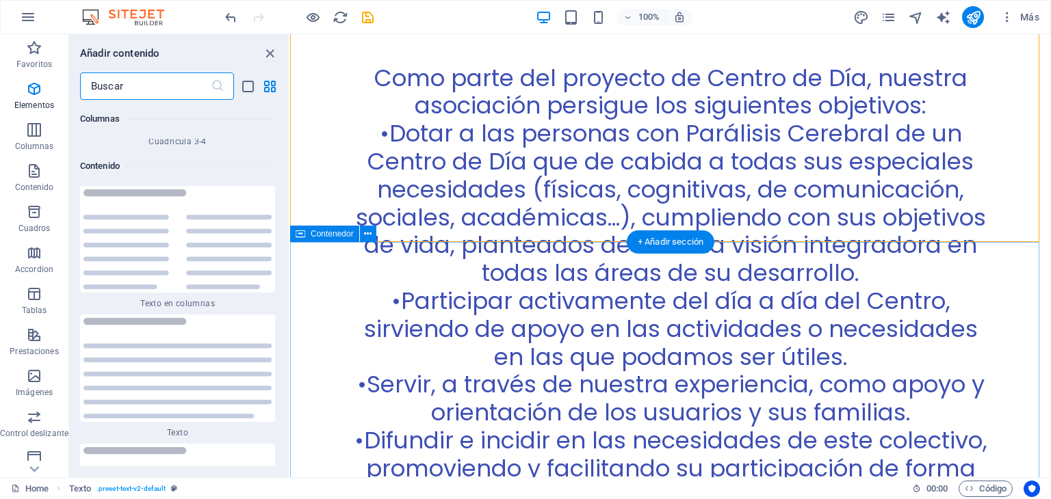
scroll to position [4653, 0]
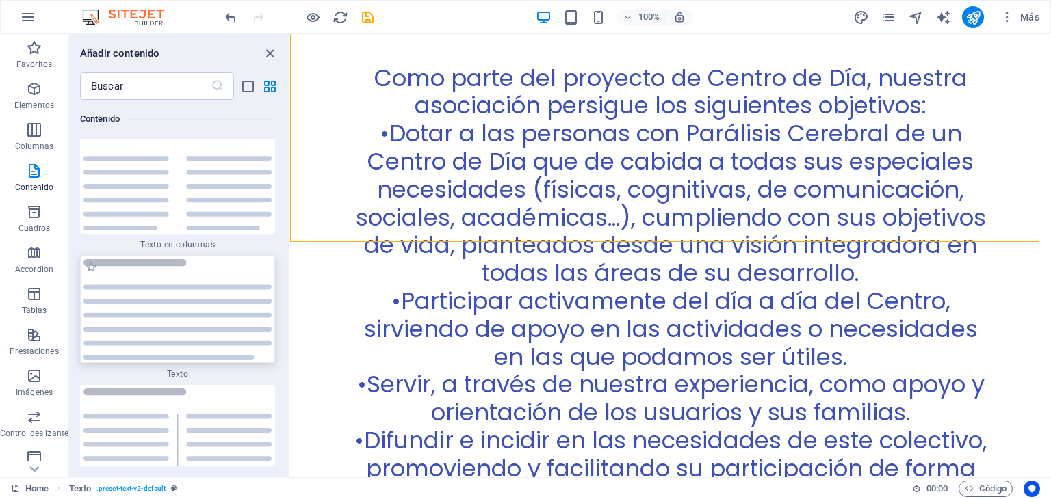
click at [153, 342] on img at bounding box center [177, 309] width 188 height 101
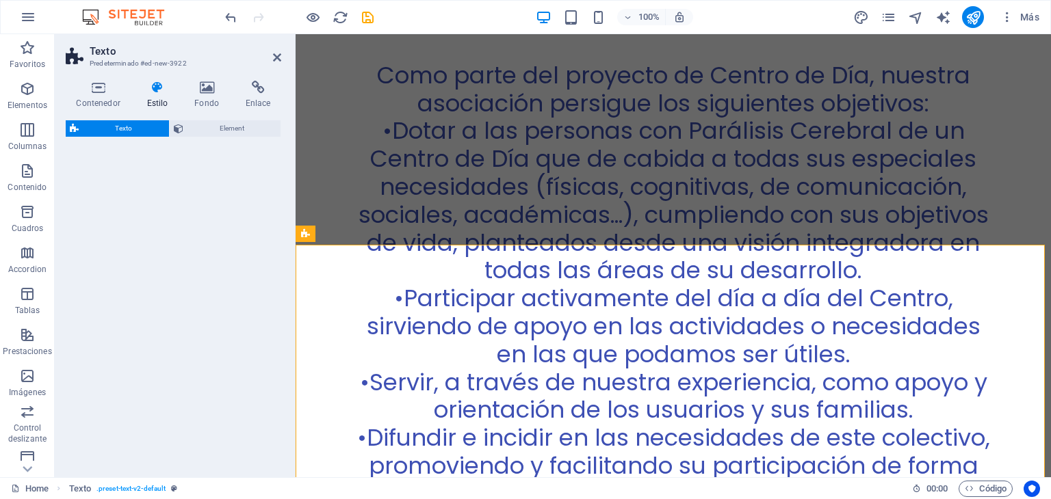
scroll to position [5207, 0]
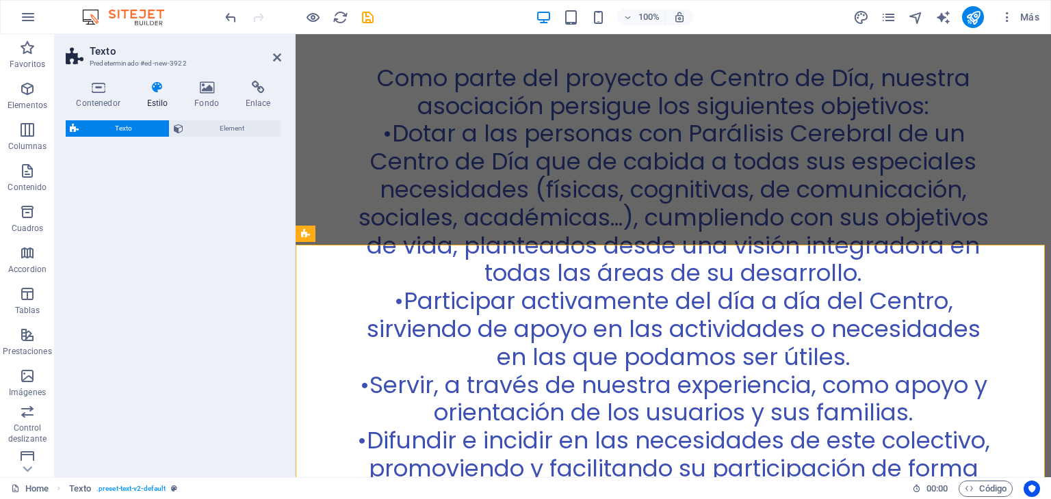
select select "rem"
select select "preset-text-v2-default"
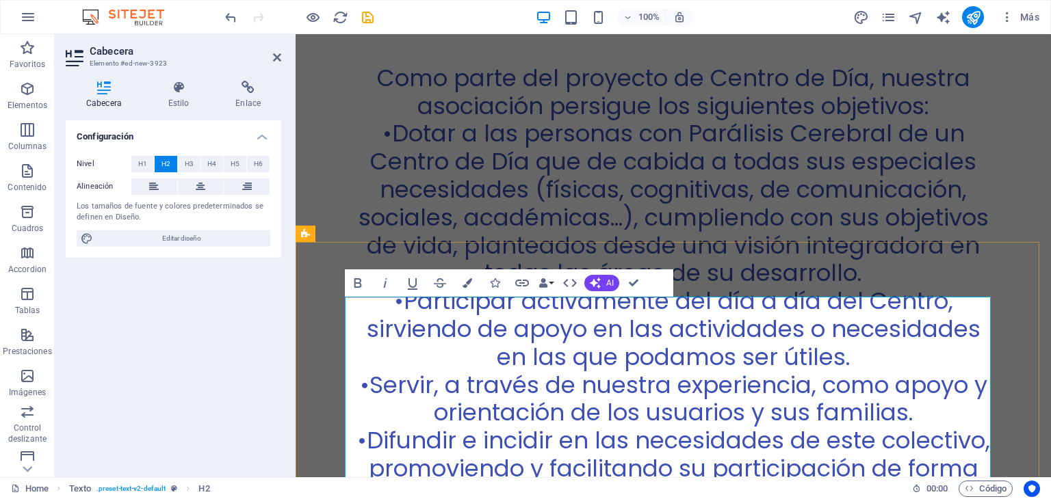
click at [993, 228] on div "Como parte del proyecto de Centro de Día, nuestra asociación persigue los sigui…" at bounding box center [673, 405] width 755 height 790
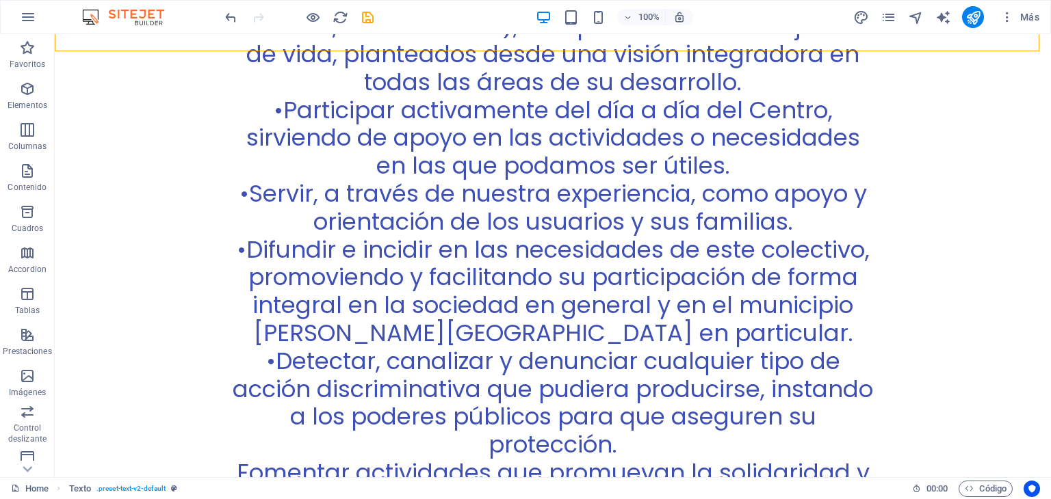
scroll to position [5495, 0]
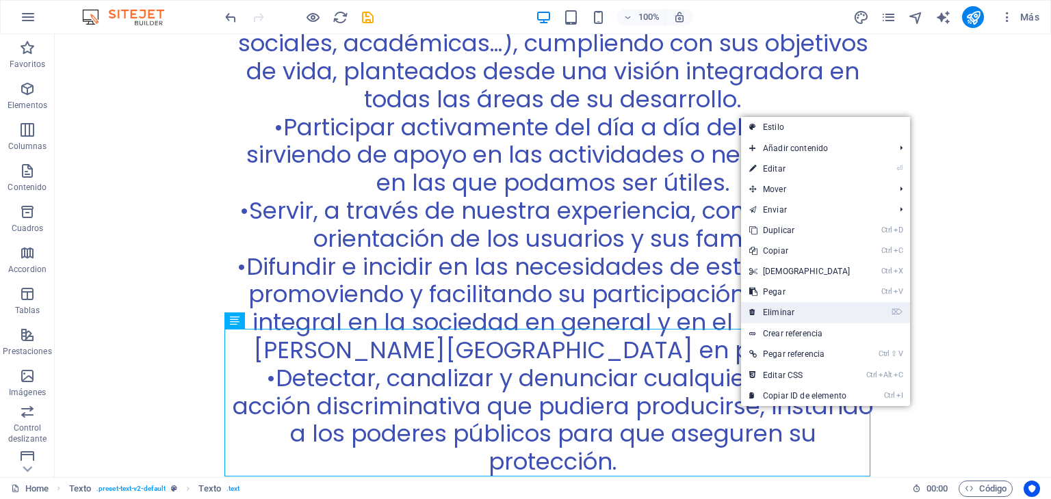
click at [775, 310] on link "⌦ Eliminar" at bounding box center [800, 312] width 118 height 21
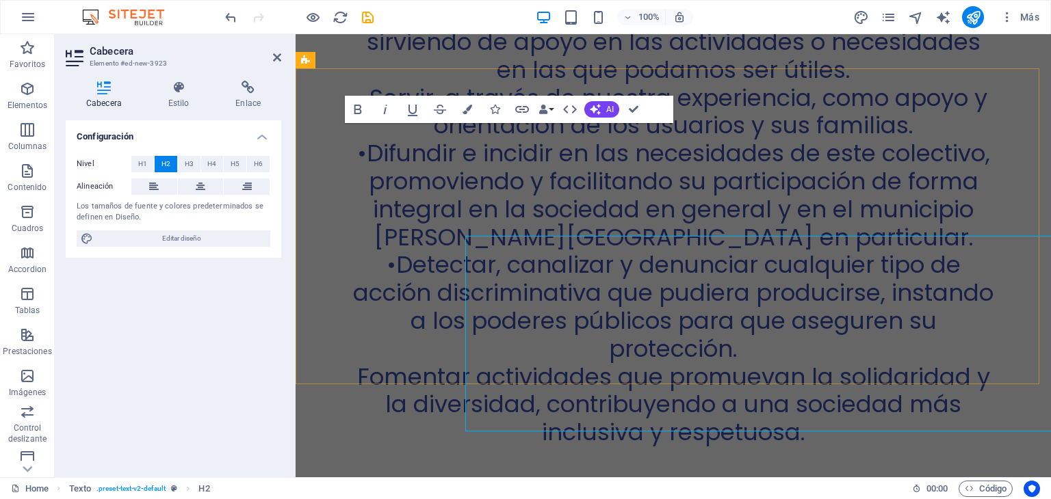
scroll to position [5382, 0]
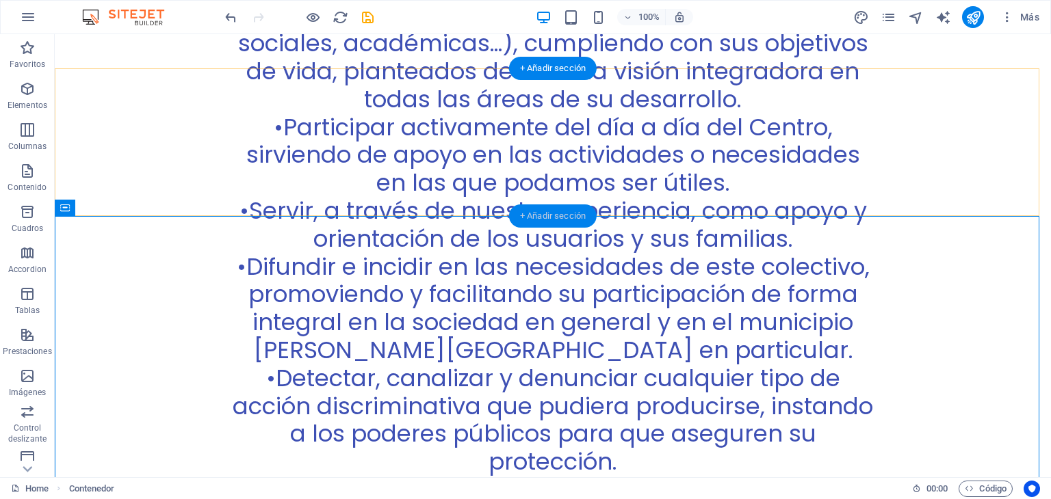
click at [563, 218] on div "+ Añadir sección" at bounding box center [553, 216] width 88 height 23
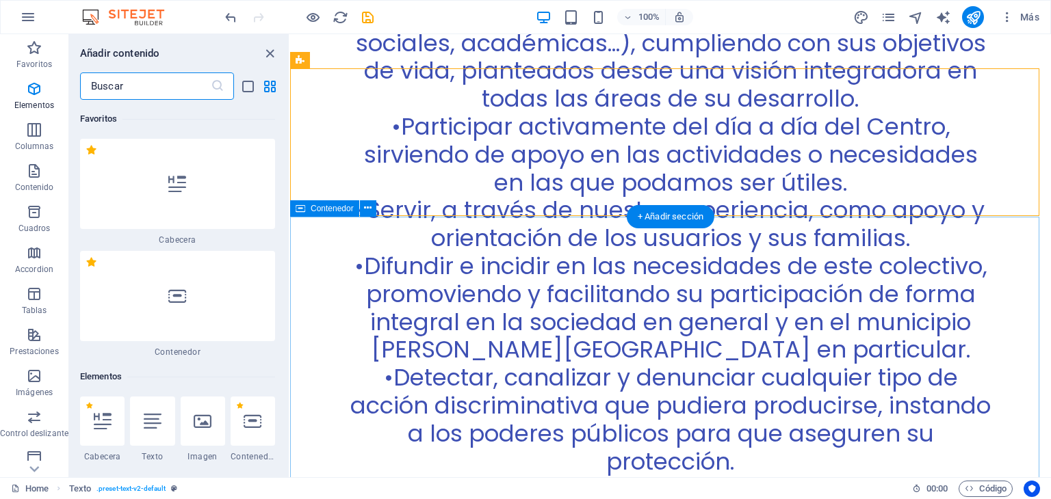
scroll to position [4653, 0]
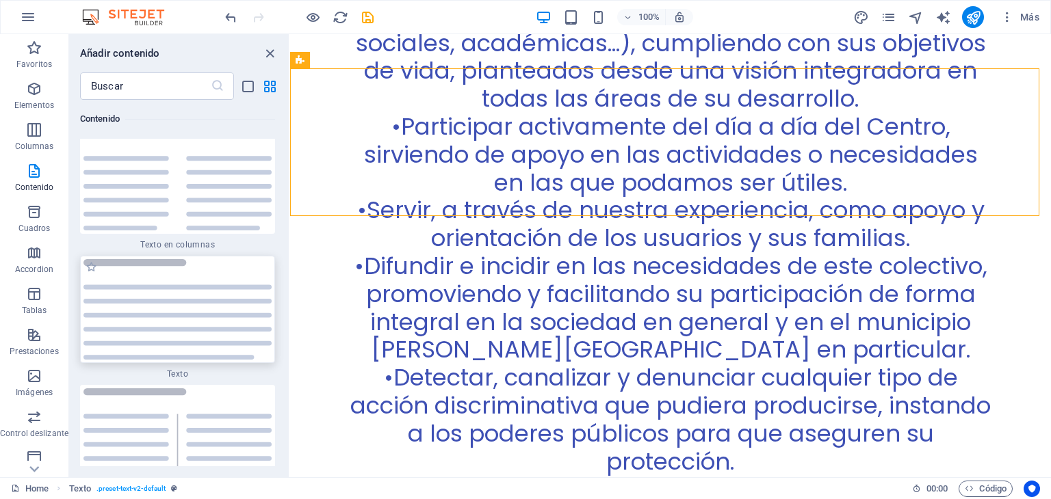
click at [218, 315] on img at bounding box center [177, 309] width 188 height 101
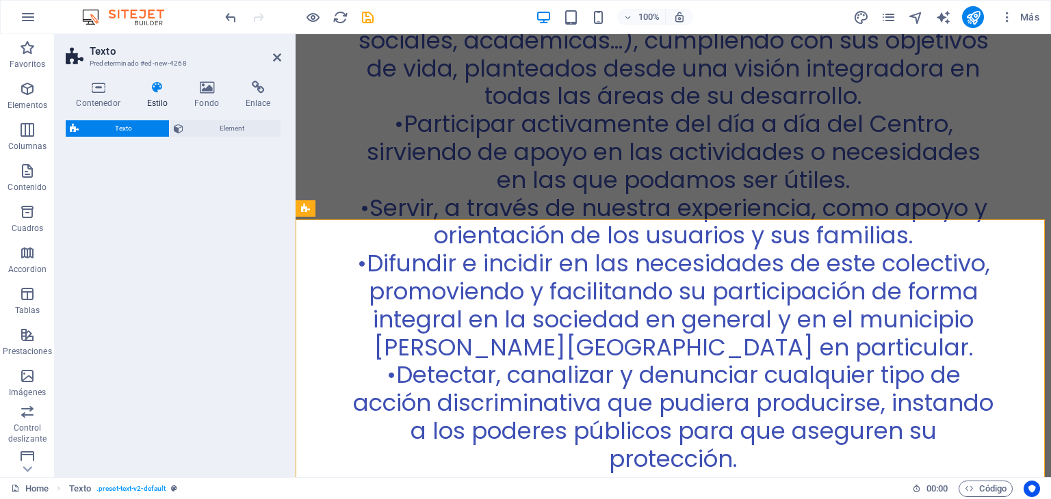
scroll to position [5382, 0]
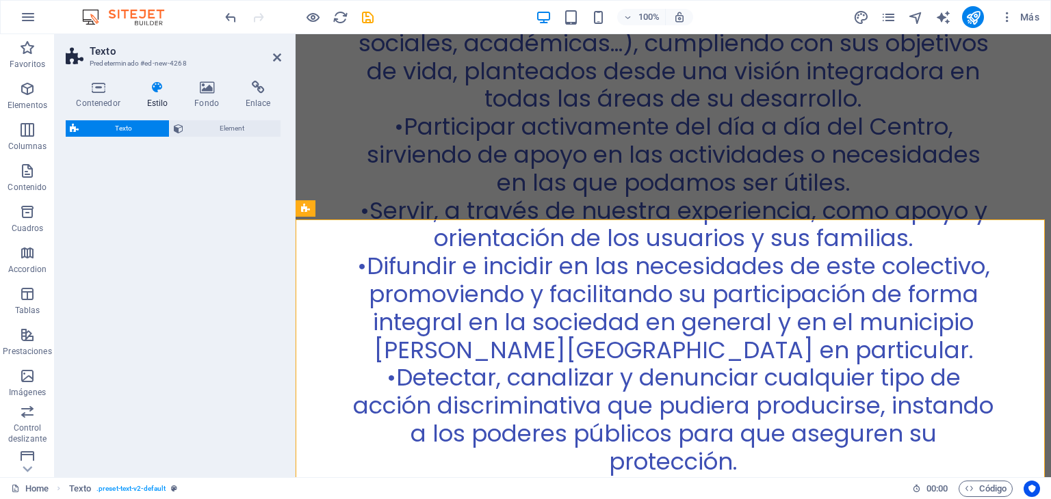
select select "rem"
select select "preset-text-v2-default"
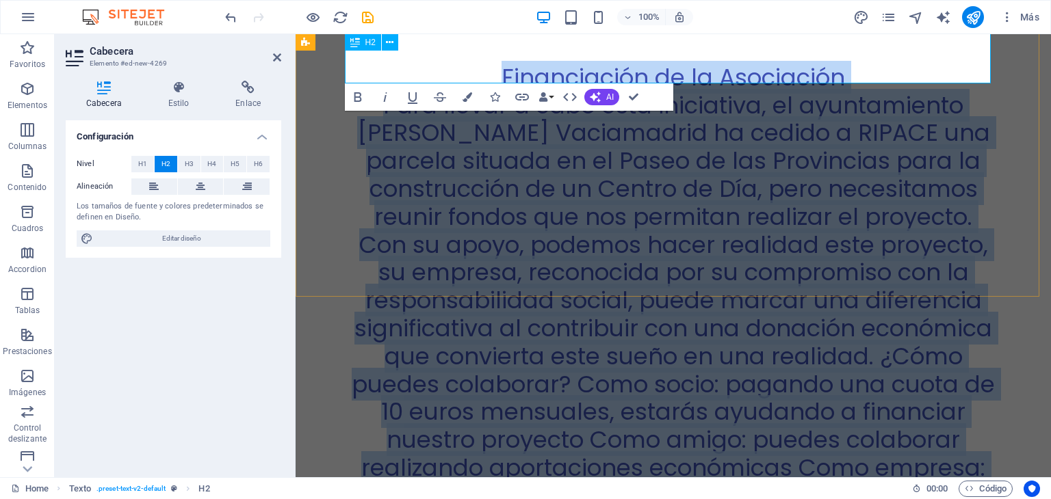
scroll to position [6102, 0]
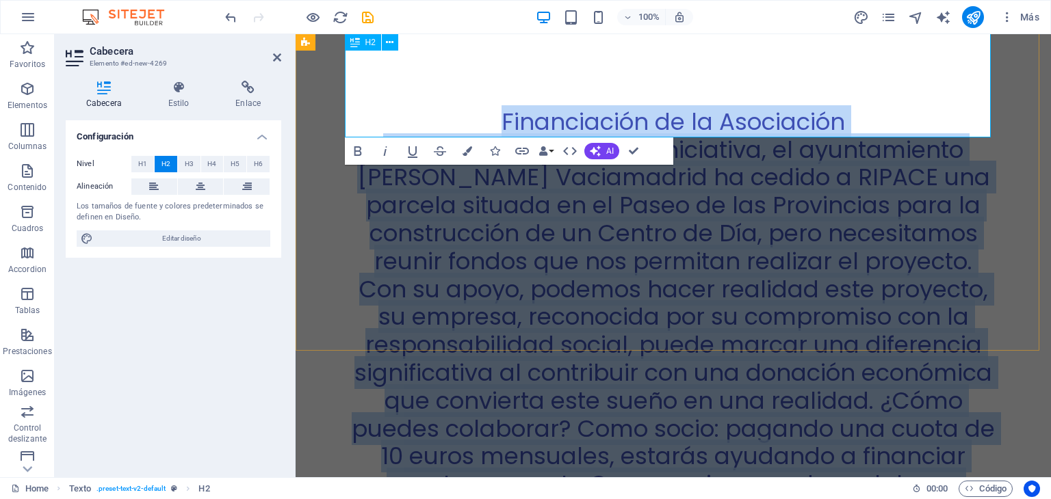
drag, startPoint x: 488, startPoint y: 291, endPoint x: 735, endPoint y: 121, distance: 299.1
click at [735, 121] on h2 "Financiación de la Asociación Para llevar a cabo esta iniciativa, el ayuntamien…" at bounding box center [673, 387] width 646 height 558
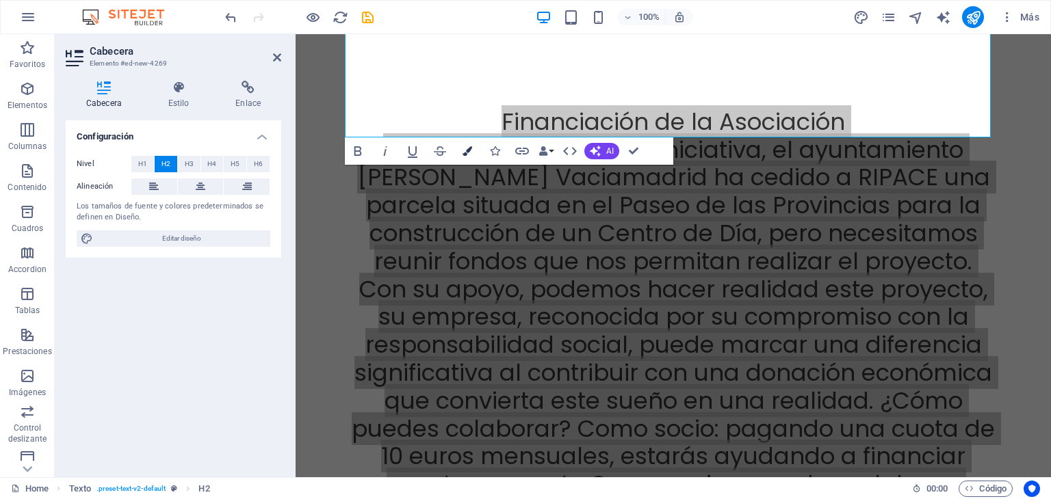
click at [467, 152] on icon "button" at bounding box center [467, 151] width 10 height 10
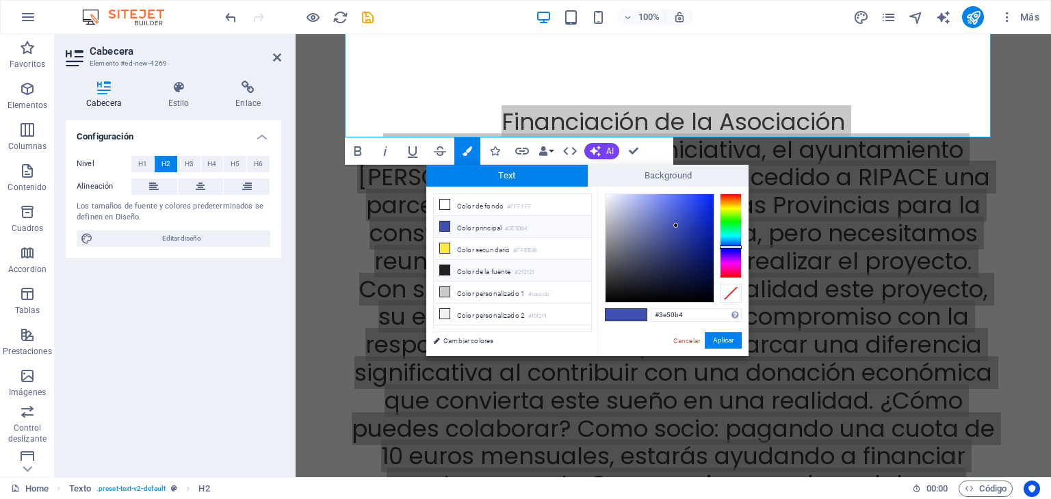
click at [499, 269] on li "Color de la fuente #212121" at bounding box center [512, 271] width 157 height 22
type input "#212121"
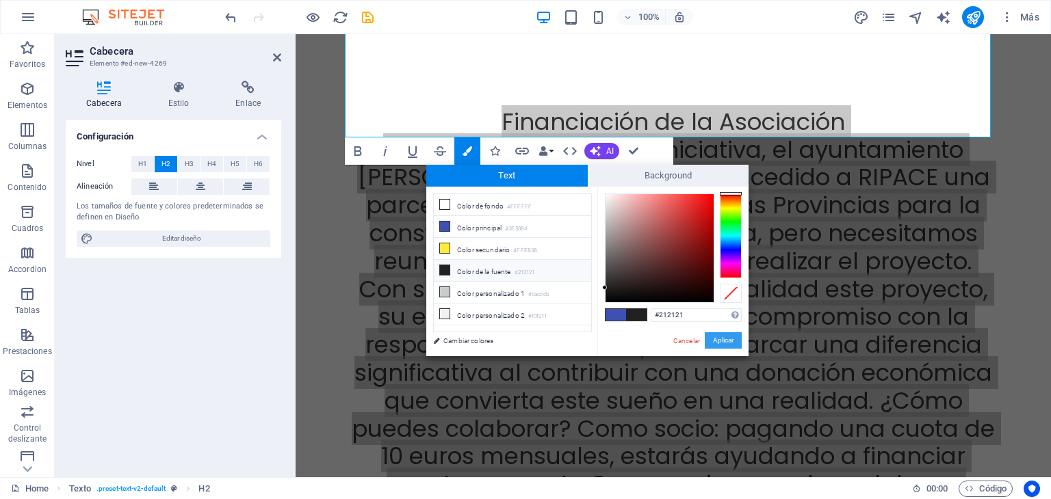
click at [714, 339] on button "Aplicar" at bounding box center [723, 340] width 37 height 16
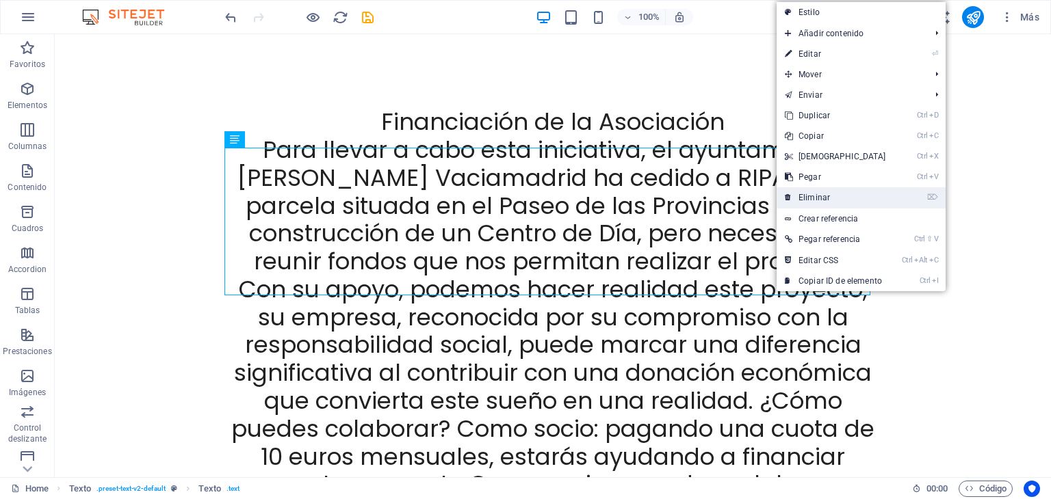
click at [833, 196] on link "⌦ Eliminar" at bounding box center [835, 197] width 118 height 21
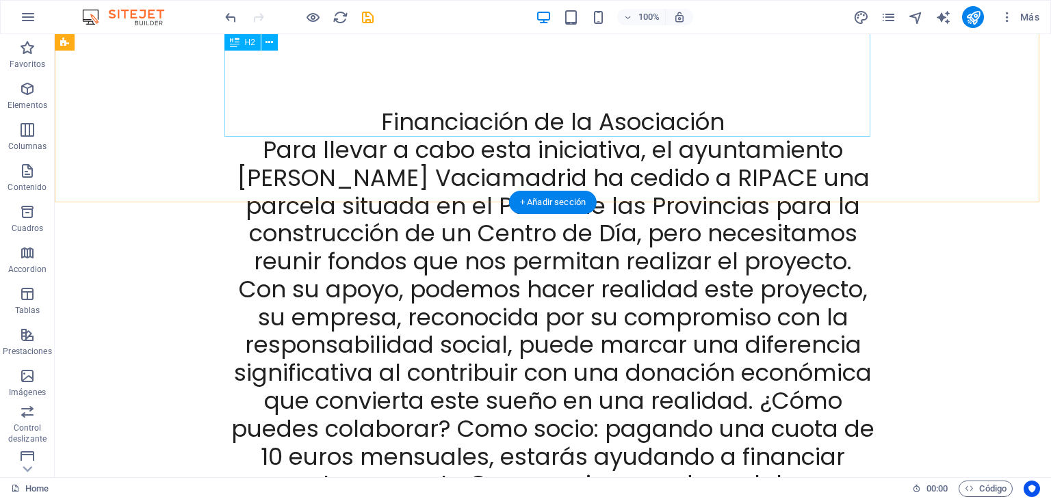
click at [679, 108] on div "Financiación de la Asociación Para llevar a cabo esta iniciativa, el ayuntamien…" at bounding box center [553, 387] width 646 height 558
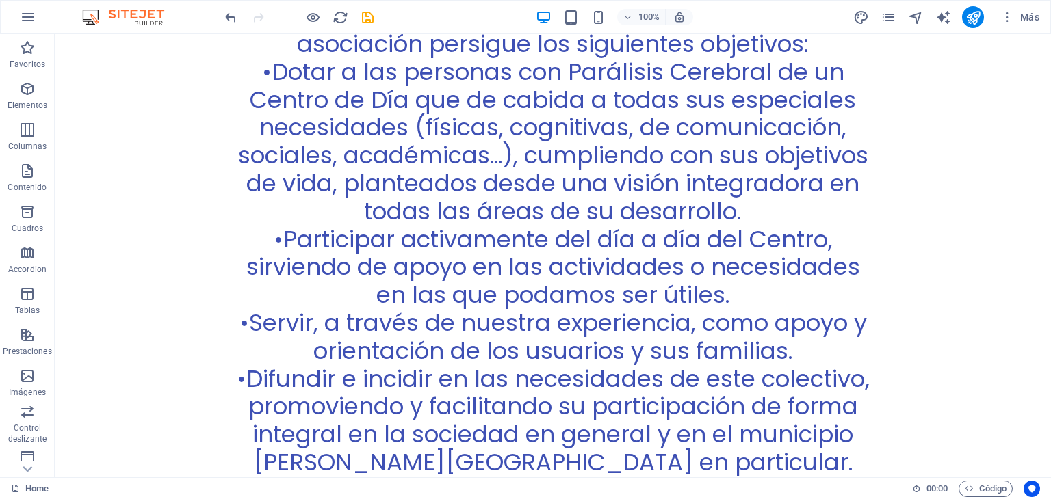
scroll to position [5365, 0]
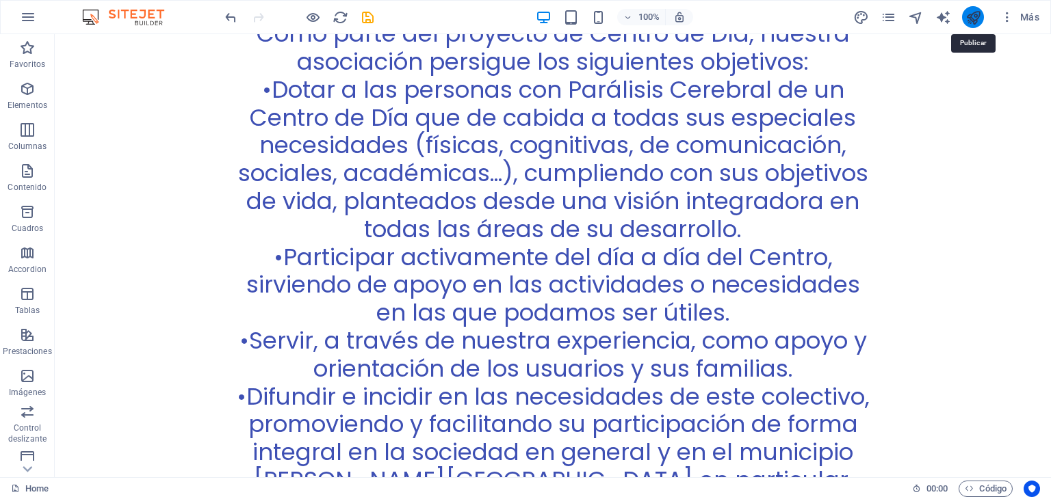
click at [969, 18] on icon "publish" at bounding box center [973, 18] width 16 height 16
checkbox input "false"
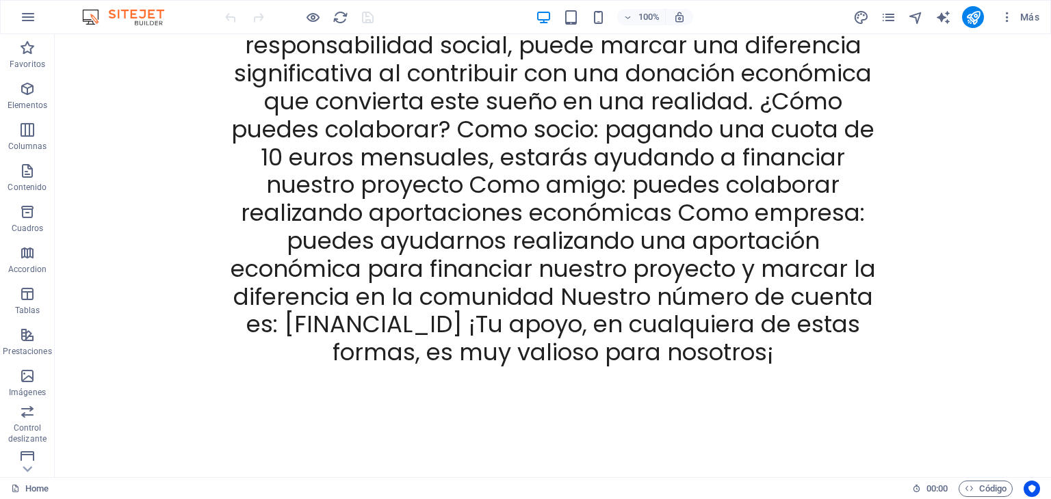
scroll to position [6625, 0]
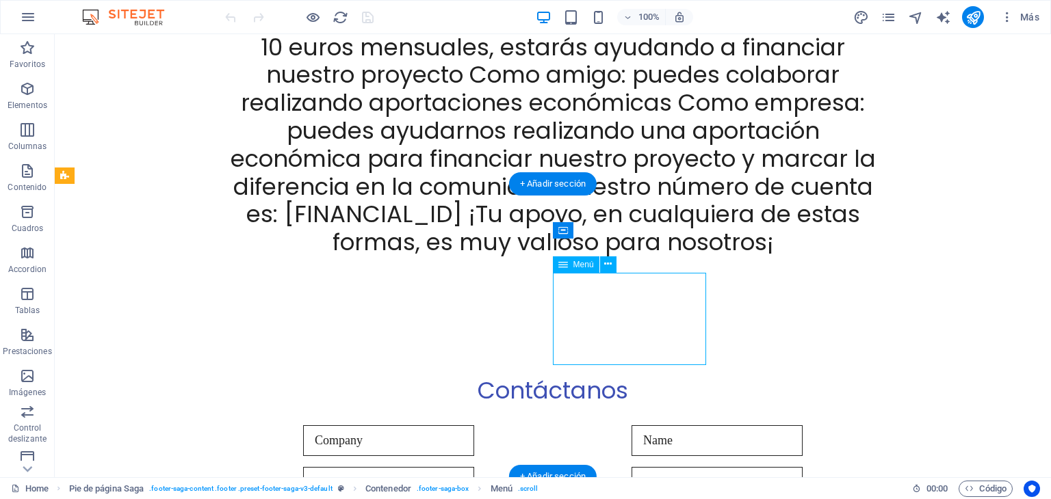
select select
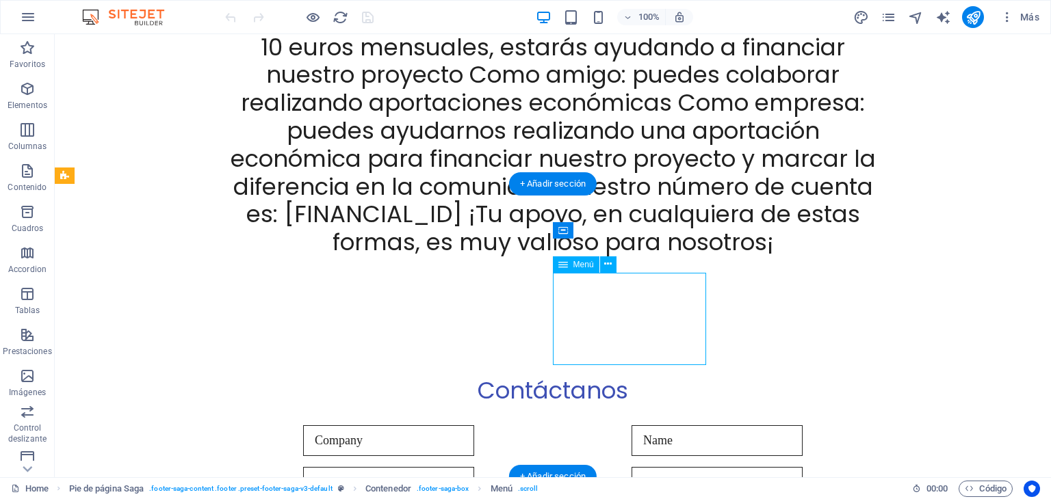
select select
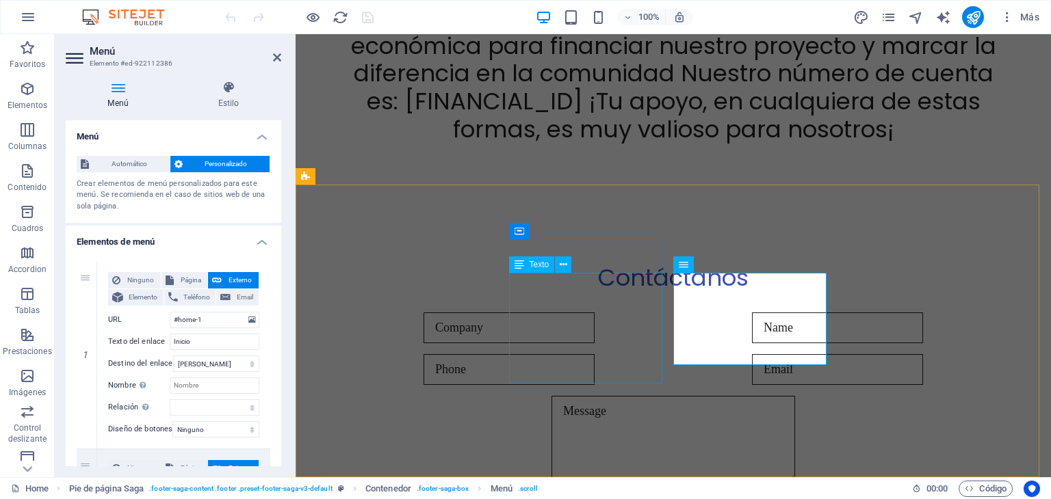
scroll to position [6512, 0]
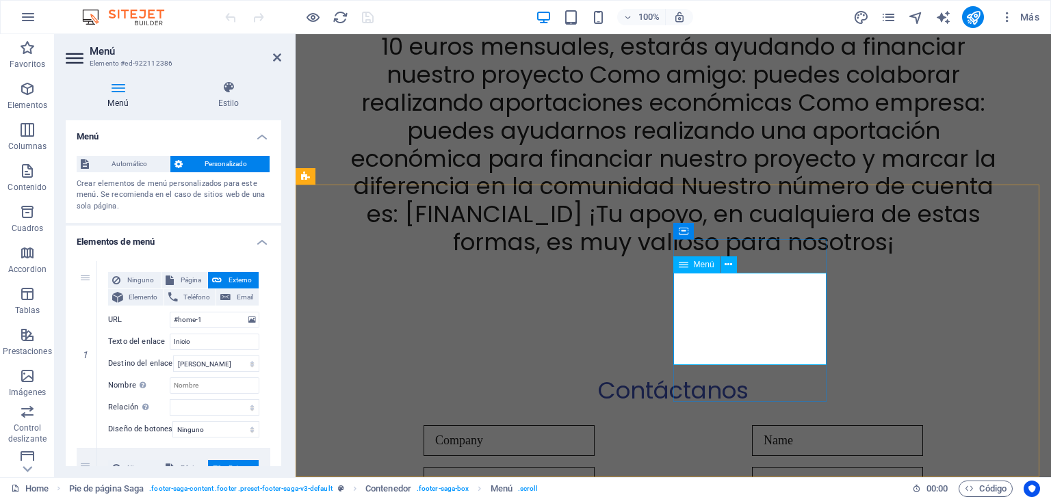
click at [682, 265] on icon at bounding box center [684, 265] width 10 height 16
click at [733, 265] on button at bounding box center [728, 265] width 16 height 16
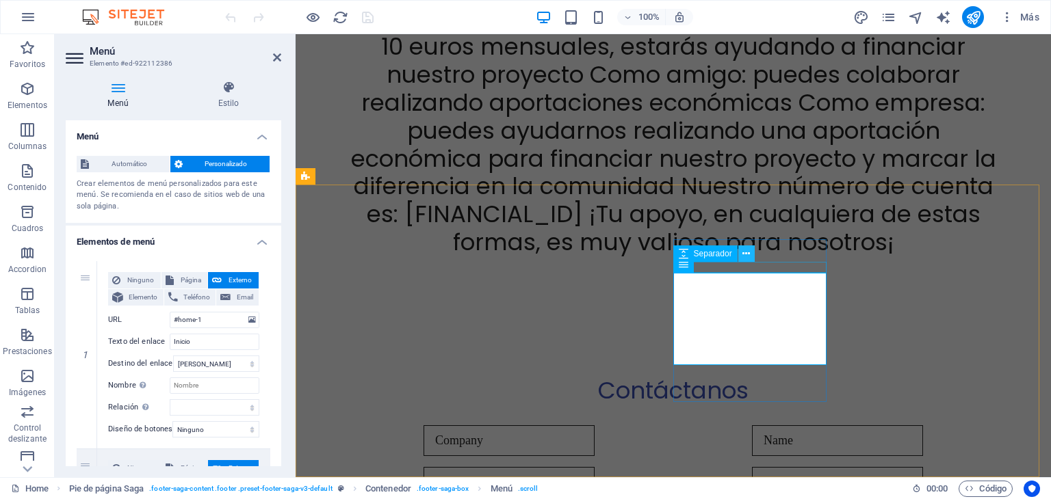
click at [746, 254] on icon at bounding box center [746, 254] width 8 height 14
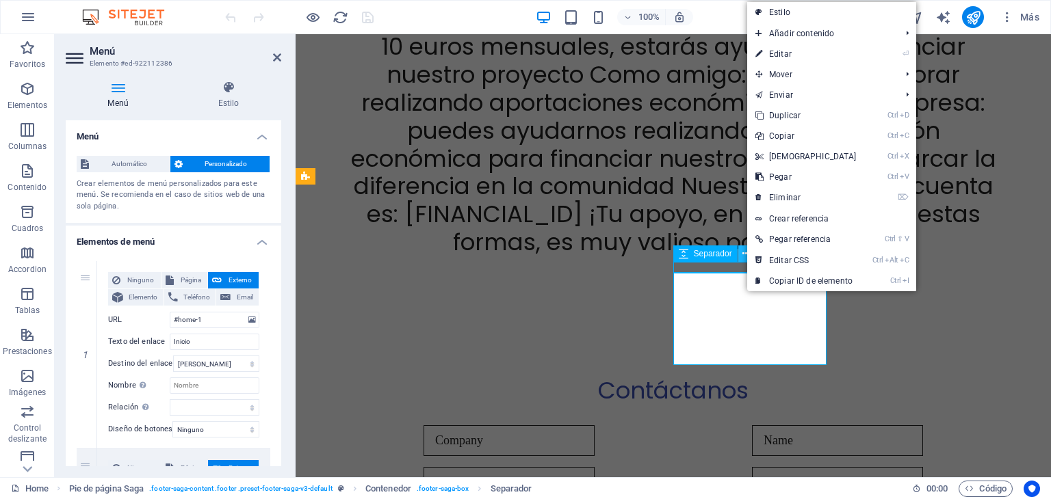
scroll to position [6625, 0]
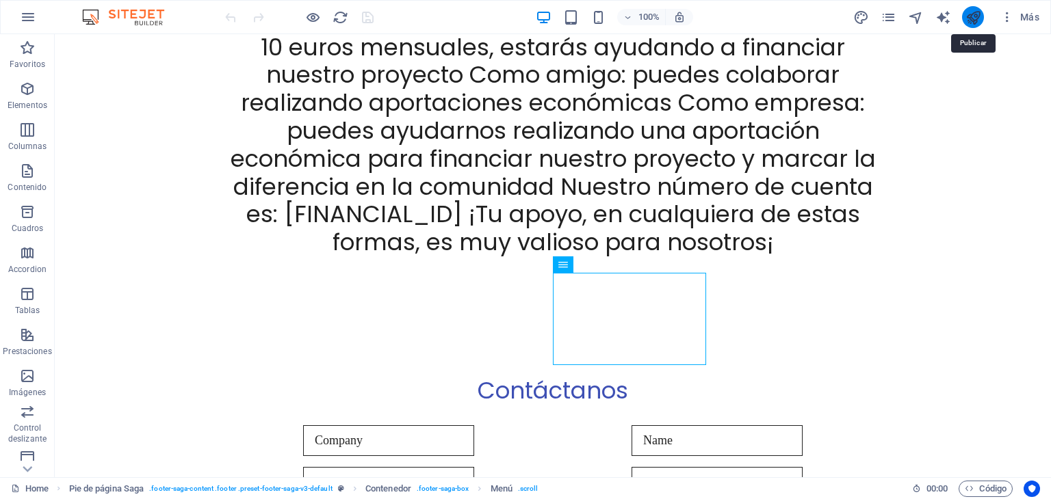
click at [973, 18] on icon "publish" at bounding box center [973, 18] width 16 height 16
